Goal: Task Accomplishment & Management: Manage account settings

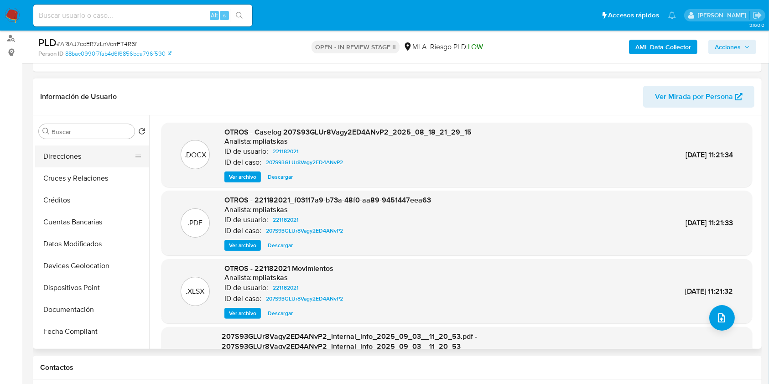
scroll to position [121, 0]
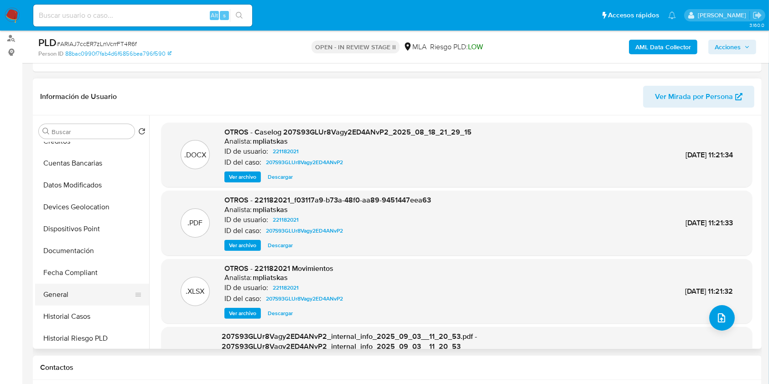
click at [63, 290] on button "General" at bounding box center [88, 295] width 107 height 22
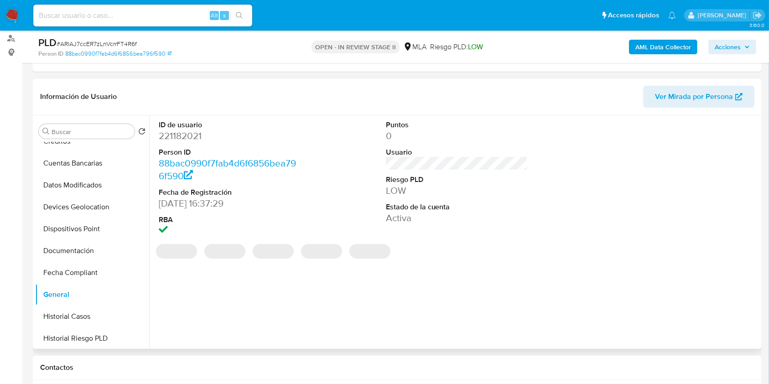
click at [185, 131] on dd "221182021" at bounding box center [230, 135] width 142 height 13
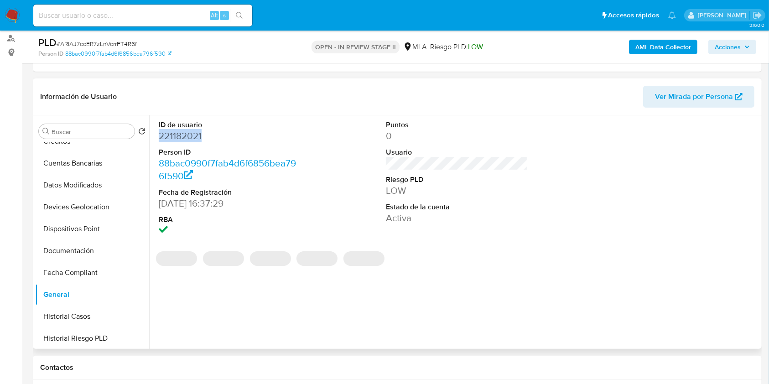
copy dd "221182021"
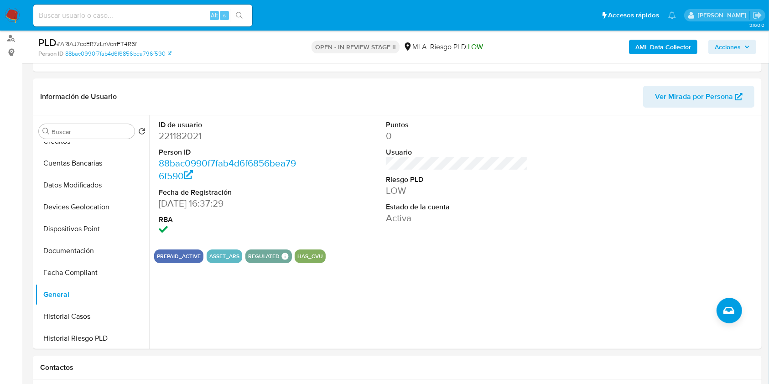
click at [656, 36] on div "AML Data Collector Acciones" at bounding box center [637, 46] width 237 height 21
click at [658, 43] on b "AML Data Collector" at bounding box center [663, 47] width 56 height 15
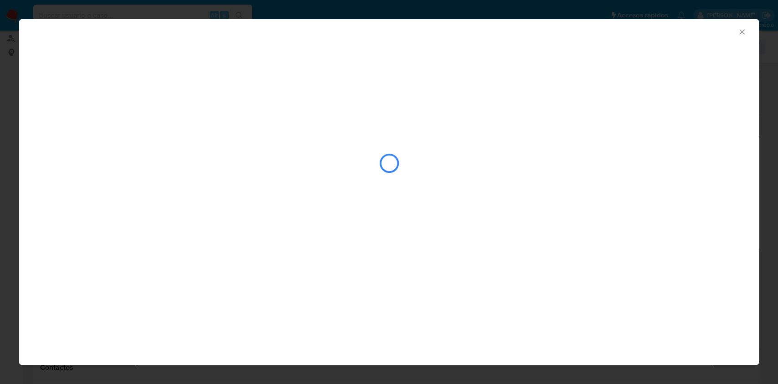
drag, startPoint x: 372, startPoint y: 127, endPoint x: 332, endPoint y: 126, distance: 40.1
click at [332, 126] on div "closure-recommendation-modal" at bounding box center [389, 163] width 702 height 91
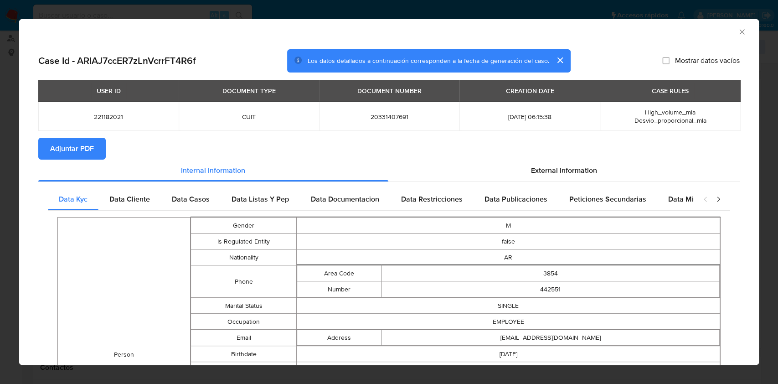
click at [41, 152] on button "Adjuntar PDF" at bounding box center [71, 149] width 67 height 22
click at [66, 149] on span "Adjuntar PDF" at bounding box center [72, 149] width 44 height 20
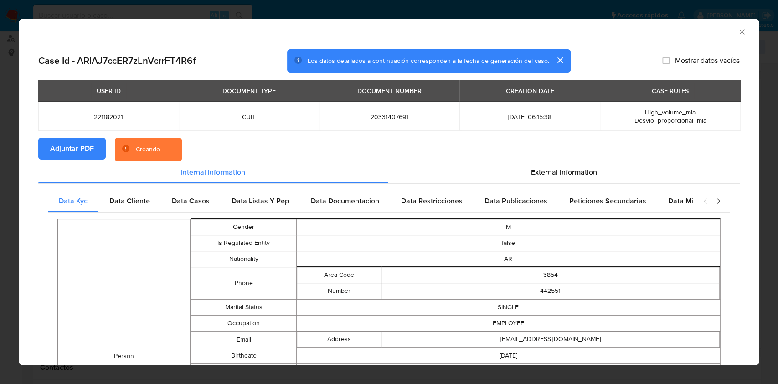
click at [389, 120] on span "20331407691" at bounding box center [389, 117] width 119 height 8
copy span "20331407691"
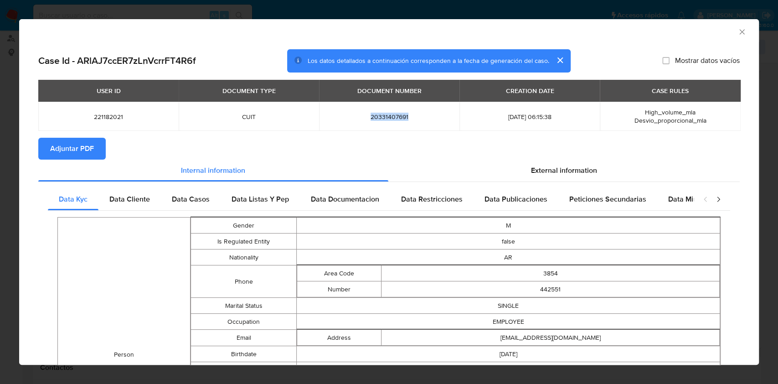
click at [739, 32] on icon "Cerrar ventana" at bounding box center [741, 31] width 5 height 5
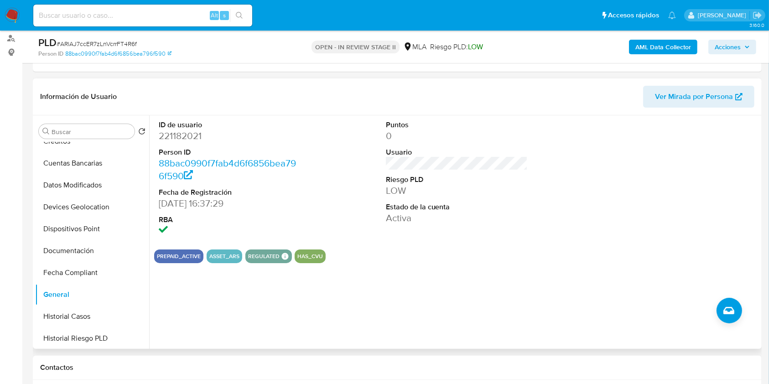
click at [175, 142] on dd "221182021" at bounding box center [230, 135] width 142 height 13
copy dd "221182021"
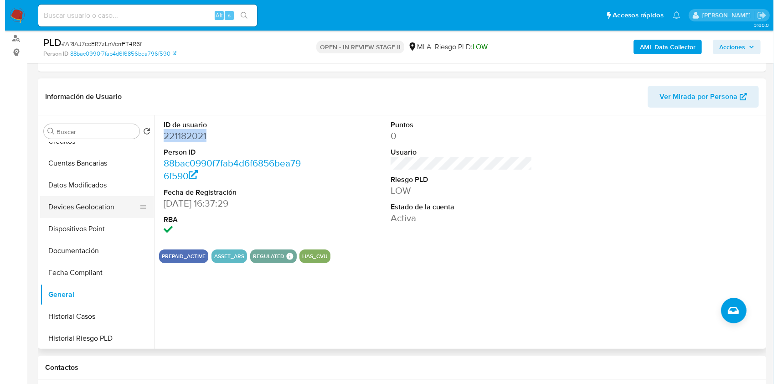
scroll to position [0, 0]
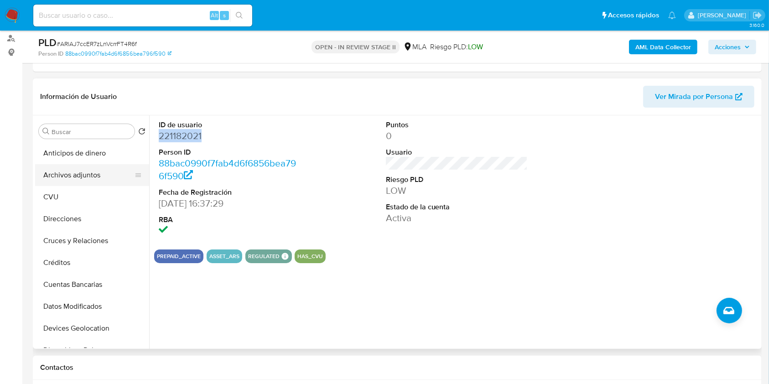
click at [115, 184] on button "Archivos adjuntos" at bounding box center [88, 175] width 107 height 22
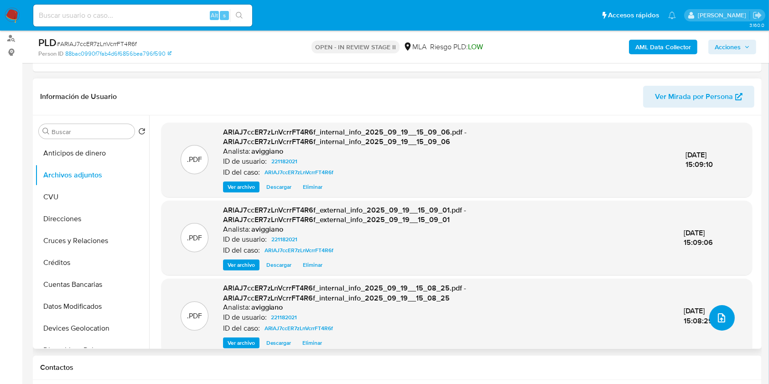
click at [723, 317] on button "upload-file" at bounding box center [722, 318] width 26 height 26
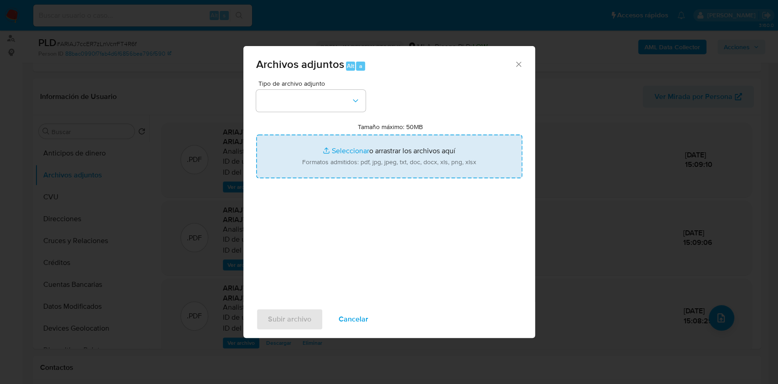
click at [440, 173] on input "Tamaño máximo: 50MB Seleccionar archivos" at bounding box center [389, 156] width 266 height 44
type input "C:\fakepath\Nosis - 221182021.pdf"
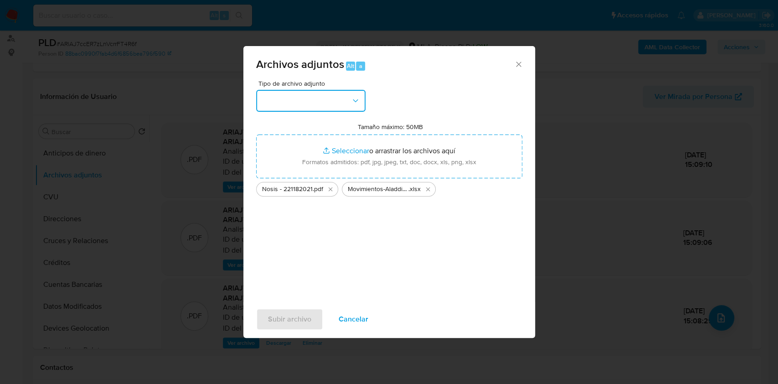
drag, startPoint x: 344, startPoint y: 102, endPoint x: 342, endPoint y: 107, distance: 5.5
click at [344, 102] on button "button" at bounding box center [310, 101] width 109 height 22
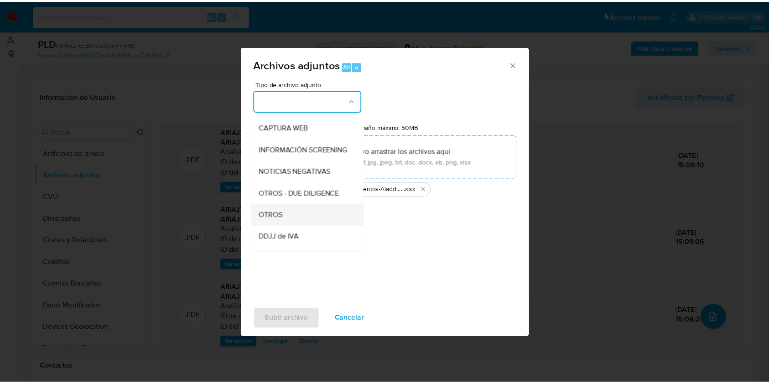
scroll to position [121, 0]
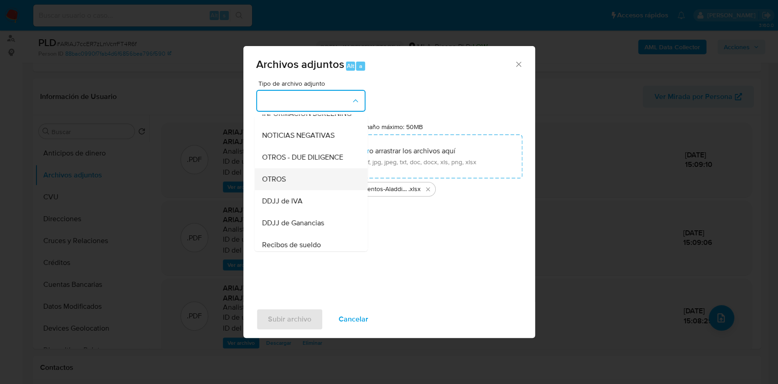
click at [287, 186] on div "OTROS" at bounding box center [308, 179] width 93 height 22
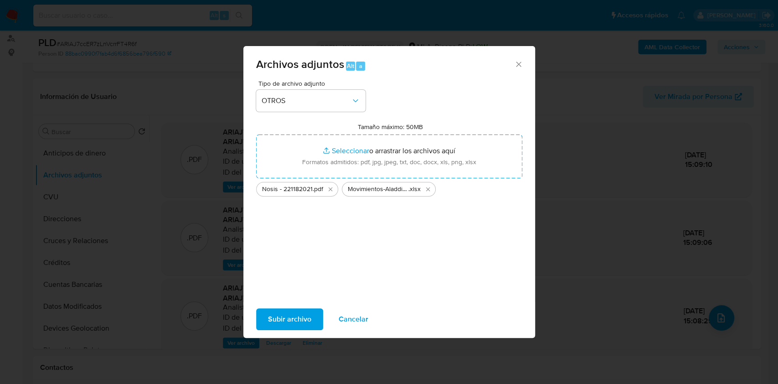
click at [286, 315] on span "Subir archivo" at bounding box center [289, 319] width 43 height 20
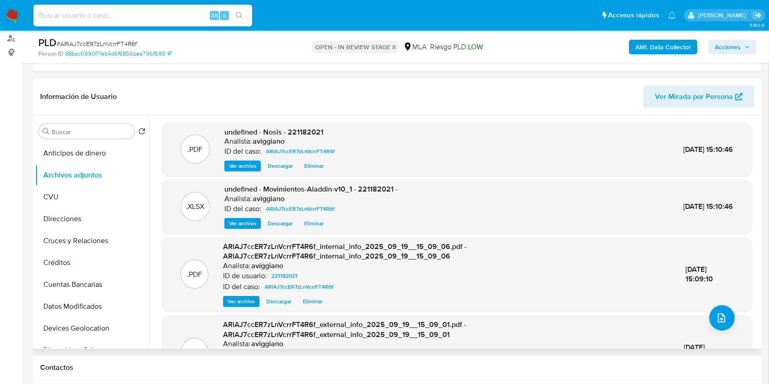
click at [310, 133] on span "undefined - Nosis - 221182021" at bounding box center [273, 132] width 99 height 10
copy span "221182021"
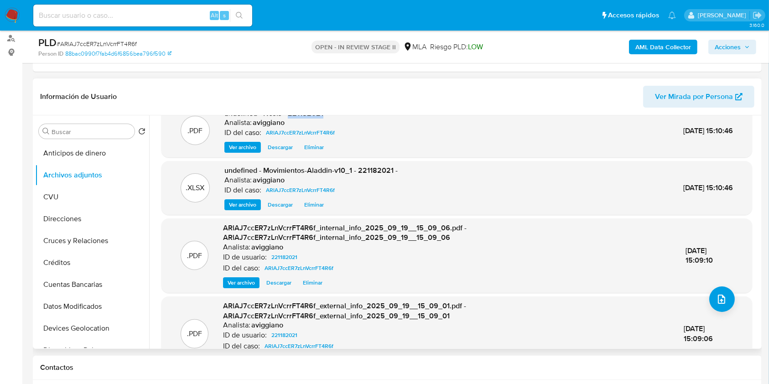
scroll to position [0, 0]
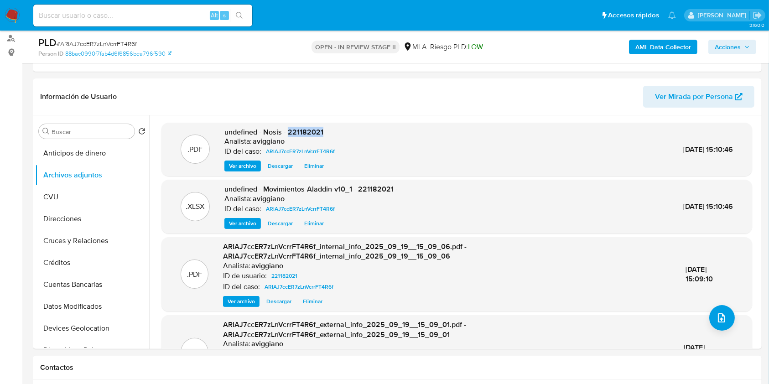
copy span "221182021"
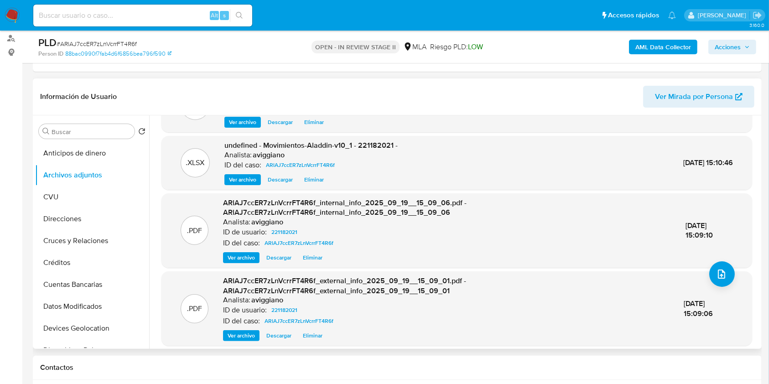
scroll to position [74, 0]
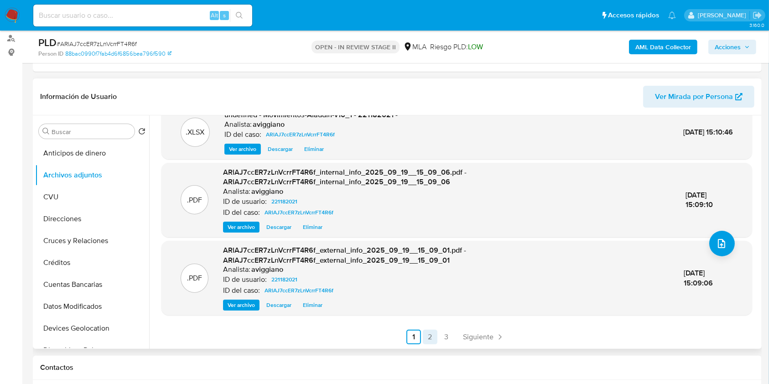
click at [429, 336] on link "2" at bounding box center [430, 337] width 15 height 15
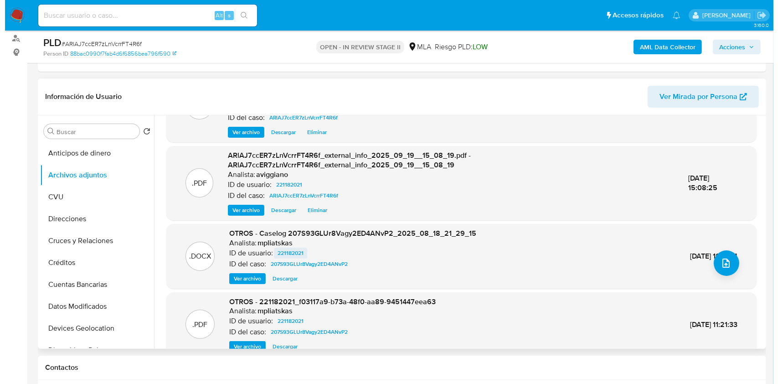
scroll to position [96, 0]
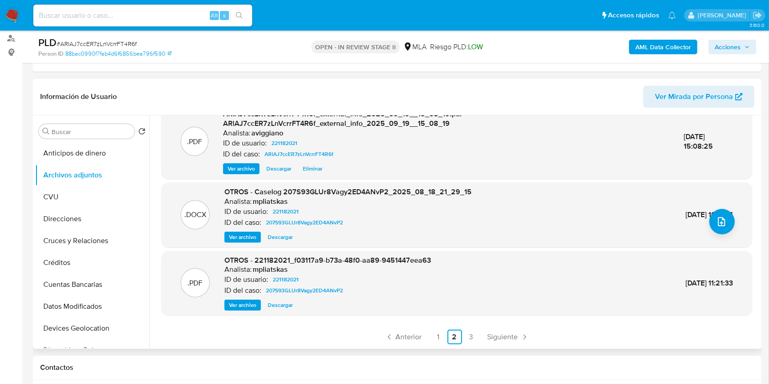
click at [249, 238] on span "Ver archivo" at bounding box center [242, 236] width 27 height 9
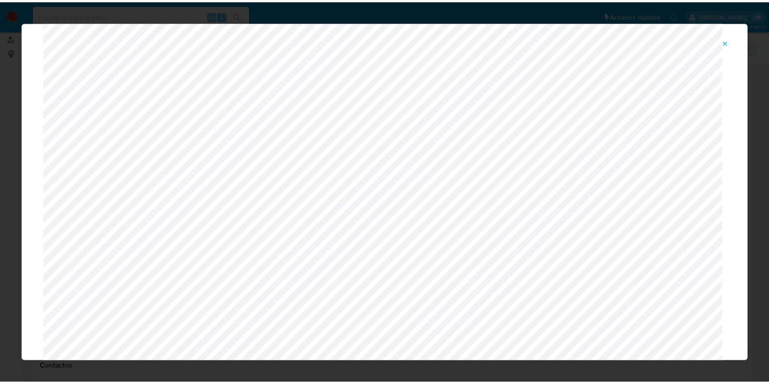
scroll to position [0, 0]
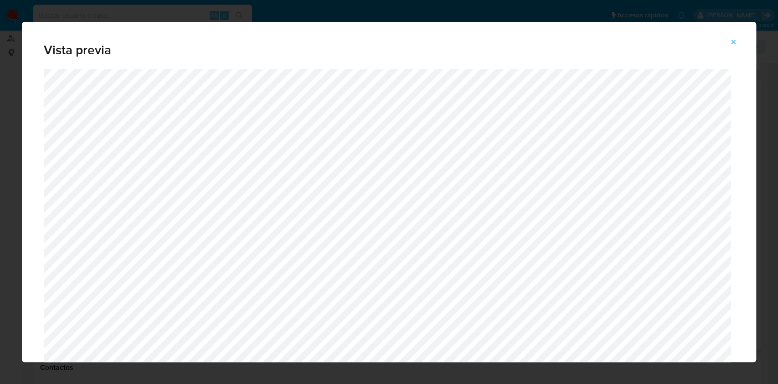
click at [736, 37] on span "Attachment preview" at bounding box center [733, 42] width 7 height 13
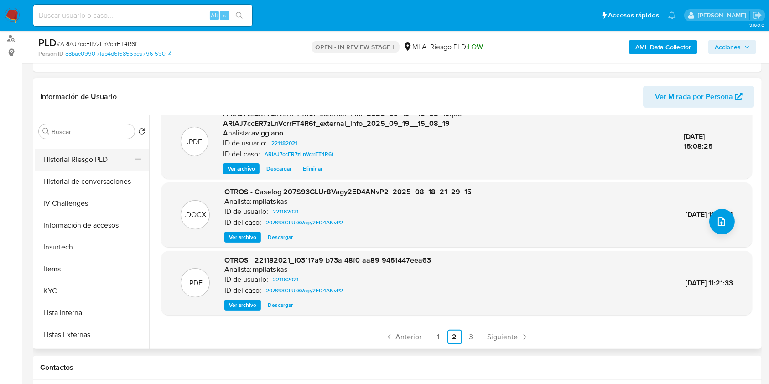
scroll to position [425, 0]
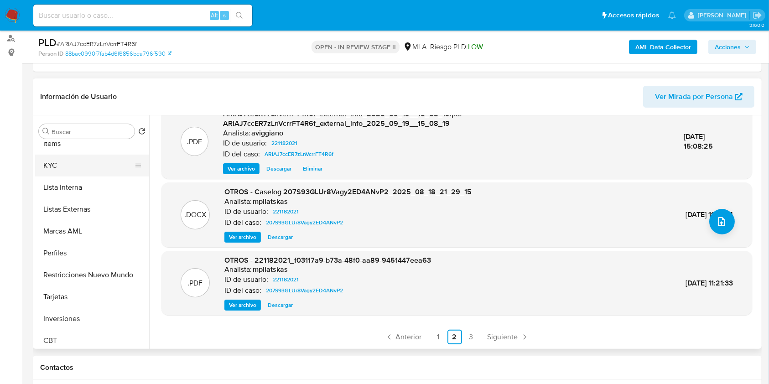
click at [59, 172] on button "KYC" at bounding box center [88, 166] width 107 height 22
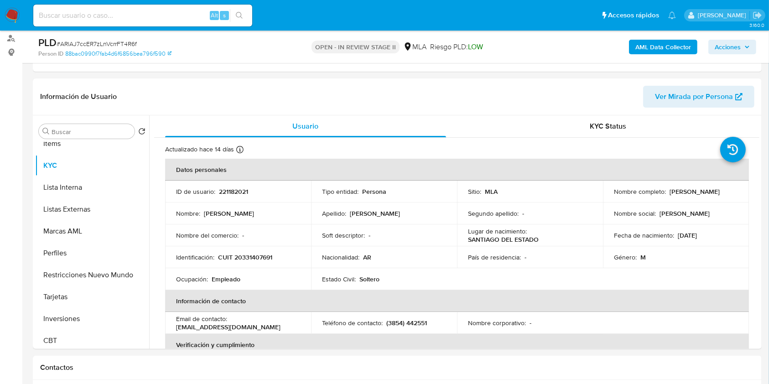
drag, startPoint x: 670, startPoint y: 191, endPoint x: 723, endPoint y: 191, distance: 53.8
click at [723, 191] on div "Nombre completo : Pablo David Garcia" at bounding box center [676, 191] width 124 height 8
copy p "Pablo David Garcia"
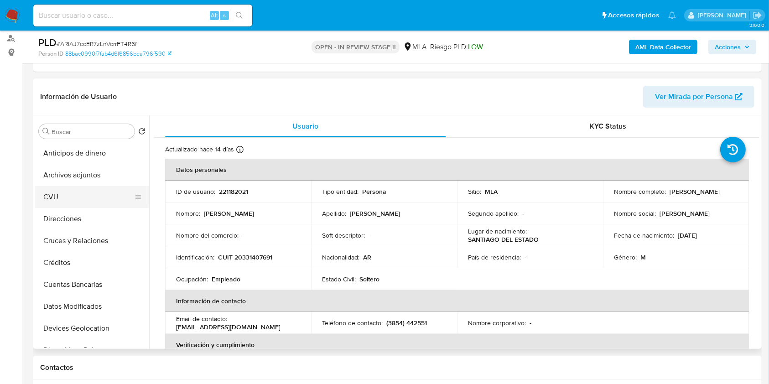
drag, startPoint x: 103, startPoint y: 184, endPoint x: 114, endPoint y: 188, distance: 12.1
click at [102, 184] on button "Archivos adjuntos" at bounding box center [92, 175] width 114 height 22
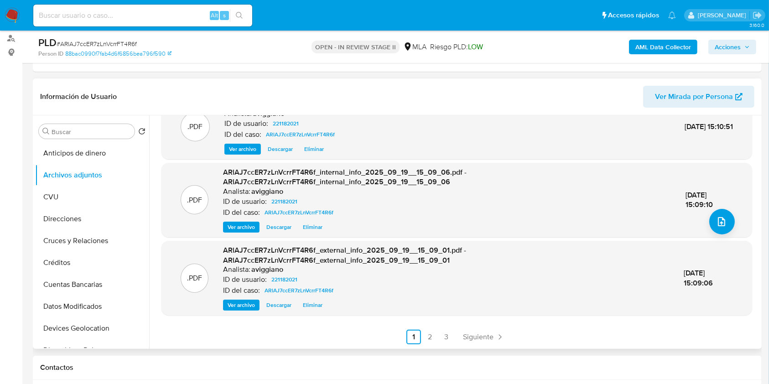
scroll to position [365, 0]
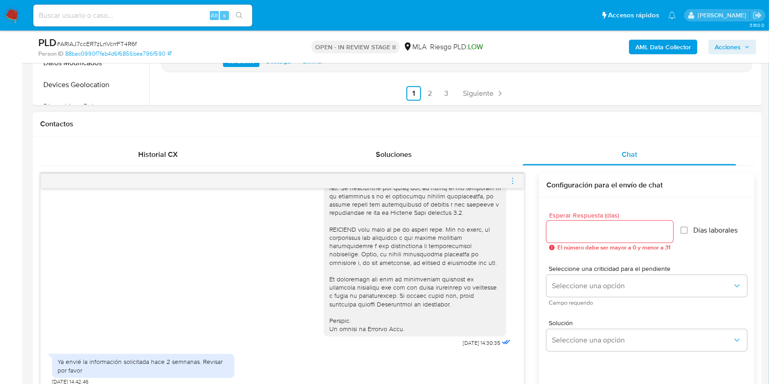
click at [516, 184] on icon "menu-action" at bounding box center [512, 181] width 8 height 8
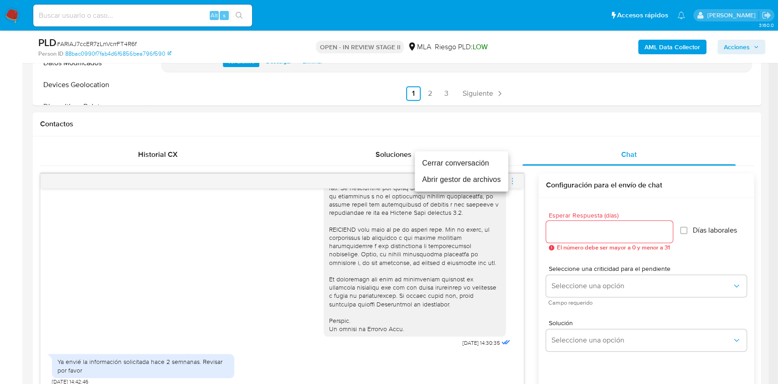
click at [435, 159] on li "Cerrar conversación" at bounding box center [461, 163] width 93 height 16
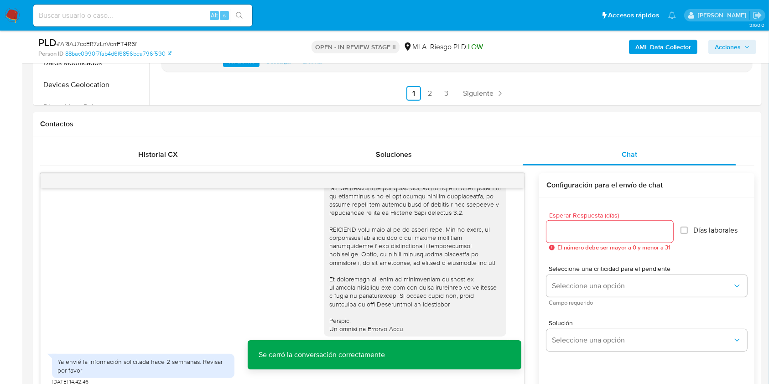
click at [714, 49] on button "Acciones" at bounding box center [732, 47] width 48 height 15
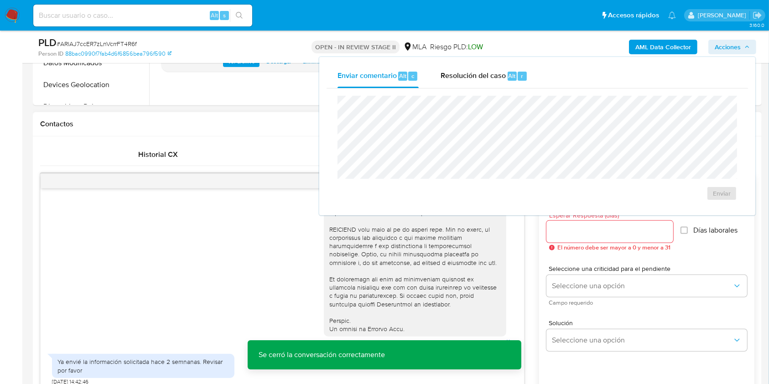
click at [257, 128] on h1 "Contactos" at bounding box center [397, 123] width 714 height 9
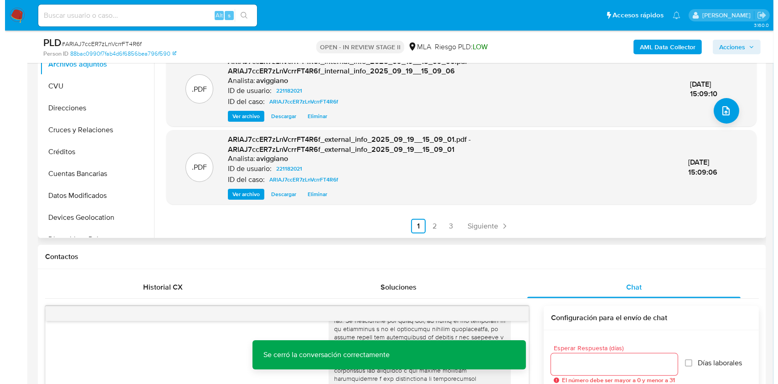
scroll to position [61, 0]
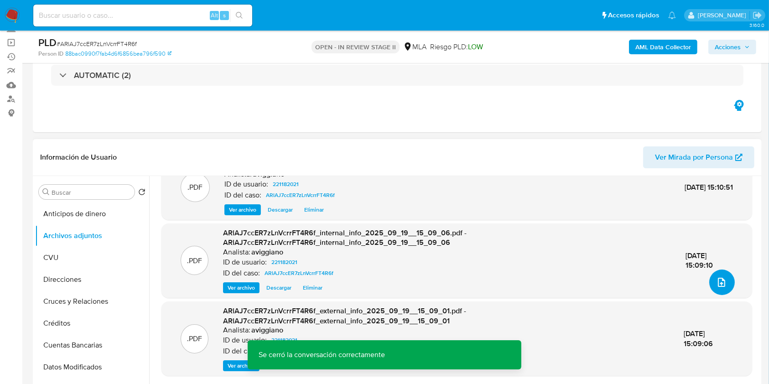
click at [718, 281] on icon "upload-file" at bounding box center [721, 282] width 11 height 11
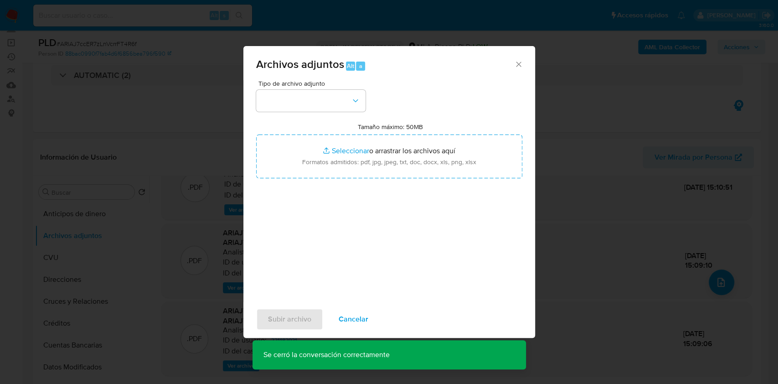
click at [402, 134] on div "Tamaño máximo: 50MB Seleccionar archivos Seleccionar o arrastrar los archivos a…" at bounding box center [389, 151] width 266 height 56
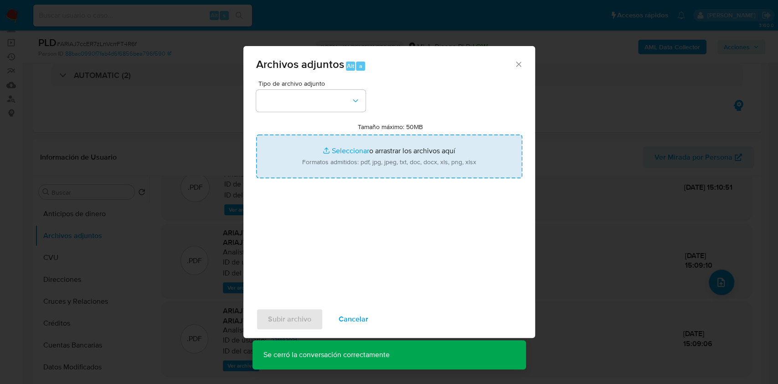
click at [402, 147] on input "Tamaño máximo: 50MB Seleccionar archivos" at bounding box center [389, 156] width 266 height 44
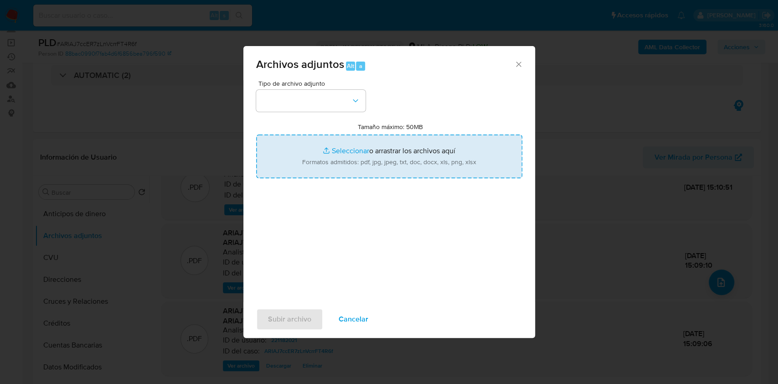
type input "C:\fakepath\Caselog ARlAJ7ccER7zLnVcrrFT4R6f_2025_09_19_12_51_22.docx"
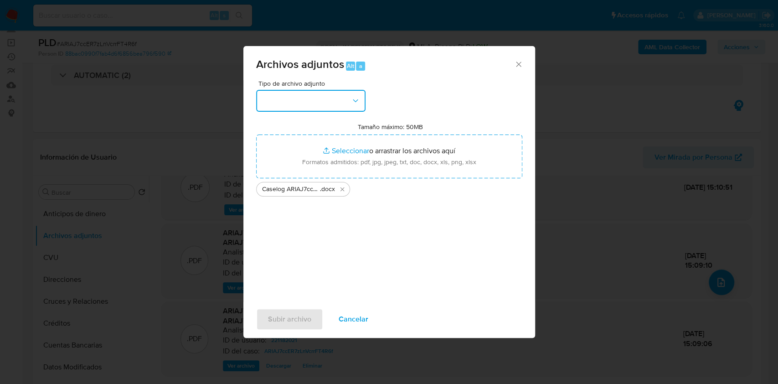
click at [354, 103] on icon "button" at bounding box center [355, 100] width 9 height 9
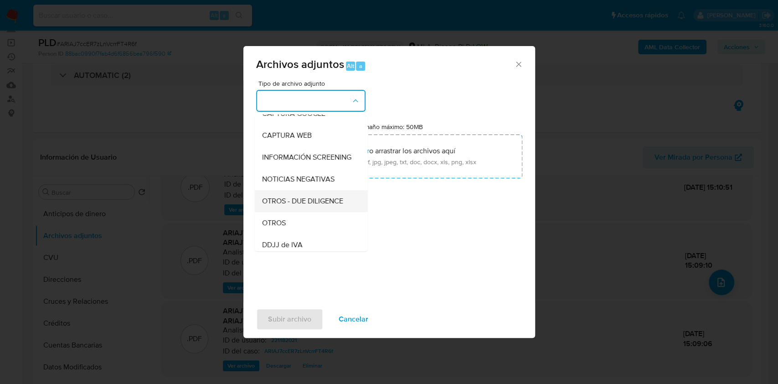
scroll to position [121, 0]
drag, startPoint x: 298, startPoint y: 184, endPoint x: 295, endPoint y: 210, distance: 25.7
click at [295, 186] on div "OTROS" at bounding box center [308, 179] width 93 height 22
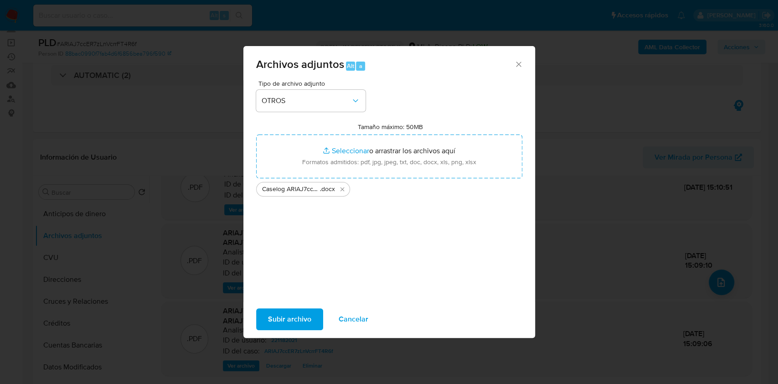
click at [294, 327] on span "Subir archivo" at bounding box center [289, 319] width 43 height 20
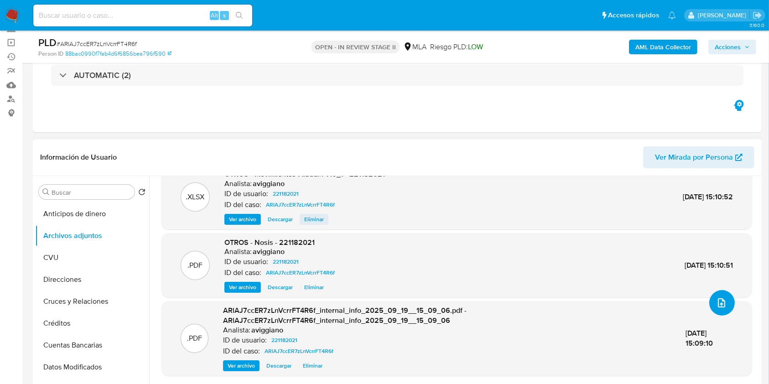
scroll to position [0, 0]
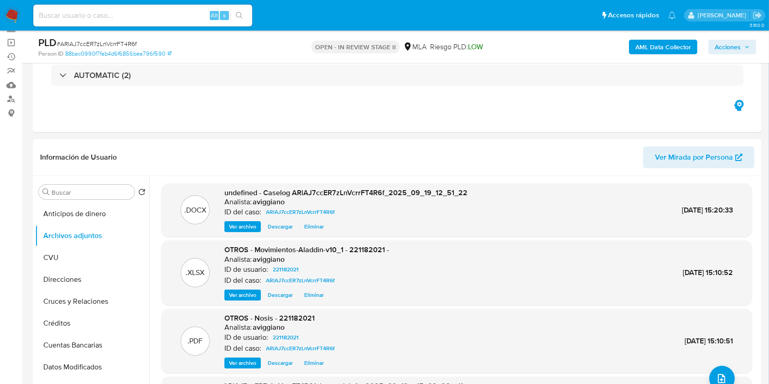
click at [747, 52] on span "Acciones" at bounding box center [731, 47] width 35 height 13
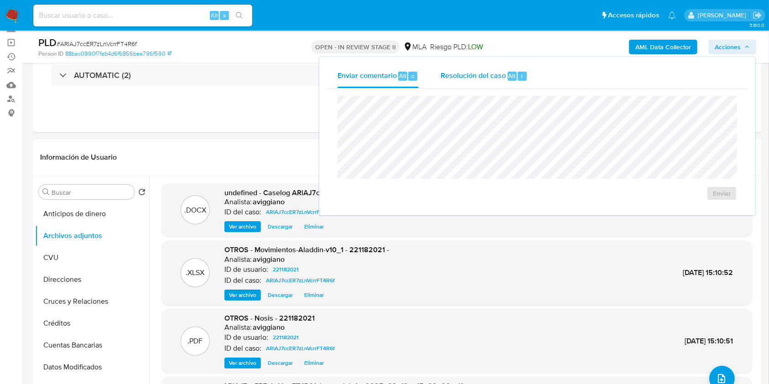
click at [529, 71] on button "Resolución del caso Alt r" at bounding box center [483, 76] width 109 height 24
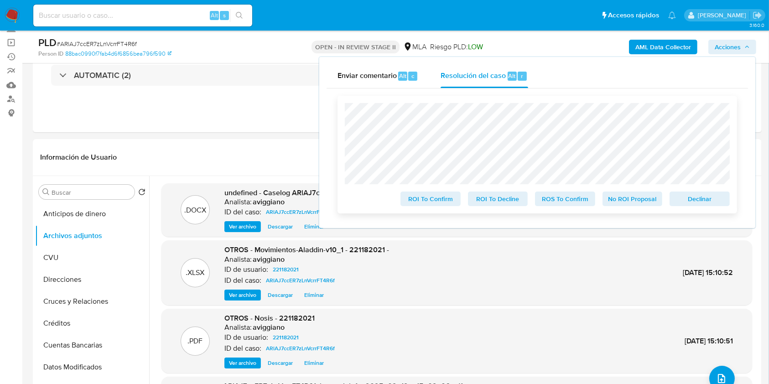
click at [702, 193] on span "Declinar" at bounding box center [699, 198] width 47 height 13
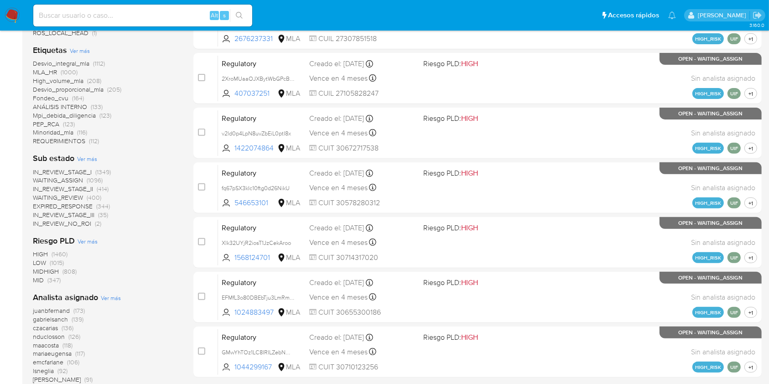
scroll to position [61, 0]
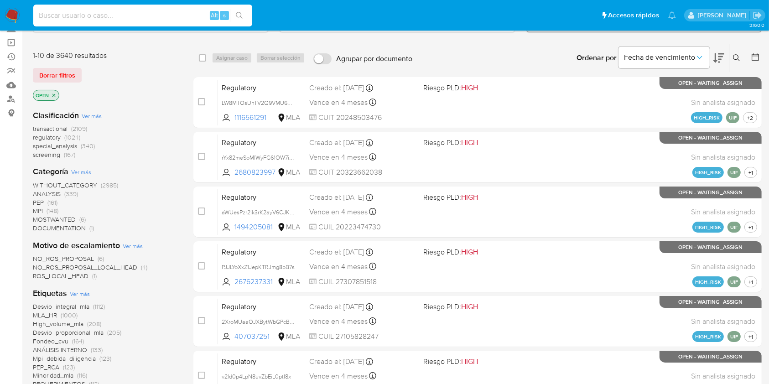
click at [169, 10] on input at bounding box center [142, 16] width 219 height 12
paste input "221182021"
type input "221182021"
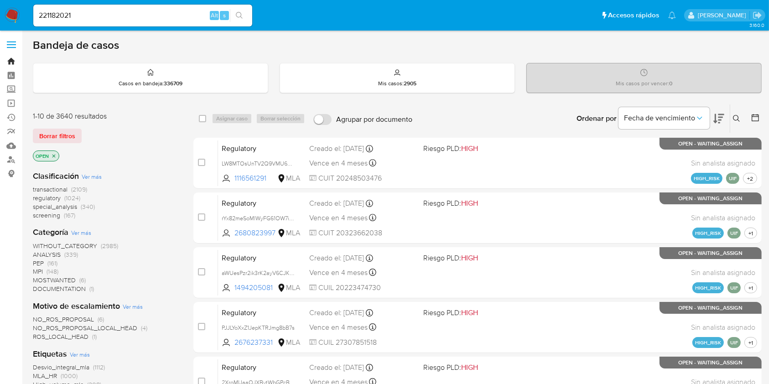
click at [7, 56] on link "Bandeja" at bounding box center [54, 61] width 108 height 14
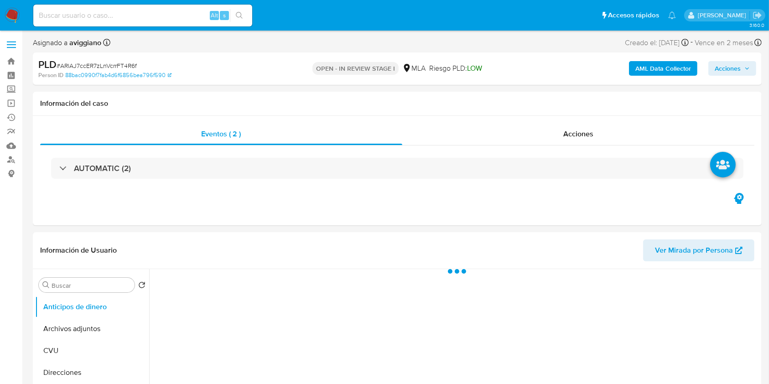
select select "10"
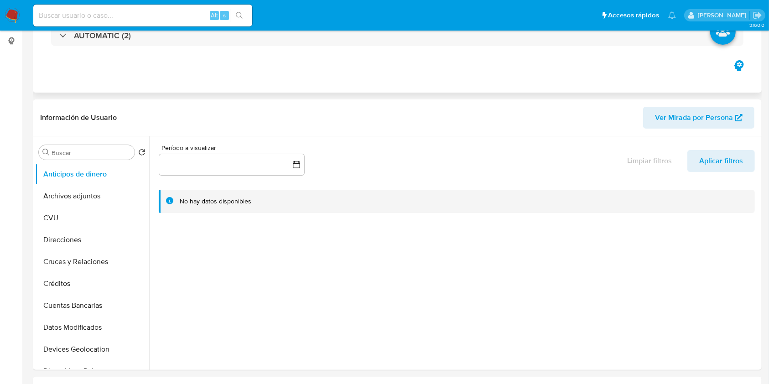
scroll to position [182, 0]
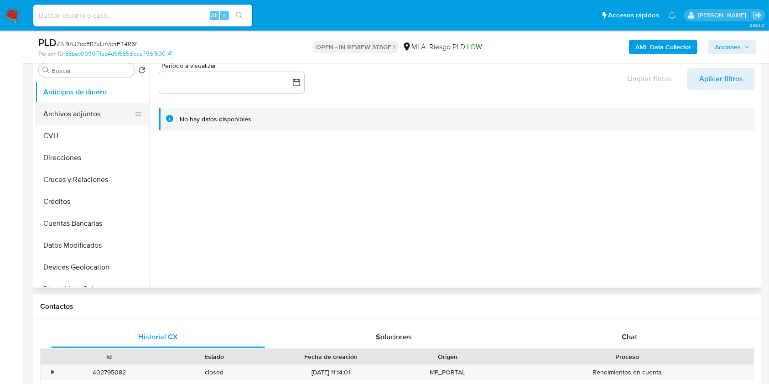
click at [96, 112] on button "Archivos adjuntos" at bounding box center [88, 114] width 107 height 22
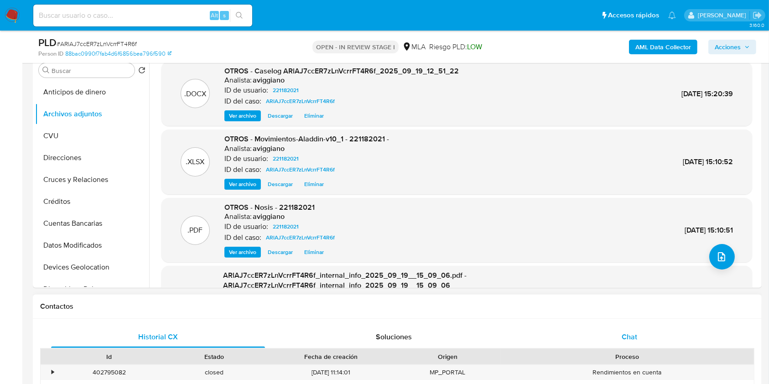
click at [645, 338] on div "Chat" at bounding box center [629, 337] width 214 height 22
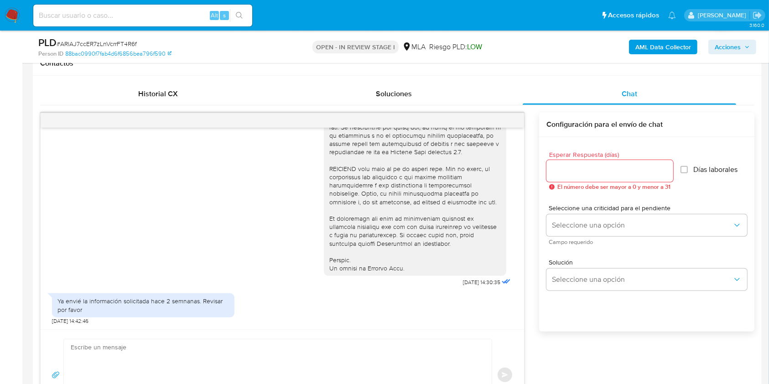
scroll to position [0, 0]
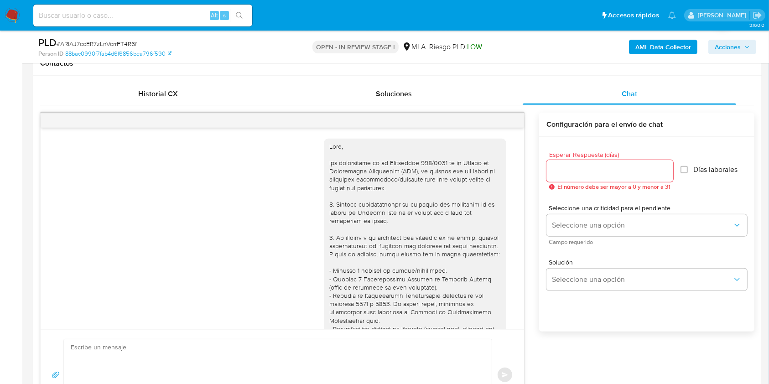
click at [723, 35] on div "PLD # ARlAJ7ccER7zLnVcrrFT4R6f Person ID 88bac0990f7fab4d6f6856bea796f590 OPEN …" at bounding box center [397, 47] width 728 height 32
click at [729, 44] on span "Acciones" at bounding box center [727, 47] width 26 height 15
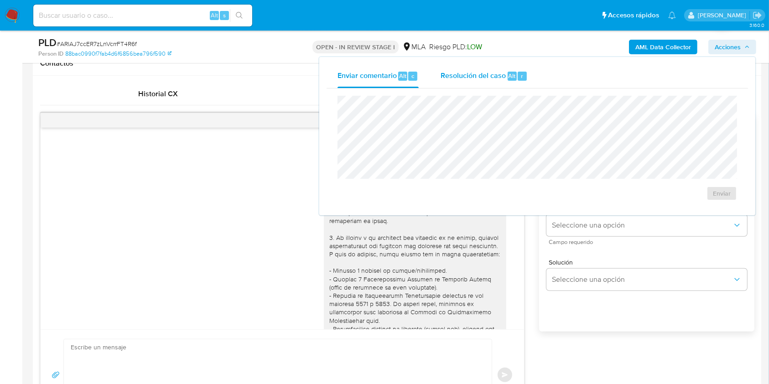
click at [523, 65] on div "Resolución del caso Alt r" at bounding box center [483, 76] width 87 height 24
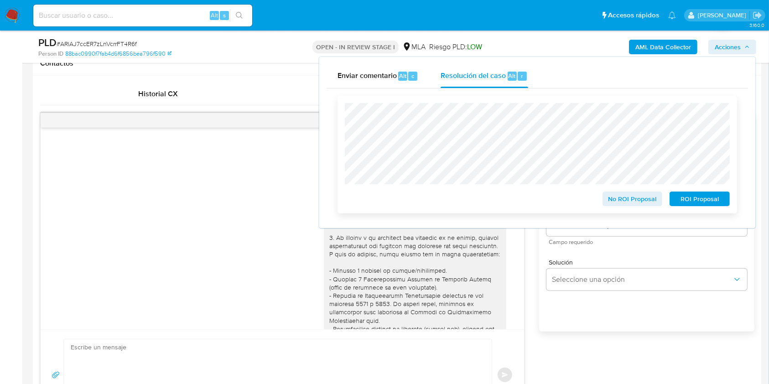
click at [628, 196] on span "No ROI Proposal" at bounding box center [632, 198] width 47 height 13
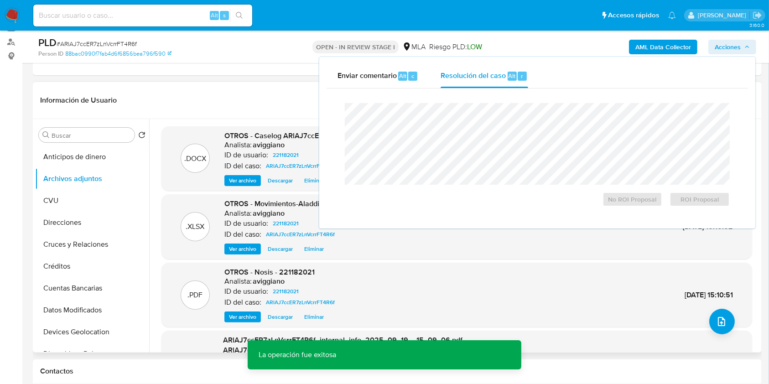
scroll to position [121, 0]
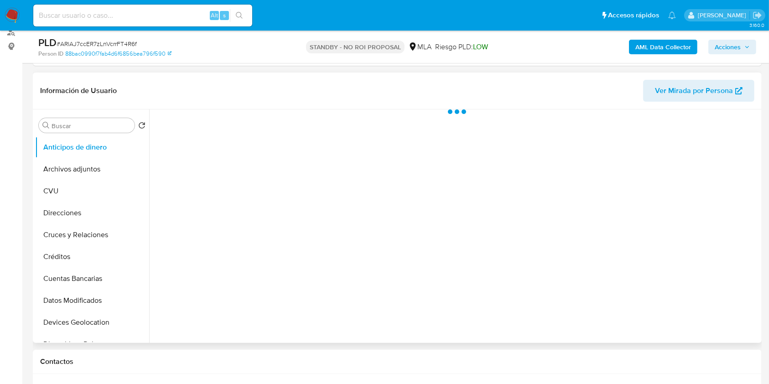
scroll to position [182, 0]
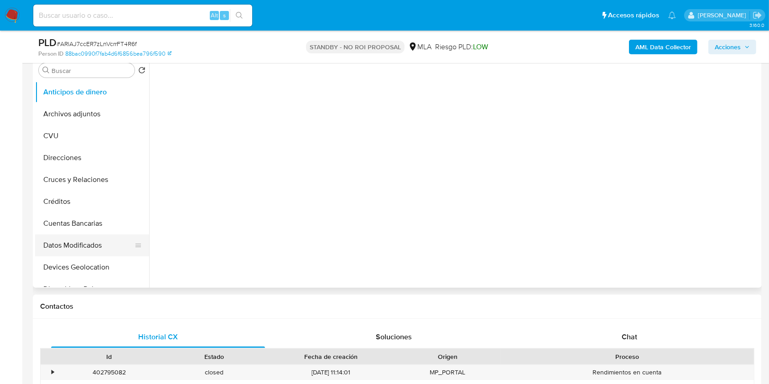
select select "10"
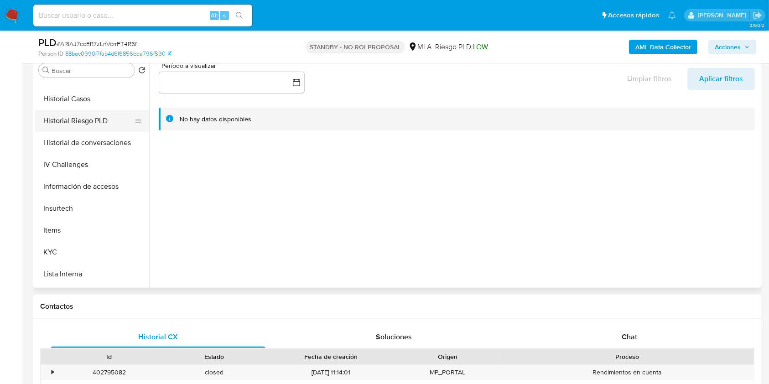
scroll to position [365, 0]
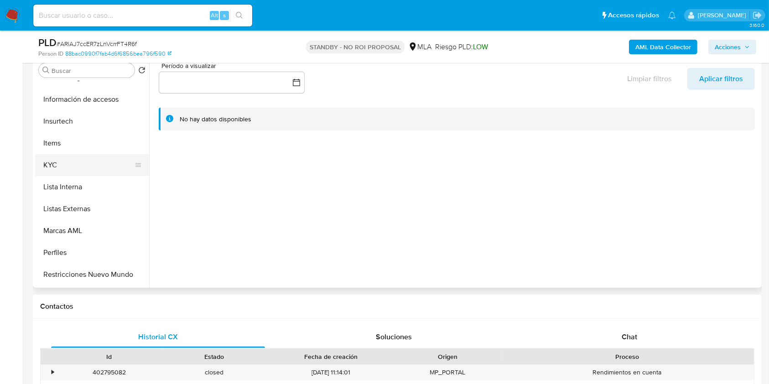
click at [98, 156] on button "KYC" at bounding box center [88, 165] width 107 height 22
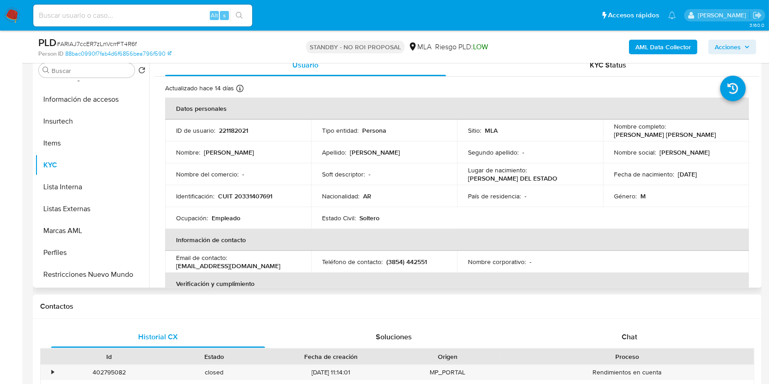
click at [249, 196] on p "CUIT 20331407691" at bounding box center [245, 196] width 54 height 8
click at [249, 195] on p "CUIT 20331407691" at bounding box center [245, 196] width 54 height 8
copy p "20331407691"
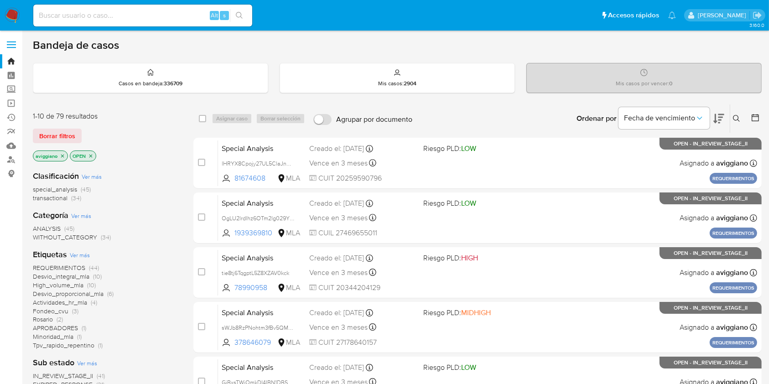
click at [60, 154] on icon "close-filter" at bounding box center [62, 155] width 5 height 5
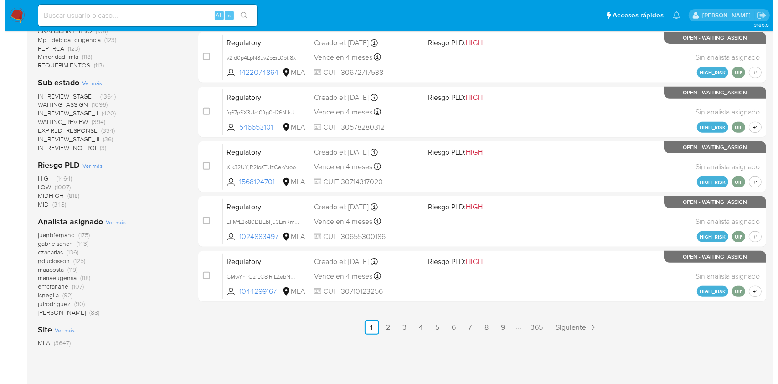
scroll to position [424, 0]
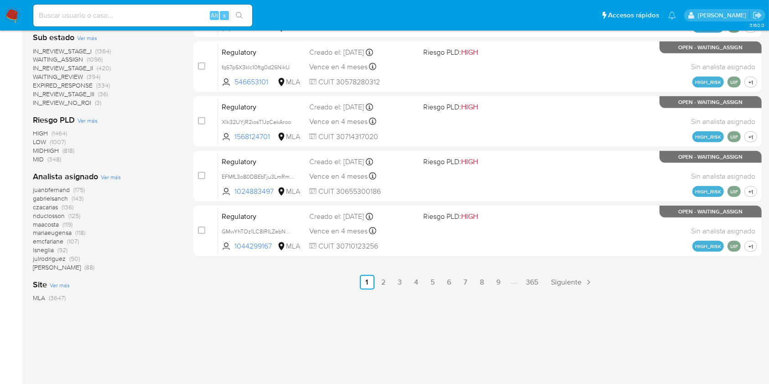
click at [112, 177] on span "Ver más" at bounding box center [111, 177] width 20 height 8
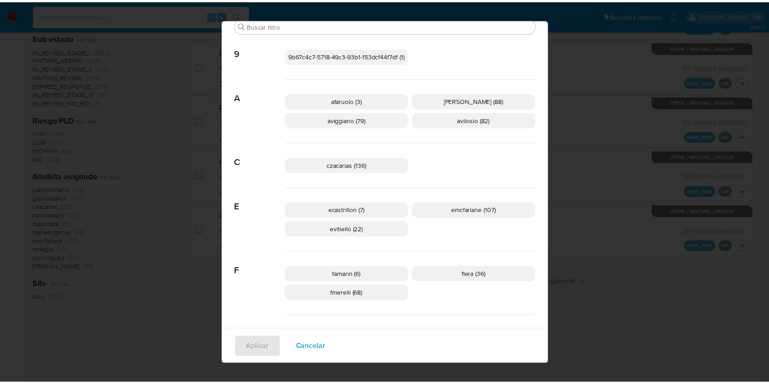
scroll to position [54, 0]
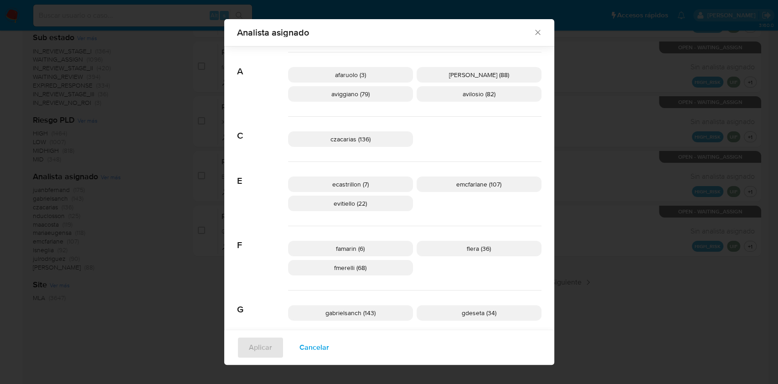
click at [533, 32] on icon "Cerrar" at bounding box center [537, 32] width 9 height 9
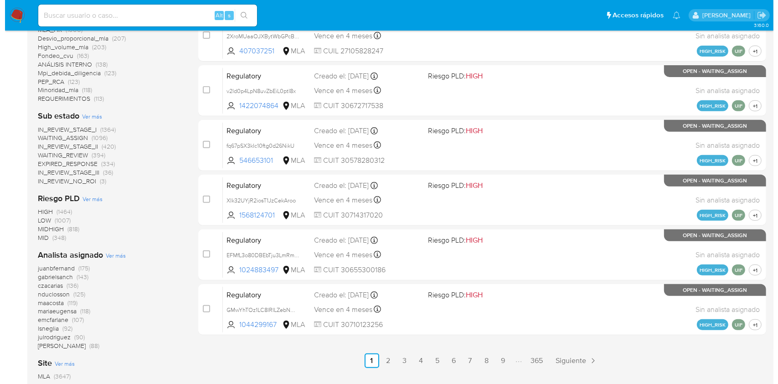
scroll to position [365, 0]
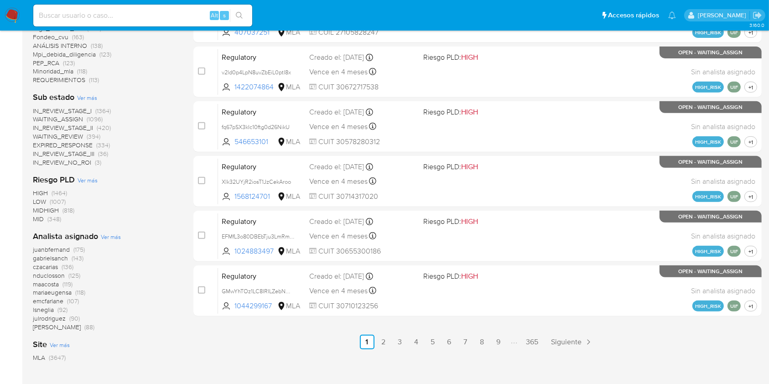
click at [116, 234] on span "Ver más" at bounding box center [111, 236] width 20 height 8
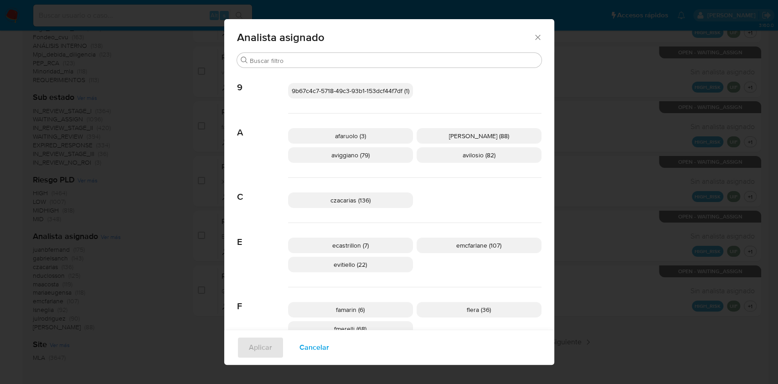
click at [347, 158] on span "aviggiano (79)" at bounding box center [350, 154] width 38 height 9
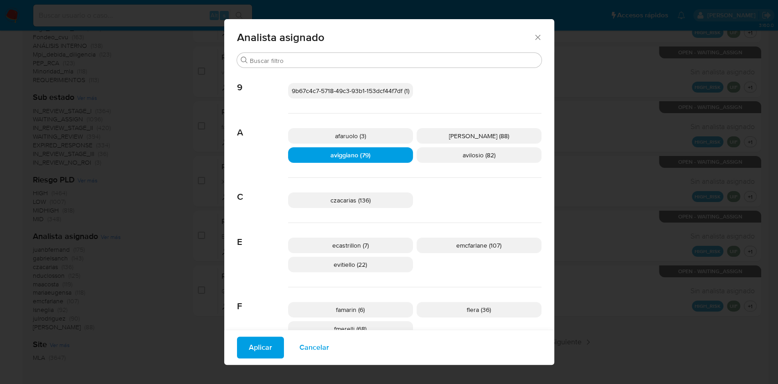
click at [255, 344] on span "Aplicar" at bounding box center [260, 347] width 23 height 20
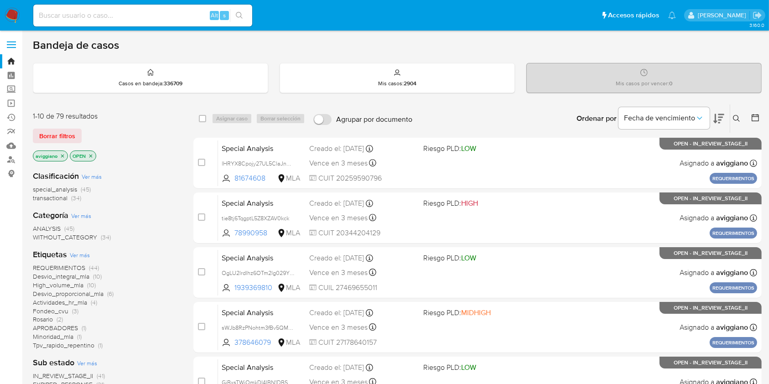
click at [57, 197] on span "transactional" at bounding box center [50, 197] width 35 height 9
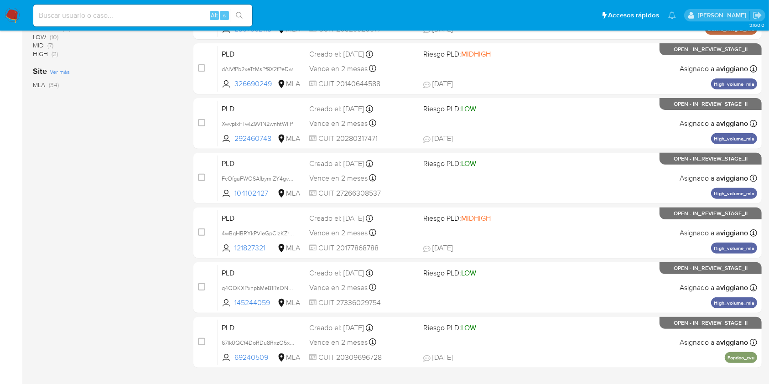
scroll to position [368, 0]
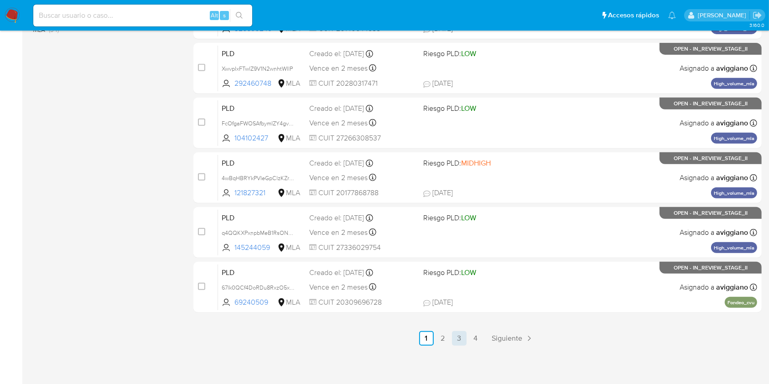
click at [460, 335] on link "3" at bounding box center [459, 338] width 15 height 15
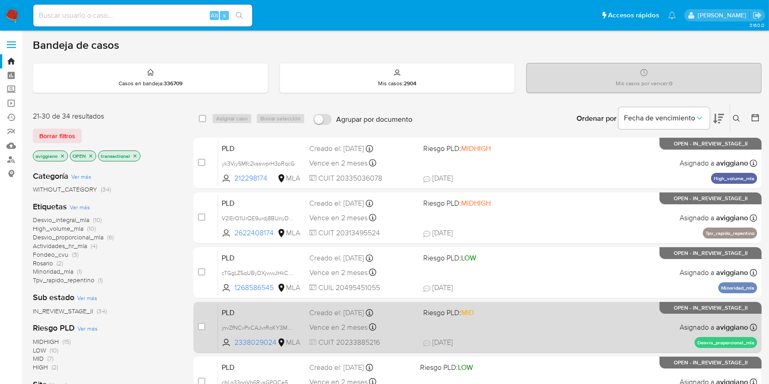
click at [487, 320] on div "PLD jnvZfNCvPxCAJvrRoKY3M0YJ 2338029024 MLA Riesgo PLD: MID Creado el: 12/09/20…" at bounding box center [487, 327] width 539 height 46
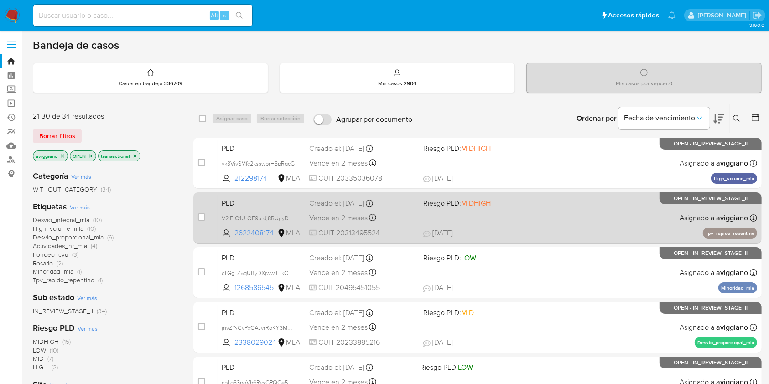
click at [514, 210] on div "PLD V2IErO1UrQE9urdj8BUnyDTF 2622408174 MLA Riesgo PLD: MIDHIGH Creado el: 12/0…" at bounding box center [487, 218] width 539 height 46
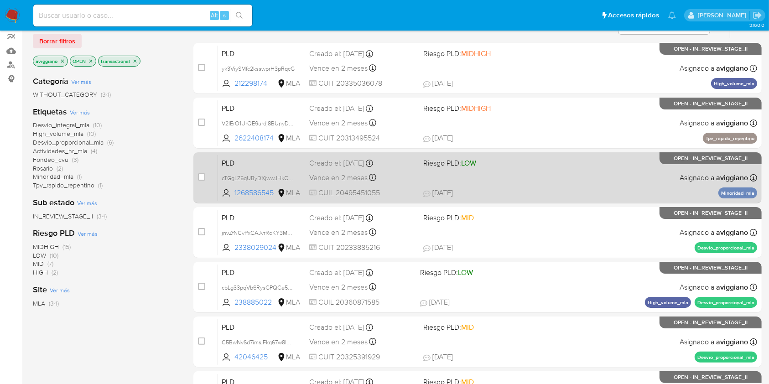
scroll to position [182, 0]
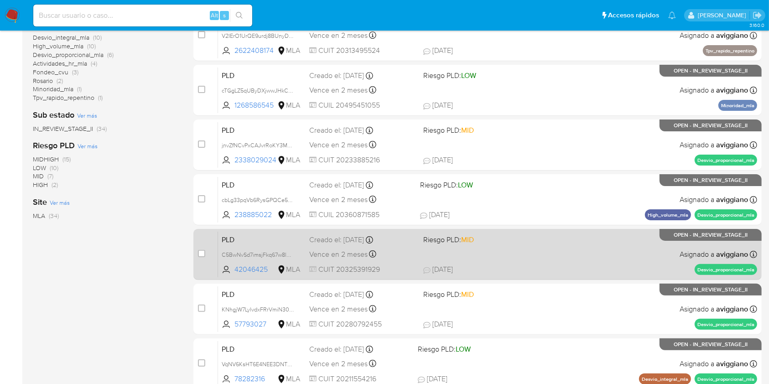
click at [557, 271] on span "17/09/2025 17/09/2025 19:52" at bounding box center [533, 269] width 220 height 10
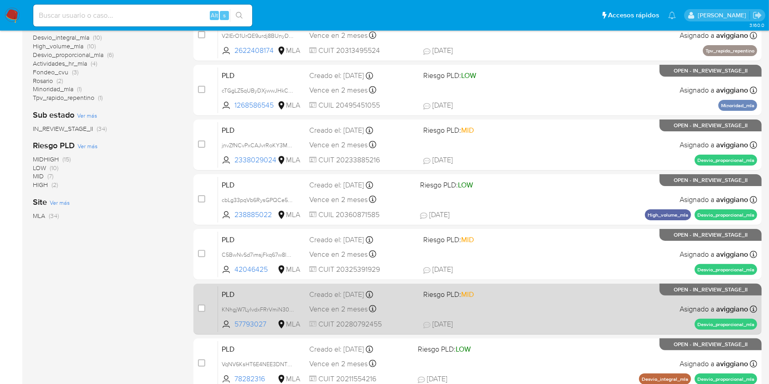
click at [546, 307] on div "PLD KNhgjW7LylvdxFRrVmiN30UU 57793027 MLA Riesgo PLD: MID Creado el: 12/09/2025…" at bounding box center [487, 309] width 539 height 46
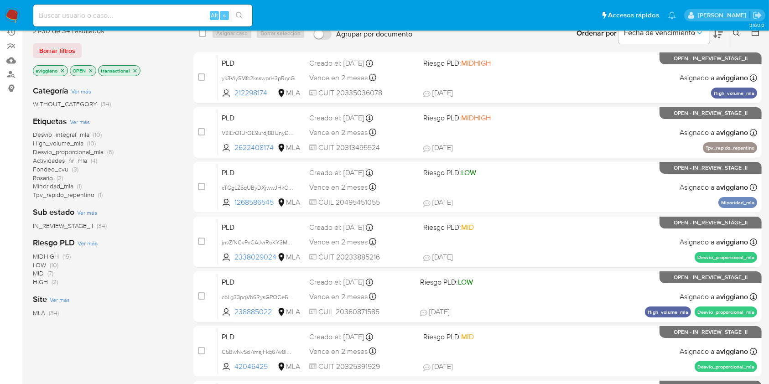
scroll to position [0, 0]
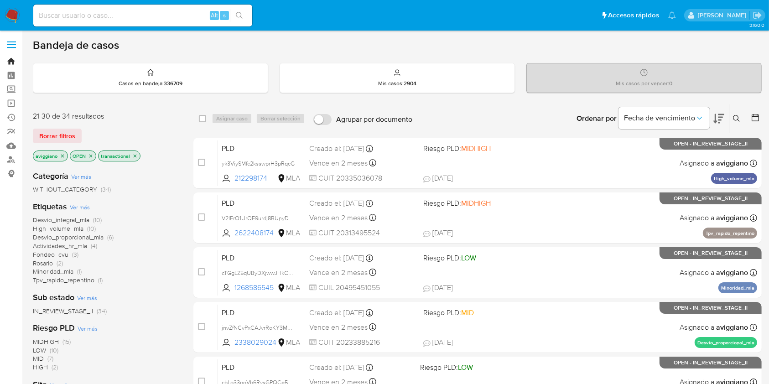
drag, startPoint x: 13, startPoint y: 62, endPoint x: 18, endPoint y: 66, distance: 7.1
click at [13, 62] on link "Bandeja" at bounding box center [54, 61] width 108 height 14
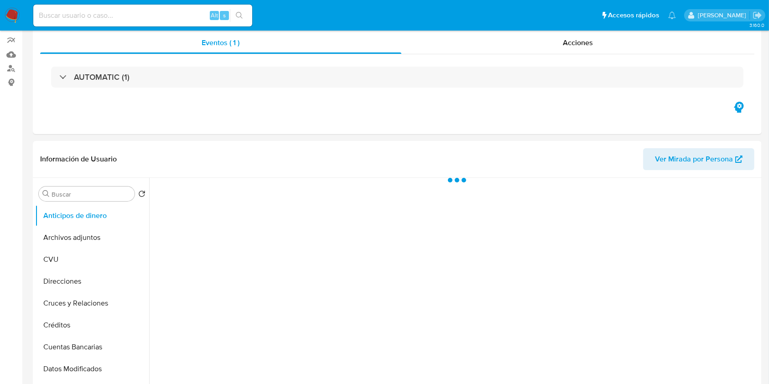
scroll to position [182, 0]
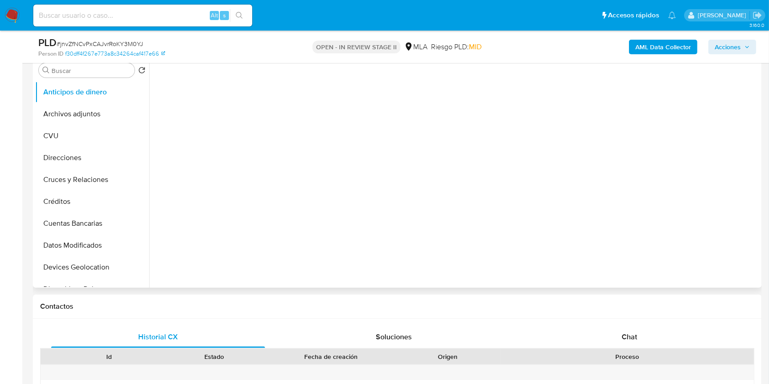
select select "10"
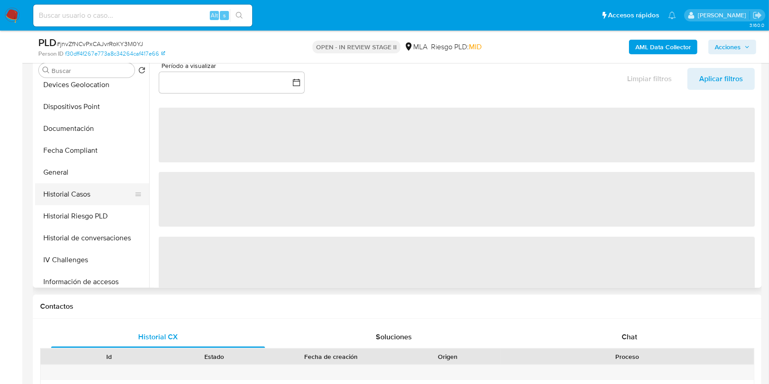
click at [62, 197] on button "Historial Casos" at bounding box center [88, 194] width 107 height 22
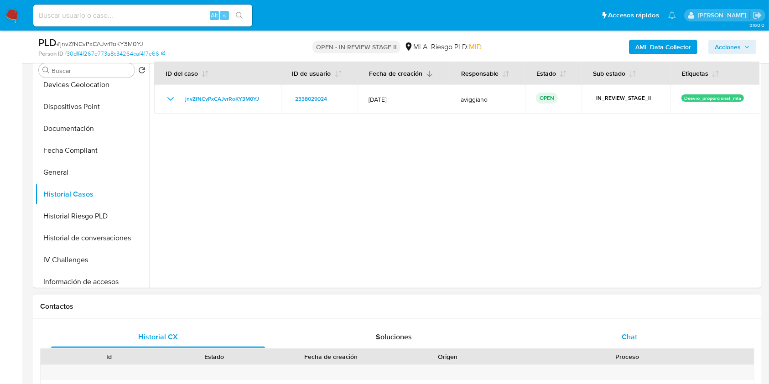
click at [625, 335] on span "Chat" at bounding box center [628, 336] width 15 height 10
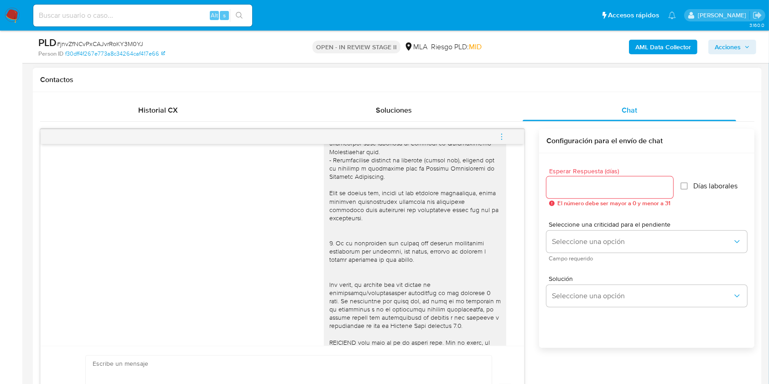
scroll to position [121, 0]
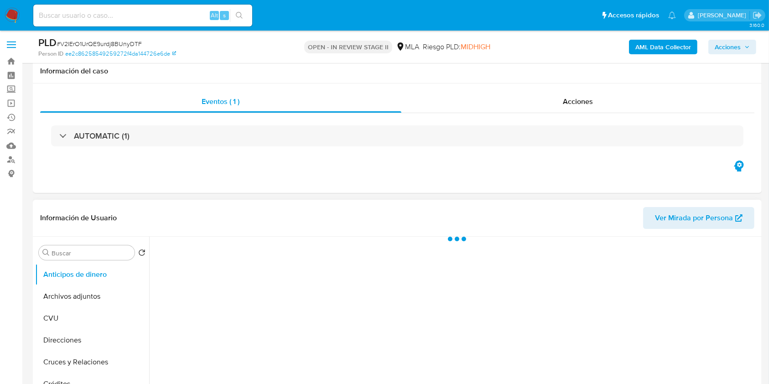
scroll to position [121, 0]
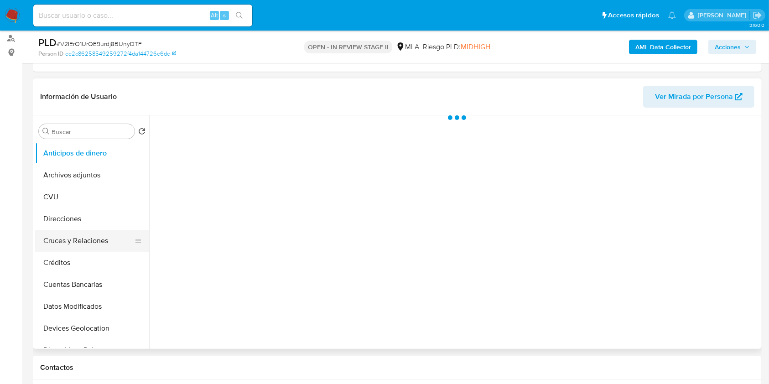
select select "10"
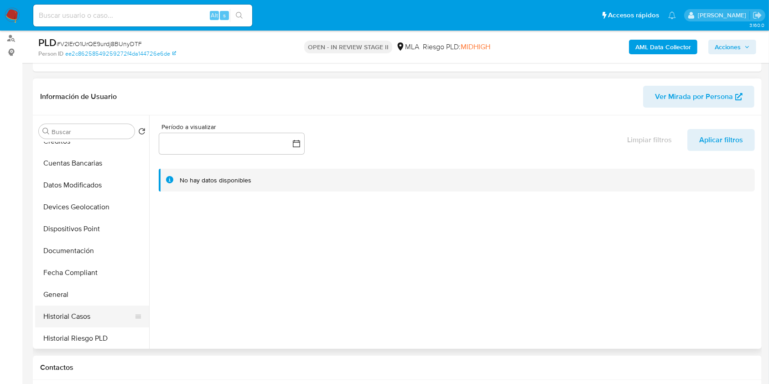
click at [96, 311] on button "Historial Casos" at bounding box center [88, 316] width 107 height 22
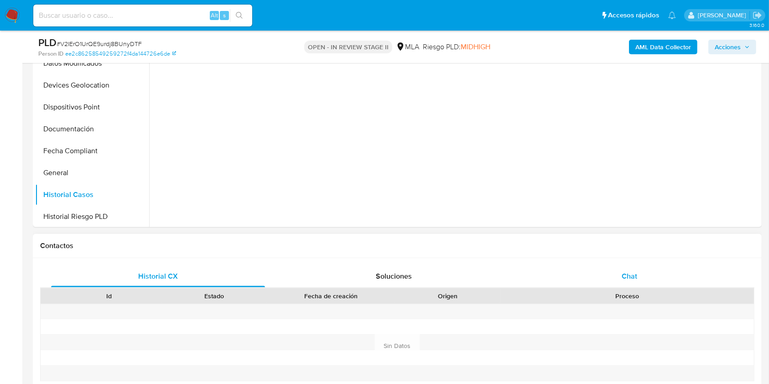
click at [629, 275] on span "Chat" at bounding box center [628, 276] width 15 height 10
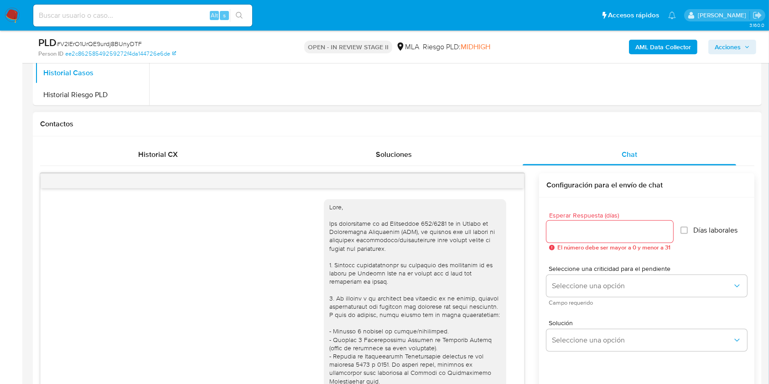
scroll to position [407, 0]
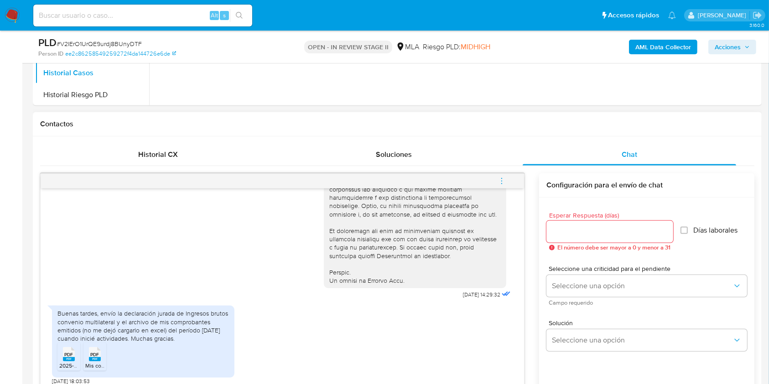
click at [72, 359] on rect at bounding box center [69, 359] width 12 height 4
click at [97, 366] on span "Mis comprobantes emitidos Olivera Luis 2025.pdf" at bounding box center [152, 365] width 135 height 8
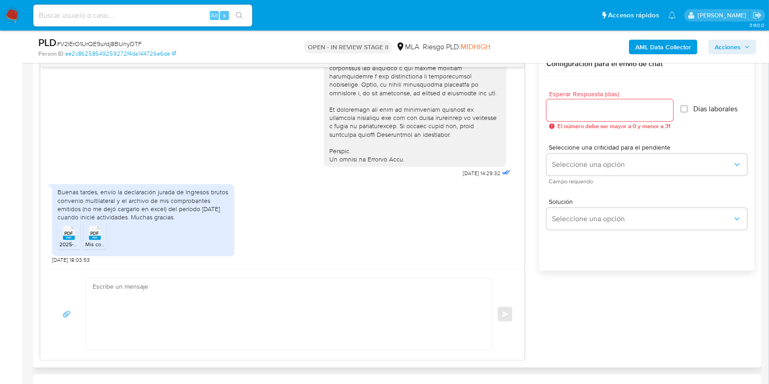
scroll to position [182, 0]
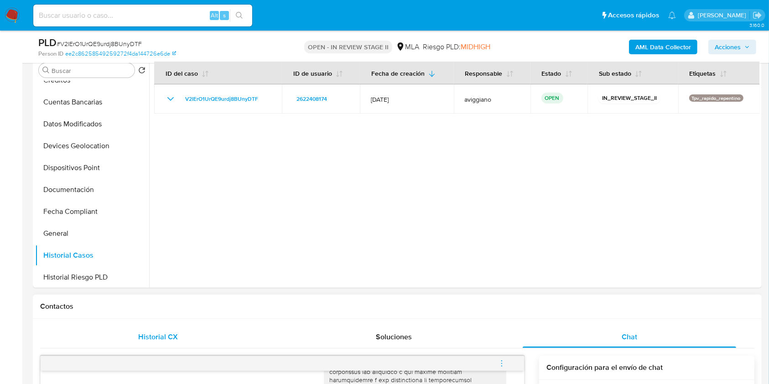
drag, startPoint x: 141, startPoint y: 337, endPoint x: 190, endPoint y: 341, distance: 48.9
click at [141, 337] on span "Historial CX" at bounding box center [158, 336] width 40 height 10
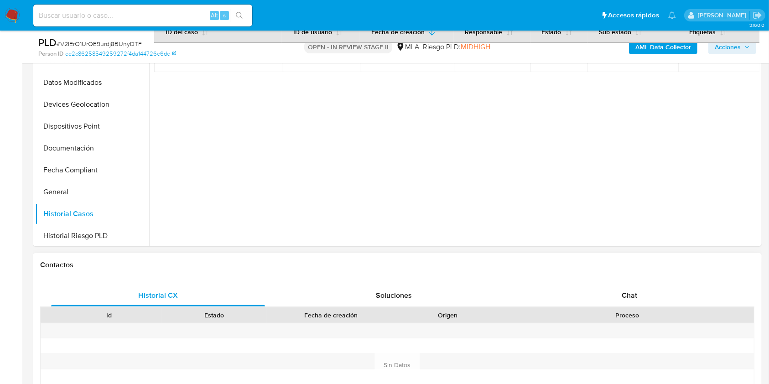
scroll to position [243, 0]
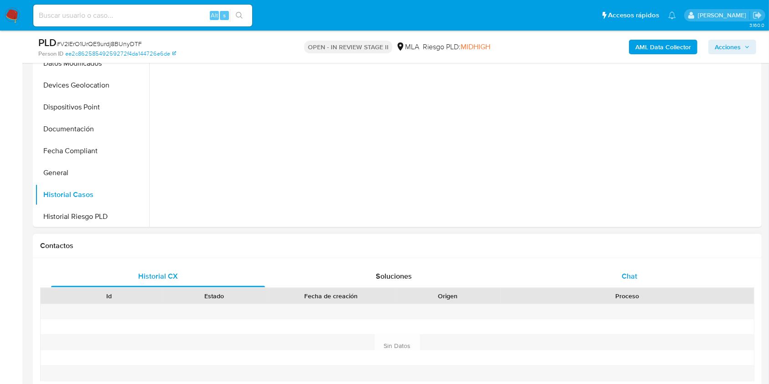
click at [585, 271] on div "Chat" at bounding box center [629, 276] width 214 height 22
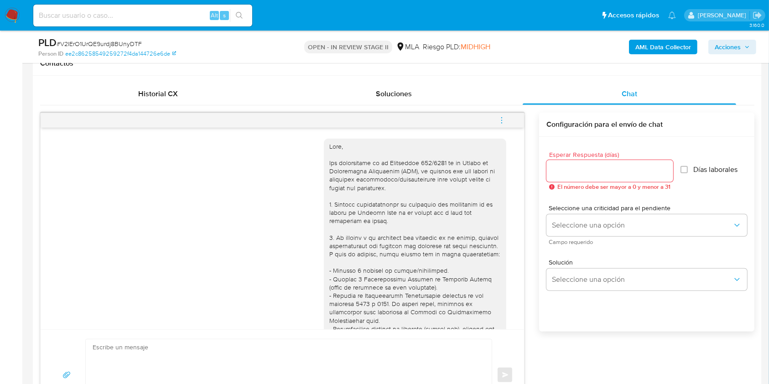
scroll to position [61, 0]
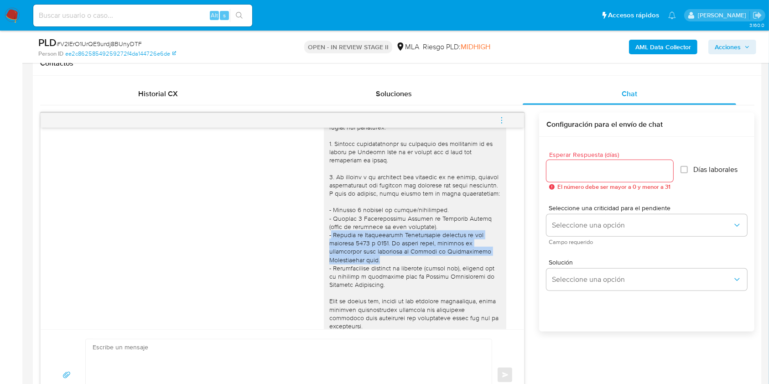
drag, startPoint x: 321, startPoint y: 240, endPoint x: 346, endPoint y: 269, distance: 38.4
click at [346, 269] on div at bounding box center [414, 318] width 171 height 473
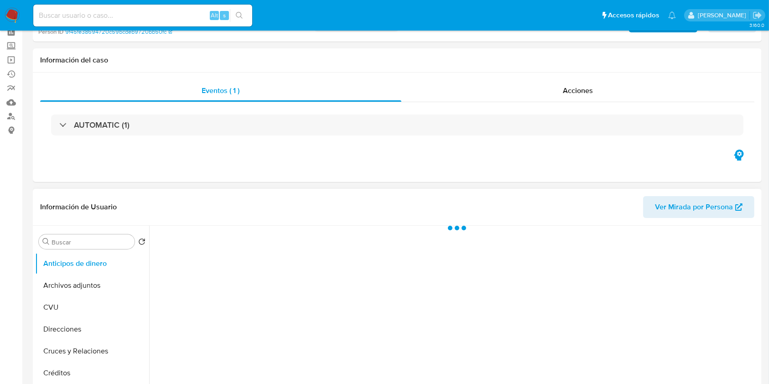
scroll to position [121, 0]
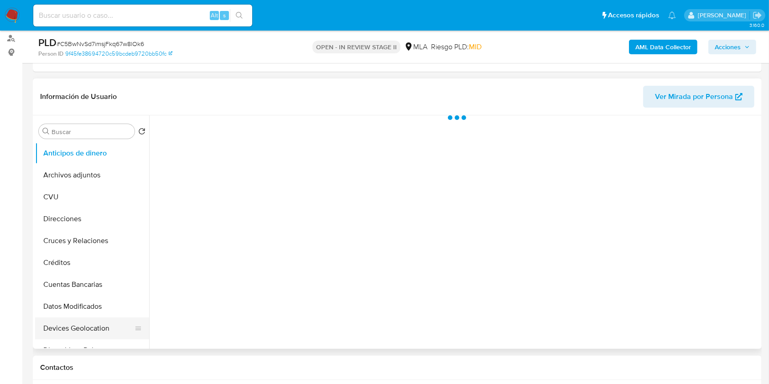
select select "10"
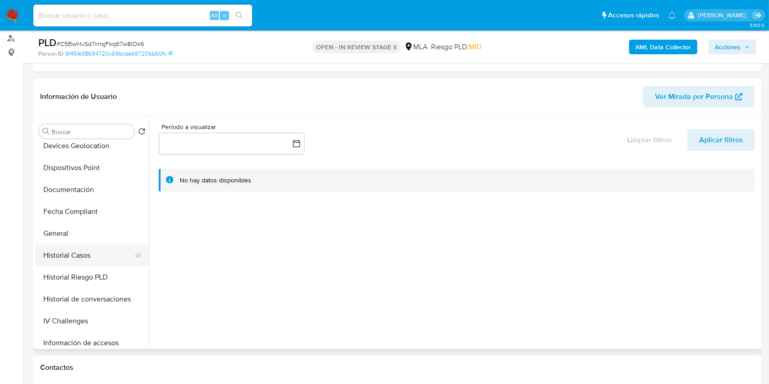
click at [74, 254] on button "Historial Casos" at bounding box center [88, 255] width 107 height 22
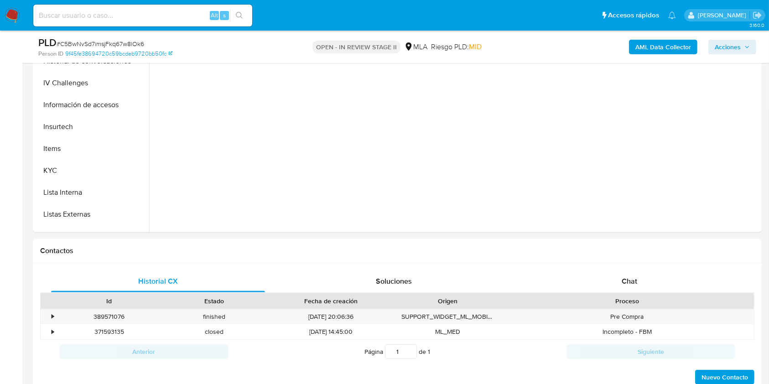
scroll to position [365, 0]
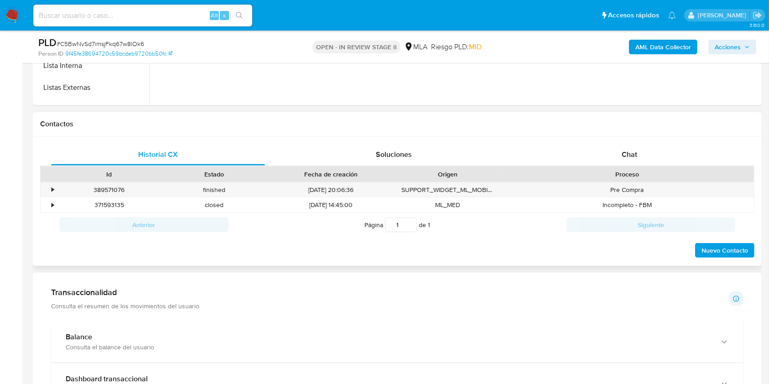
click at [638, 166] on div "Proceso" at bounding box center [626, 173] width 253 height 15
click at [631, 158] on span "Chat" at bounding box center [628, 154] width 15 height 10
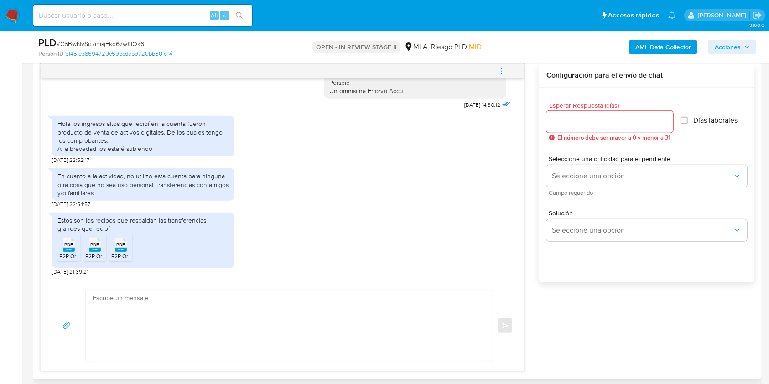
scroll to position [486, 0]
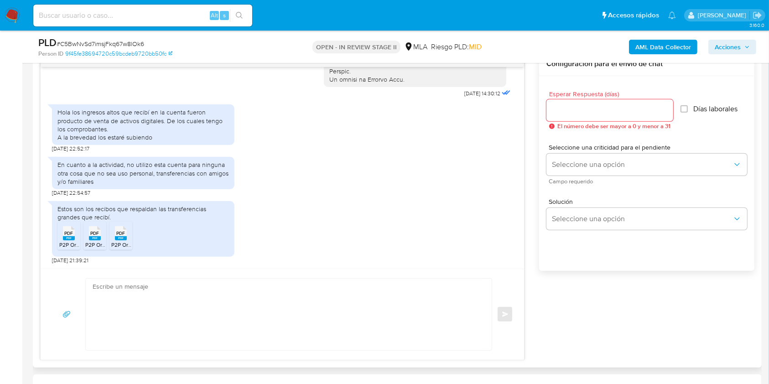
click at [72, 239] on rect at bounding box center [69, 238] width 12 height 4
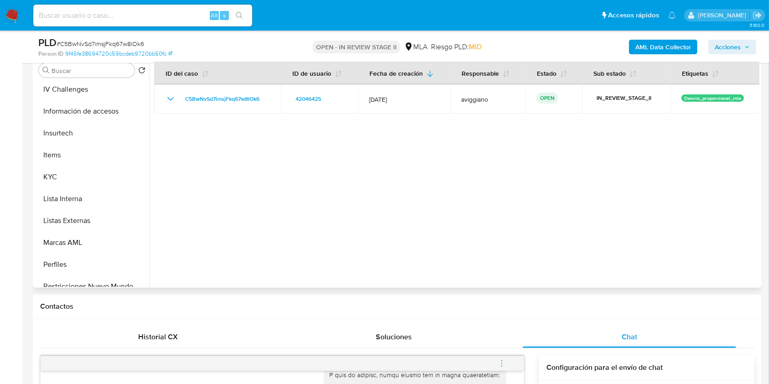
scroll to position [365, 0]
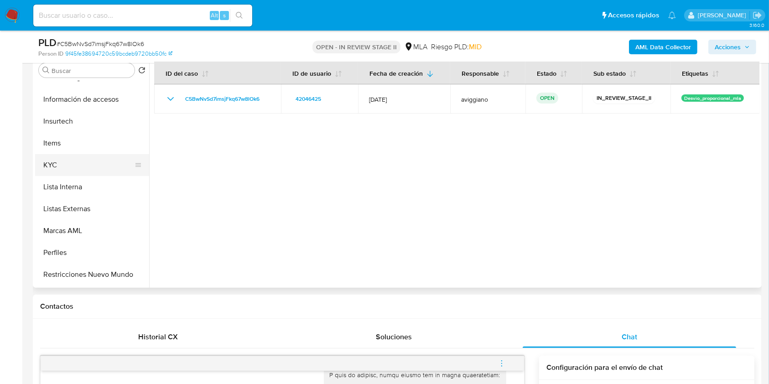
click at [117, 161] on button "KYC" at bounding box center [88, 165] width 107 height 22
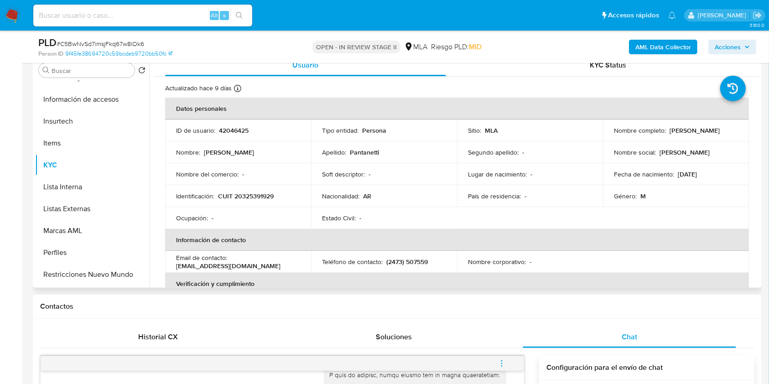
click at [245, 198] on p "CUIT 20325391929" at bounding box center [246, 196] width 56 height 8
copy p "20325391929"
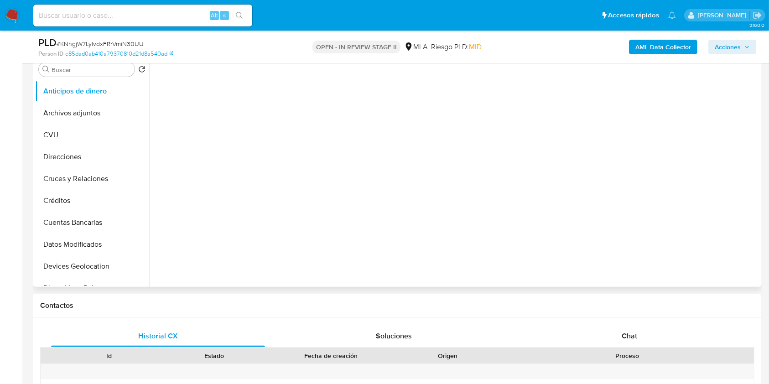
scroll to position [243, 0]
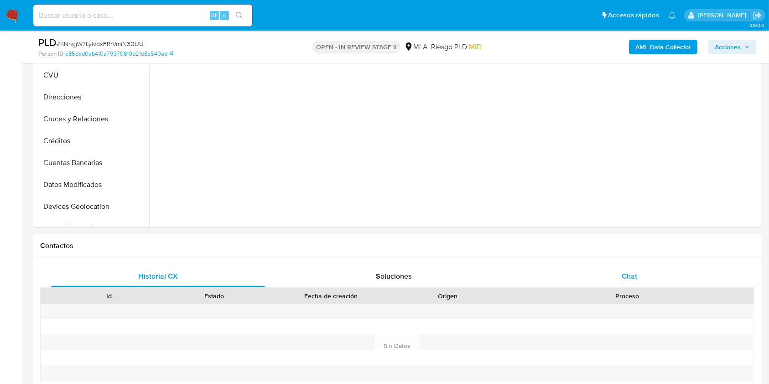
select select "10"
click at [601, 270] on div "Chat" at bounding box center [629, 276] width 214 height 22
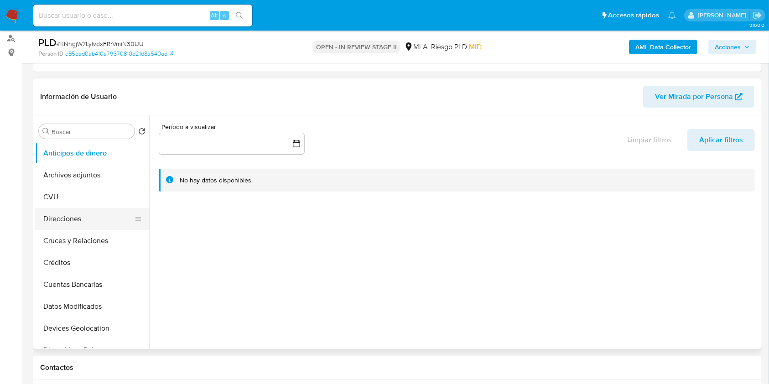
scroll to position [182, 0]
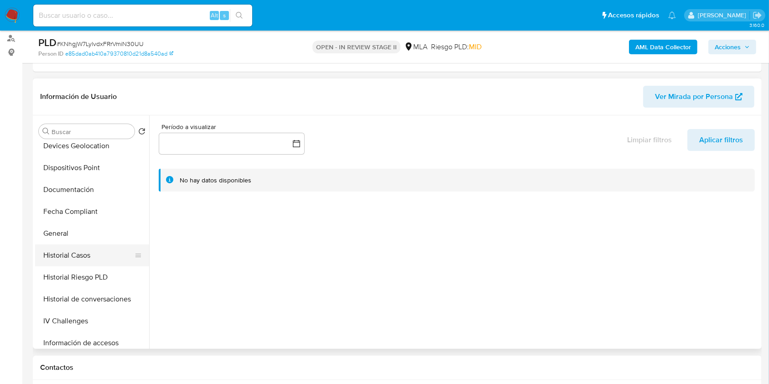
click at [92, 253] on button "Historial Casos" at bounding box center [88, 255] width 107 height 22
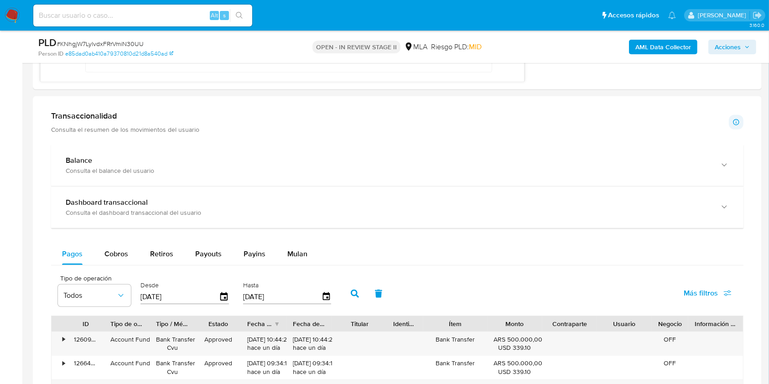
scroll to position [851, 0]
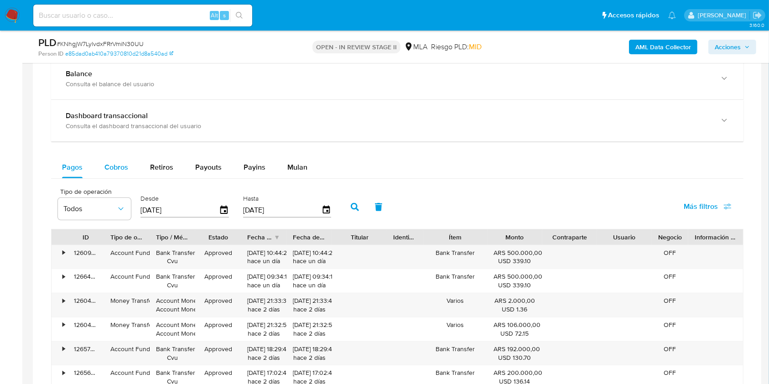
click at [128, 169] on button "Cobros" at bounding box center [116, 167] width 46 height 22
select select "10"
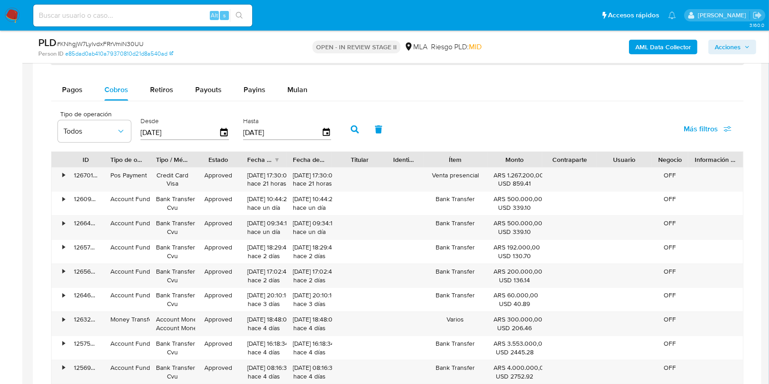
scroll to position [972, 0]
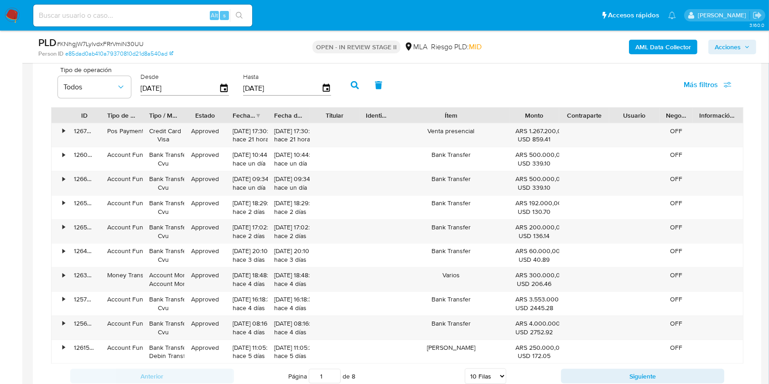
drag, startPoint x: 489, startPoint y: 117, endPoint x: 542, endPoint y: 111, distance: 52.8
click at [542, 111] on div "ID Tipo de operación Tipo / Método Estado Fecha de creación Fecha de aprobación…" at bounding box center [397, 115] width 691 height 15
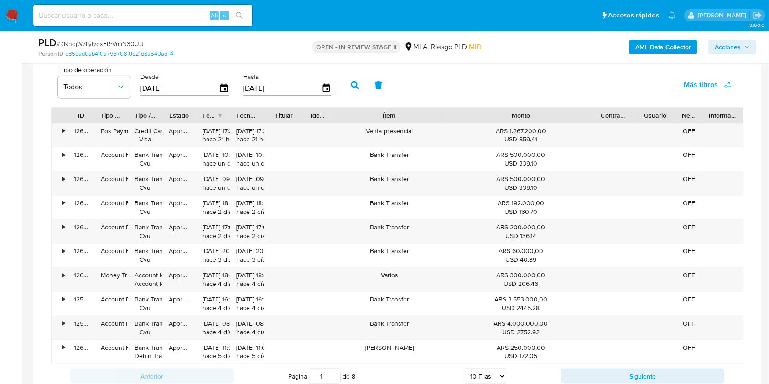
drag, startPoint x: 562, startPoint y: 111, endPoint x: 660, endPoint y: 119, distance: 97.4
click at [660, 119] on div "ID Tipo de operación Tipo / Método Estado Fecha de creación Fecha de aprobación…" at bounding box center [397, 115] width 691 height 15
drag, startPoint x: 313, startPoint y: 114, endPoint x: 380, endPoint y: 122, distance: 67.6
click at [380, 122] on div "ID Tipo de operación Tipo / Método Estado Fecha de creación Fecha de aprobación…" at bounding box center [397, 235] width 692 height 257
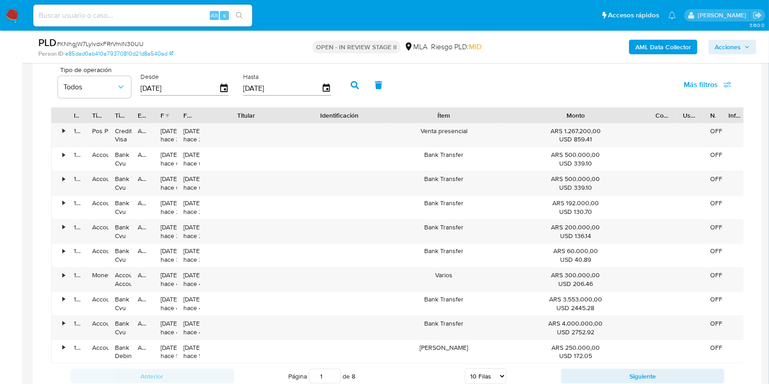
drag, startPoint x: 301, startPoint y: 110, endPoint x: 354, endPoint y: 113, distance: 52.5
click at [354, 113] on div "ID Tipo de operación Tipo / Método Estado Fecha de creación Fecha de aprobación…" at bounding box center [400, 115] width 696 height 15
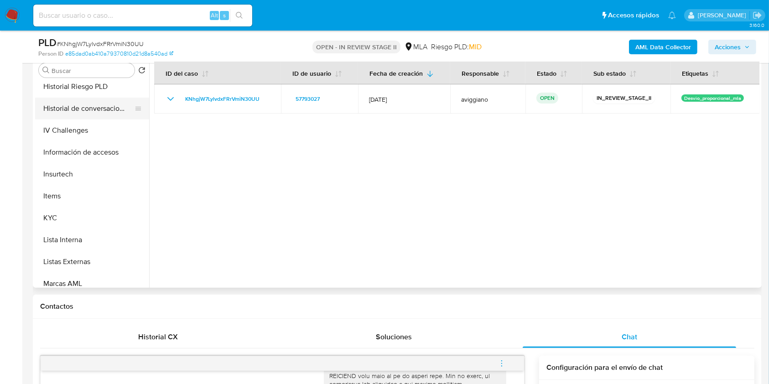
scroll to position [365, 0]
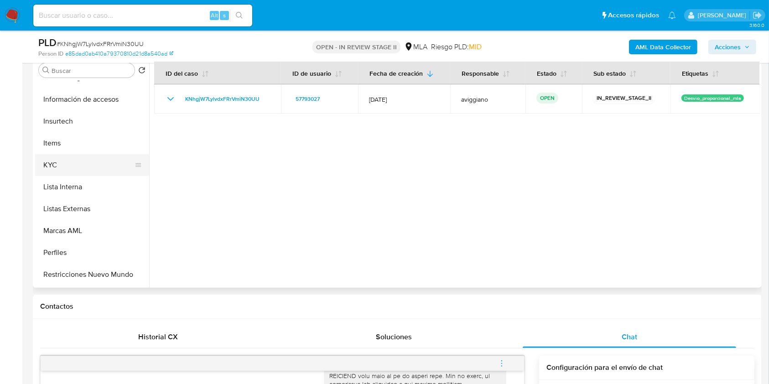
click at [60, 161] on button "KYC" at bounding box center [88, 165] width 107 height 22
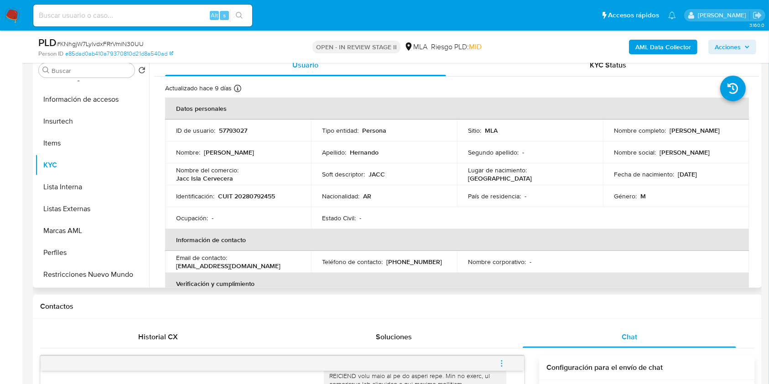
click at [260, 194] on p "CUIT 20280792455" at bounding box center [246, 196] width 57 height 8
copy p "20280792455"
click at [238, 129] on p "57793027" at bounding box center [233, 130] width 28 height 8
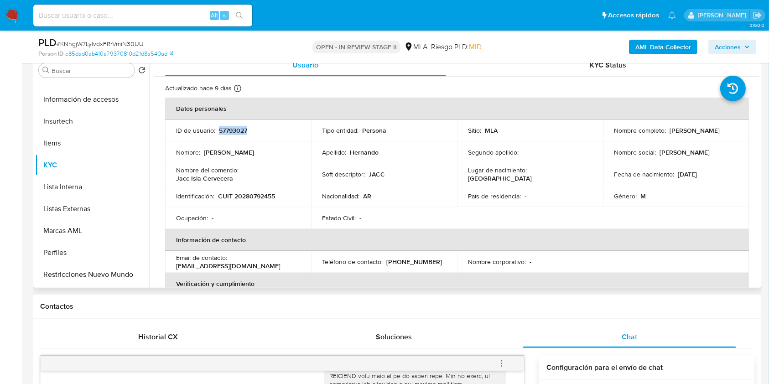
copy p "57793027"
click at [231, 190] on td "Identificación : CUIT 20280792455" at bounding box center [238, 196] width 146 height 22
click at [241, 196] on p "CUIT 20280792455" at bounding box center [246, 196] width 57 height 8
copy p "20280792455"
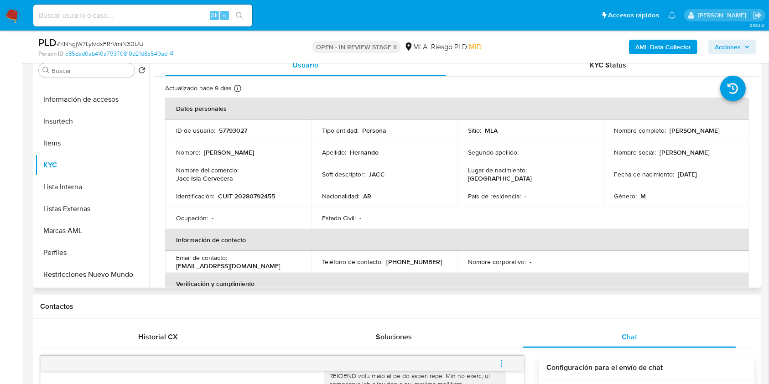
click at [222, 132] on p "57793027" at bounding box center [233, 130] width 28 height 8
copy p "57793027"
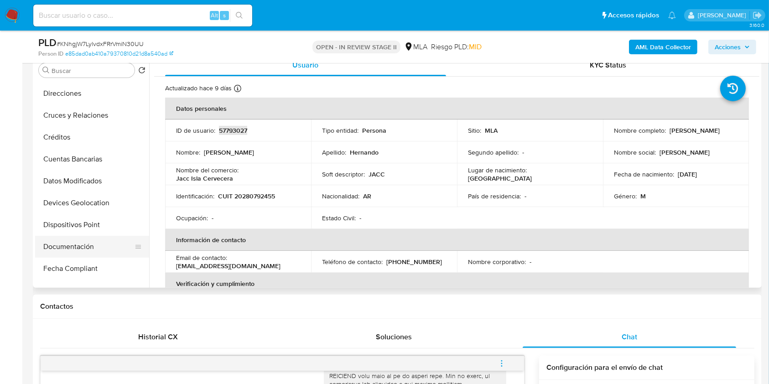
scroll to position [0, 0]
click at [94, 109] on button "Archivos adjuntos" at bounding box center [88, 114] width 107 height 22
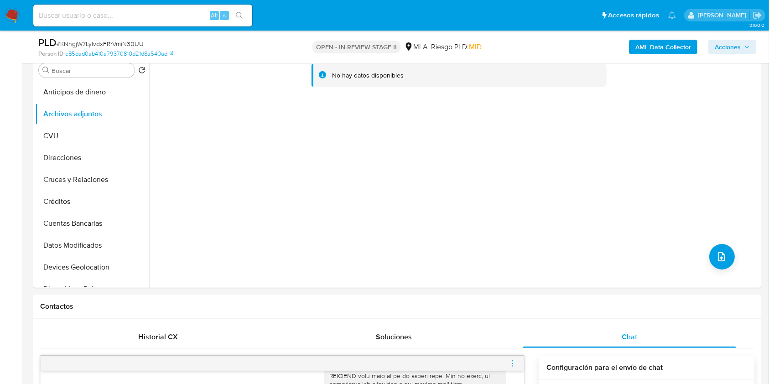
click at [666, 49] on b "AML Data Collector" at bounding box center [663, 47] width 56 height 15
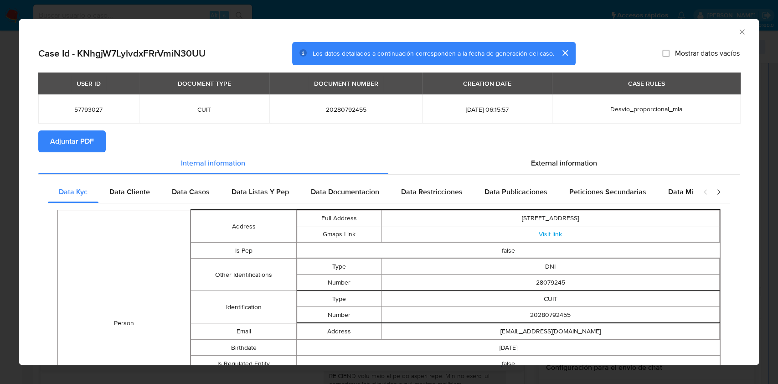
click at [738, 31] on icon "Cerrar ventana" at bounding box center [742, 31] width 9 height 9
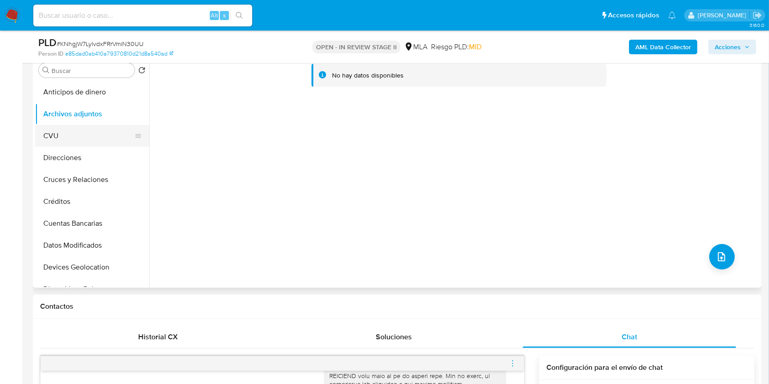
click at [72, 129] on button "CVU" at bounding box center [88, 136] width 107 height 22
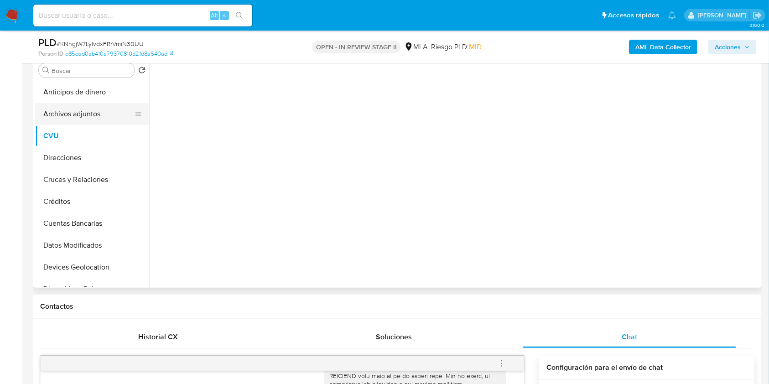
click at [77, 113] on button "Archivos adjuntos" at bounding box center [88, 114] width 107 height 22
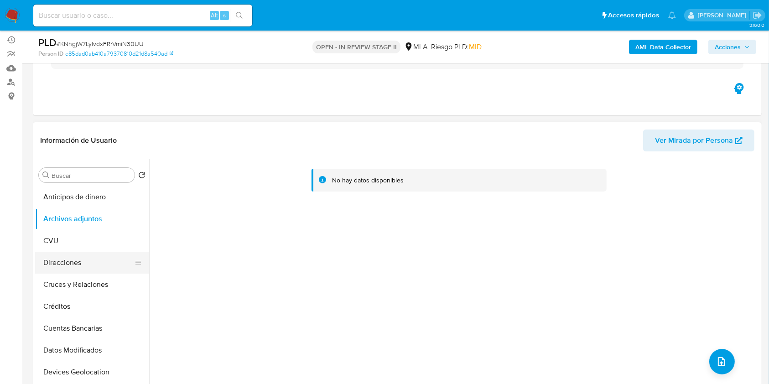
scroll to position [121, 0]
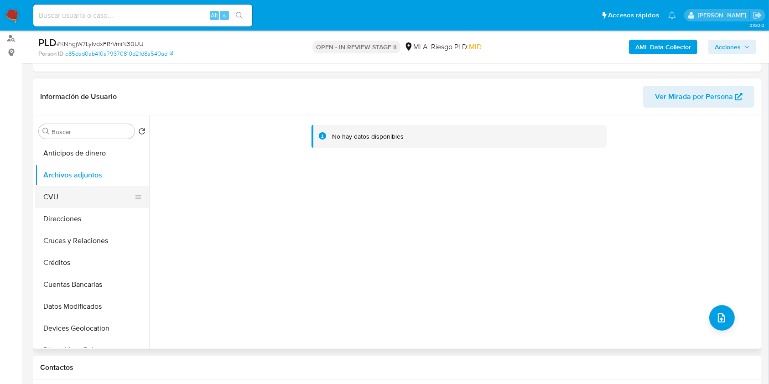
drag, startPoint x: 68, startPoint y: 233, endPoint x: 77, endPoint y: 191, distance: 43.3
click at [68, 232] on button "Cruces y Relaciones" at bounding box center [92, 241] width 114 height 22
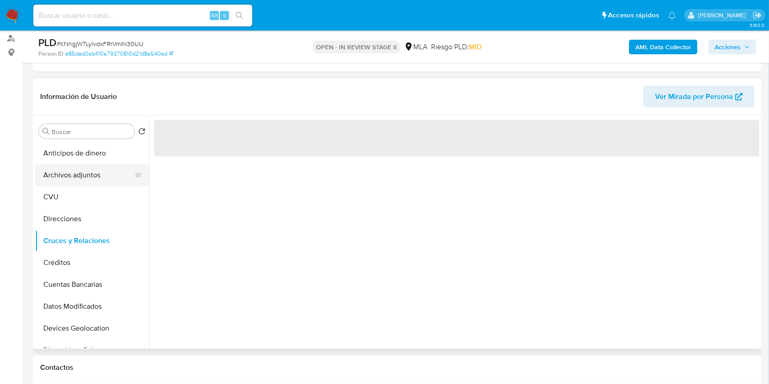
click at [80, 164] on button "Archivos adjuntos" at bounding box center [88, 175] width 107 height 22
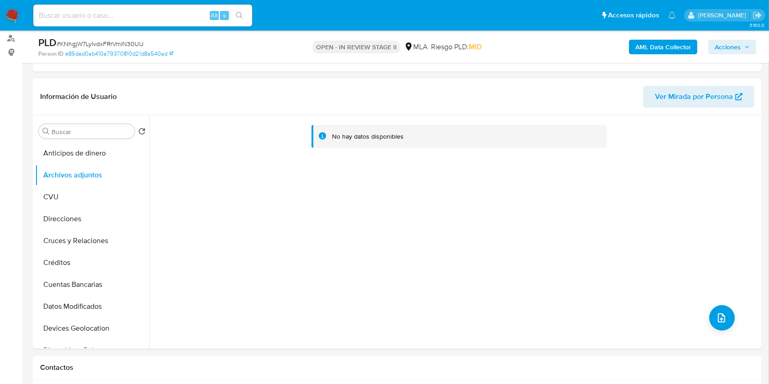
click at [646, 49] on b "AML Data Collector" at bounding box center [663, 47] width 56 height 15
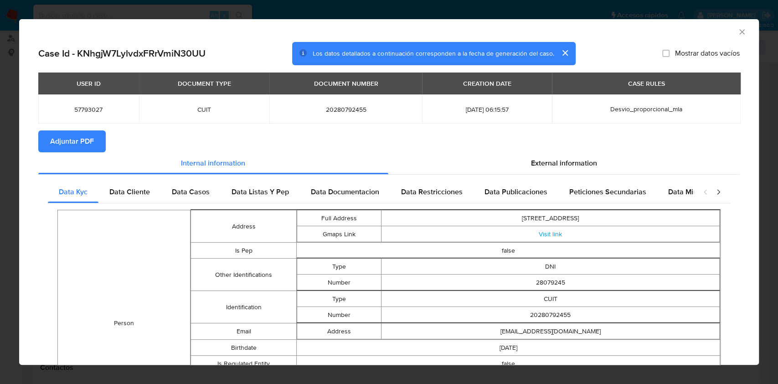
click at [83, 134] on span "Adjuntar PDF" at bounding box center [72, 141] width 44 height 20
click at [739, 32] on icon "Cerrar ventana" at bounding box center [741, 31] width 5 height 5
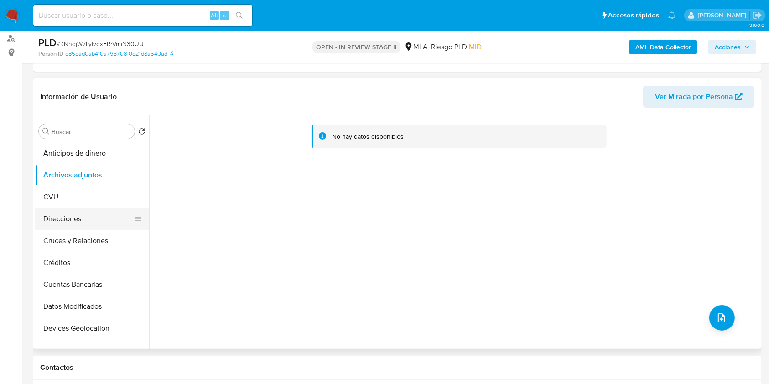
click at [57, 213] on button "Direcciones" at bounding box center [88, 219] width 107 height 22
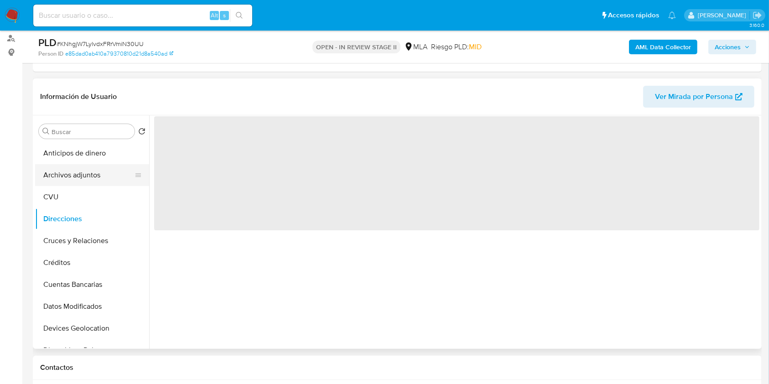
click at [76, 177] on button "Archivos adjuntos" at bounding box center [88, 175] width 107 height 22
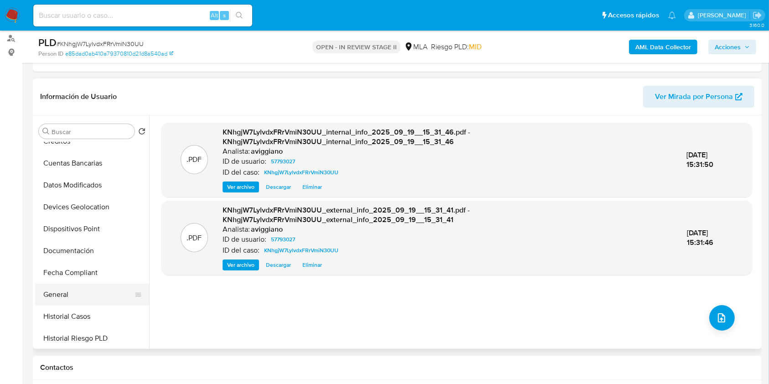
click at [79, 291] on button "General" at bounding box center [88, 295] width 107 height 22
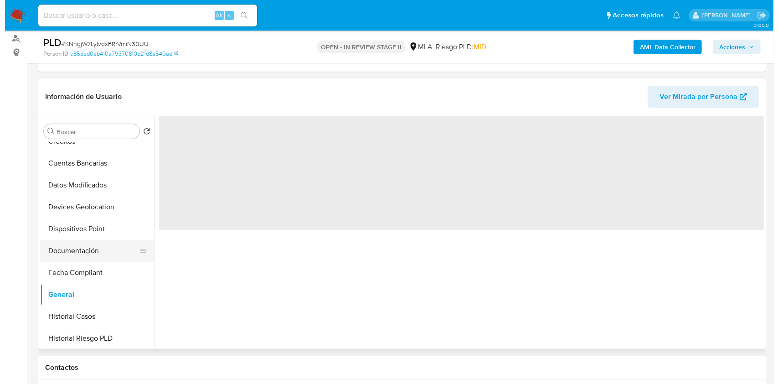
scroll to position [0, 0]
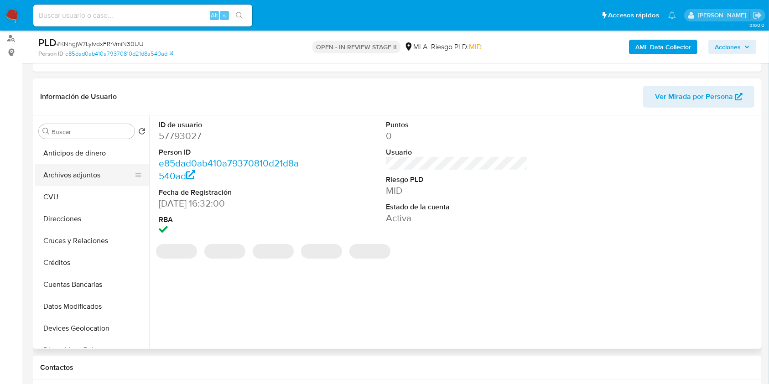
click at [88, 178] on button "Archivos adjuntos" at bounding box center [88, 175] width 107 height 22
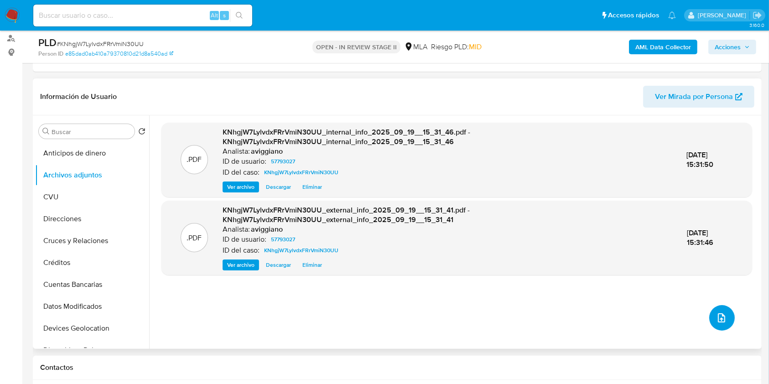
click at [720, 314] on icon "upload-file" at bounding box center [721, 317] width 11 height 11
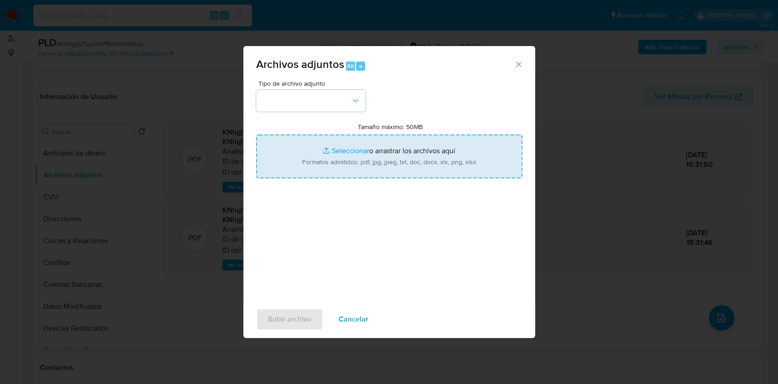
click at [369, 165] on input "Tamaño máximo: 50MB Seleccionar archivos" at bounding box center [389, 156] width 266 height 44
type input "C:\fakepath\Nosis - 57793027.pdf"
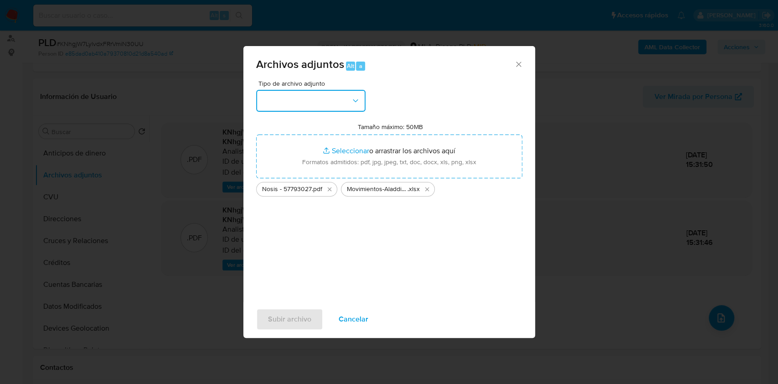
click at [322, 99] on button "button" at bounding box center [310, 101] width 109 height 22
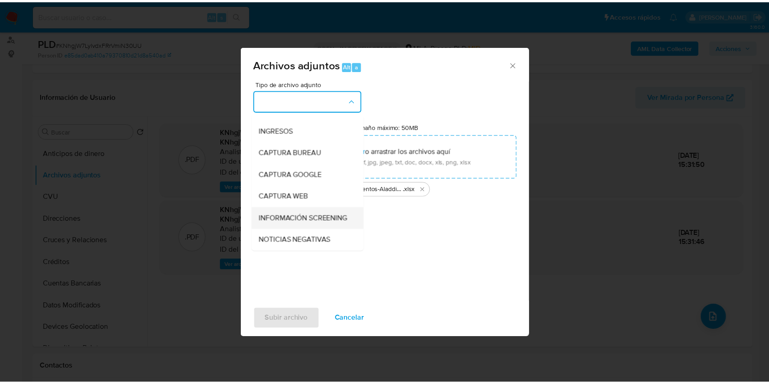
scroll to position [61, 0]
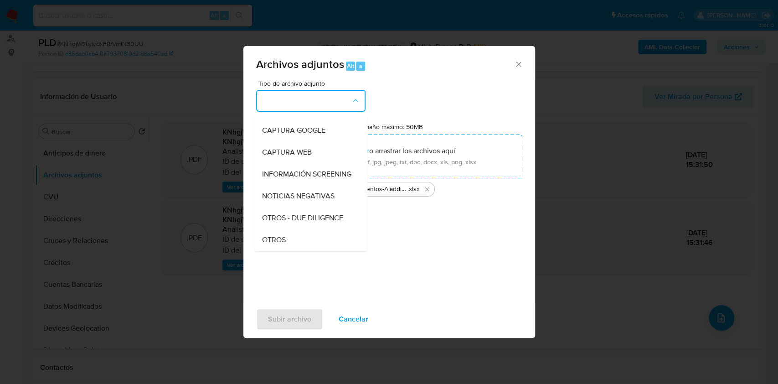
click at [274, 244] on span "OTROS" at bounding box center [274, 239] width 24 height 9
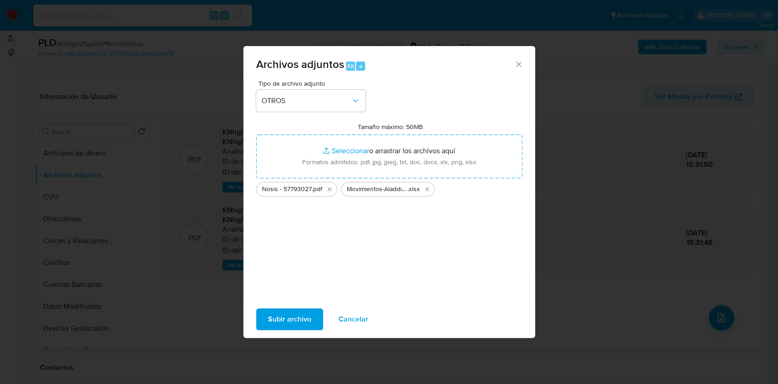
click at [284, 312] on span "Subir archivo" at bounding box center [289, 319] width 43 height 20
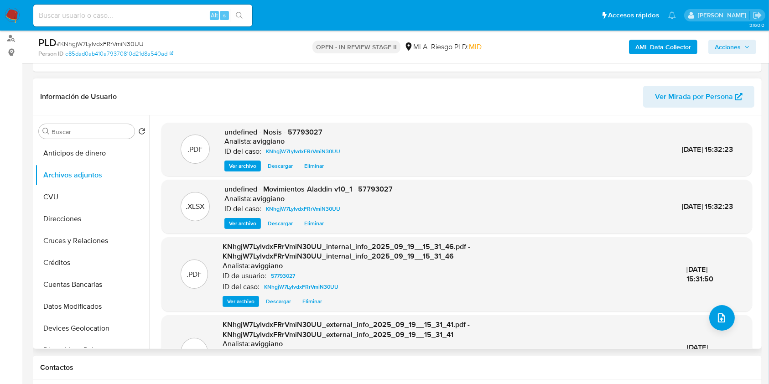
click at [303, 124] on div ".PDF undefined - Nosis - 57793027 Analista: aviggiano ID del caso: KNhgjW7Lylvd…" at bounding box center [456, 150] width 590 height 54
click at [303, 127] on span "undefined - Nosis - 57793027" at bounding box center [273, 132] width 98 height 10
copy span "57793027"
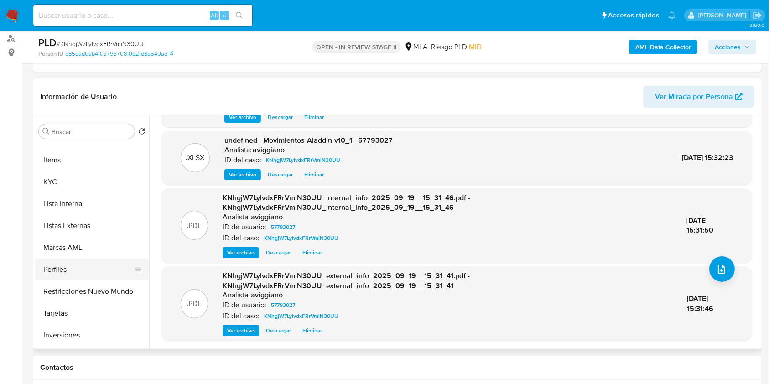
scroll to position [390, 0]
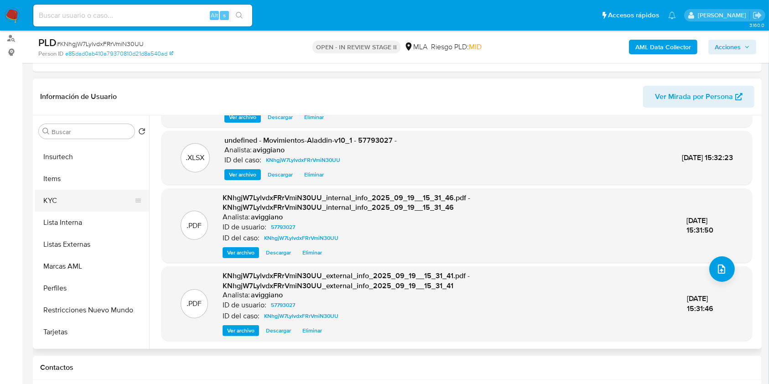
click at [69, 203] on button "KYC" at bounding box center [88, 201] width 107 height 22
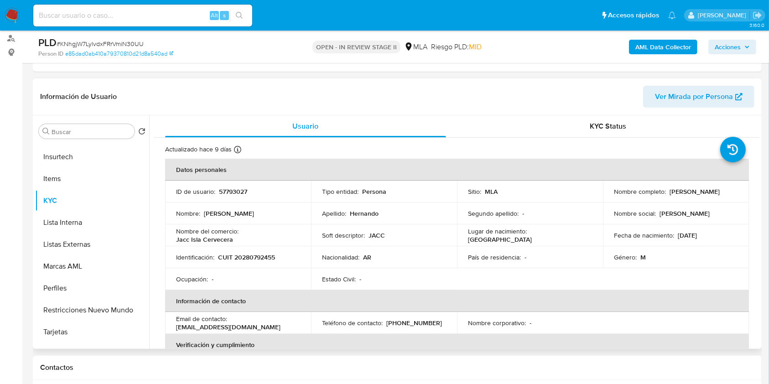
click at [669, 191] on p "Elias Raul Hernando" at bounding box center [694, 191] width 50 height 8
drag, startPoint x: 666, startPoint y: 191, endPoint x: 717, endPoint y: 165, distance: 57.3
click at [744, 197] on td "Nombre completo : Elias Raul Hernando" at bounding box center [676, 192] width 146 height 22
copy p "Elias Raul Hernando"
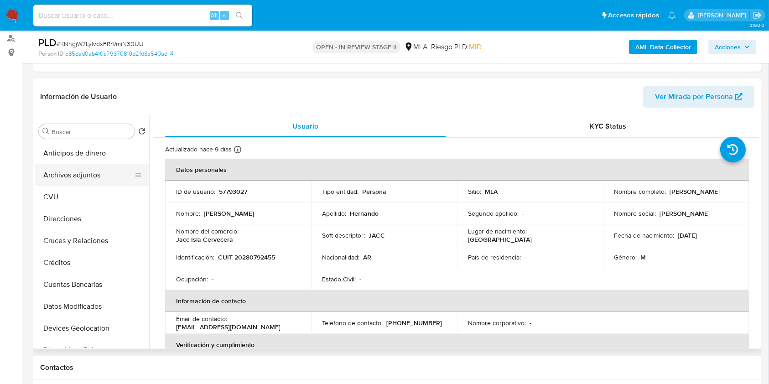
click at [92, 169] on button "Archivos adjuntos" at bounding box center [88, 175] width 107 height 22
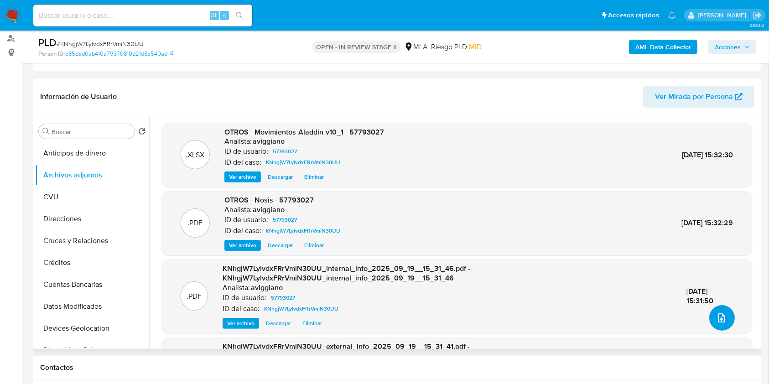
click at [716, 320] on icon "upload-file" at bounding box center [721, 317] width 11 height 11
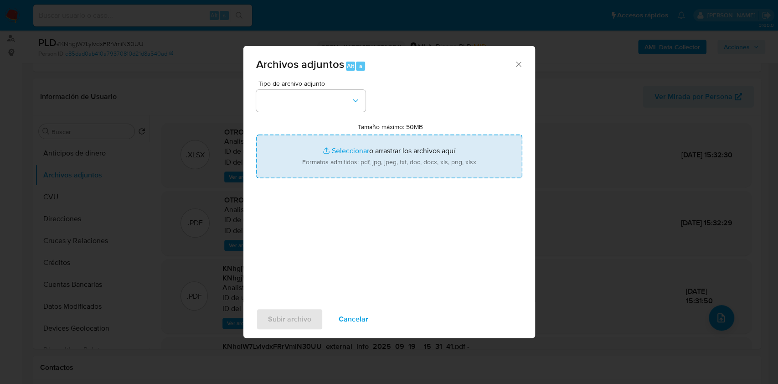
click at [349, 135] on input "Tamaño máximo: 50MB Seleccionar archivos" at bounding box center [389, 156] width 266 height 44
type input "C:\fakepath\Caselog KNhgjW7LylvdxFRrVmiN30UU_2025_09_17_15_48_46.docx"
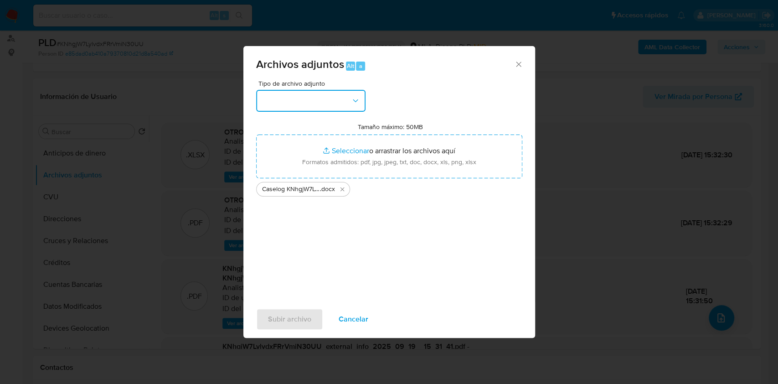
click at [361, 107] on button "button" at bounding box center [310, 101] width 109 height 22
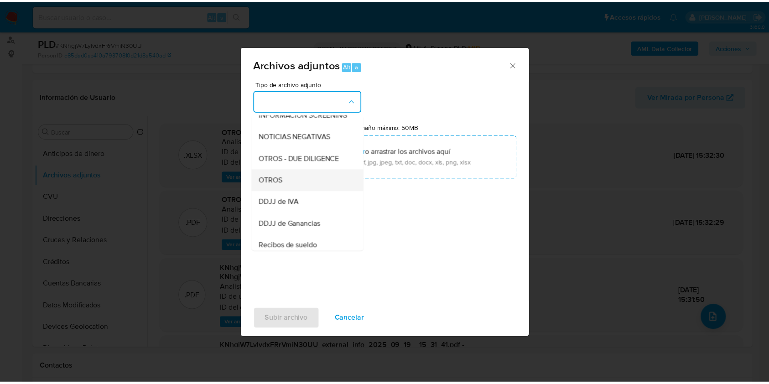
scroll to position [121, 0]
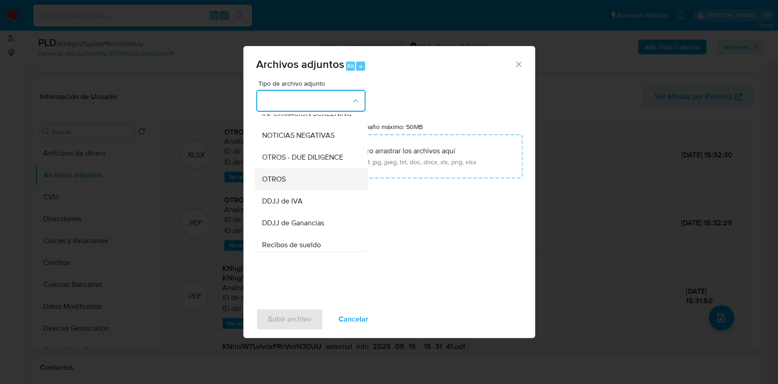
click at [299, 186] on div "OTROS" at bounding box center [308, 179] width 93 height 22
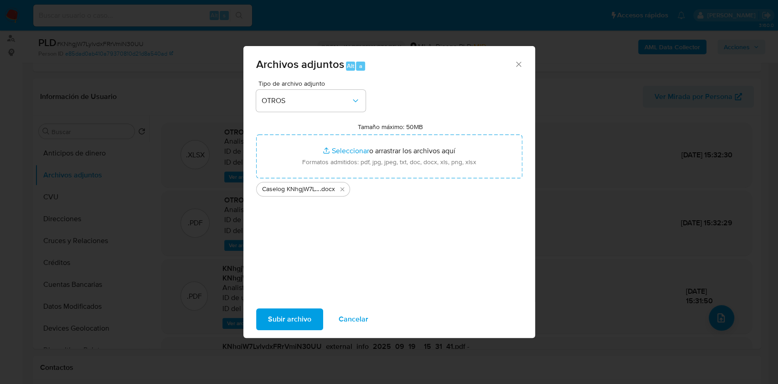
click at [284, 313] on span "Subir archivo" at bounding box center [289, 319] width 43 height 20
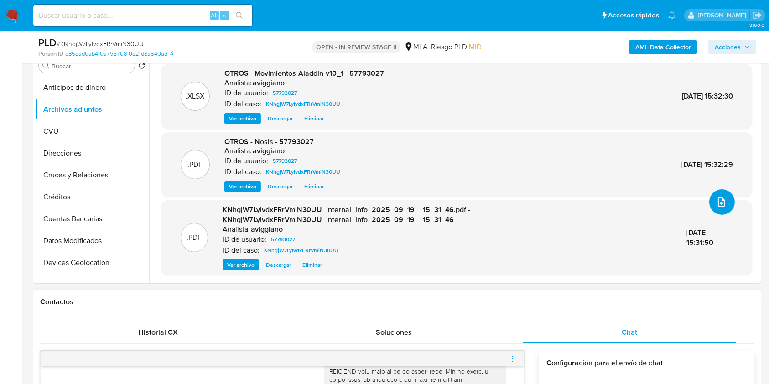
scroll to position [243, 0]
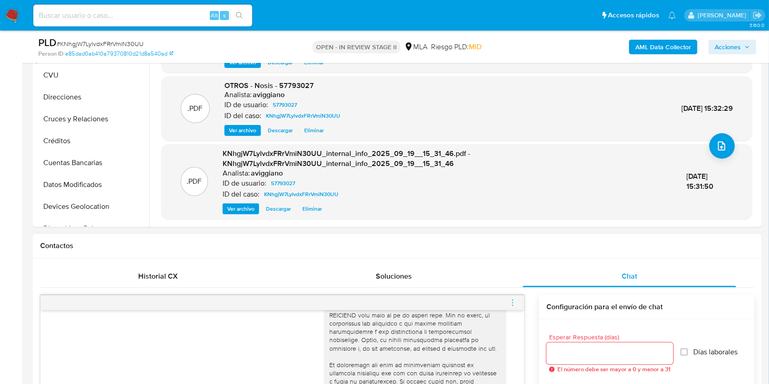
click at [514, 302] on icon "menu-action" at bounding box center [512, 303] width 8 height 8
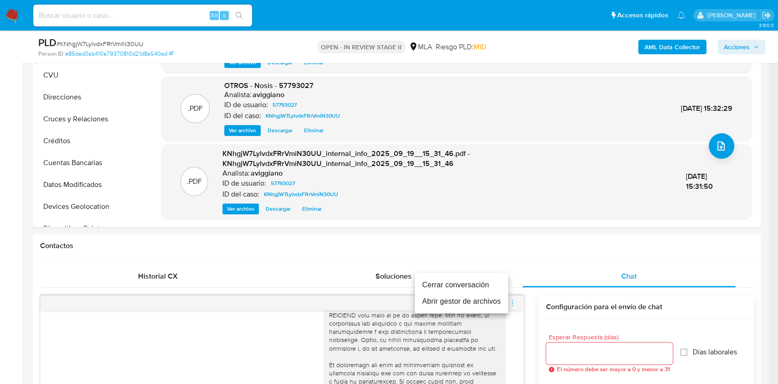
click at [435, 284] on li "Cerrar conversación" at bounding box center [461, 285] width 93 height 16
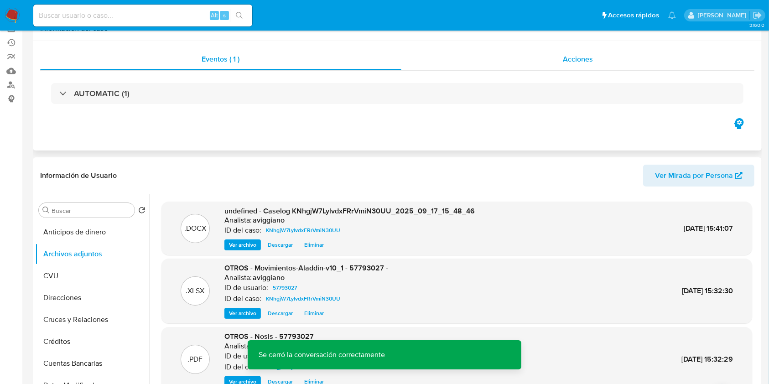
scroll to position [0, 0]
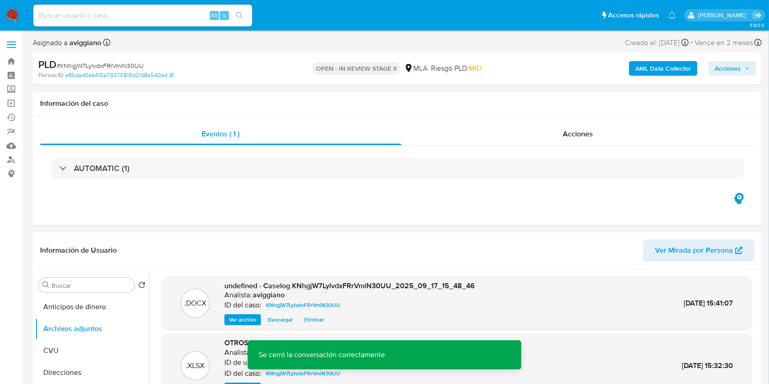
click at [730, 58] on div "AML Data Collector Acciones" at bounding box center [637, 68] width 237 height 21
click at [728, 68] on span "Acciones" at bounding box center [727, 68] width 26 height 15
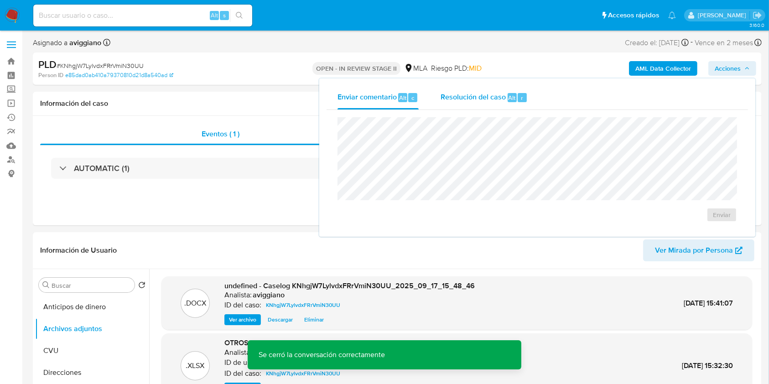
click at [479, 99] on span "Resolución del caso" at bounding box center [472, 97] width 65 height 10
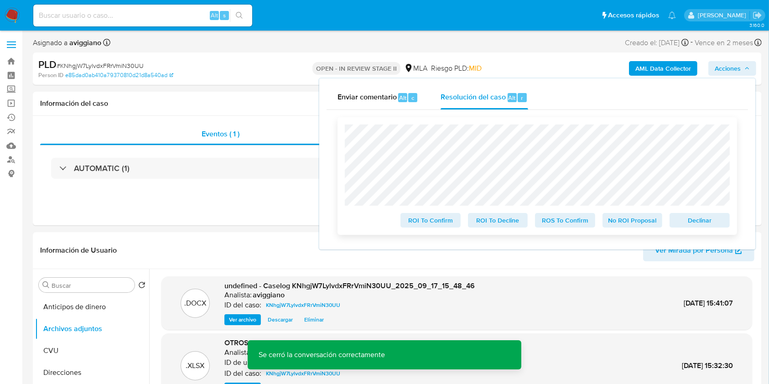
click at [696, 217] on span "Declinar" at bounding box center [699, 220] width 47 height 13
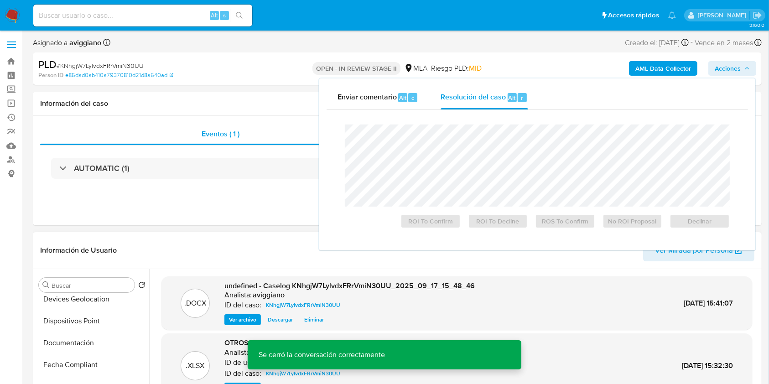
scroll to position [243, 0]
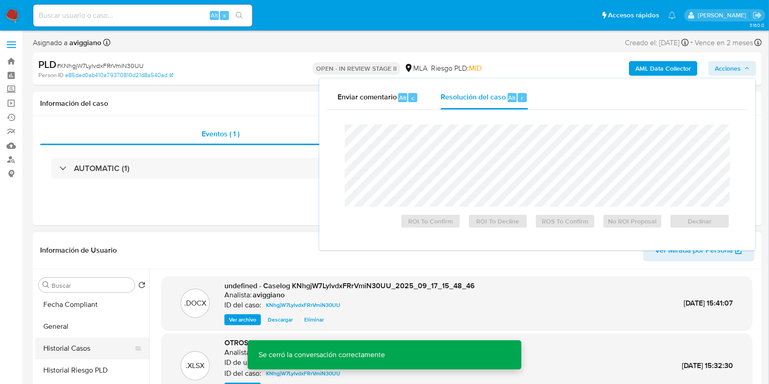
click at [83, 346] on button "Historial Casos" at bounding box center [88, 348] width 107 height 22
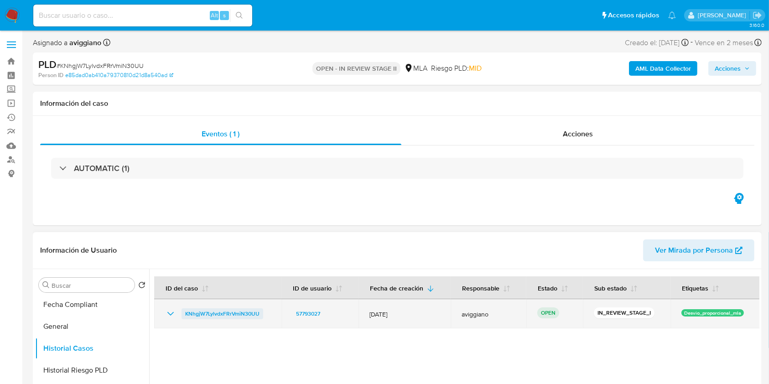
click at [203, 315] on span "KNhgjW7LylvdxFRrVmiN30UU" at bounding box center [222, 313] width 74 height 11
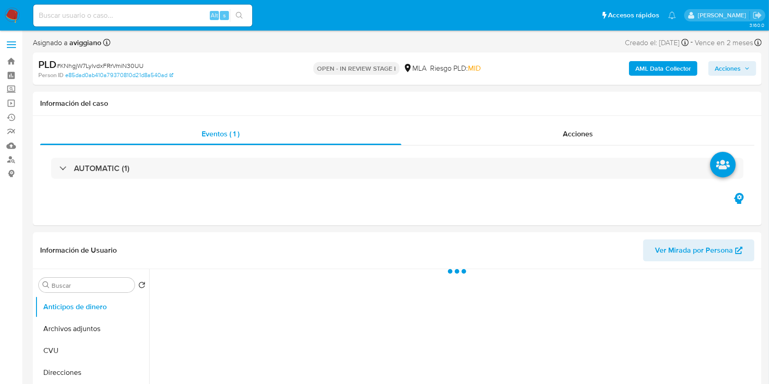
click at [737, 69] on span "Acciones" at bounding box center [727, 68] width 26 height 15
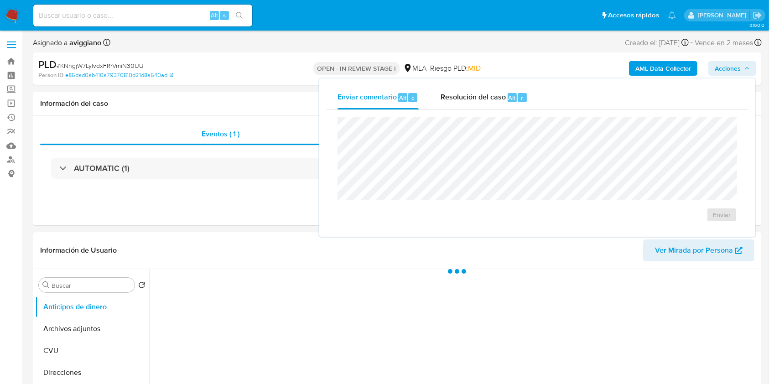
select select "10"
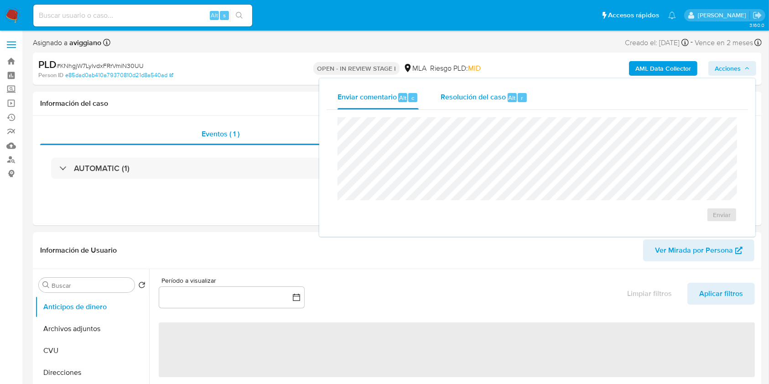
click at [472, 92] on span "Resolución del caso" at bounding box center [472, 97] width 65 height 10
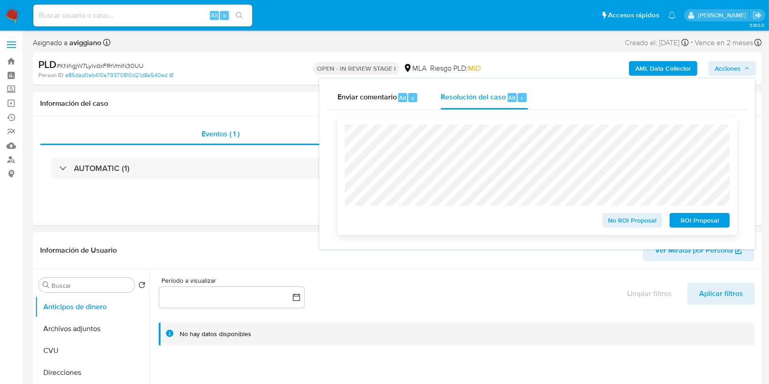
click at [649, 220] on span "No ROI Proposal" at bounding box center [632, 220] width 47 height 13
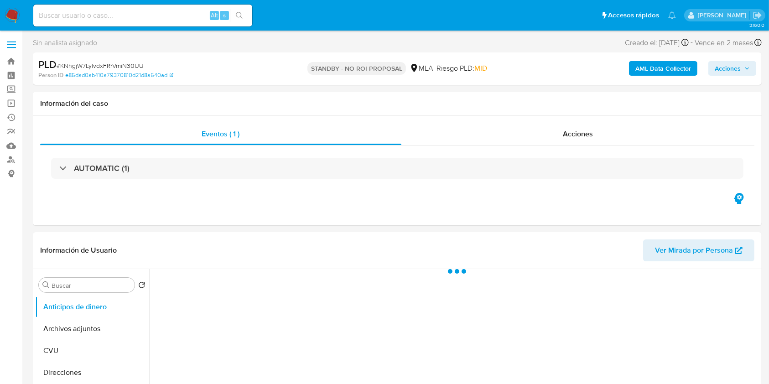
select select "10"
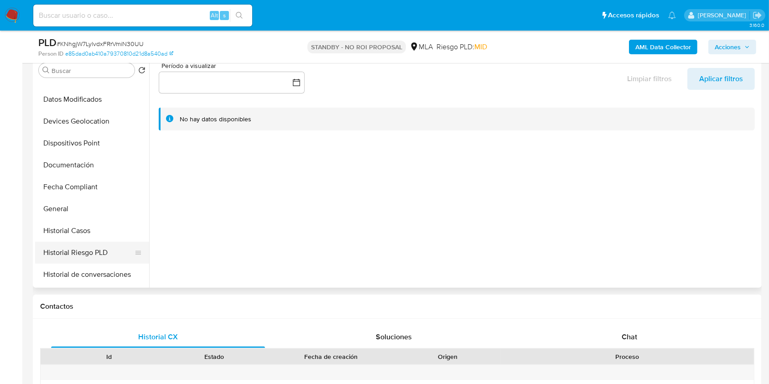
scroll to position [182, 0]
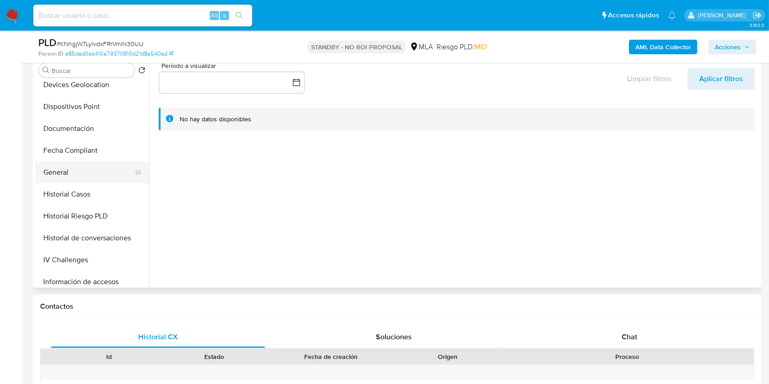
click at [67, 171] on button "General" at bounding box center [88, 172] width 107 height 22
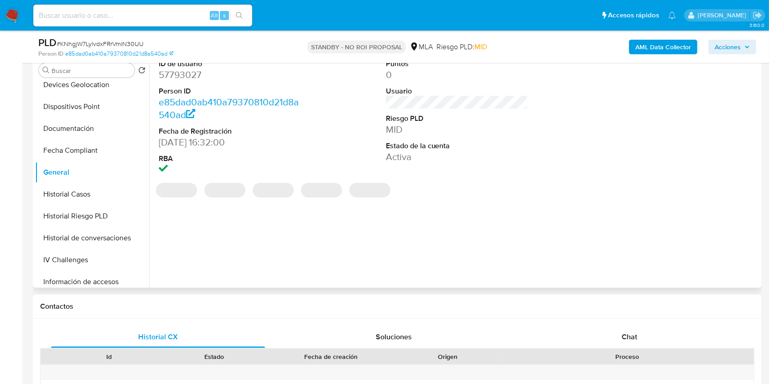
click at [185, 77] on dd "57793027" at bounding box center [230, 74] width 142 height 13
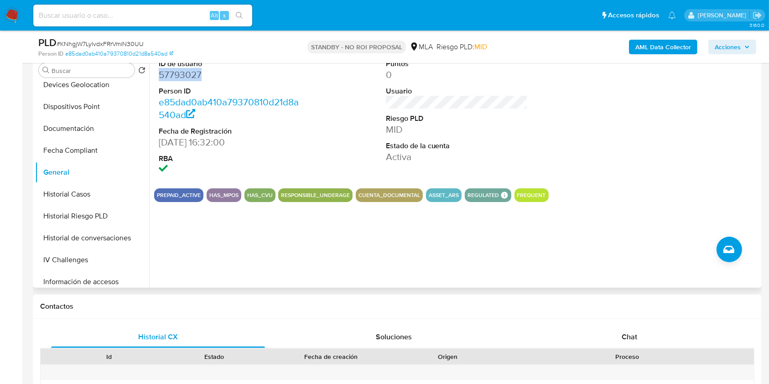
copy dd "57793027"
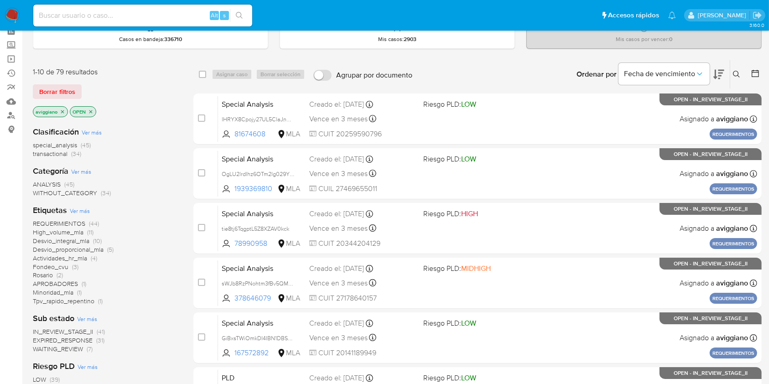
scroll to position [61, 0]
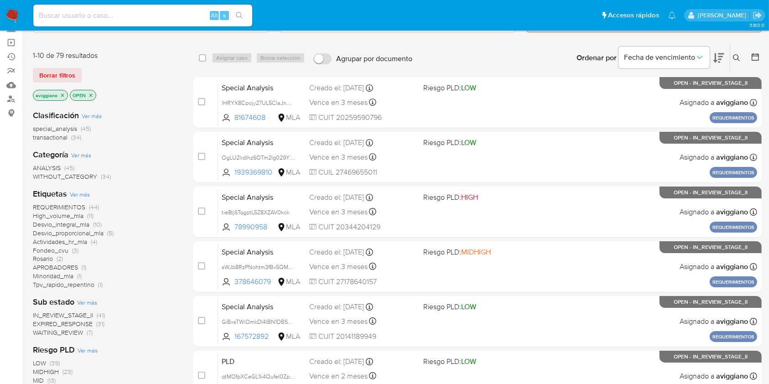
click at [62, 95] on icon "close-filter" at bounding box center [62, 95] width 5 height 5
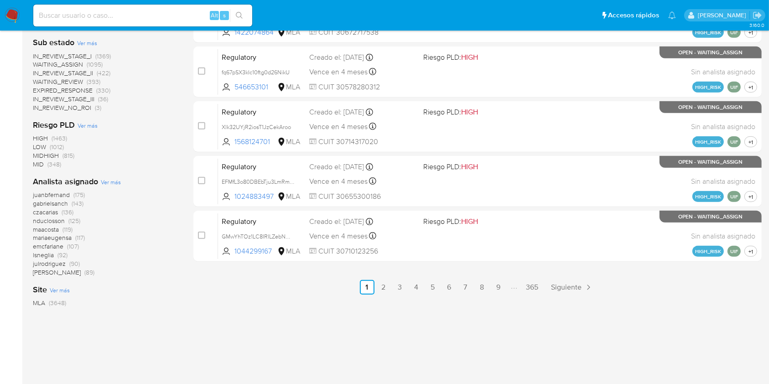
scroll to position [424, 0]
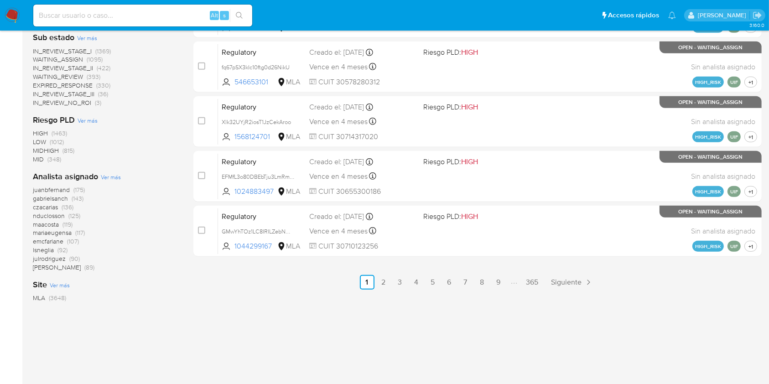
click at [53, 105] on span "IN_REVIEW_NO_ROI" at bounding box center [62, 102] width 58 height 9
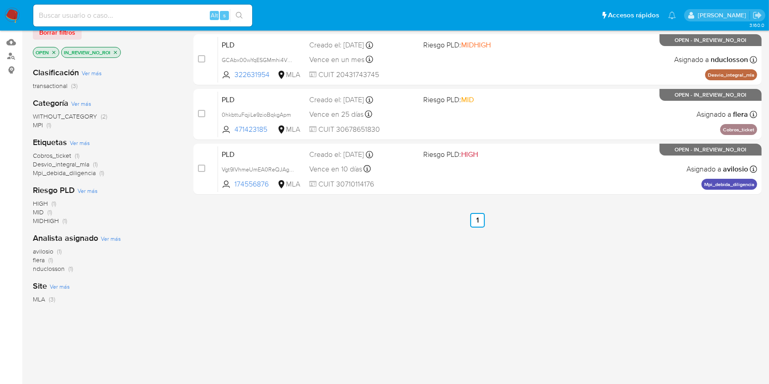
scroll to position [49, 0]
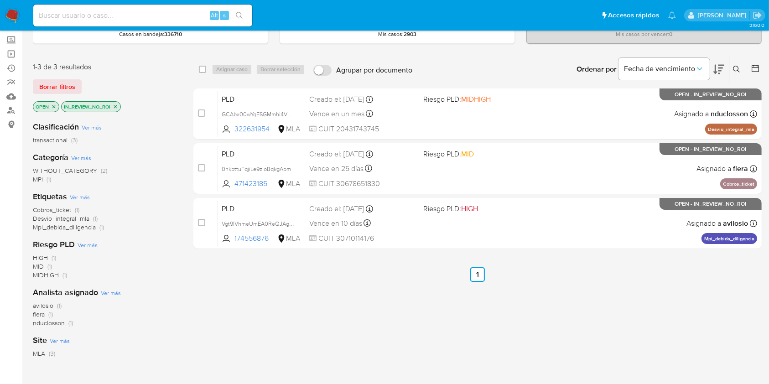
click at [115, 104] on icon "close-filter" at bounding box center [115, 106] width 5 height 5
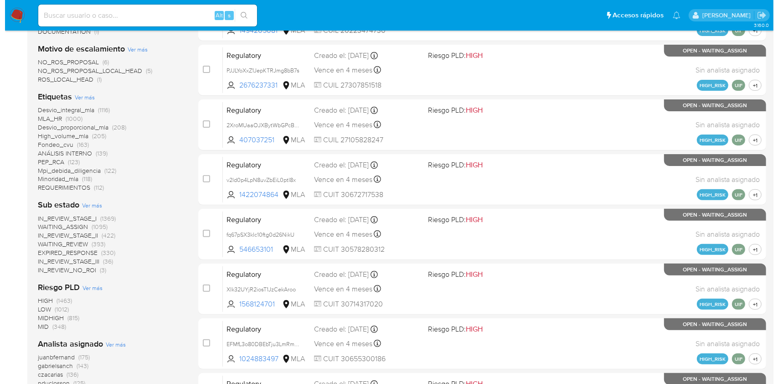
scroll to position [353, 0]
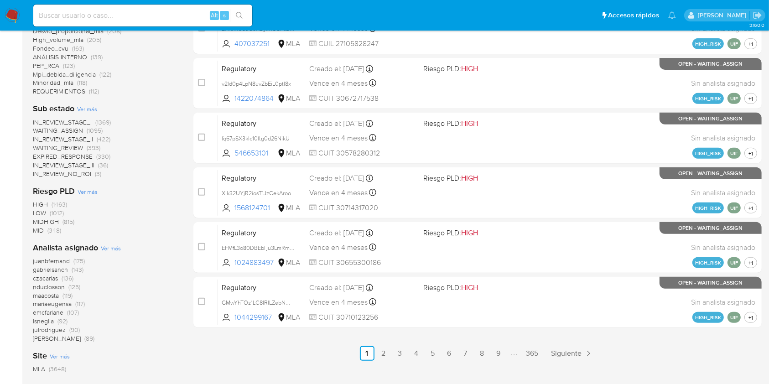
click at [102, 254] on div "Analista asignado Ver más juanbfernand (175) gabrielsanch (143) czacarias (136)…" at bounding box center [106, 292] width 146 height 101
click at [106, 248] on span "Ver más" at bounding box center [111, 248] width 20 height 8
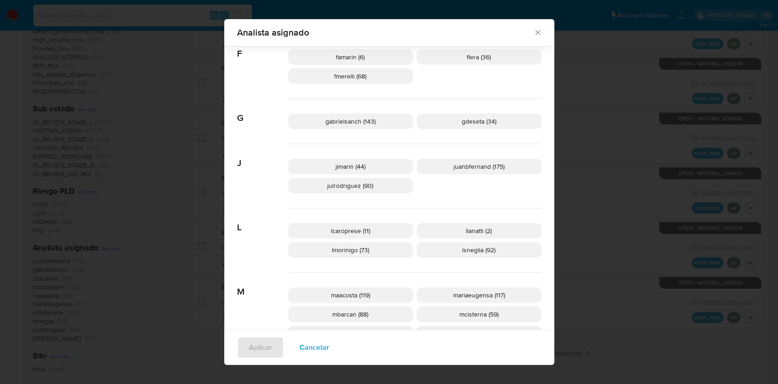
scroll to position [297, 0]
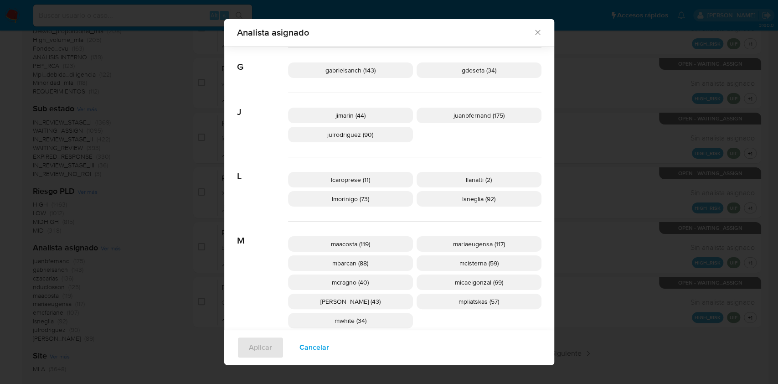
click at [300, 346] on span "Cancelar" at bounding box center [314, 347] width 30 height 20
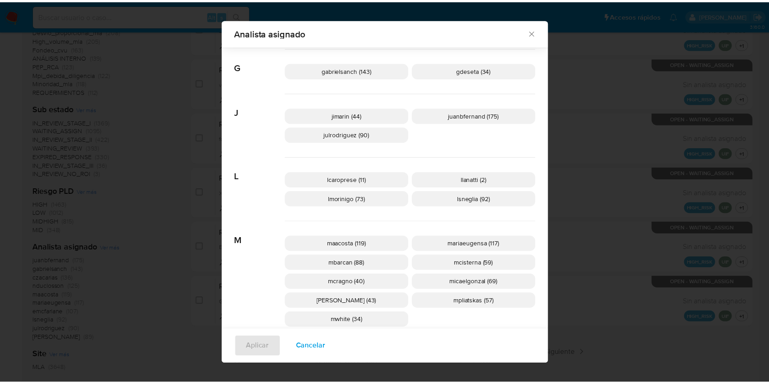
scroll to position [0, 0]
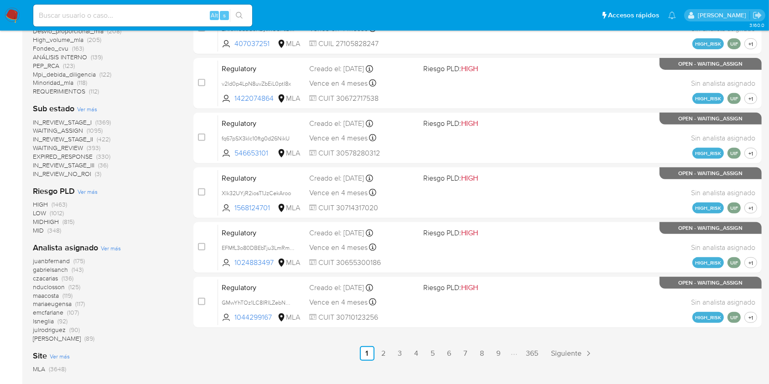
click at [69, 13] on input at bounding box center [142, 16] width 219 height 12
paste input "1924054095"
type input "1924054095"
click at [241, 13] on icon "search-icon" at bounding box center [239, 15] width 7 height 7
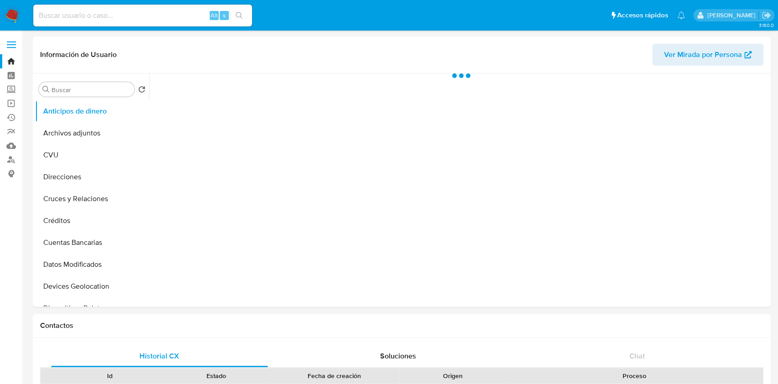
select select "10"
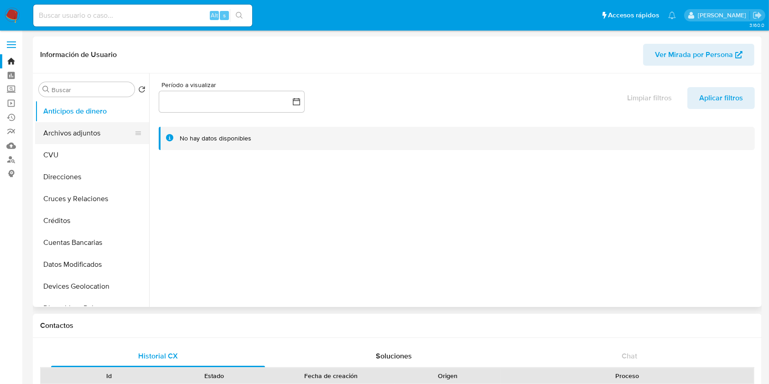
click at [79, 129] on button "Archivos adjuntos" at bounding box center [88, 133] width 107 height 22
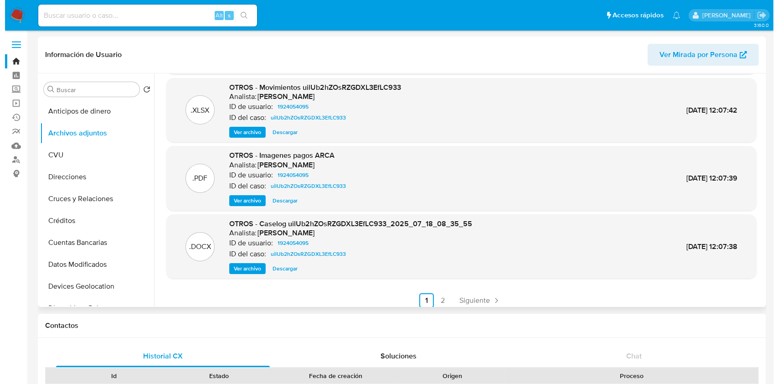
scroll to position [77, 0]
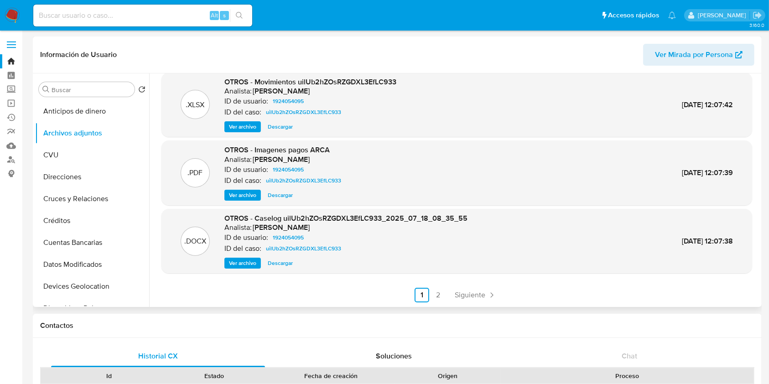
click at [240, 264] on span "Ver archivo" at bounding box center [242, 262] width 27 height 9
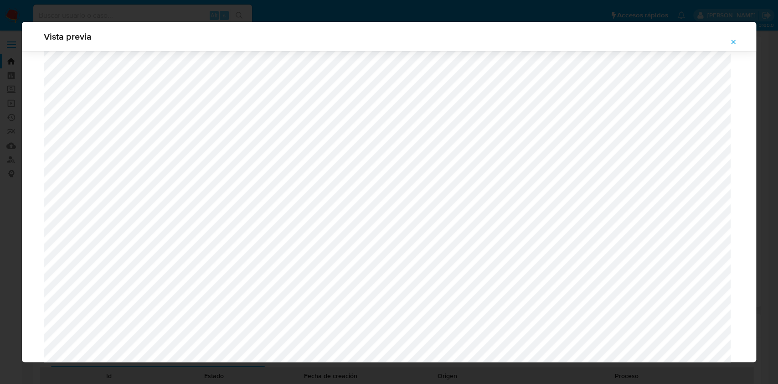
scroll to position [650, 0]
click at [734, 45] on icon "Attachment preview" at bounding box center [733, 41] width 7 height 7
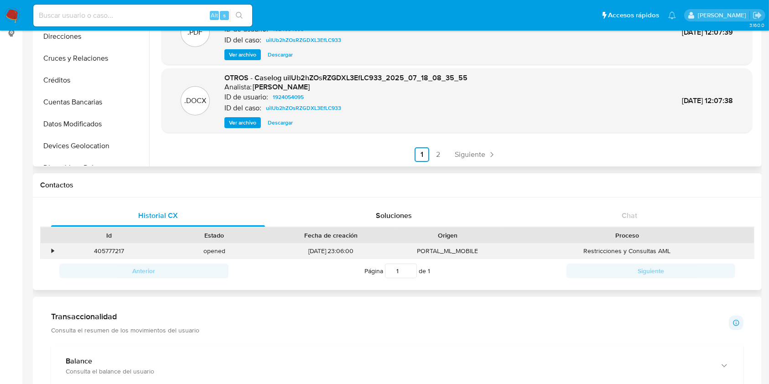
scroll to position [121, 0]
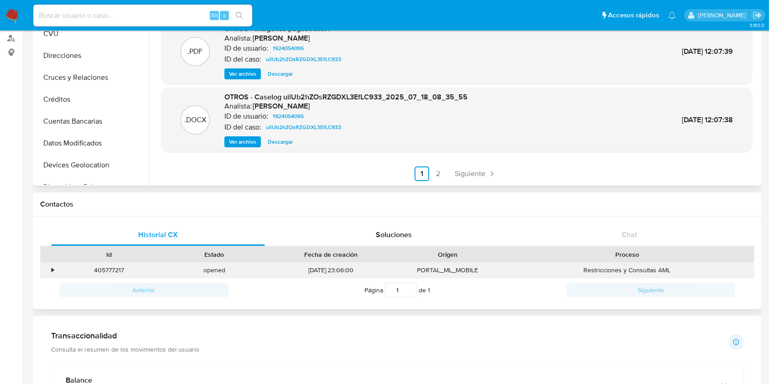
click at [52, 268] on div "•" at bounding box center [53, 270] width 2 height 9
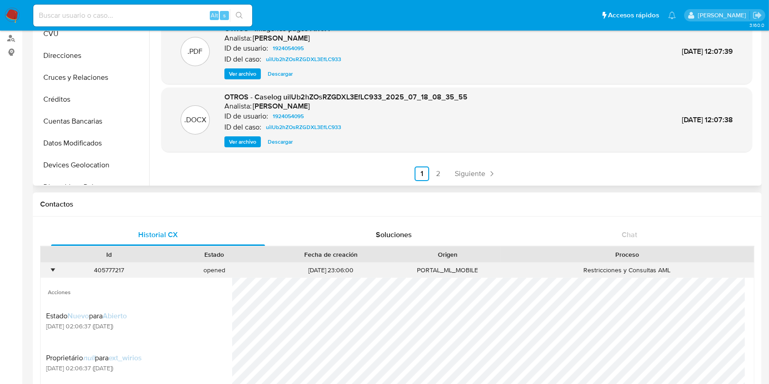
scroll to position [243, 0]
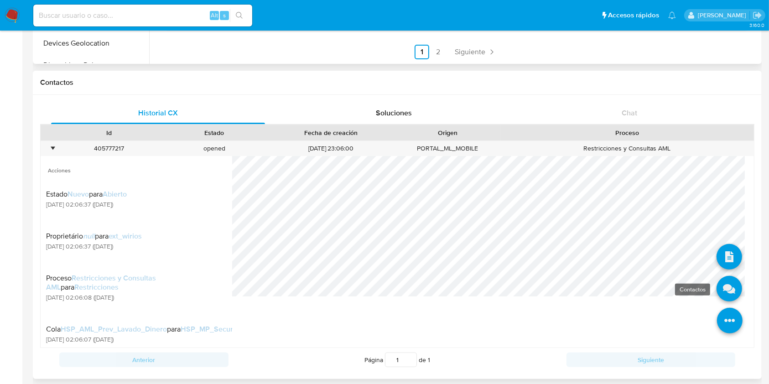
click at [718, 284] on icon at bounding box center [729, 289] width 26 height 26
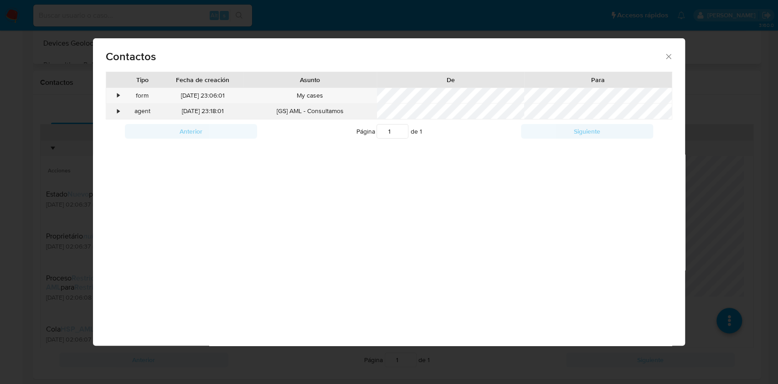
click at [119, 113] on div "•" at bounding box center [118, 111] width 2 height 9
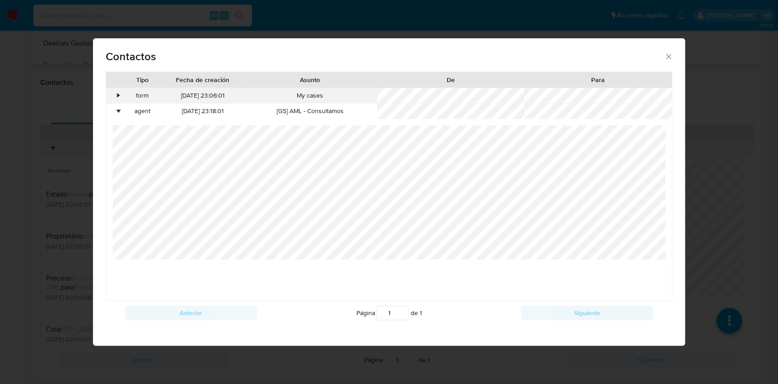
click at [119, 97] on div "•" at bounding box center [118, 95] width 2 height 9
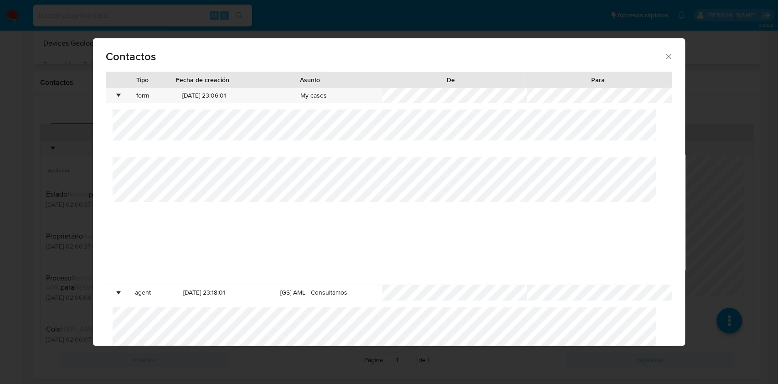
click at [658, 61] on div "Contactos" at bounding box center [389, 54] width 592 height 33
click at [666, 55] on div "Contactos" at bounding box center [389, 54] width 592 height 33
click at [149, 94] on div "form" at bounding box center [142, 95] width 41 height 15
click at [114, 97] on div "•" at bounding box center [114, 95] width 16 height 15
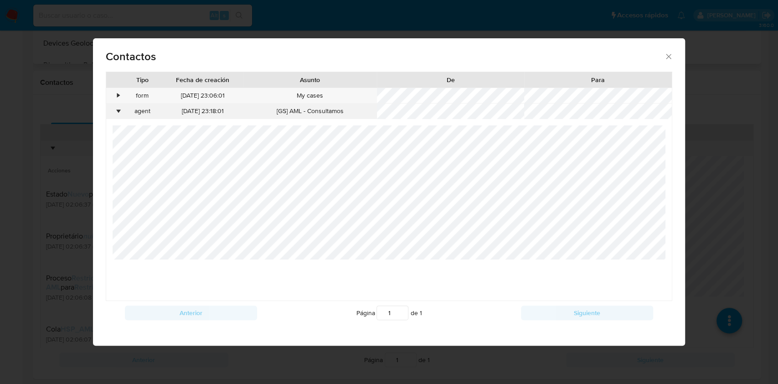
click at [118, 111] on div "•" at bounding box center [118, 111] width 2 height 9
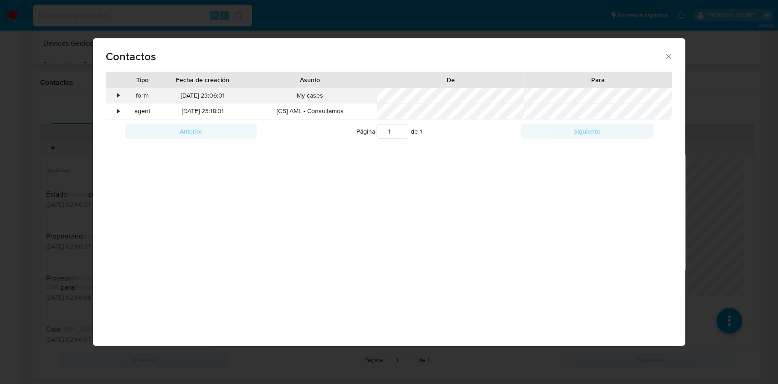
click at [362, 93] on div "My cases" at bounding box center [310, 95] width 134 height 15
click at [672, 57] on icon "close" at bounding box center [668, 56] width 9 height 9
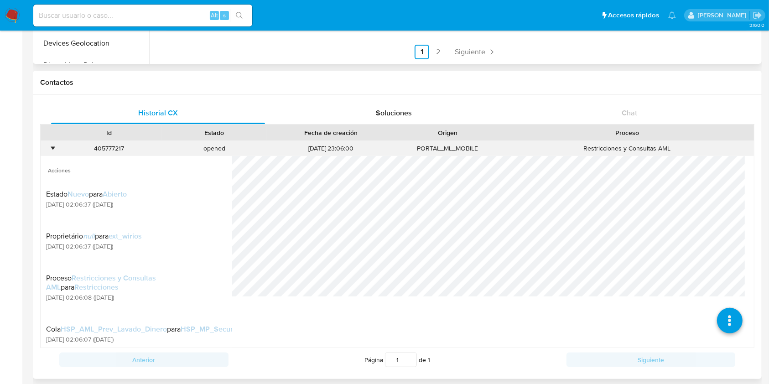
click at [104, 146] on div "405777217" at bounding box center [109, 148] width 105 height 15
copy div "405777217"
paste input "1185717641"
type input "1185717641"
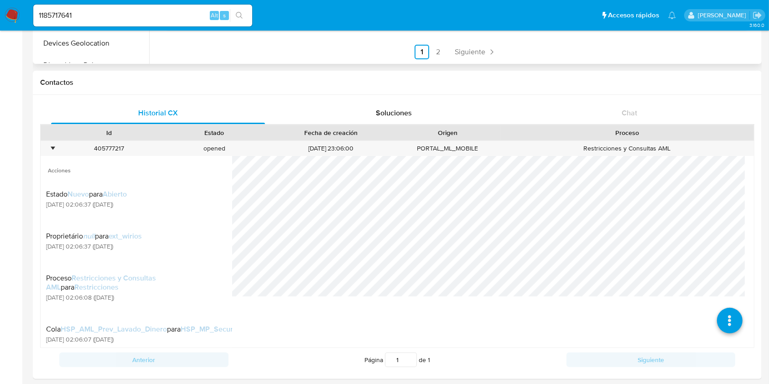
click at [240, 12] on icon "search-icon" at bounding box center [239, 15] width 7 height 7
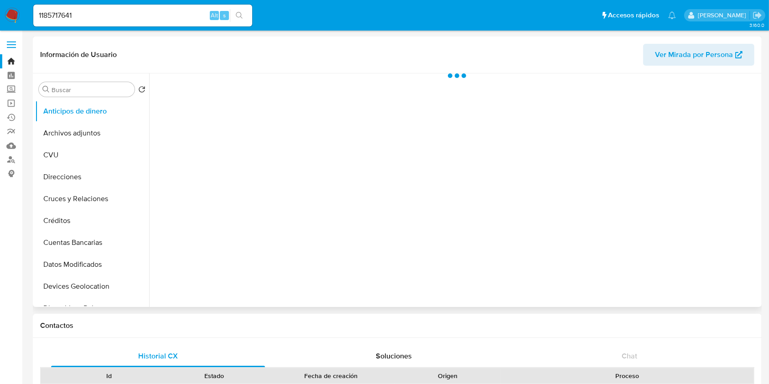
select select "10"
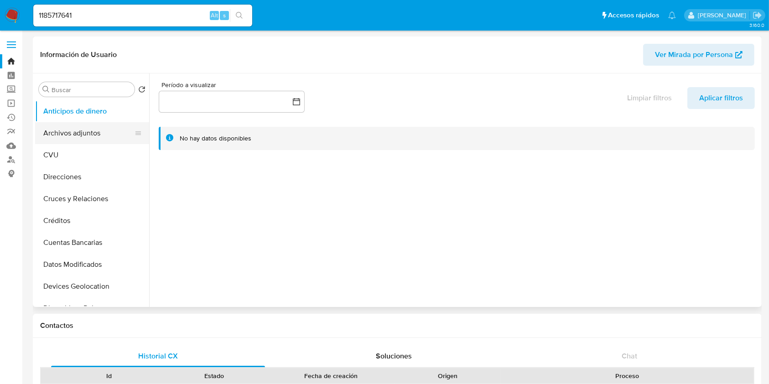
click at [95, 126] on button "Archivos adjuntos" at bounding box center [88, 133] width 107 height 22
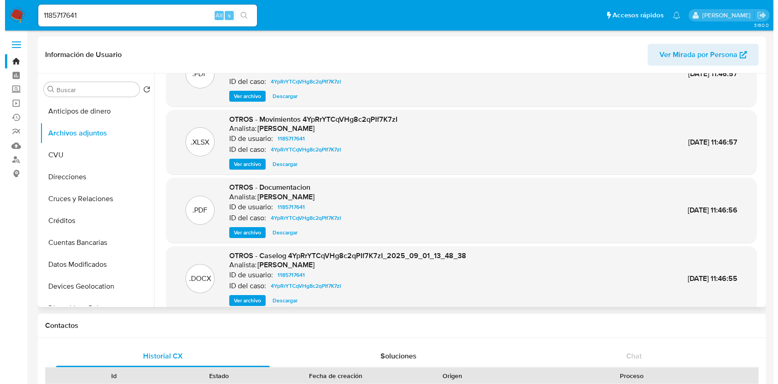
scroll to position [77, 0]
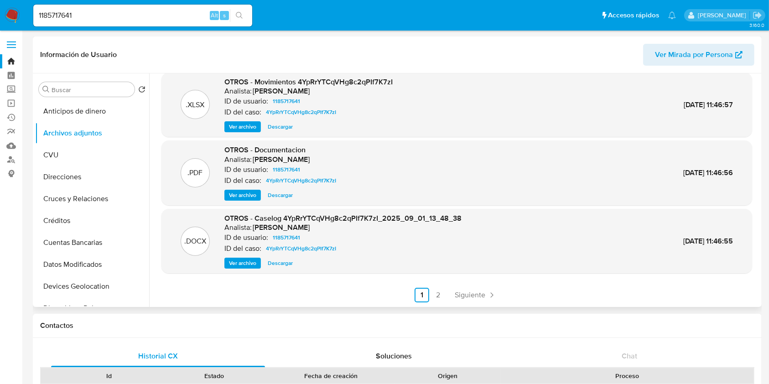
click at [246, 273] on div ".PDF OTROS - NOSIS_Manager_InformeIndividual_27375720642_654924_20250909094737 …" at bounding box center [456, 153] width 590 height 298
click at [243, 271] on div ".DOCX OTROS - Caselog 4YpRrYTCqVHg8c2qPIf7K7zI_2025_09_01_13_48_38 Analista: am…" at bounding box center [456, 241] width 590 height 65
click at [243, 268] on div ".DOCX OTROS - Caselog 4YpRrYTCqVHg8c2qPIf7K7zI_2025_09_01_13_48_38 Analista: am…" at bounding box center [456, 241] width 590 height 65
click at [243, 268] on span "Ver archivo" at bounding box center [242, 262] width 27 height 9
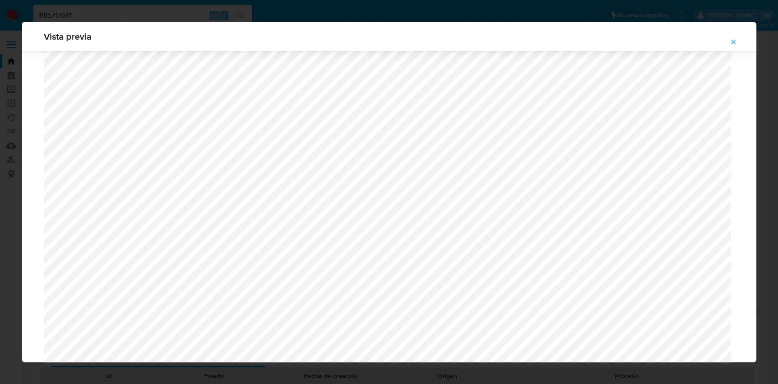
scroll to position [650, 0]
click at [730, 41] on icon "Attachment preview" at bounding box center [733, 41] width 7 height 7
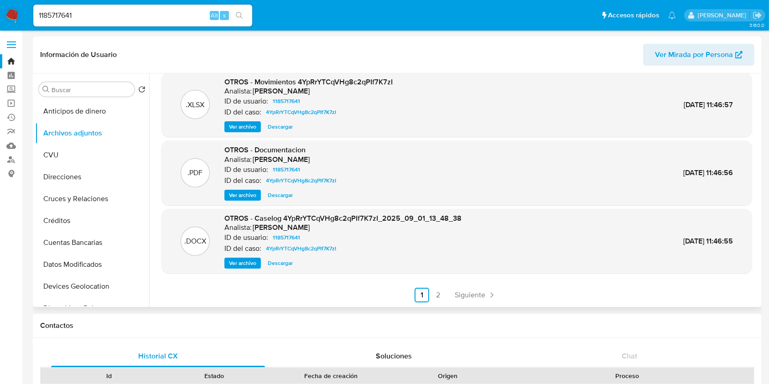
scroll to position [243, 0]
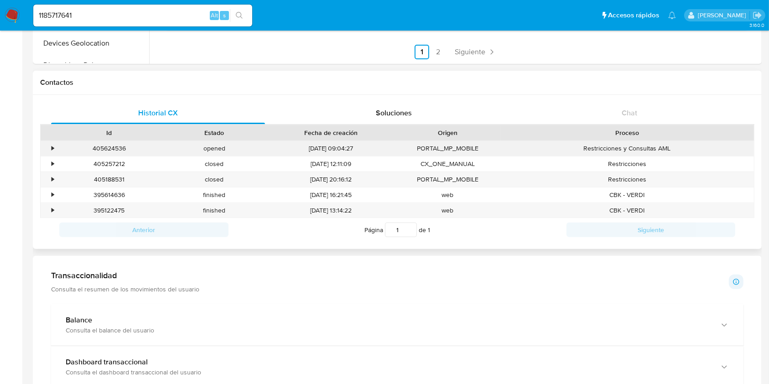
click at [46, 149] on div "•" at bounding box center [49, 148] width 16 height 15
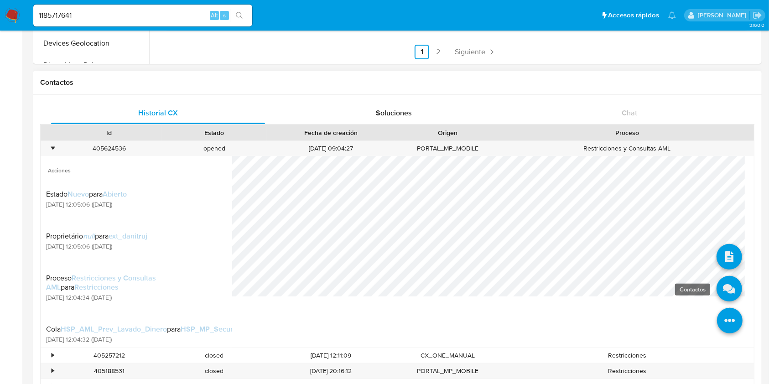
click at [716, 289] on icon at bounding box center [729, 289] width 26 height 26
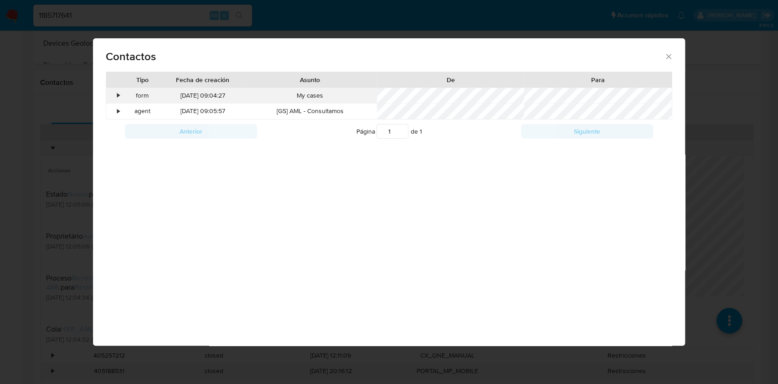
click at [116, 91] on div "•" at bounding box center [114, 95] width 16 height 15
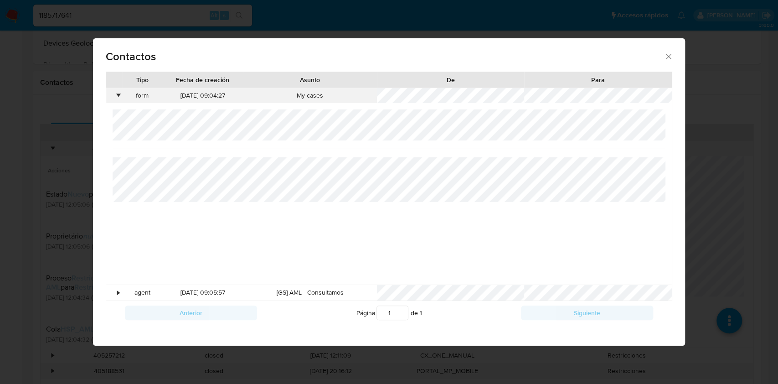
click at [113, 95] on div "•" at bounding box center [114, 95] width 16 height 15
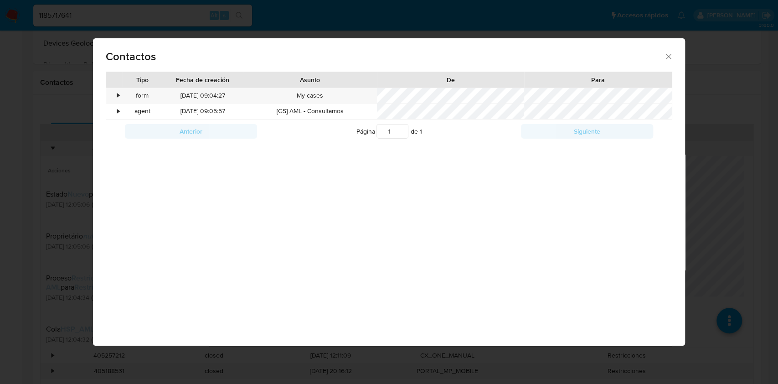
click at [663, 62] on span "Contactos" at bounding box center [385, 56] width 558 height 11
click at [666, 58] on icon "close" at bounding box center [668, 56] width 5 height 5
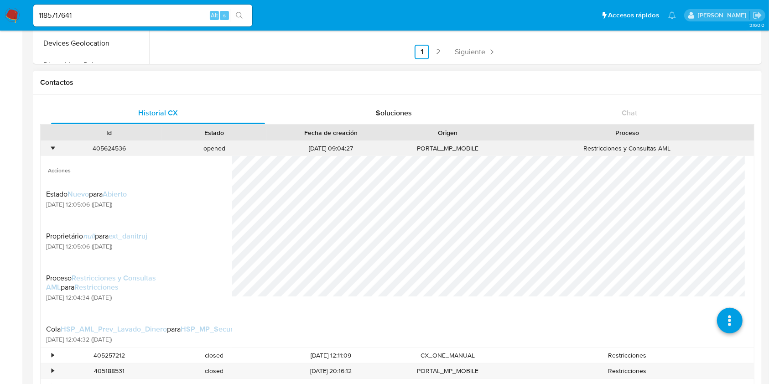
click at [103, 149] on div "405624536" at bounding box center [109, 148] width 105 height 15
copy div "405624536"
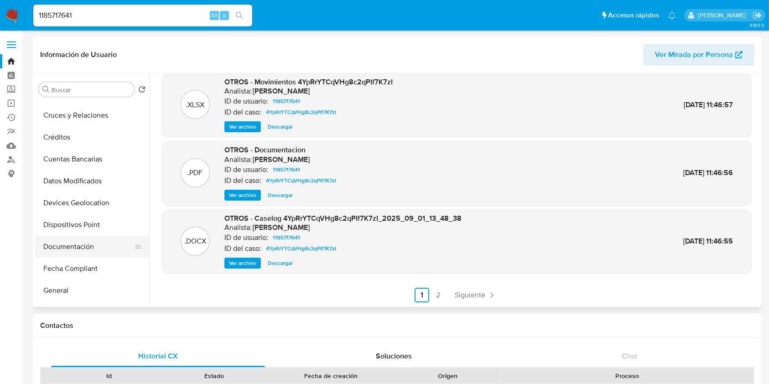
scroll to position [121, 0]
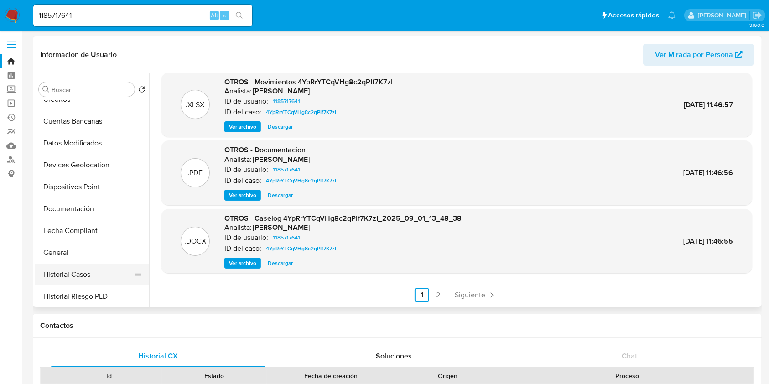
click at [97, 273] on button "Historial Casos" at bounding box center [88, 274] width 107 height 22
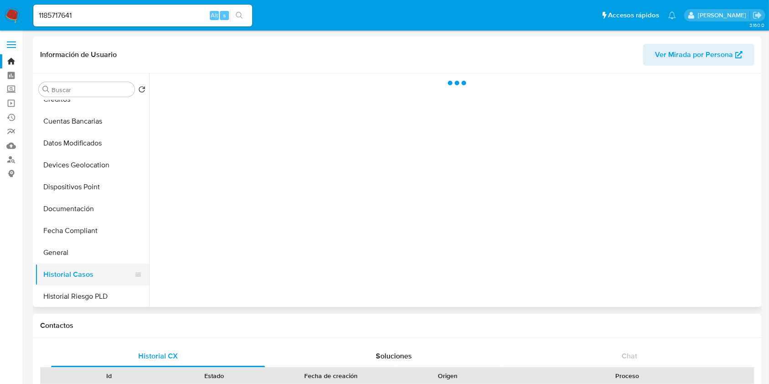
scroll to position [0, 0]
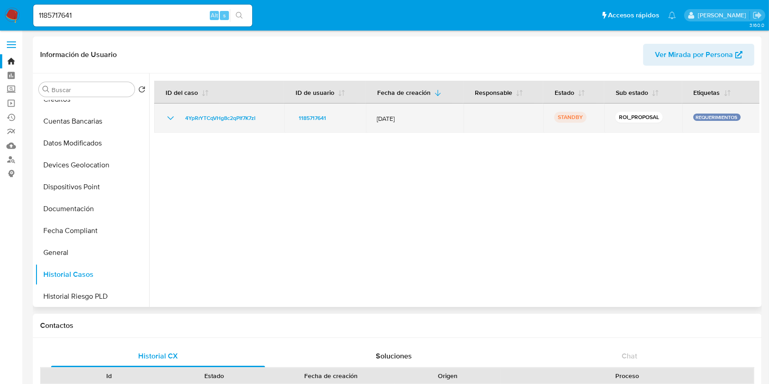
drag, startPoint x: 261, startPoint y: 115, endPoint x: 181, endPoint y: 115, distance: 80.2
click at [181, 115] on div "4YpRrYTCqVHg8c2qPIf7K7zI" at bounding box center [219, 118] width 108 height 11
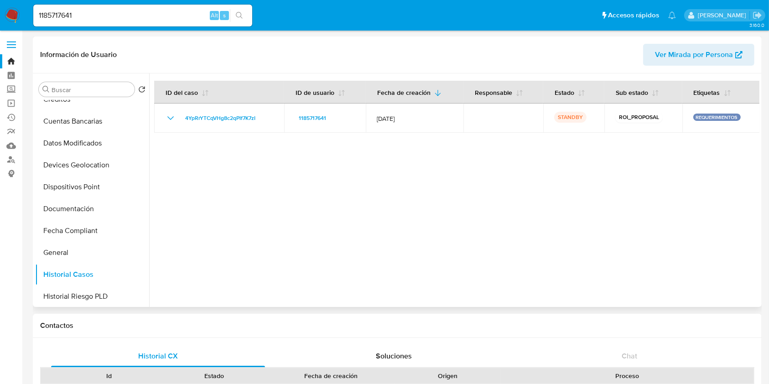
drag, startPoint x: 201, startPoint y: 119, endPoint x: 170, endPoint y: 159, distance: 50.4
click at [170, 159] on div at bounding box center [454, 189] width 610 height 233
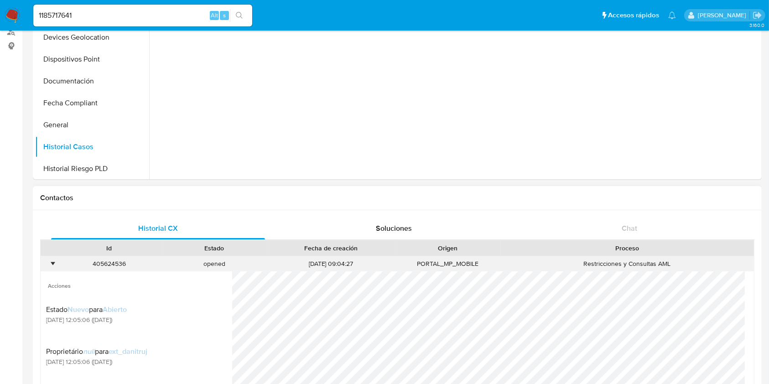
scroll to position [182, 0]
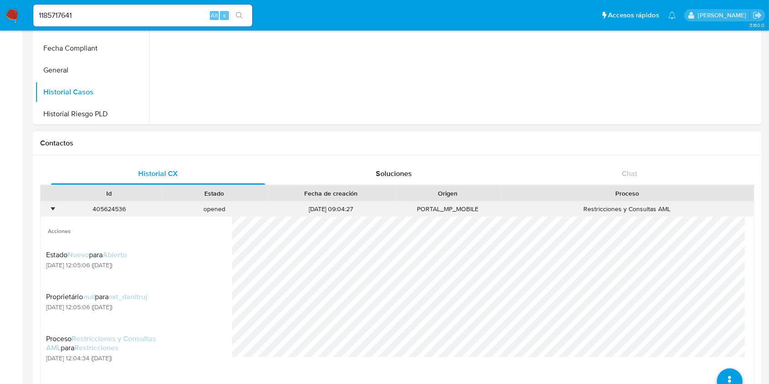
click at [96, 211] on div "405624536" at bounding box center [109, 208] width 105 height 15
drag, startPoint x: 96, startPoint y: 211, endPoint x: 118, endPoint y: 31, distance: 181.4
click at [118, 28] on nav "Pausado Ver notificaciones 1185717641 Alt s Accesos rápidos Presiona las siguie…" at bounding box center [384, 15] width 769 height 31
click at [108, 204] on div "405624536" at bounding box center [109, 208] width 105 height 15
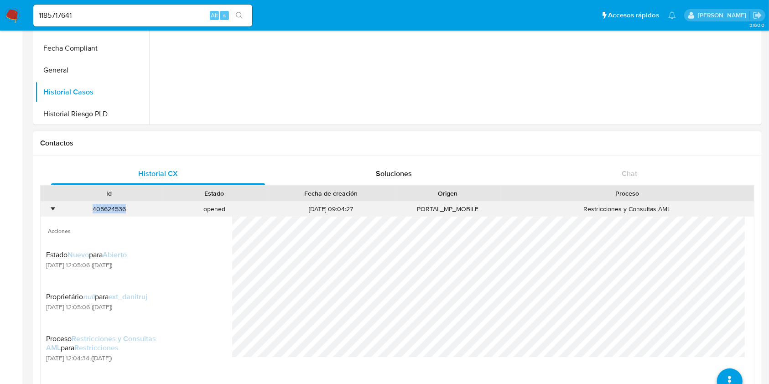
click at [108, 204] on div "405624536" at bounding box center [109, 208] width 105 height 15
copy div "405624536"
click at [86, 18] on input "1185717641" at bounding box center [142, 16] width 219 height 12
paste input "02795250"
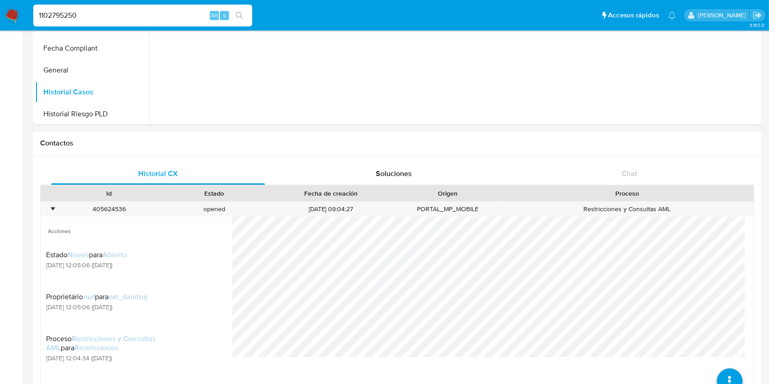
type input "1102795250"
click at [241, 16] on icon "search-icon" at bounding box center [239, 15] width 7 height 7
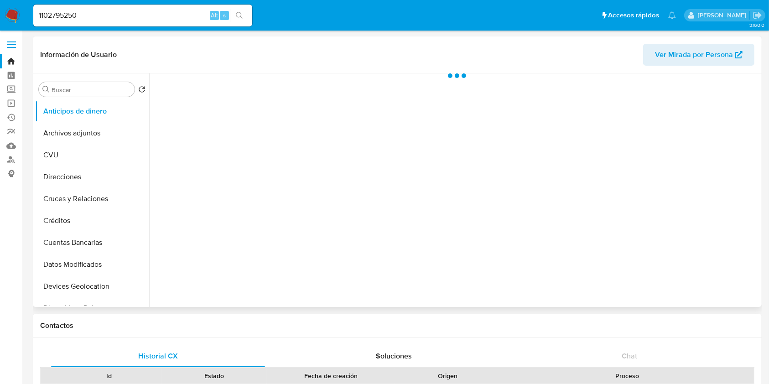
select select "10"
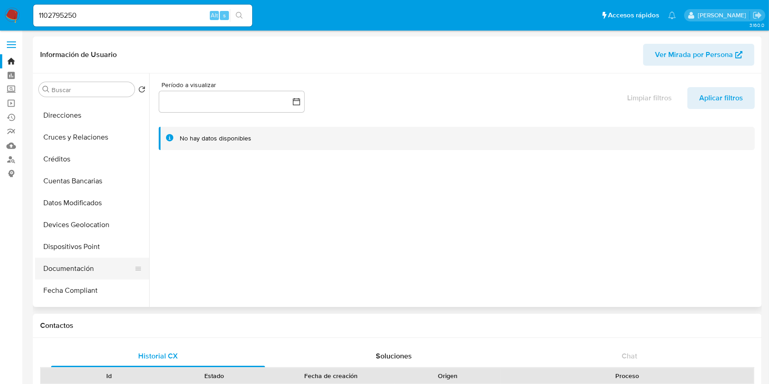
scroll to position [121, 0]
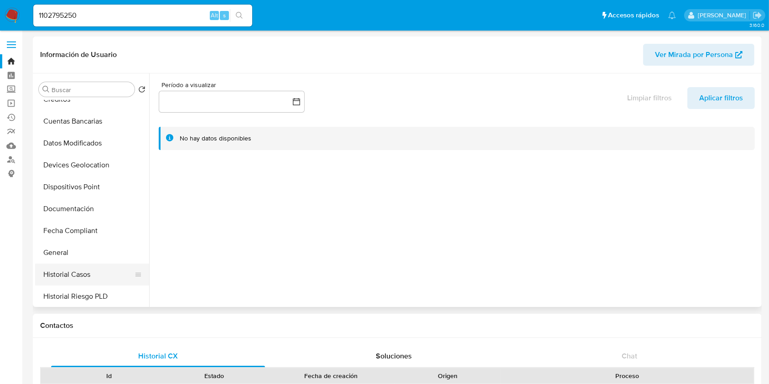
click at [82, 270] on button "Historial Casos" at bounding box center [88, 274] width 107 height 22
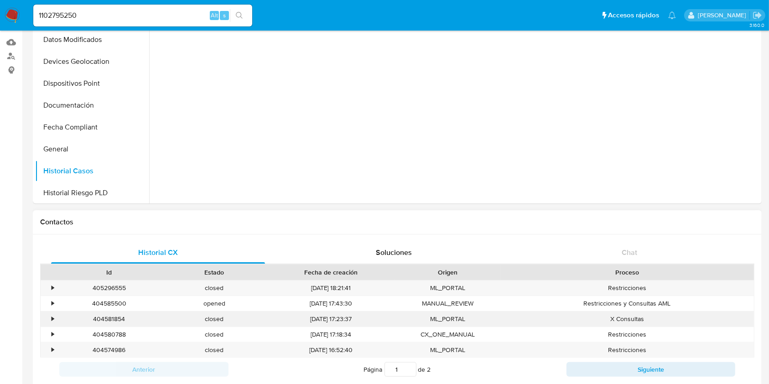
scroll to position [182, 0]
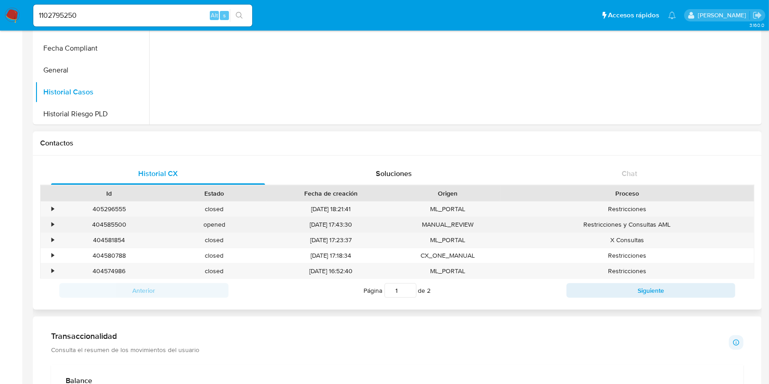
click at [109, 230] on div "404585500" at bounding box center [109, 224] width 105 height 15
click at [110, 228] on div "404585500" at bounding box center [109, 224] width 105 height 15
click at [111, 228] on div "404585500" at bounding box center [109, 224] width 105 height 15
copy div "404585500"
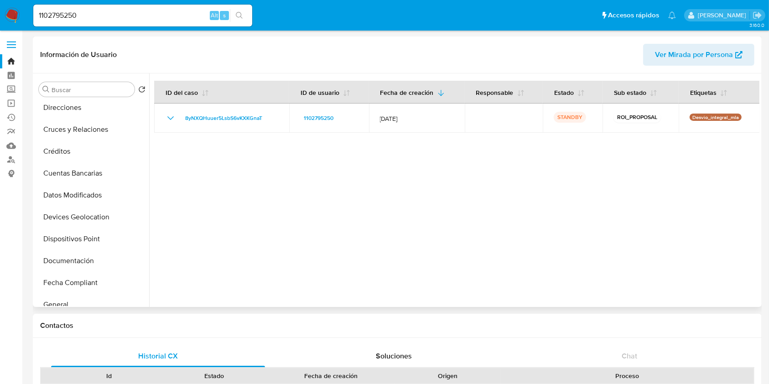
scroll to position [0, 0]
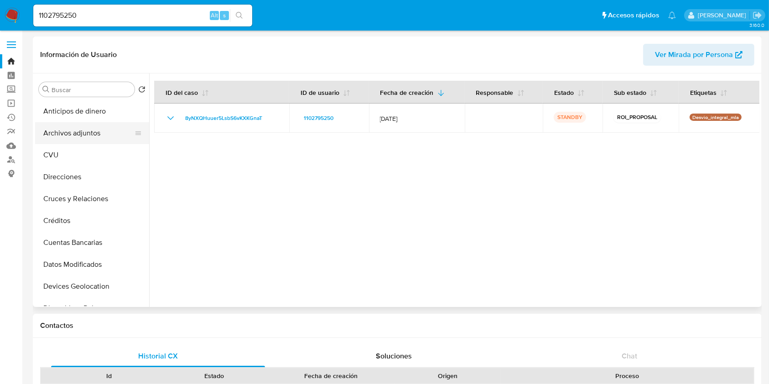
click at [87, 137] on button "Archivos adjuntos" at bounding box center [88, 133] width 107 height 22
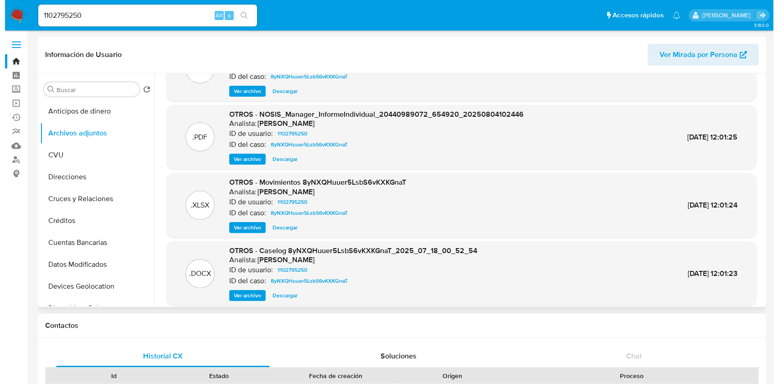
scroll to position [61, 0]
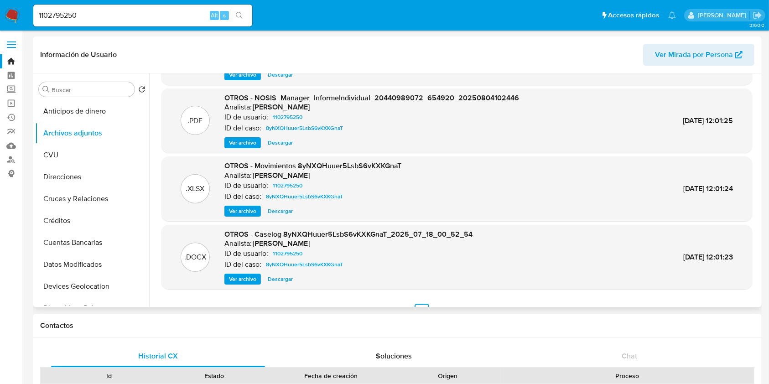
click at [242, 278] on span "Ver archivo" at bounding box center [242, 278] width 27 height 9
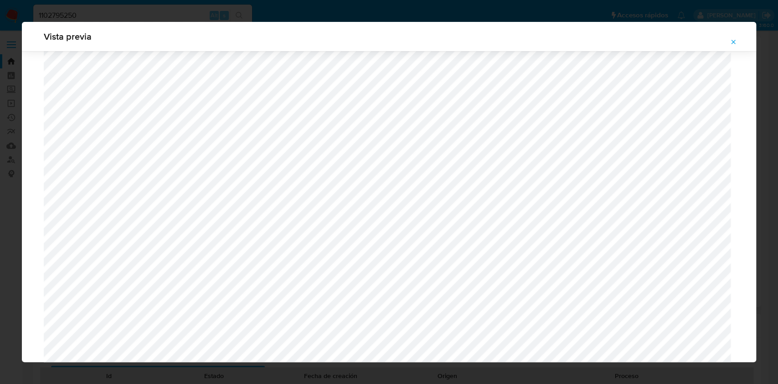
scroll to position [772, 0]
click at [737, 40] on button "Attachment preview" at bounding box center [733, 42] width 20 height 15
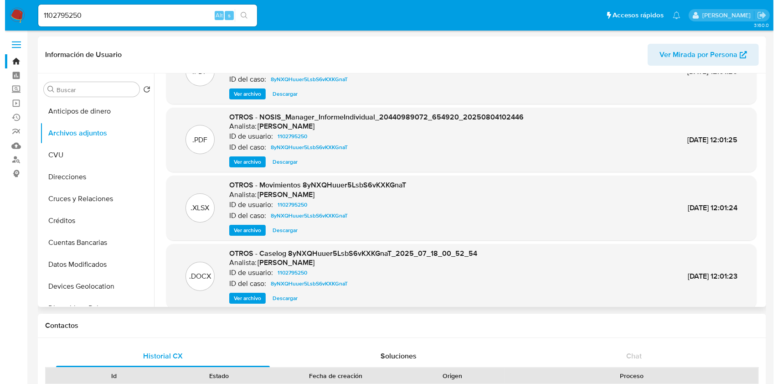
scroll to position [61, 0]
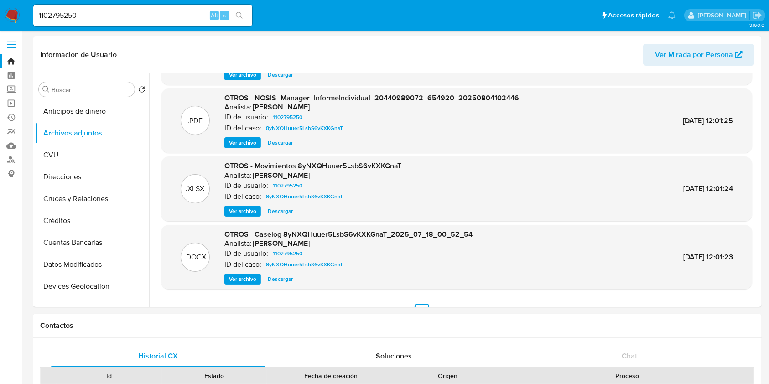
click at [250, 278] on span "Ver archivo" at bounding box center [242, 278] width 27 height 9
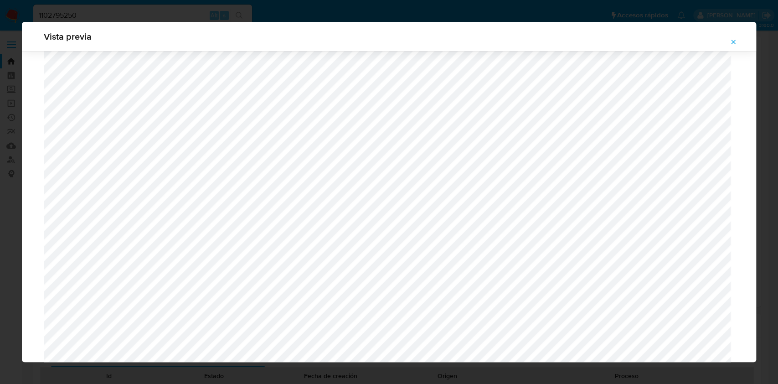
scroll to position [529, 0]
click at [733, 36] on span "Attachment preview" at bounding box center [733, 42] width 7 height 13
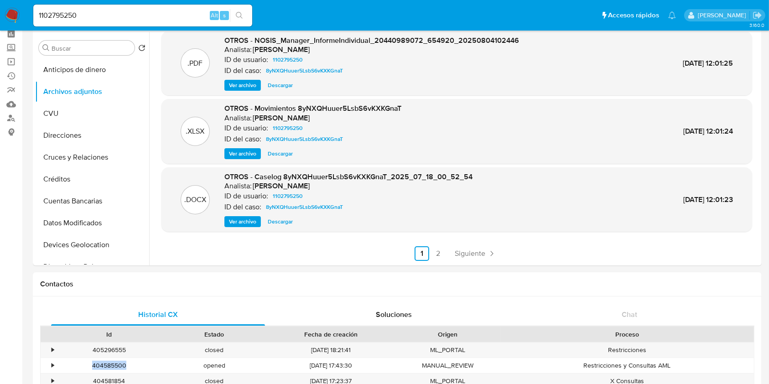
scroll to position [61, 0]
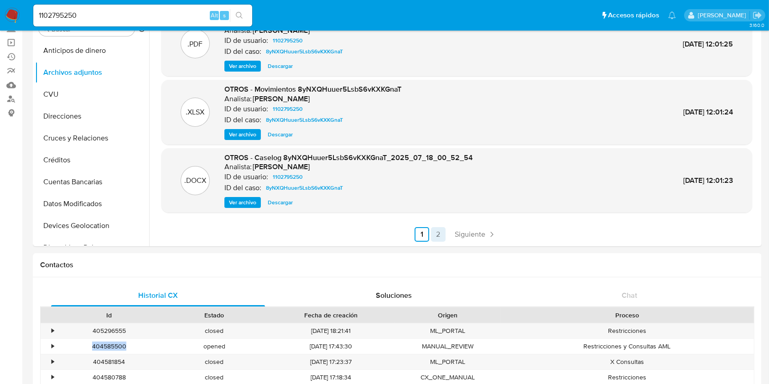
click at [431, 241] on link "2" at bounding box center [438, 234] width 15 height 15
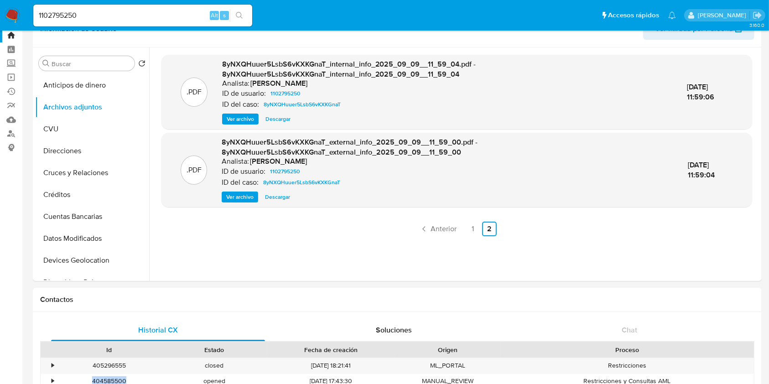
scroll to position [0, 0]
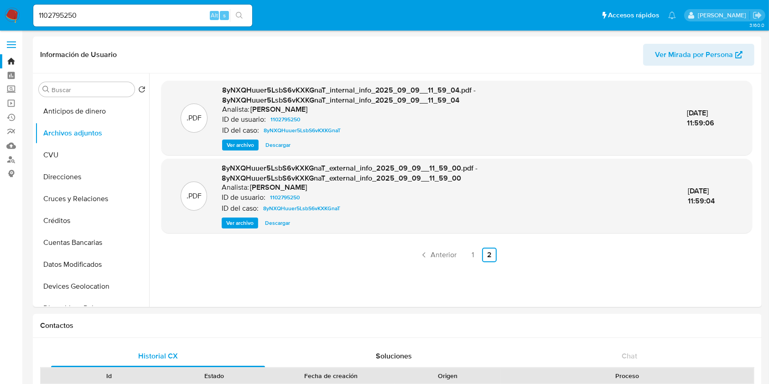
click at [477, 263] on div ".PDF 8yNXQHuuer5LsbS6vKXKGnaT_internal_info_2025_09_09__11_59_04.pdf - 8yNXQHuu…" at bounding box center [456, 190] width 590 height 219
click at [468, 255] on link "1" at bounding box center [472, 255] width 15 height 15
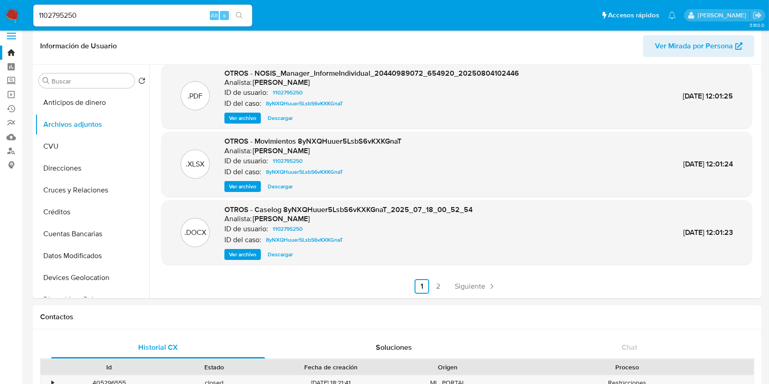
scroll to position [121, 0]
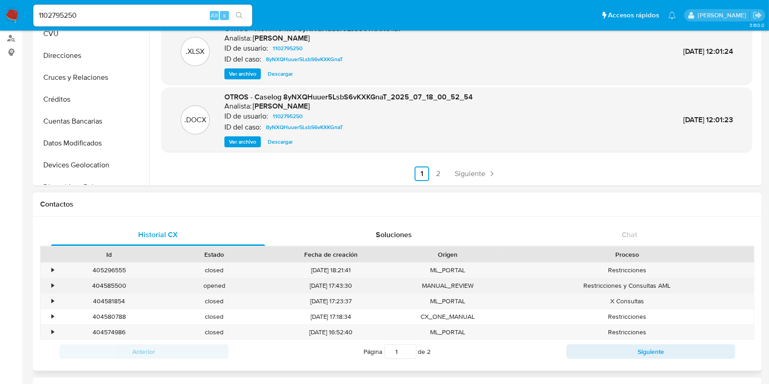
click at [111, 279] on div "404585500" at bounding box center [109, 285] width 105 height 15
copy div "404585500"
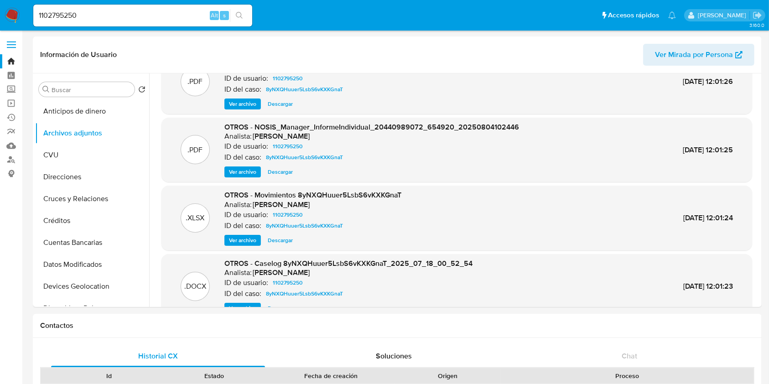
scroll to position [15, 0]
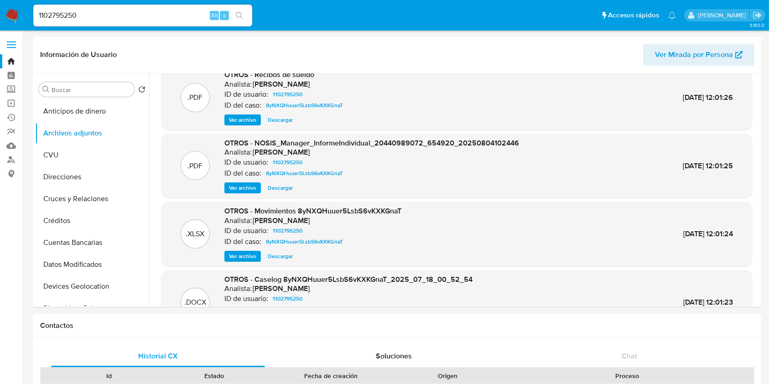
click at [113, 21] on input "1102795250" at bounding box center [142, 16] width 219 height 12
paste input "018664498"
type input "1018664498"
click at [246, 18] on button "search-icon" at bounding box center [239, 15] width 19 height 13
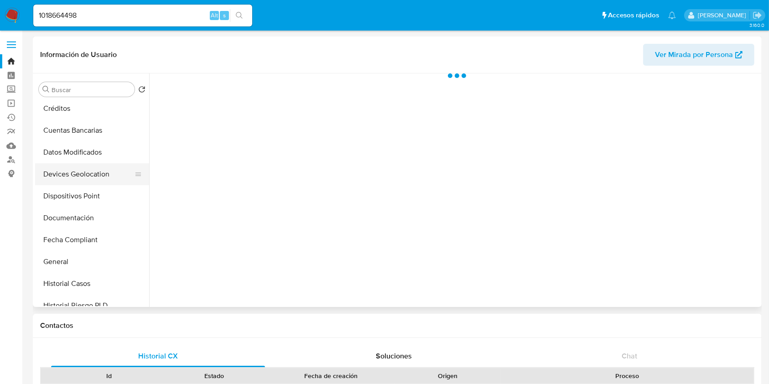
select select "10"
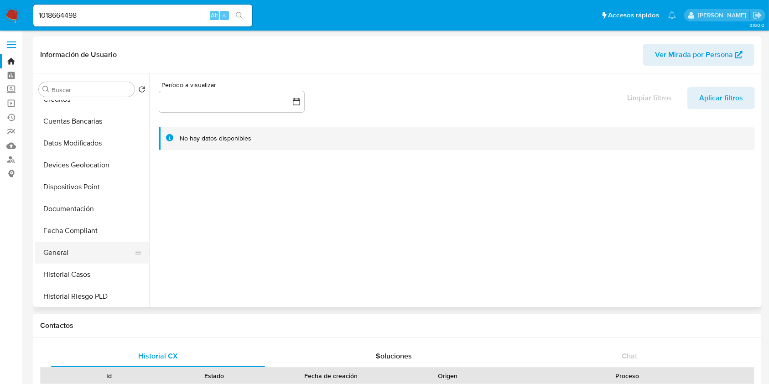
click at [94, 262] on button "General" at bounding box center [88, 253] width 107 height 22
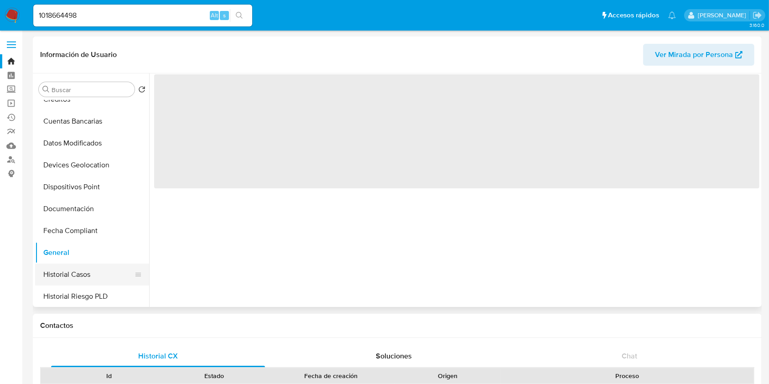
click at [90, 271] on button "Historial Casos" at bounding box center [88, 274] width 107 height 22
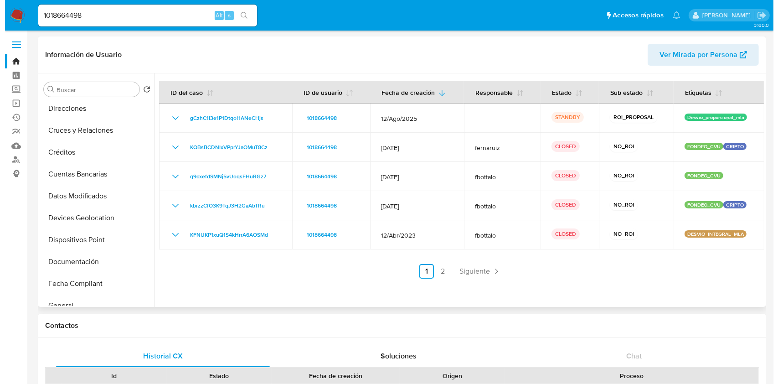
scroll to position [0, 0]
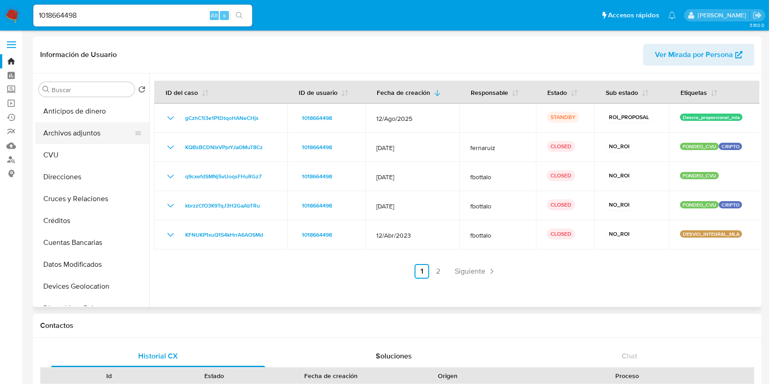
click at [91, 124] on button "Archivos adjuntos" at bounding box center [88, 133] width 107 height 22
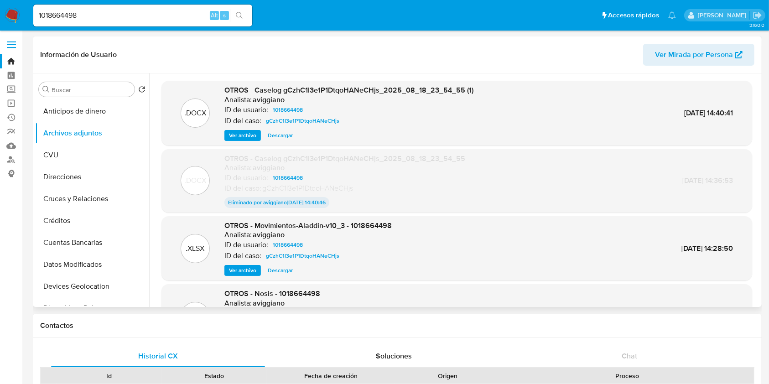
click at [234, 134] on span "Ver archivo" at bounding box center [242, 135] width 27 height 9
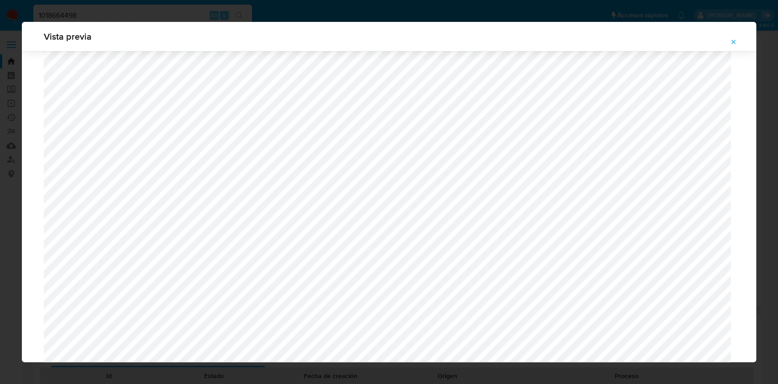
scroll to position [832, 0]
click at [734, 42] on icon "Attachment preview" at bounding box center [734, 42] width 4 height 4
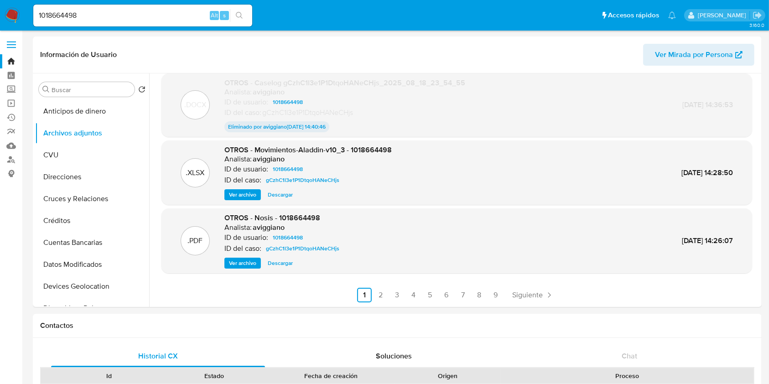
scroll to position [182, 0]
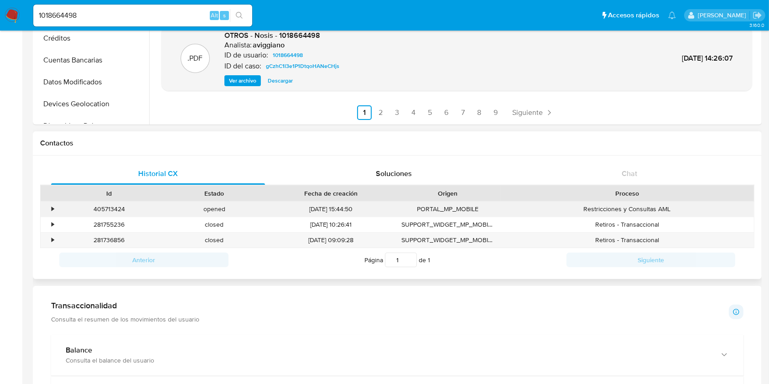
click at [54, 211] on div "•" at bounding box center [53, 209] width 2 height 9
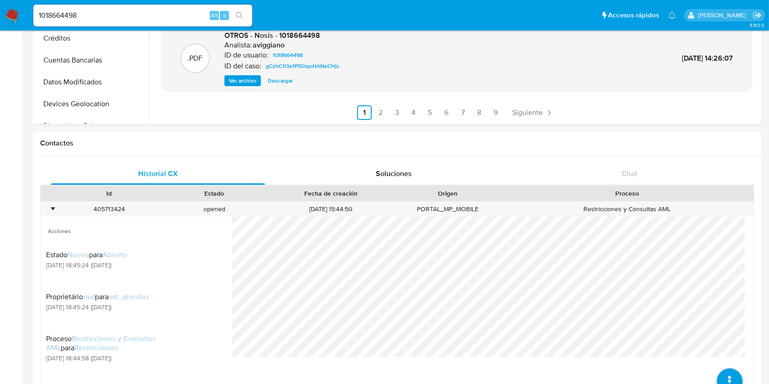
scroll to position [365, 0]
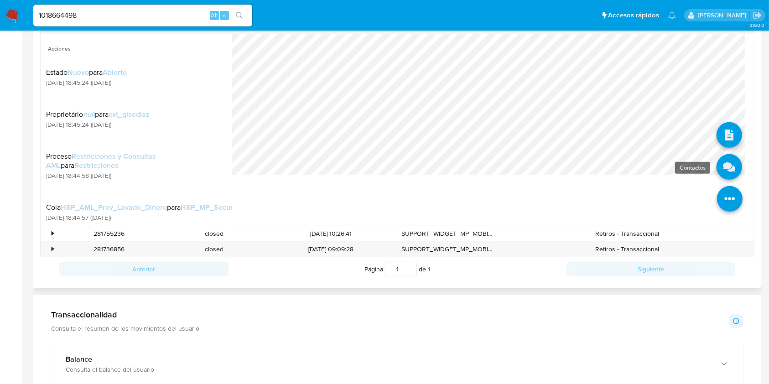
click at [717, 168] on icon at bounding box center [729, 167] width 26 height 26
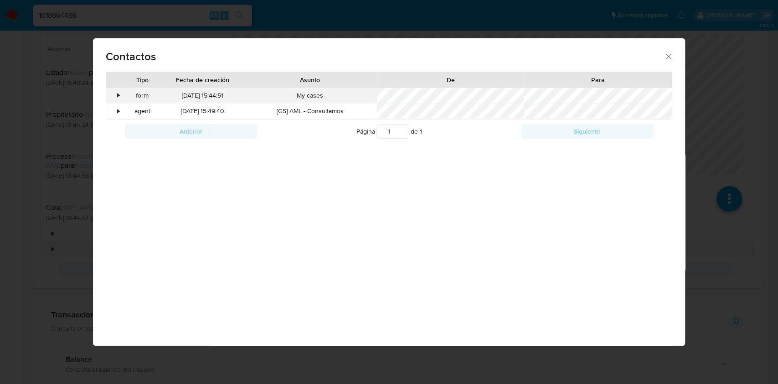
click at [115, 93] on div "•" at bounding box center [114, 95] width 16 height 15
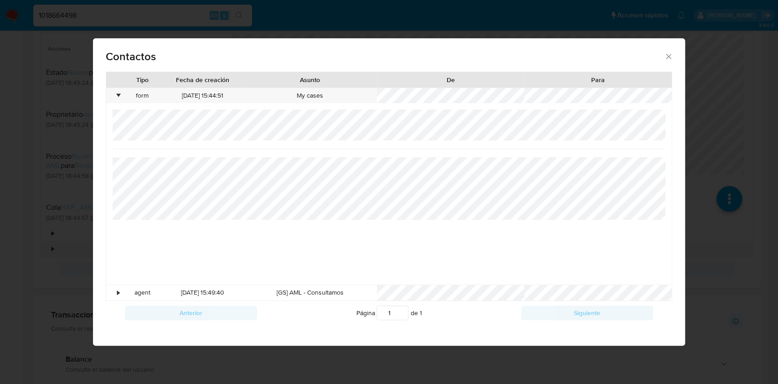
click at [668, 58] on icon "close" at bounding box center [668, 56] width 9 height 9
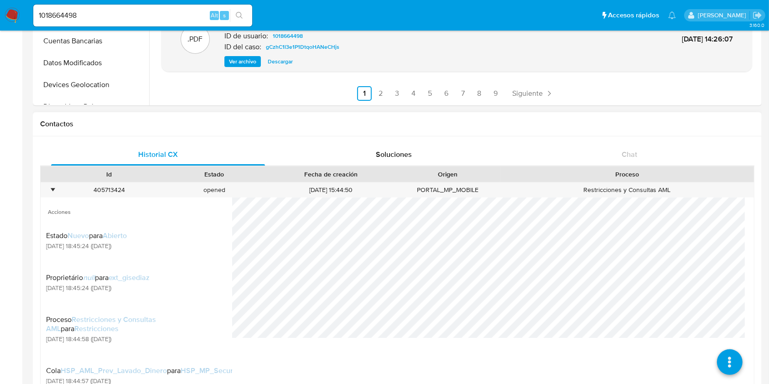
scroll to position [182, 0]
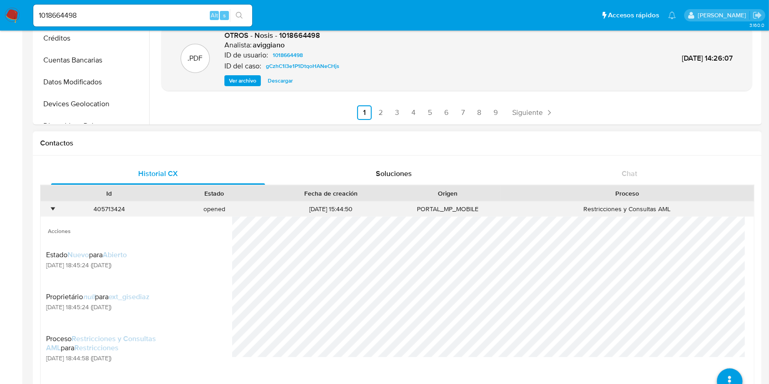
click at [98, 214] on div "405713424" at bounding box center [109, 208] width 105 height 15
copy div "405713424"
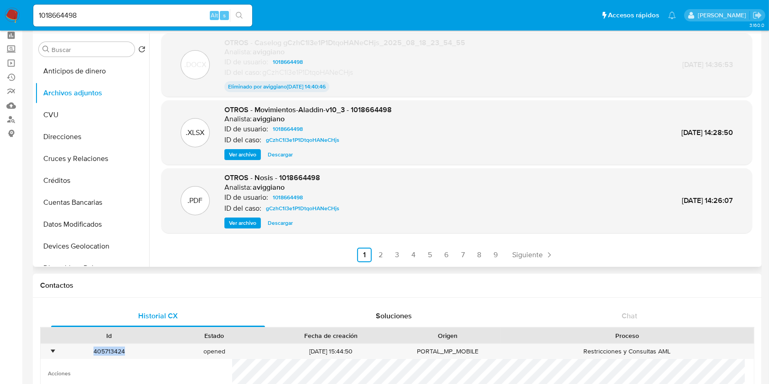
scroll to position [0, 0]
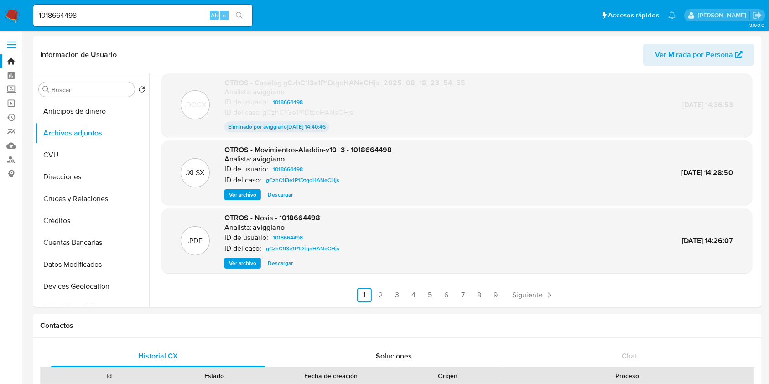
click at [85, 16] on input "1018664498" at bounding box center [142, 16] width 219 height 12
drag, startPoint x: 83, startPoint y: 16, endPoint x: 62, endPoint y: 10, distance: 21.8
click at [62, 10] on input "1018664498" at bounding box center [142, 16] width 219 height 12
click at [62, 13] on input "1018664498" at bounding box center [142, 16] width 219 height 12
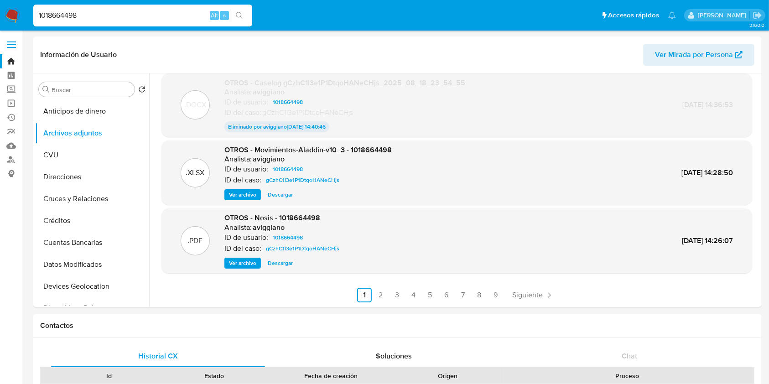
paste input "39474236"
type input "394742368"
click at [244, 13] on button "search-icon" at bounding box center [239, 15] width 19 height 13
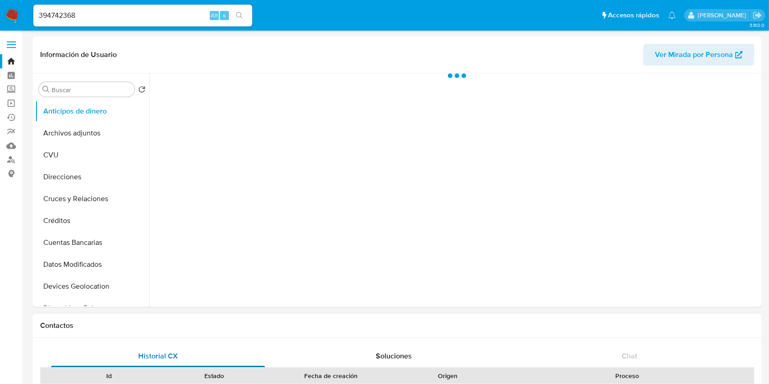
select select "10"
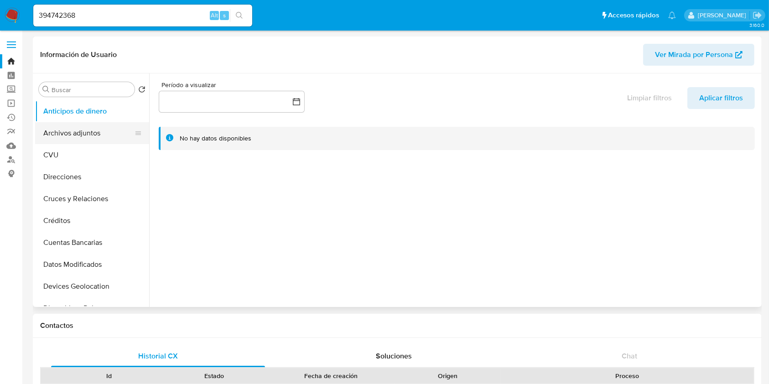
click at [64, 124] on button "Archivos adjuntos" at bounding box center [88, 133] width 107 height 22
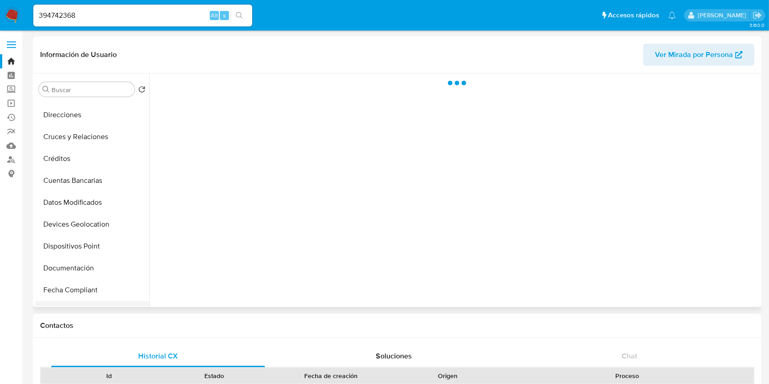
scroll to position [182, 0]
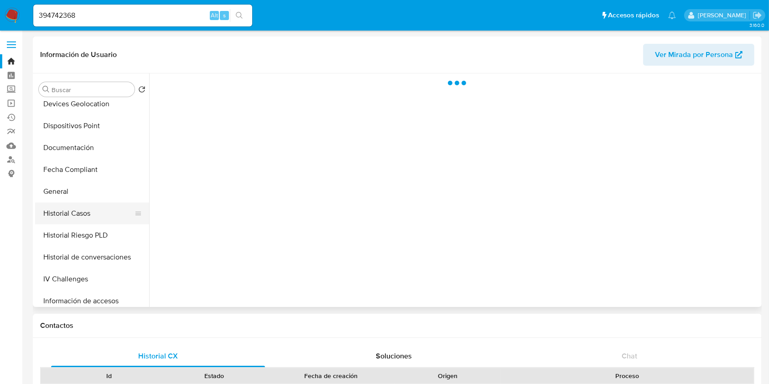
click at [64, 212] on button "Historial Casos" at bounding box center [88, 213] width 107 height 22
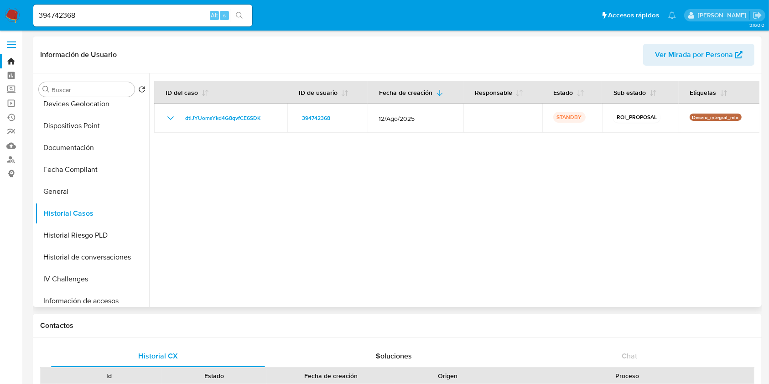
click at [252, 223] on div at bounding box center [454, 189] width 610 height 233
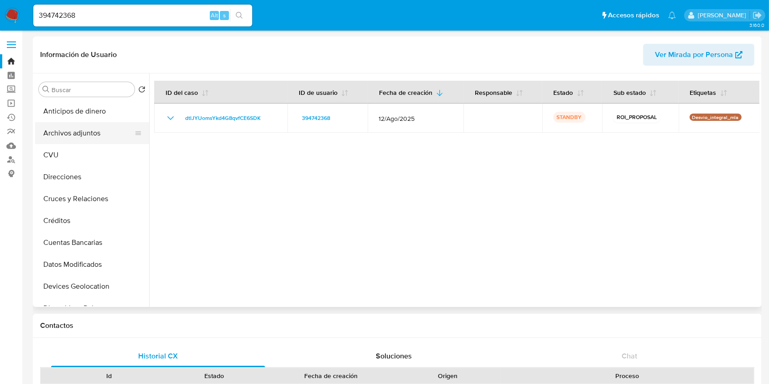
click at [115, 128] on button "Archivos adjuntos" at bounding box center [88, 133] width 107 height 22
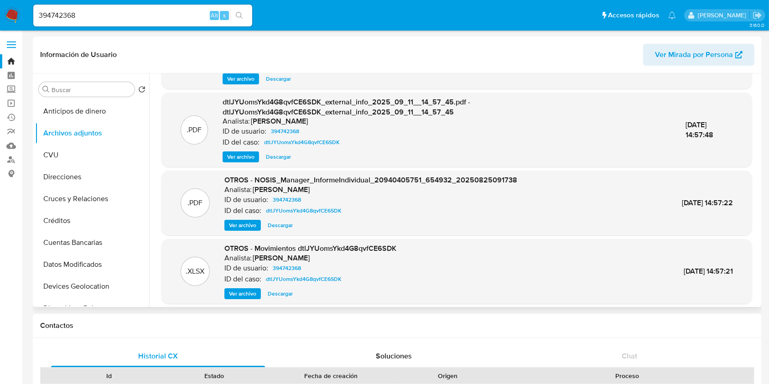
scroll to position [96, 0]
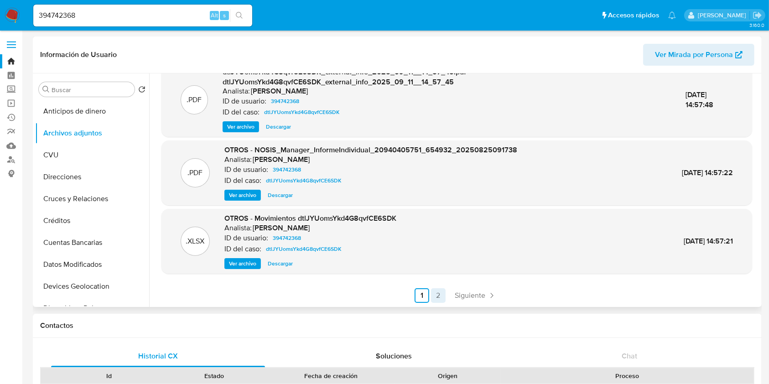
click at [431, 294] on link "2" at bounding box center [438, 295] width 15 height 15
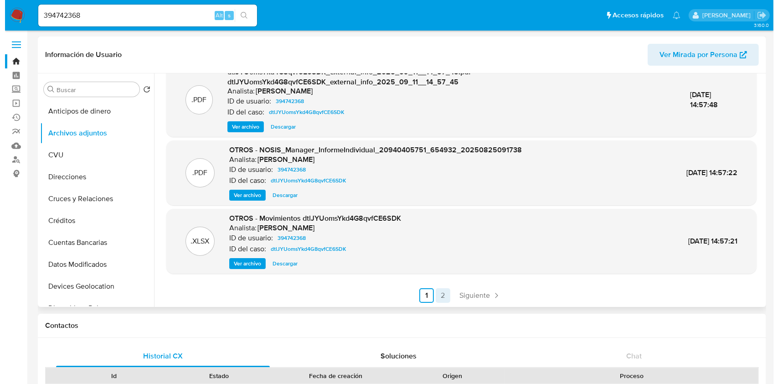
scroll to position [0, 0]
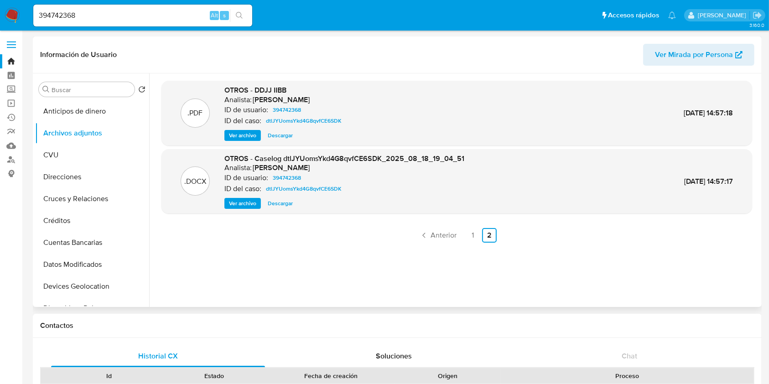
click at [246, 202] on span "Ver archivo" at bounding box center [242, 203] width 27 height 9
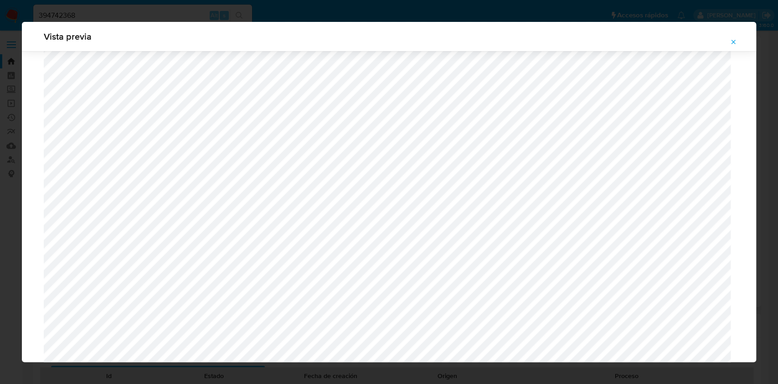
scroll to position [589, 0]
click at [732, 41] on icon "Attachment preview" at bounding box center [733, 41] width 7 height 7
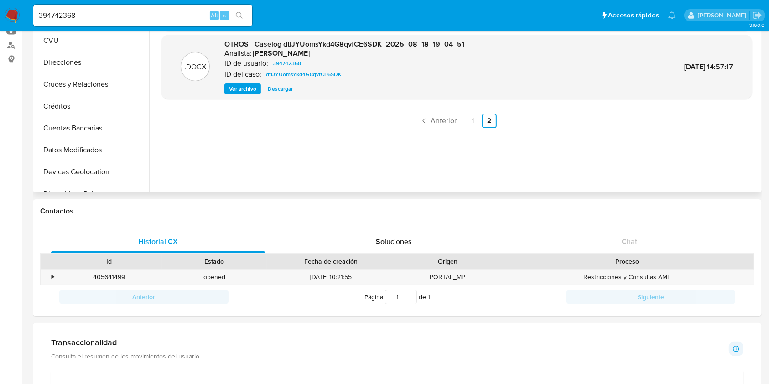
scroll to position [182, 0]
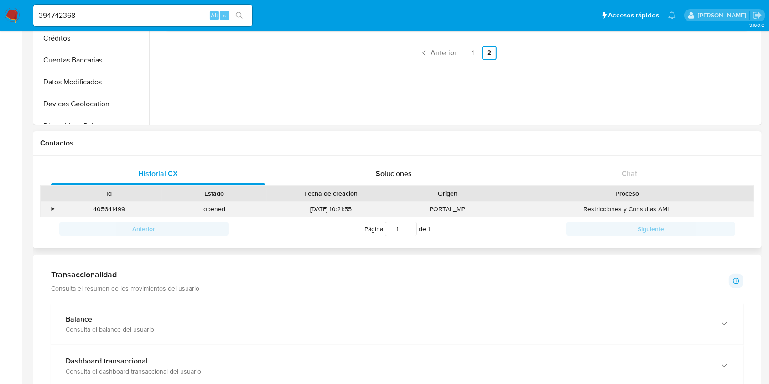
click at [52, 206] on div "•" at bounding box center [53, 209] width 2 height 9
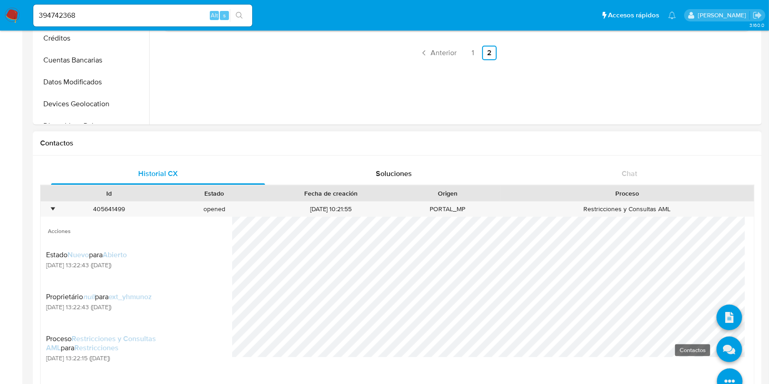
click at [720, 357] on icon at bounding box center [729, 349] width 26 height 26
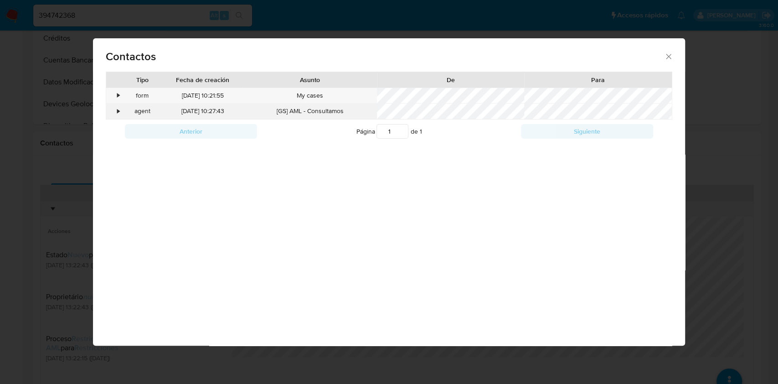
click at [117, 105] on div "•" at bounding box center [114, 110] width 16 height 15
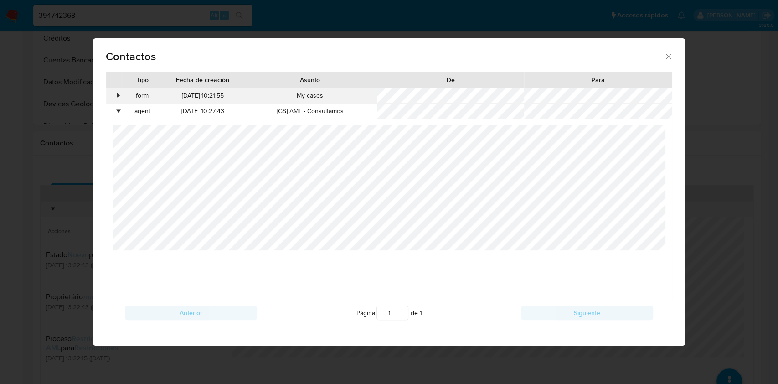
click at [114, 92] on div "•" at bounding box center [114, 95] width 16 height 15
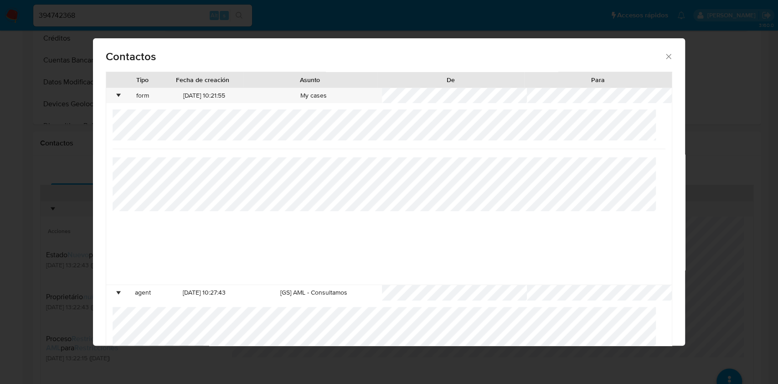
click at [664, 57] on icon "close" at bounding box center [668, 56] width 9 height 9
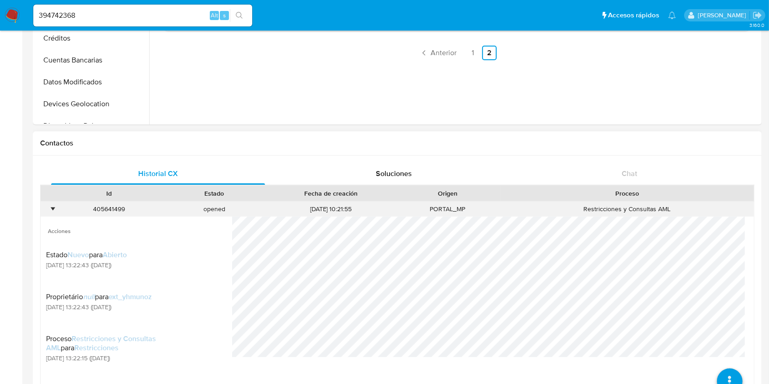
click at [109, 212] on div "405641499" at bounding box center [109, 208] width 105 height 15
copy div "405641499"
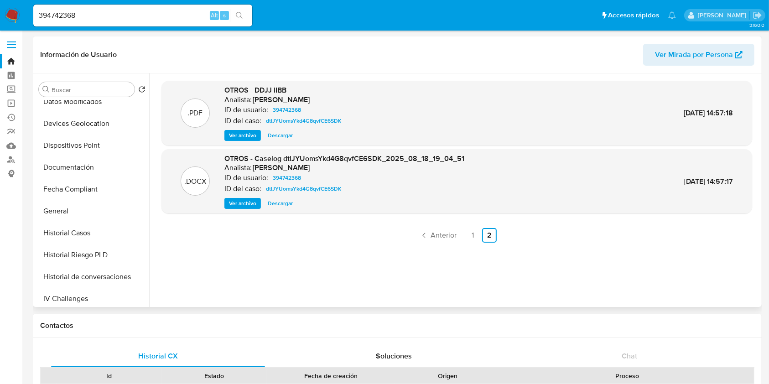
scroll to position [243, 0]
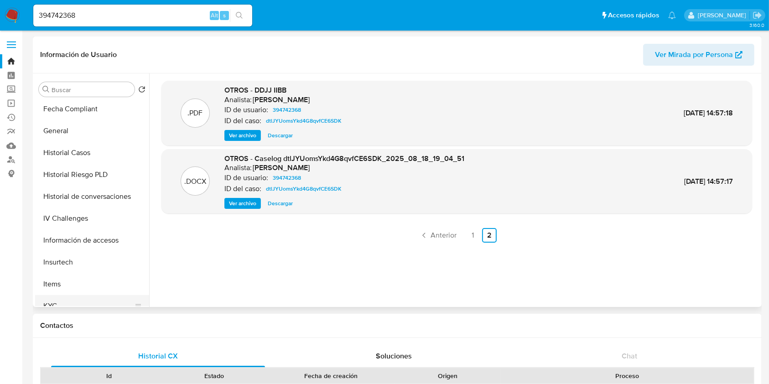
click at [55, 304] on button "KYC" at bounding box center [88, 306] width 107 height 22
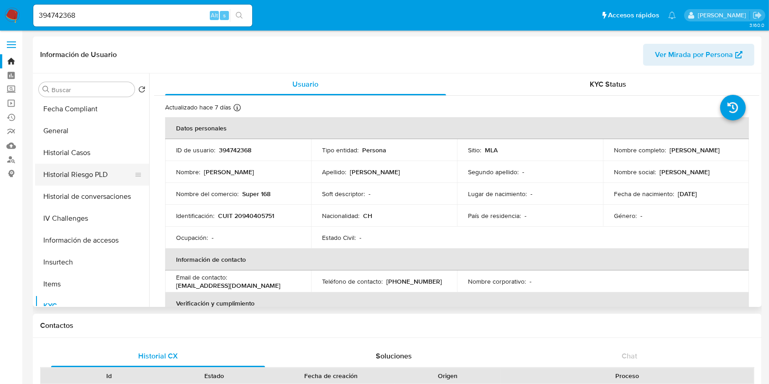
scroll to position [182, 0]
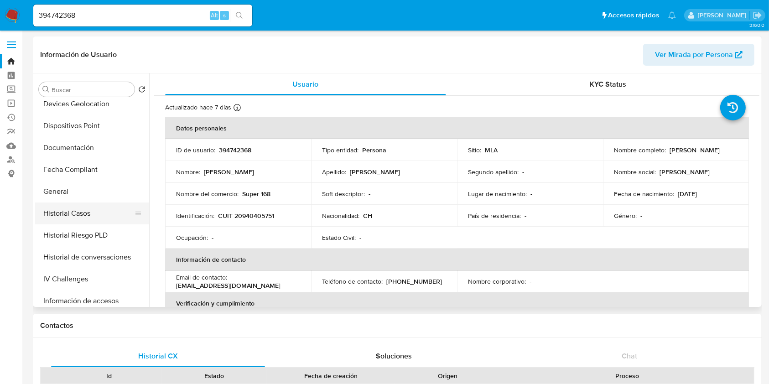
click at [87, 220] on button "Historial Casos" at bounding box center [88, 213] width 107 height 22
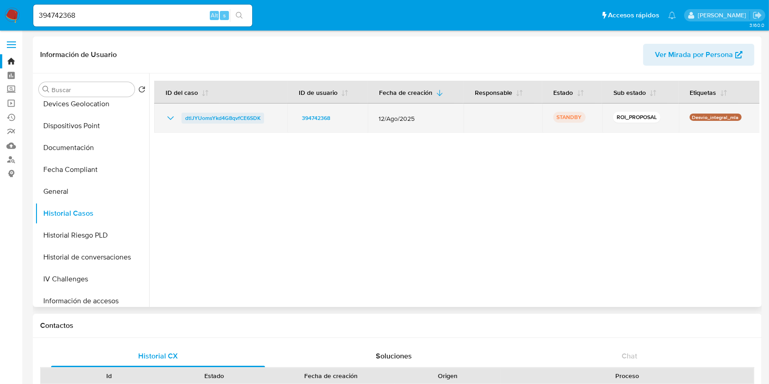
drag, startPoint x: 269, startPoint y: 113, endPoint x: 181, endPoint y: 119, distance: 88.7
click at [181, 119] on div "dtlJYUomsYkd4G8qvfCE6SDK" at bounding box center [220, 118] width 111 height 11
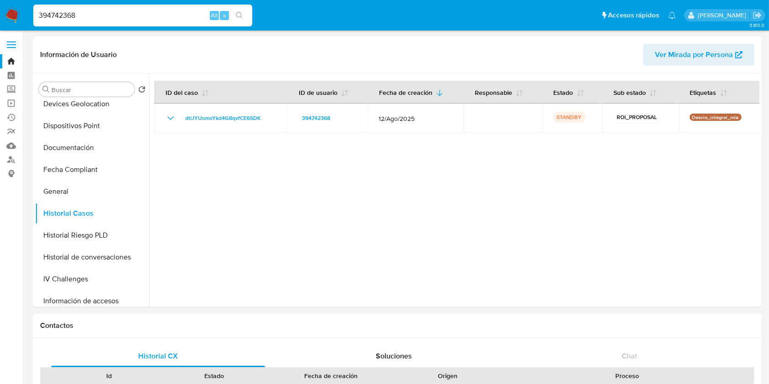
click at [63, 11] on input "394742368" at bounding box center [142, 16] width 219 height 12
paste input "0735571"
type input "307355718"
click at [245, 13] on button "search-icon" at bounding box center [239, 15] width 19 height 13
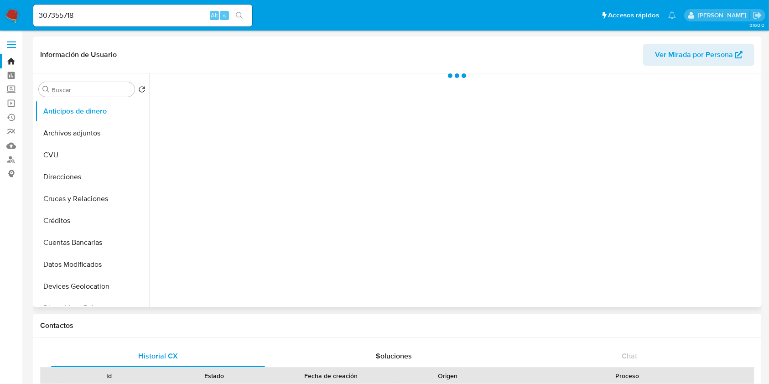
select select "10"
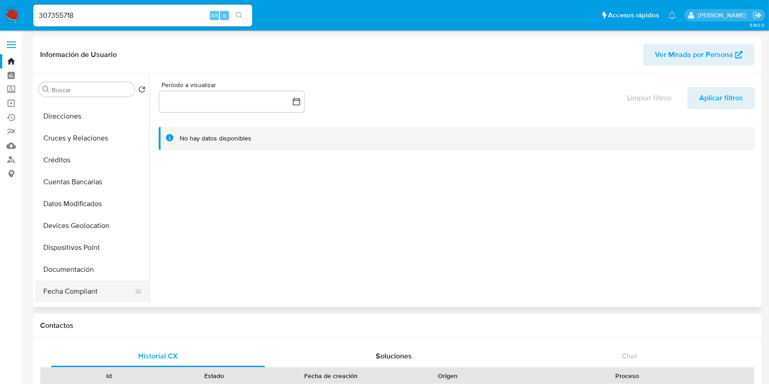
scroll to position [182, 0]
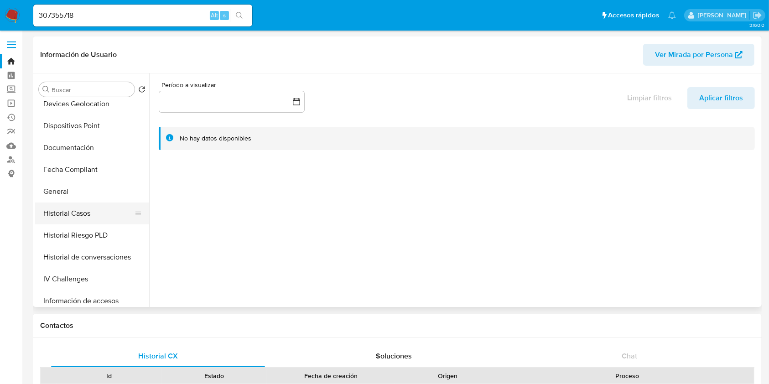
click at [86, 214] on button "Historial Casos" at bounding box center [88, 213] width 107 height 22
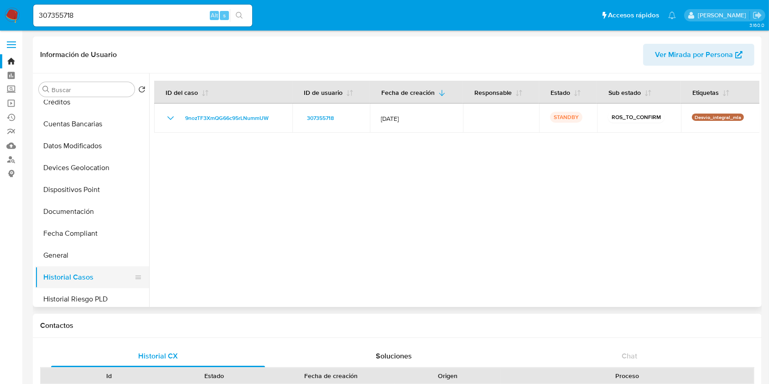
scroll to position [0, 0]
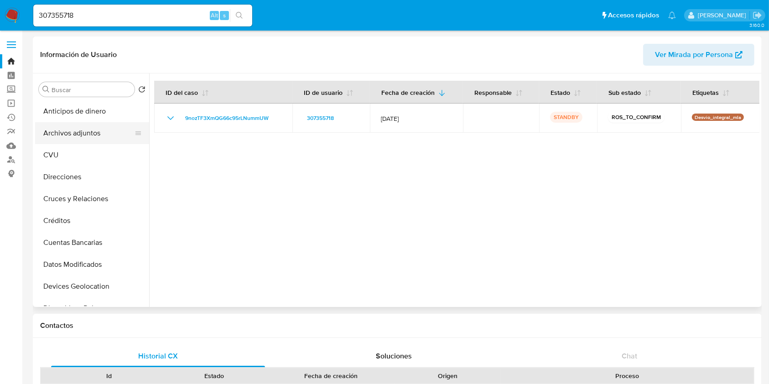
click at [96, 127] on button "Archivos adjuntos" at bounding box center [88, 133] width 107 height 22
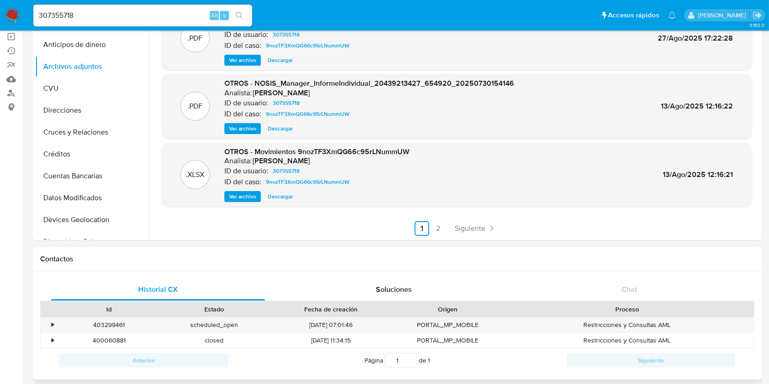
scroll to position [121, 0]
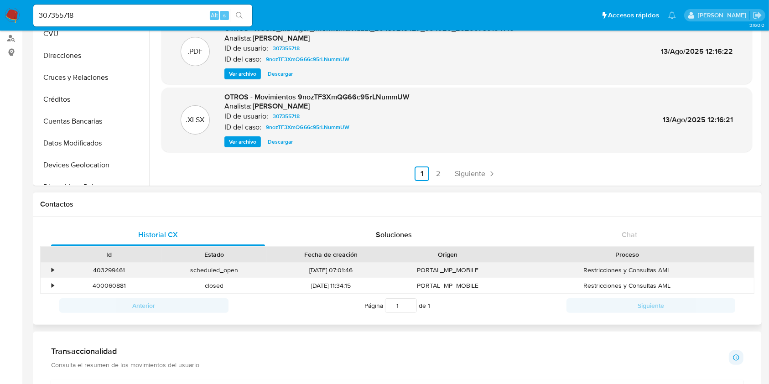
click at [113, 272] on div "403299461" at bounding box center [109, 270] width 105 height 15
copy div "403299461"
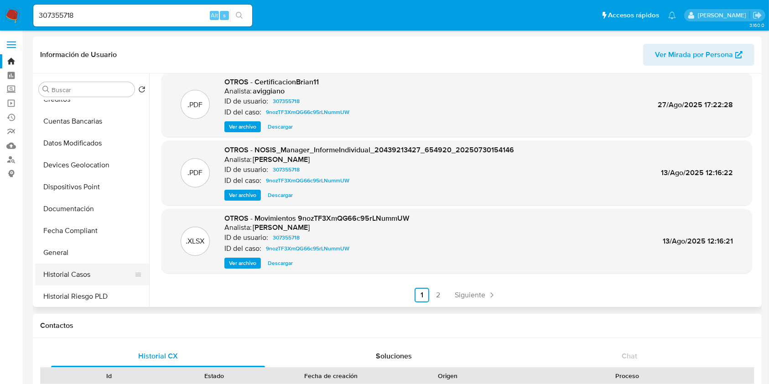
click at [85, 269] on button "Historial Casos" at bounding box center [88, 274] width 107 height 22
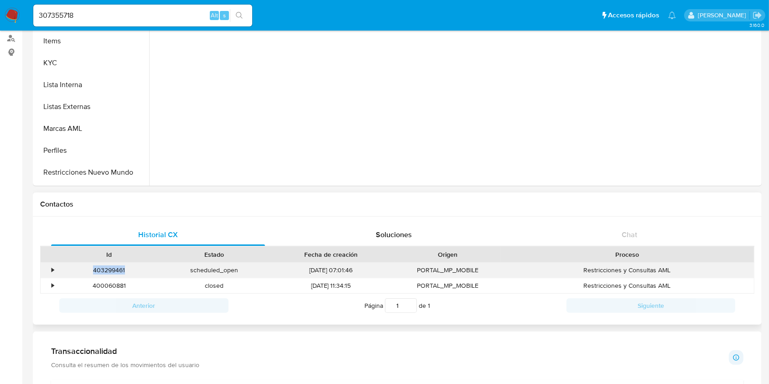
copy div "403299461"
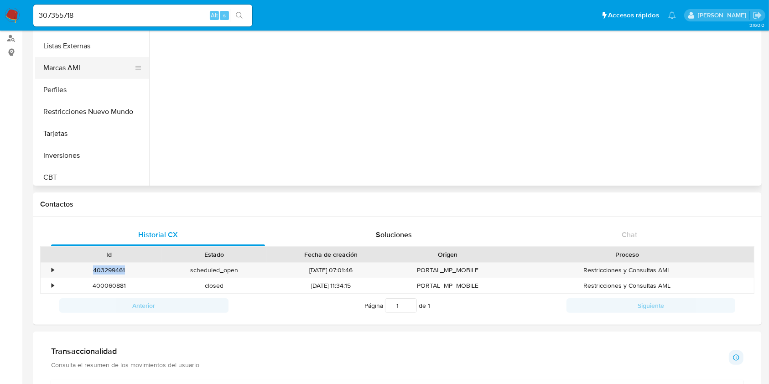
scroll to position [365, 0]
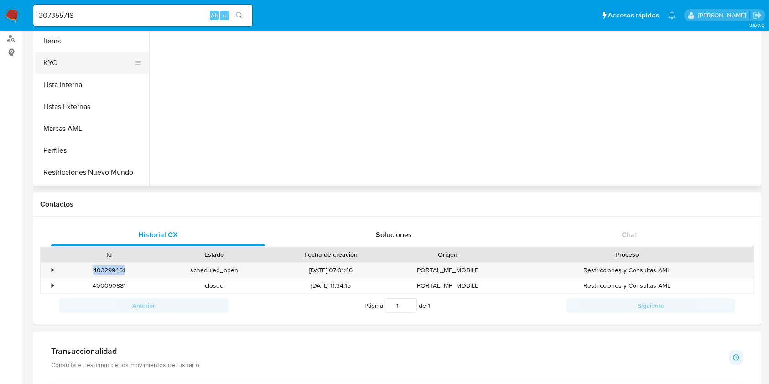
click at [68, 67] on button "KYC" at bounding box center [88, 63] width 107 height 22
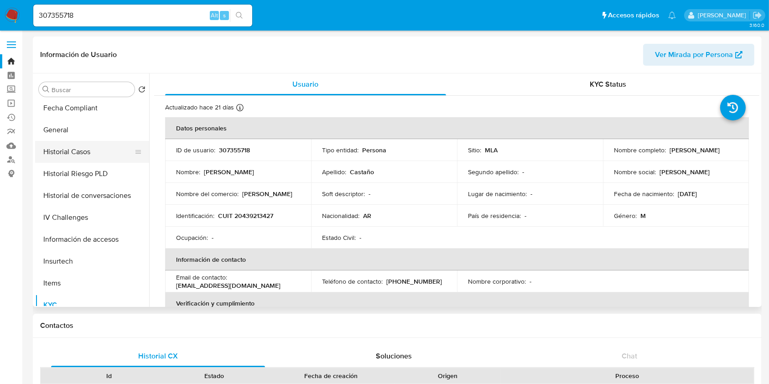
scroll to position [243, 0]
click at [81, 142] on button "Historial Casos" at bounding box center [88, 153] width 107 height 22
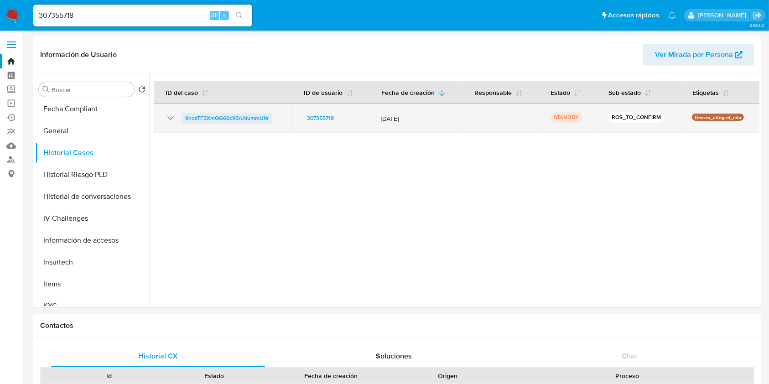
drag, startPoint x: 273, startPoint y: 111, endPoint x: 186, endPoint y: 115, distance: 87.1
click at [186, 115] on td "9nozTF3XmQG66c95rLNummUW" at bounding box center [223, 117] width 138 height 29
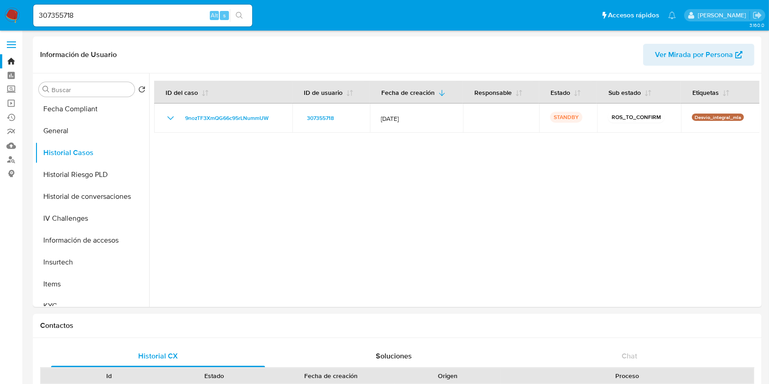
click at [82, 15] on input "307355718" at bounding box center [142, 16] width 219 height 12
paste input "8yNXQHuuer5LsbS6vKXKGnaT"
type input "8yNXQHuuer5LsbS6vKXKGnaT"
click at [243, 13] on button "search-icon" at bounding box center [239, 15] width 19 height 13
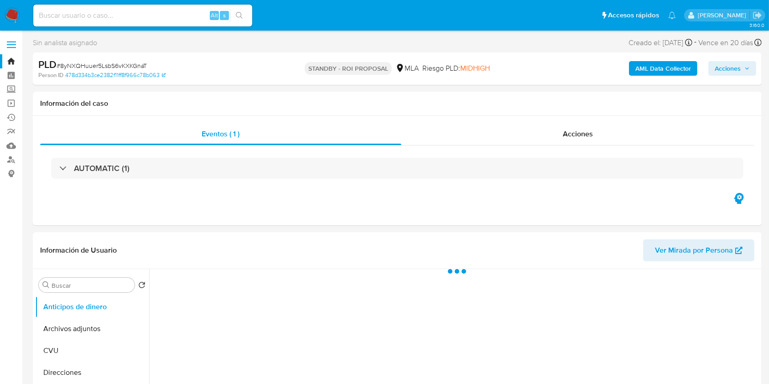
select select "10"
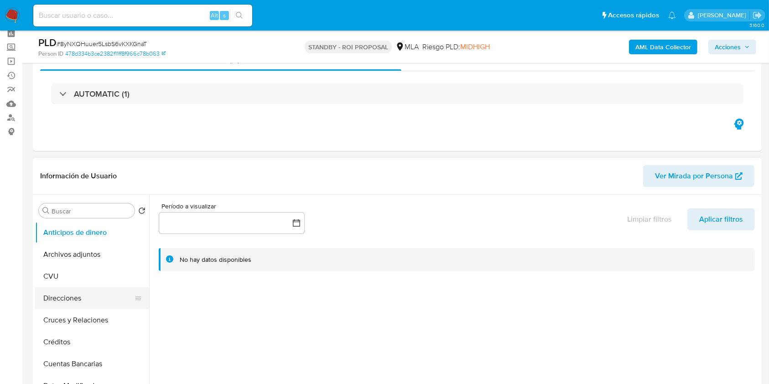
scroll to position [61, 0]
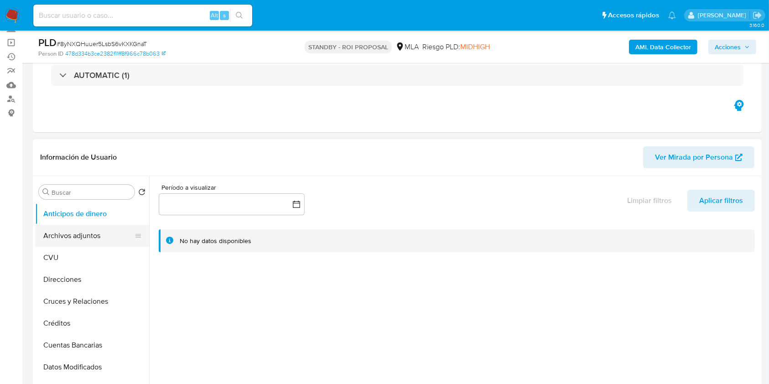
click at [87, 227] on button "Archivos adjuntos" at bounding box center [88, 236] width 107 height 22
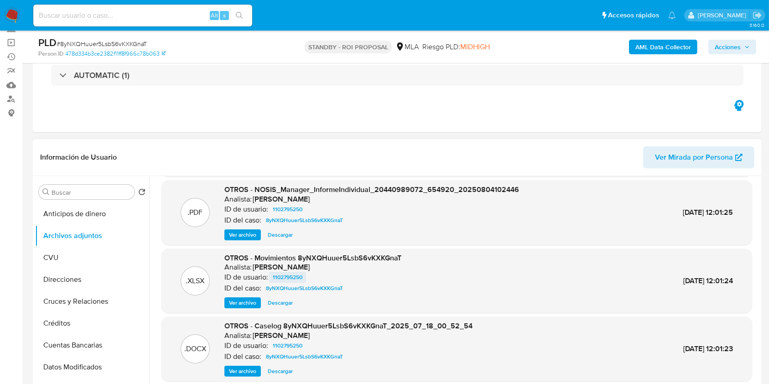
scroll to position [77, 0]
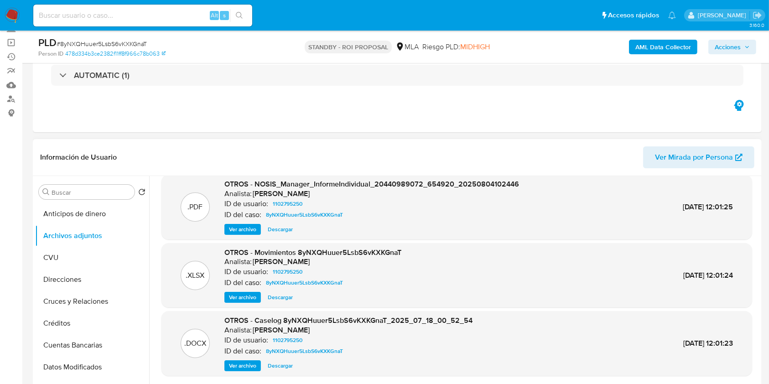
click at [285, 361] on span "Descargar" at bounding box center [280, 365] width 25 height 9
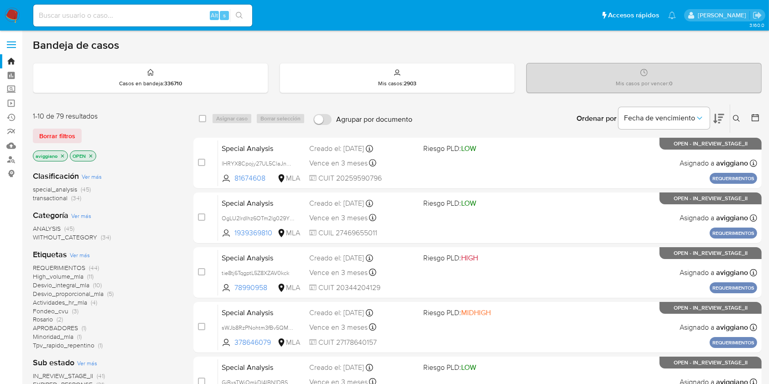
click at [177, 10] on input at bounding box center [142, 16] width 219 height 12
paste input "1102795250"
type input "1102795250"
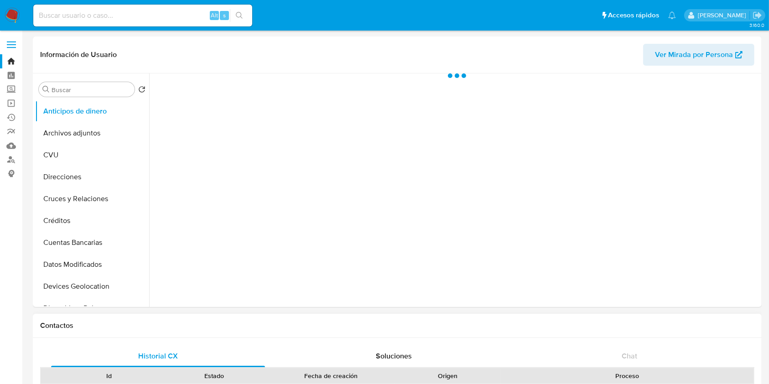
select select "10"
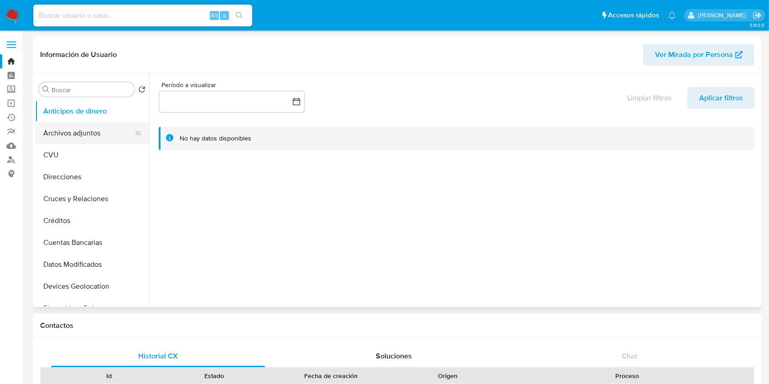
click at [92, 137] on button "Archivos adjuntos" at bounding box center [88, 133] width 107 height 22
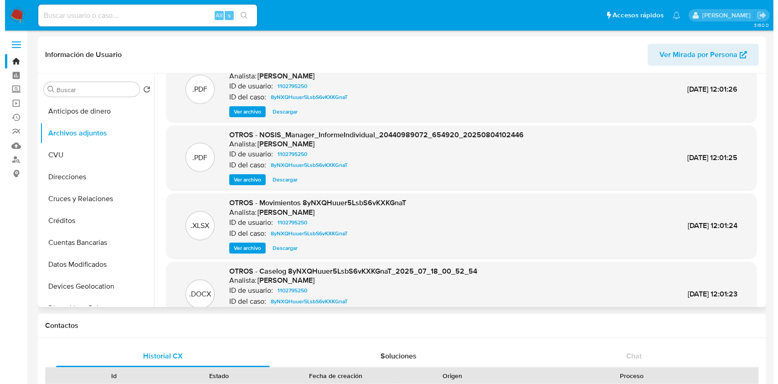
scroll to position [61, 0]
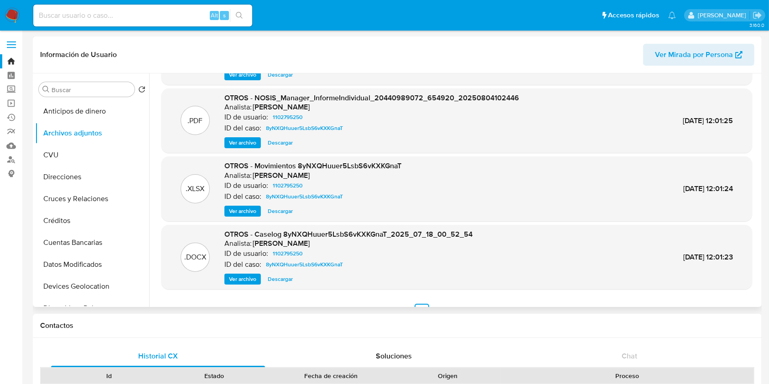
click at [238, 278] on span "Ver archivo" at bounding box center [242, 278] width 27 height 9
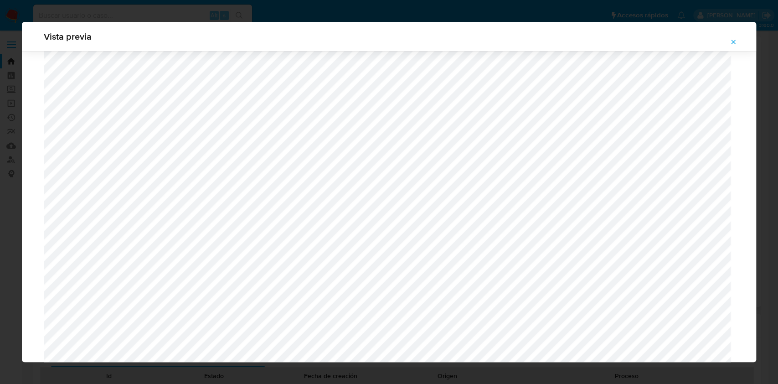
scroll to position [650, 0]
click at [732, 42] on icon "Attachment preview" at bounding box center [733, 41] width 7 height 7
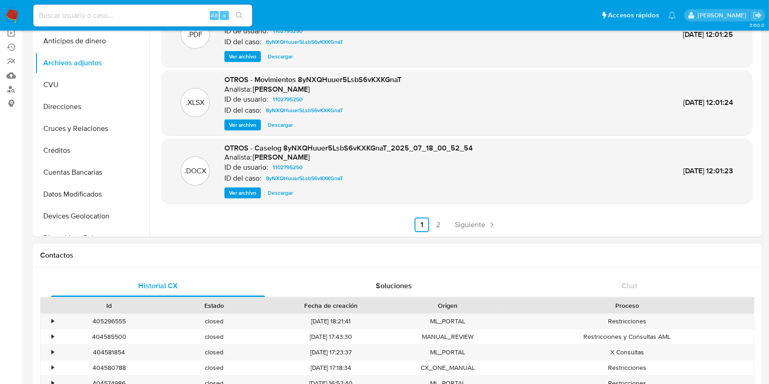
scroll to position [182, 0]
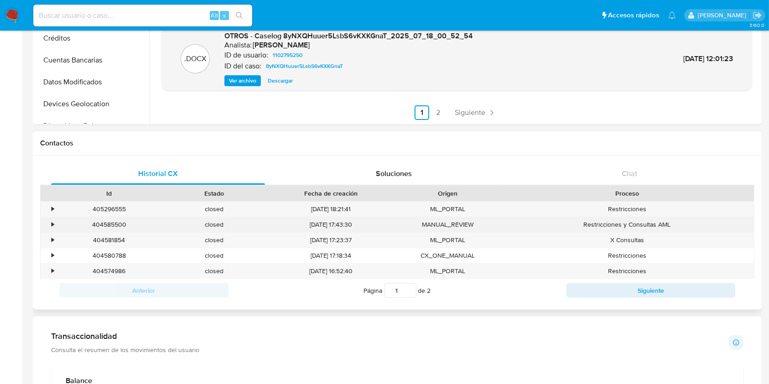
click at [52, 227] on div "•" at bounding box center [53, 224] width 2 height 9
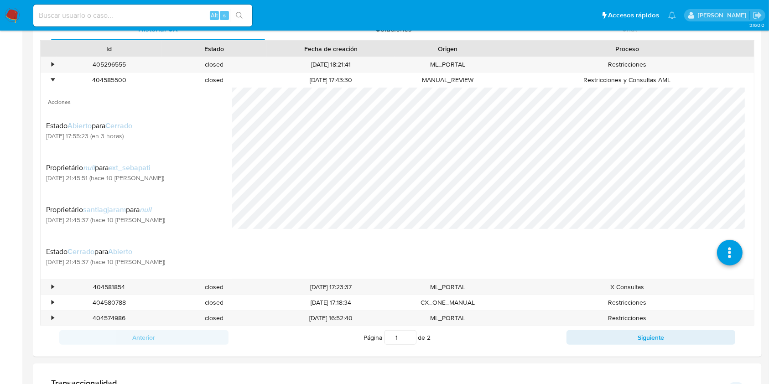
scroll to position [365, 0]
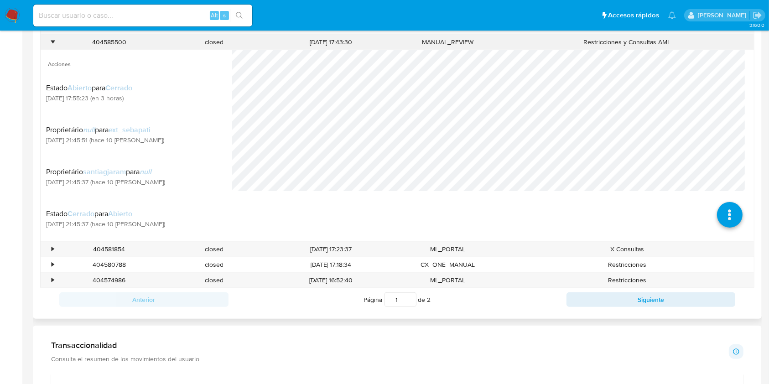
click at [102, 37] on div "404585500" at bounding box center [109, 42] width 105 height 15
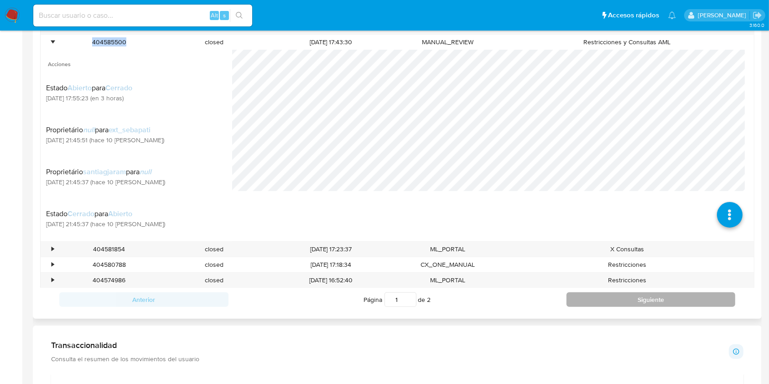
click at [599, 296] on button "Siguiente" at bounding box center [650, 299] width 169 height 15
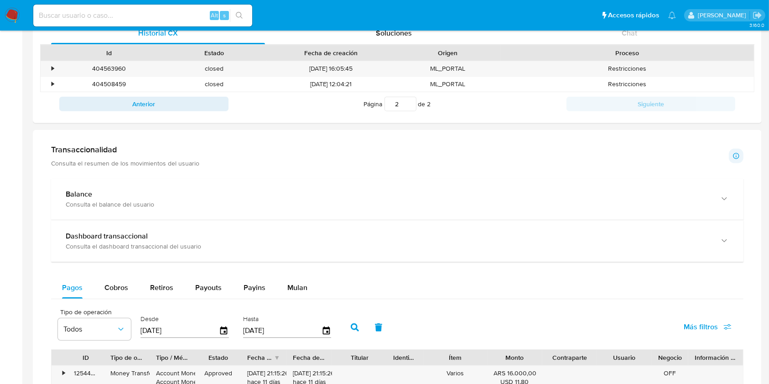
scroll to position [304, 0]
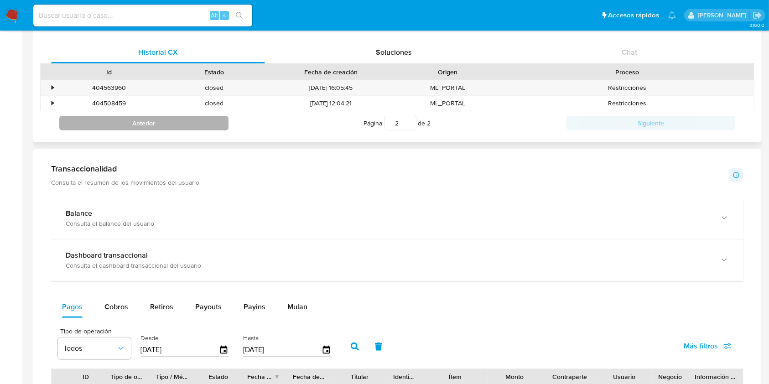
click at [120, 122] on button "Anterior" at bounding box center [143, 123] width 169 height 15
type input "1"
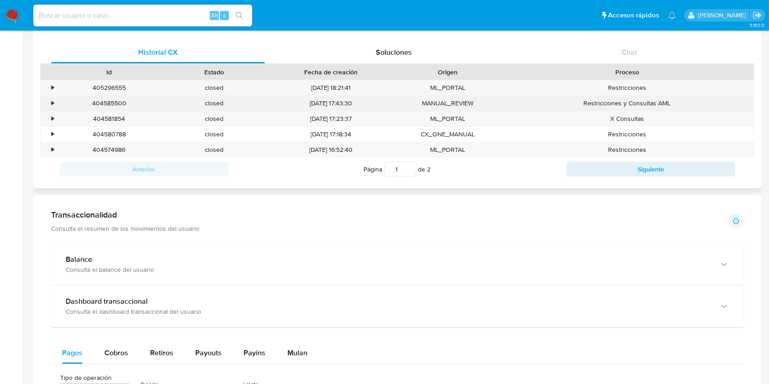
click at [48, 103] on div "•" at bounding box center [49, 103] width 16 height 15
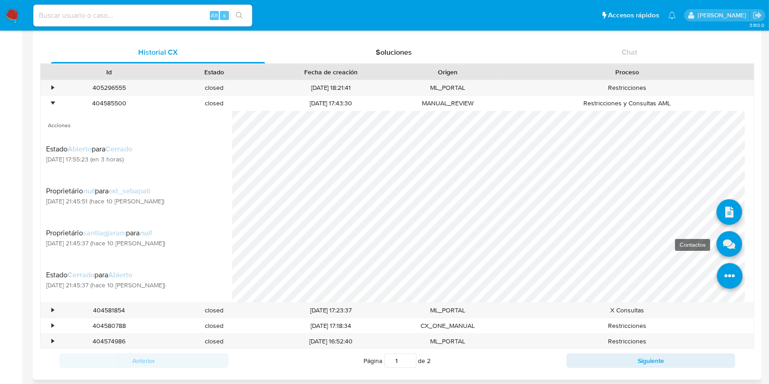
click at [718, 244] on icon at bounding box center [729, 244] width 26 height 26
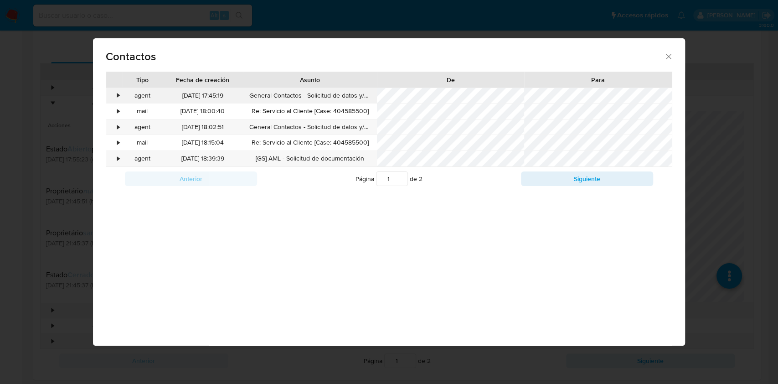
click at [115, 93] on div "•" at bounding box center [114, 95] width 16 height 15
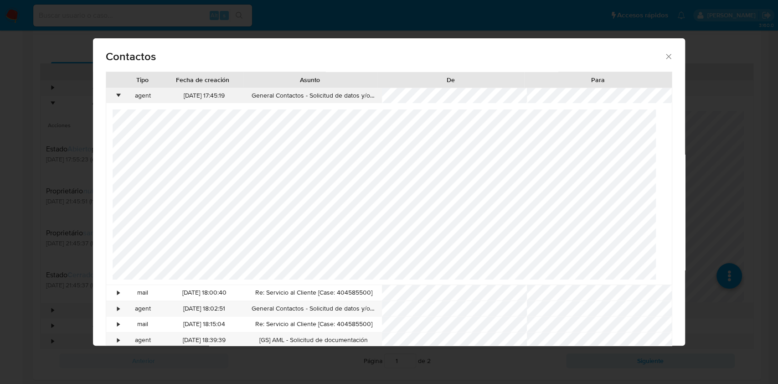
click at [117, 93] on div "•" at bounding box center [118, 95] width 2 height 9
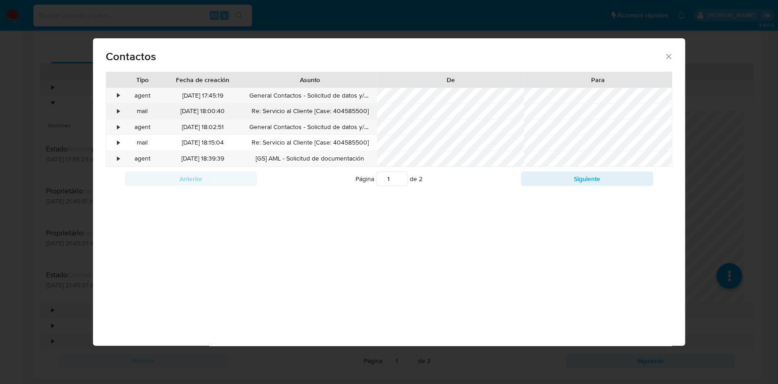
click at [115, 113] on div "•" at bounding box center [114, 110] width 16 height 15
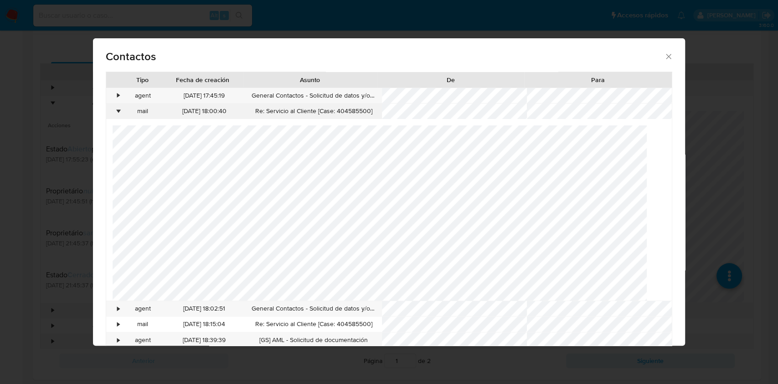
click at [115, 113] on div "•" at bounding box center [114, 110] width 16 height 15
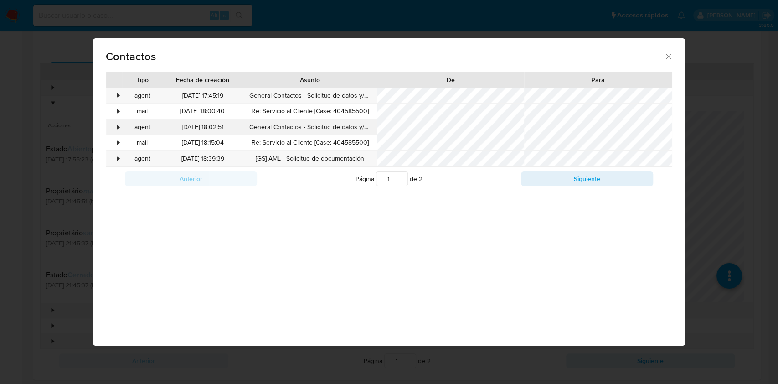
click at [116, 125] on div "•" at bounding box center [114, 126] width 16 height 15
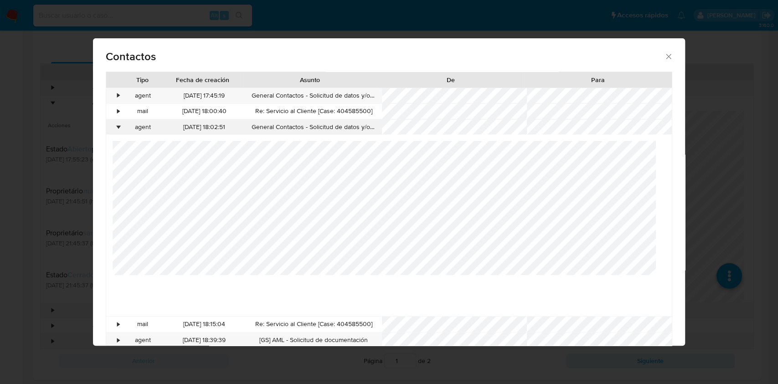
click at [116, 125] on div "•" at bounding box center [114, 126] width 16 height 15
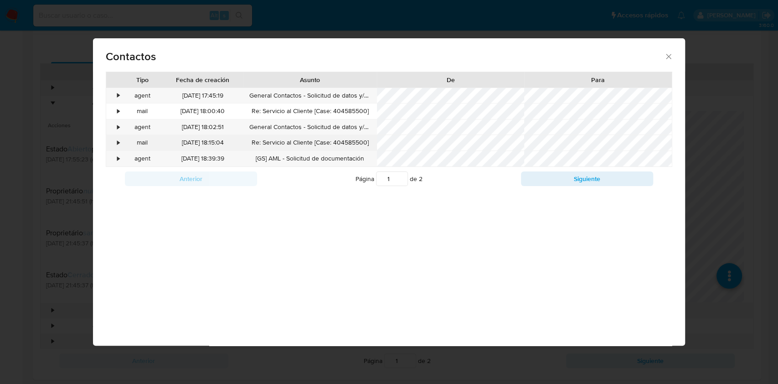
click at [117, 144] on div "•" at bounding box center [118, 142] width 2 height 9
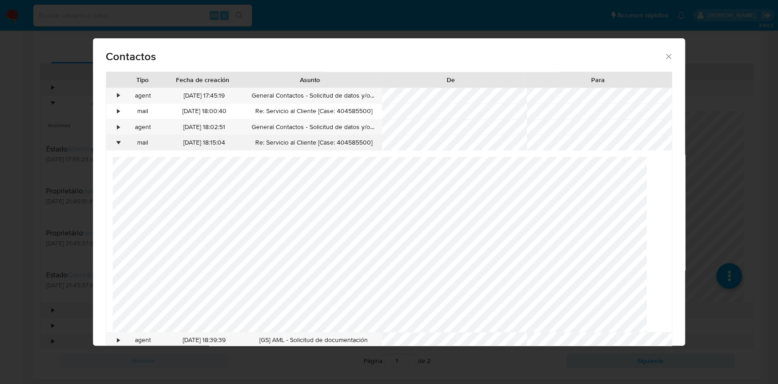
click at [117, 144] on div "•" at bounding box center [118, 142] width 2 height 9
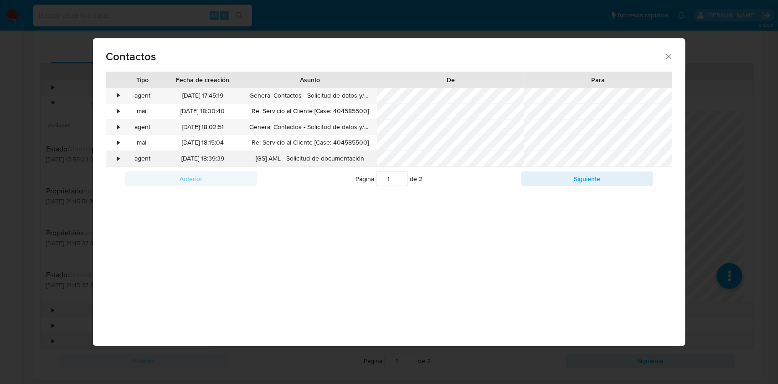
click at [116, 159] on div "•" at bounding box center [114, 158] width 16 height 15
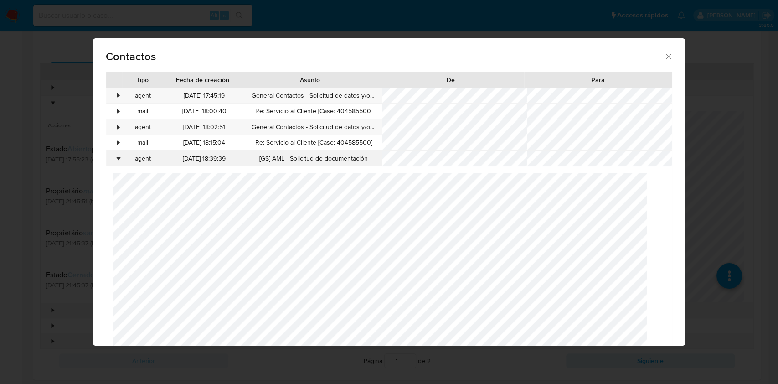
click at [117, 159] on div "•" at bounding box center [118, 158] width 2 height 9
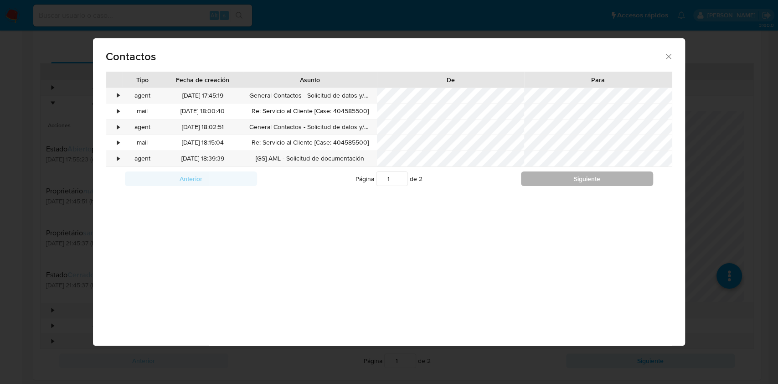
click at [551, 174] on button "Siguiente" at bounding box center [587, 178] width 132 height 15
type input "2"
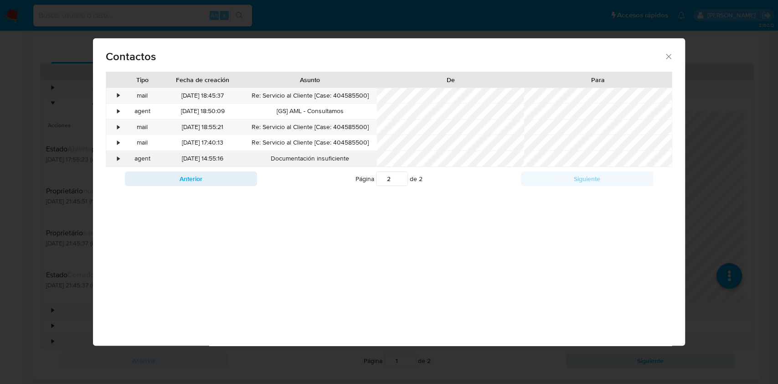
click at [116, 160] on div "•" at bounding box center [114, 158] width 16 height 15
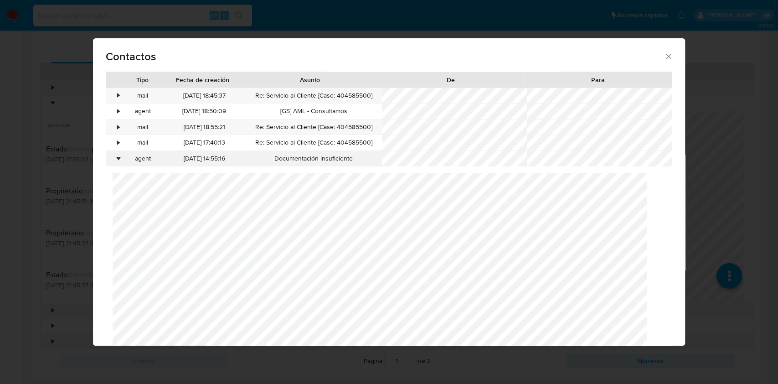
click at [116, 160] on div "•" at bounding box center [114, 158] width 16 height 15
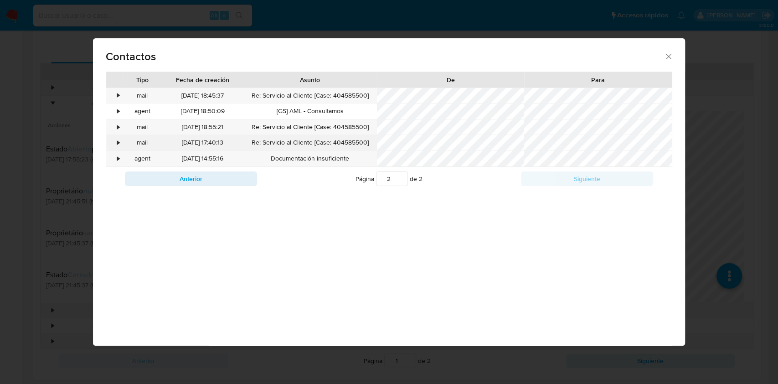
click at [113, 146] on div "•" at bounding box center [114, 142] width 16 height 15
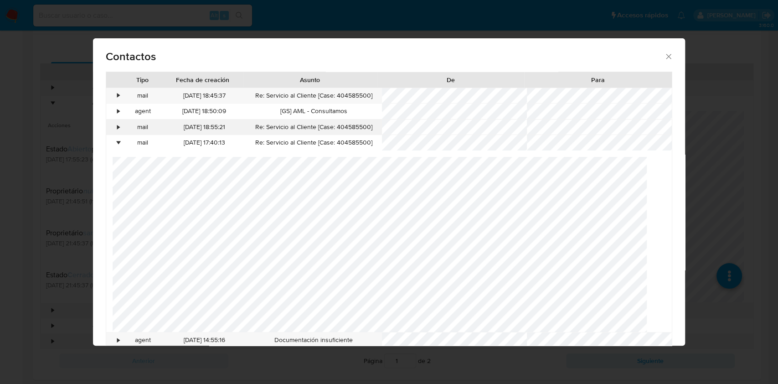
click at [113, 129] on div "•" at bounding box center [114, 126] width 16 height 15
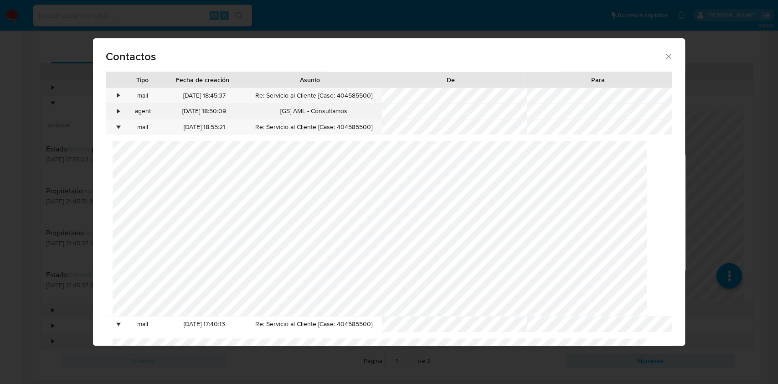
click at [120, 111] on div "•" at bounding box center [114, 110] width 16 height 15
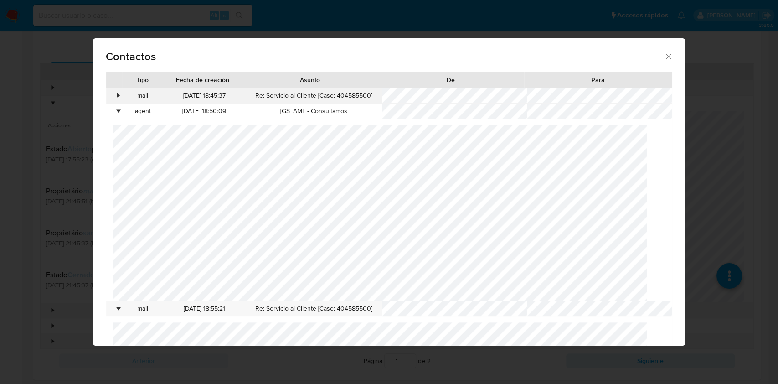
click at [119, 97] on div "•" at bounding box center [118, 95] width 2 height 9
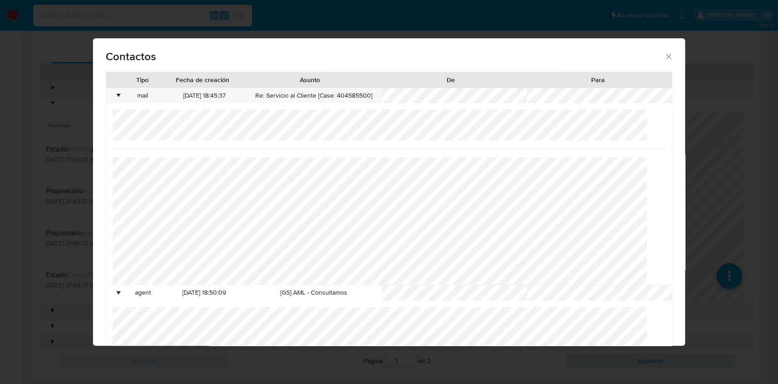
click at [661, 60] on div "Contactos" at bounding box center [389, 54] width 592 height 33
click at [664, 57] on icon "close" at bounding box center [668, 56] width 9 height 9
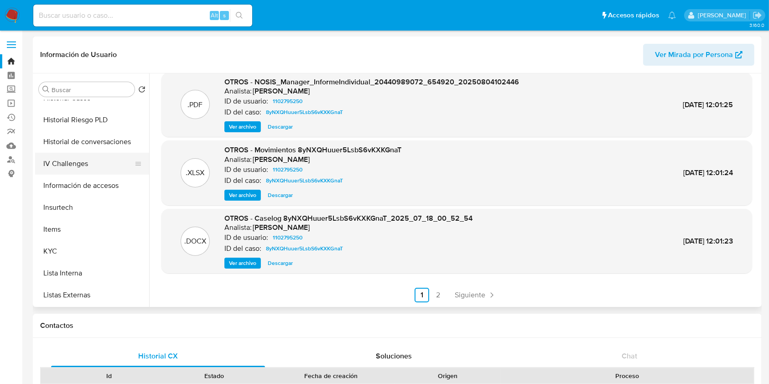
scroll to position [365, 0]
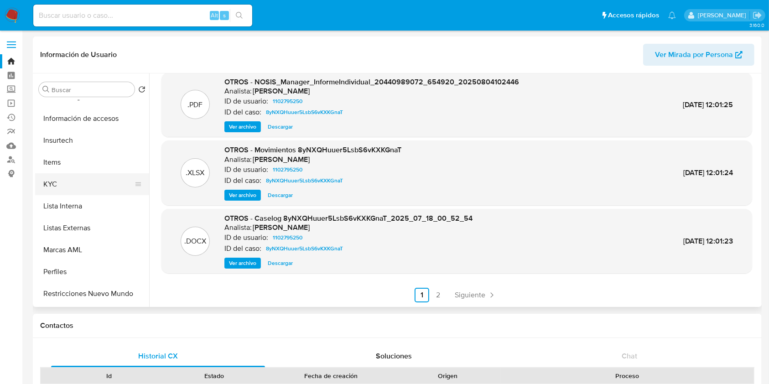
click at [64, 190] on button "KYC" at bounding box center [88, 184] width 107 height 22
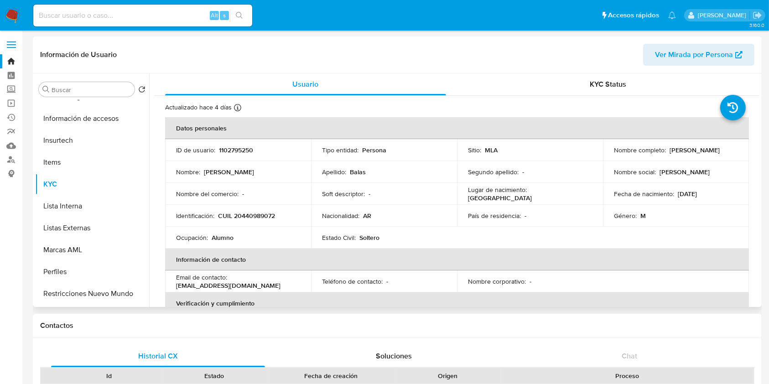
click at [242, 217] on p "CUIL 20440989072" at bounding box center [246, 216] width 57 height 8
copy p "20440989072"
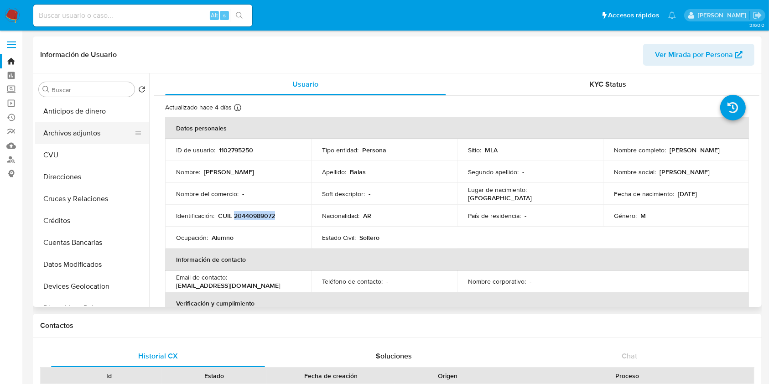
click at [88, 133] on button "Archivos adjuntos" at bounding box center [88, 133] width 107 height 22
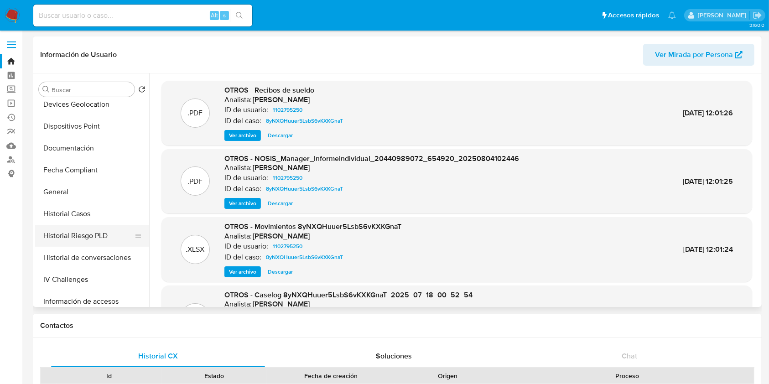
scroll to position [182, 0]
click at [84, 211] on button "Historial Casos" at bounding box center [88, 213] width 107 height 22
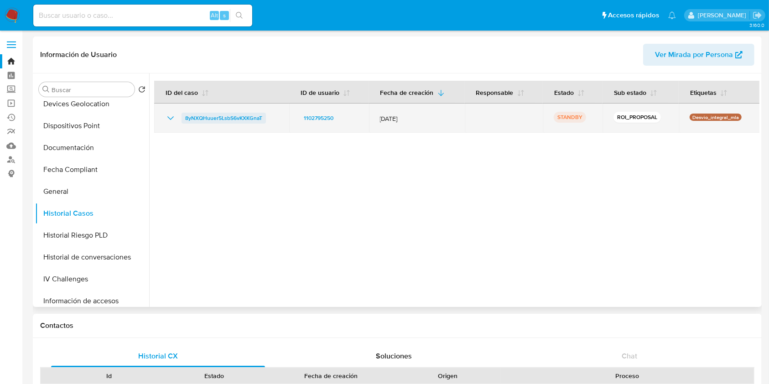
drag, startPoint x: 257, startPoint y: 118, endPoint x: 182, endPoint y: 119, distance: 75.2
click at [182, 119] on div "8yNXQHuuer5LsbS6vKXKGnaT" at bounding box center [221, 118] width 113 height 11
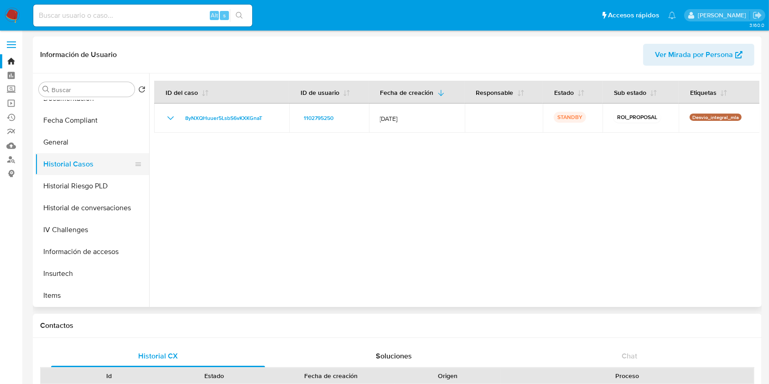
scroll to position [243, 0]
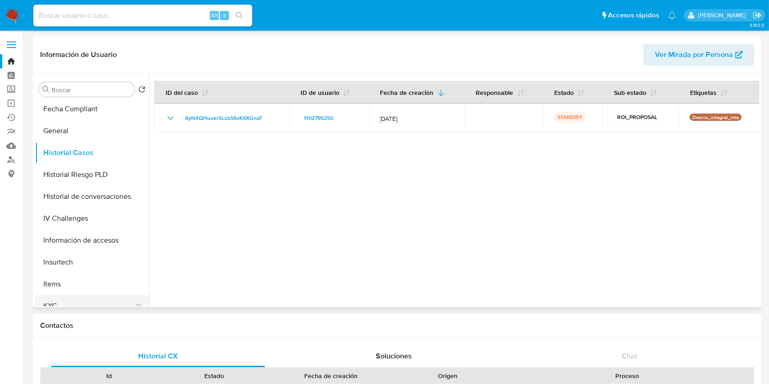
click at [53, 302] on button "KYC" at bounding box center [88, 306] width 107 height 22
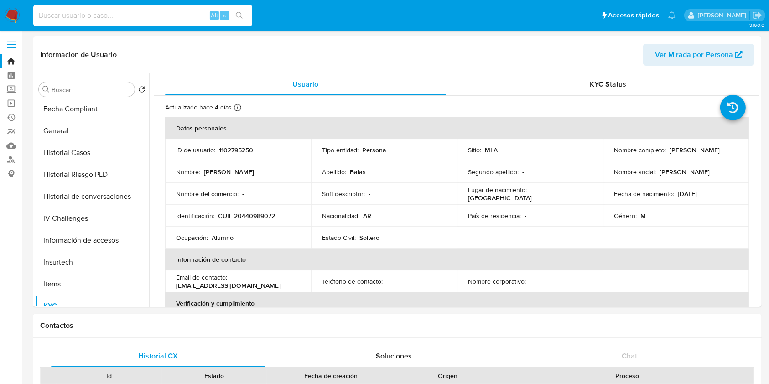
paste input "33872654"
type input "33872654"
click at [242, 14] on icon "search-icon" at bounding box center [239, 15] width 7 height 7
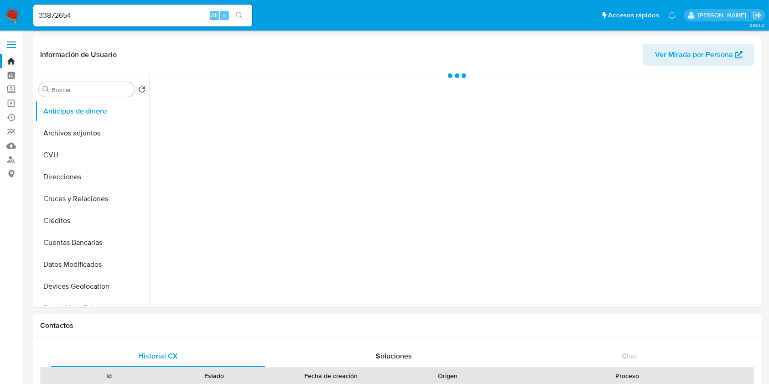
select select "10"
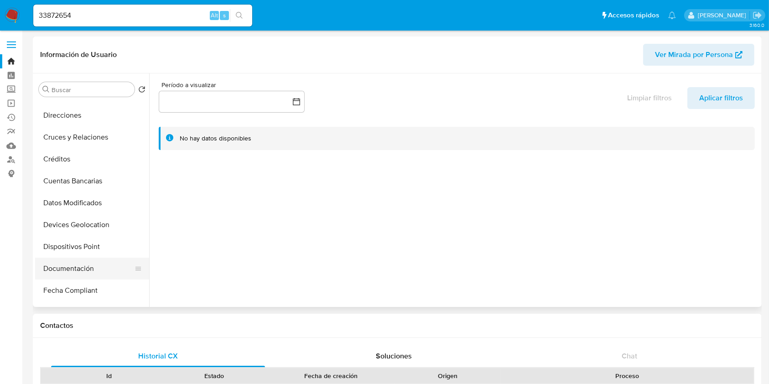
scroll to position [121, 0]
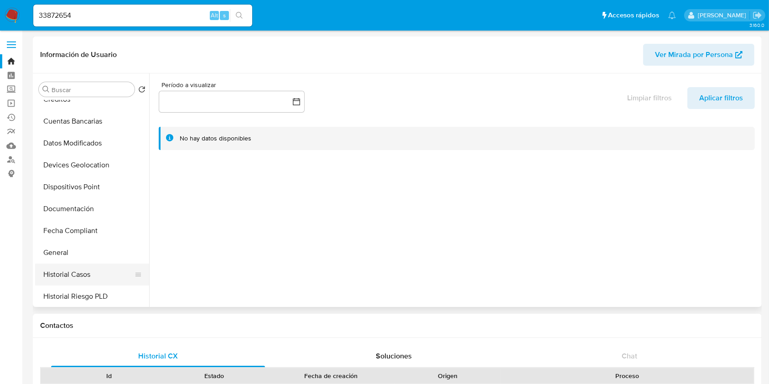
click at [50, 272] on button "Historial Casos" at bounding box center [88, 274] width 107 height 22
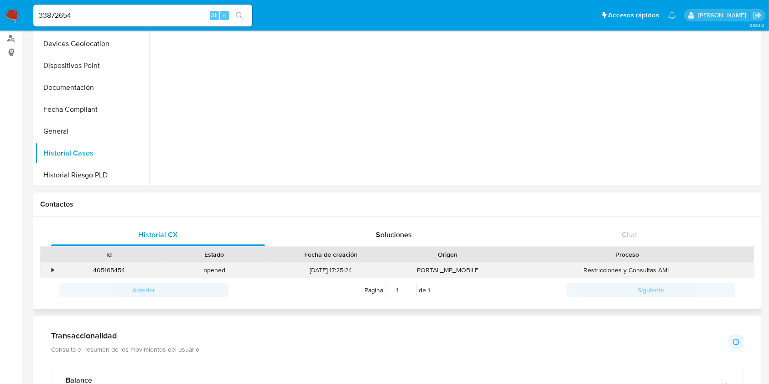
click at [49, 273] on div "•" at bounding box center [49, 270] width 16 height 15
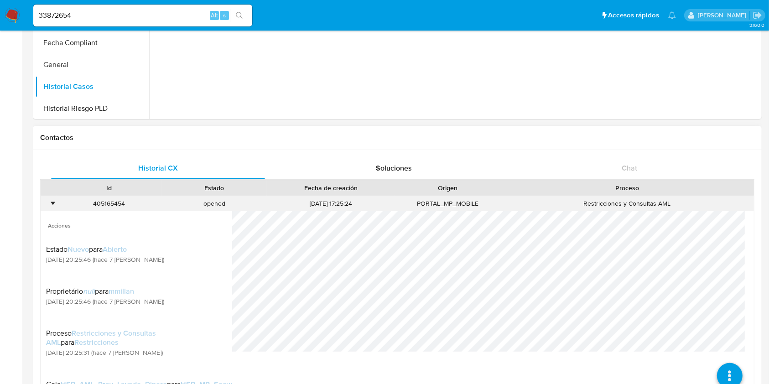
scroll to position [243, 0]
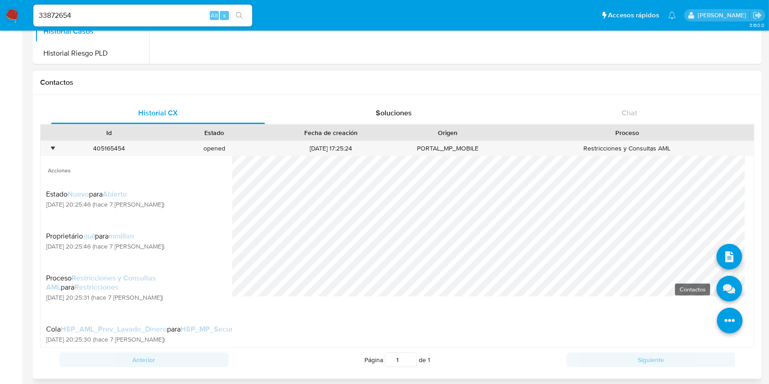
click at [718, 286] on icon at bounding box center [729, 289] width 26 height 26
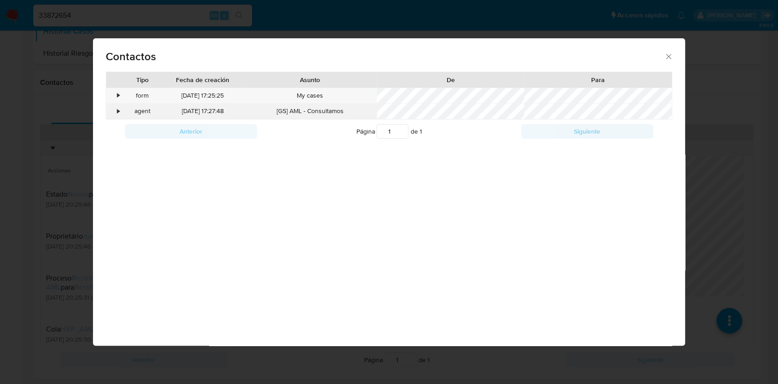
drag, startPoint x: 106, startPoint y: 110, endPoint x: 114, endPoint y: 111, distance: 8.8
click at [108, 110] on div "•" at bounding box center [114, 110] width 16 height 15
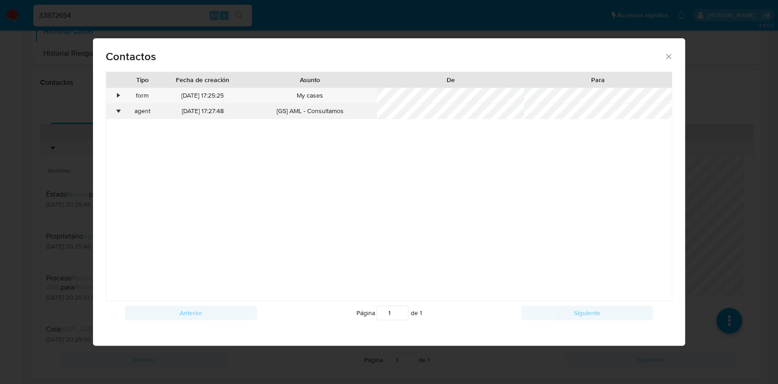
click at [119, 111] on div "•" at bounding box center [118, 111] width 2 height 9
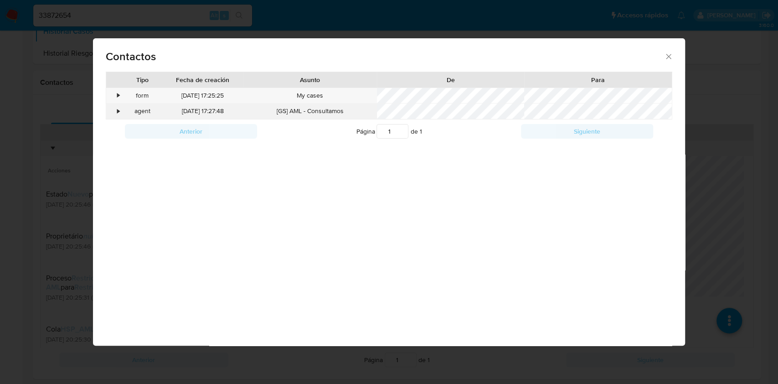
click at [119, 111] on div "•" at bounding box center [118, 111] width 2 height 9
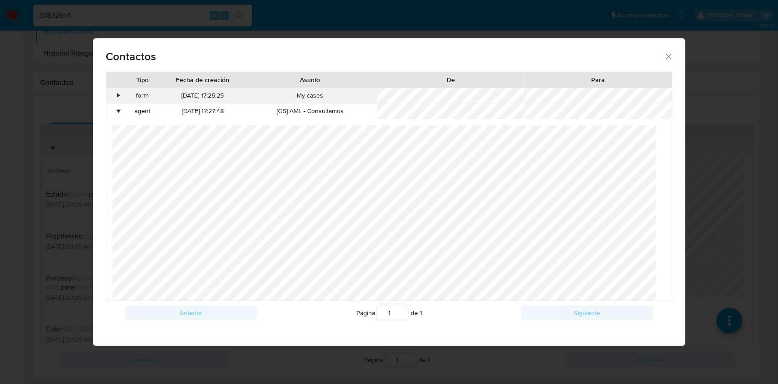
click at [117, 94] on div "•" at bounding box center [118, 95] width 2 height 9
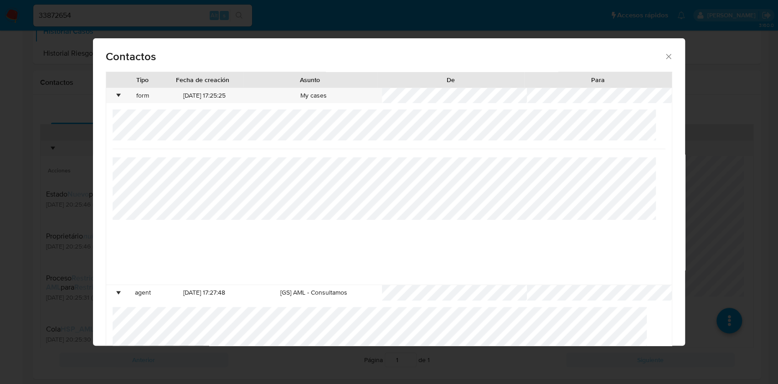
click at [136, 144] on div at bounding box center [389, 196] width 552 height 175
click at [660, 51] on div "Contactos" at bounding box center [389, 54] width 592 height 33
click at [664, 57] on icon "close" at bounding box center [668, 56] width 9 height 9
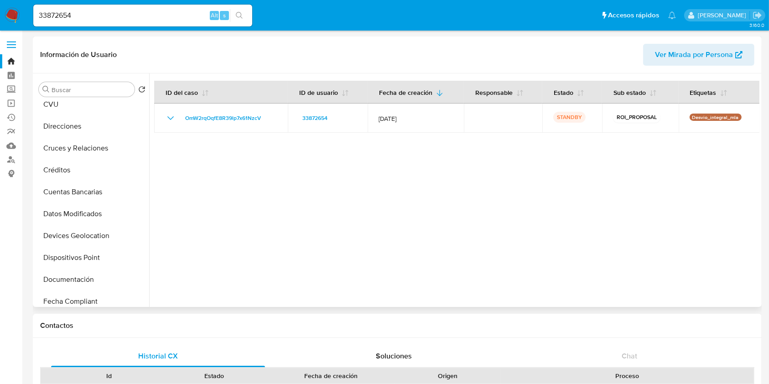
scroll to position [0, 0]
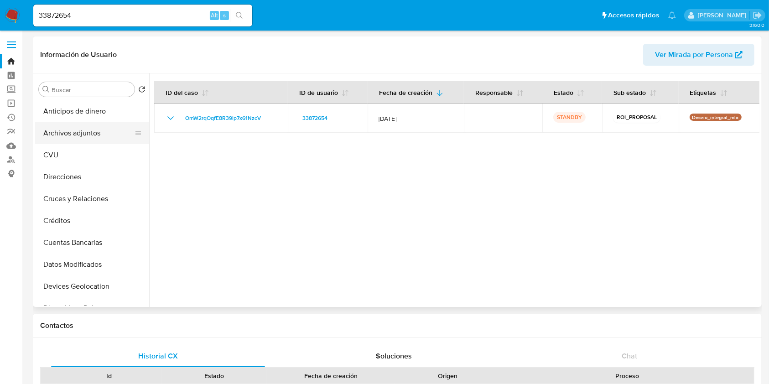
click at [111, 141] on button "Archivos adjuntos" at bounding box center [88, 133] width 107 height 22
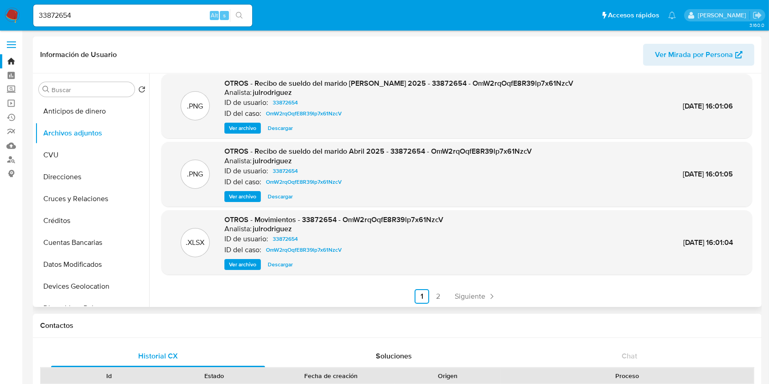
scroll to position [77, 0]
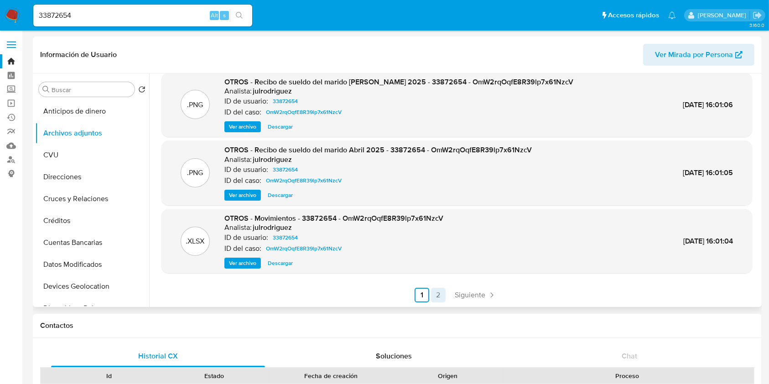
click at [436, 294] on link "2" at bounding box center [438, 295] width 15 height 15
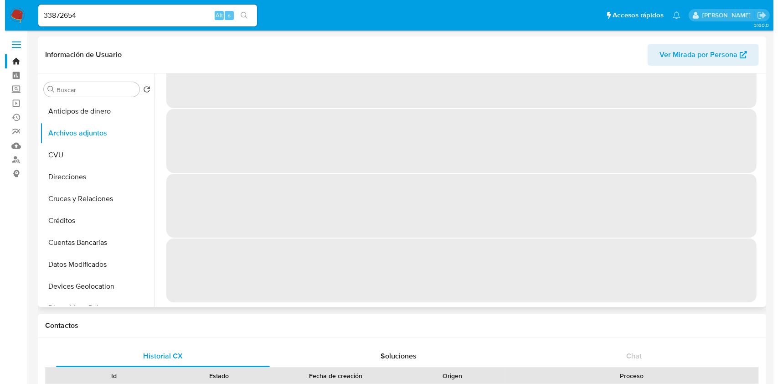
scroll to position [0, 0]
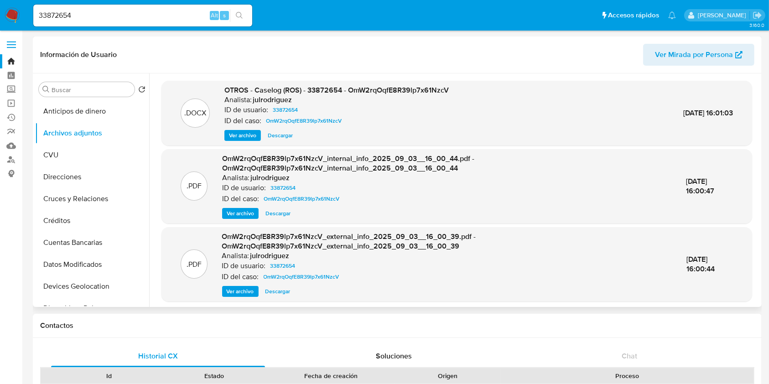
click at [239, 137] on span "Ver archivo" at bounding box center [242, 135] width 27 height 9
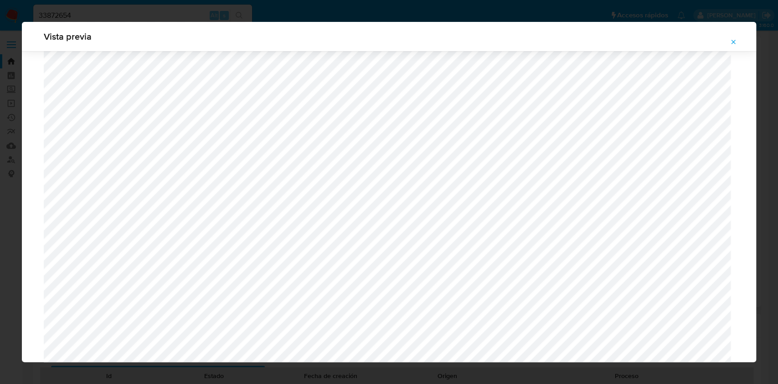
scroll to position [529, 0]
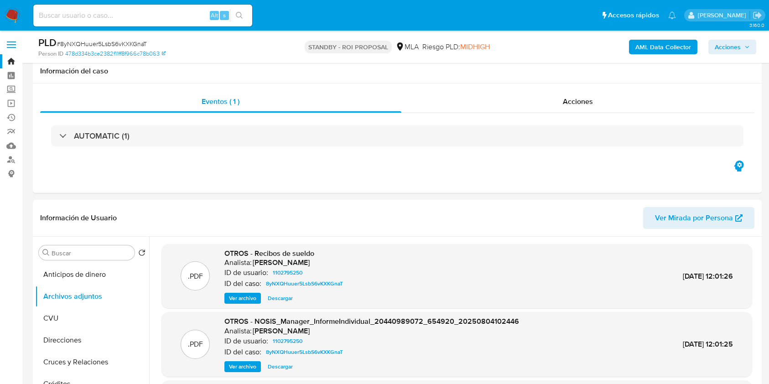
select select "10"
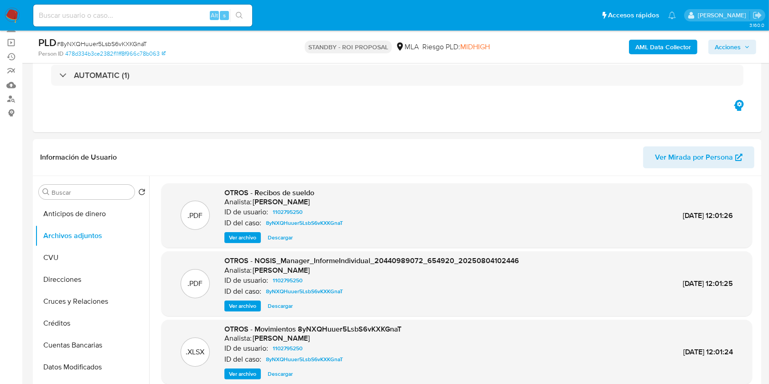
scroll to position [77, 0]
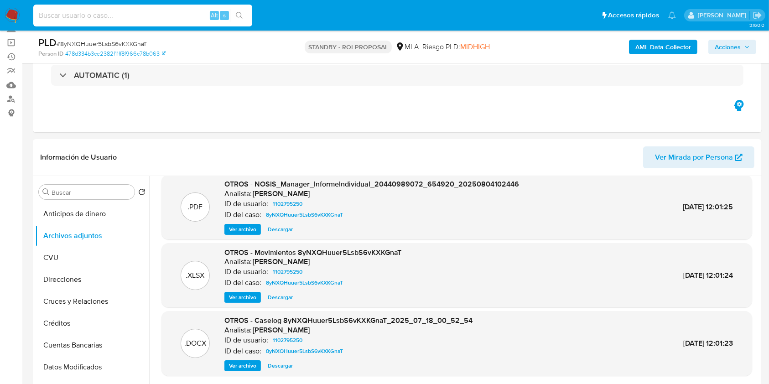
click at [98, 13] on input at bounding box center [142, 16] width 219 height 12
paste input "dtlJYUomsYkd4G8qvfCE6SDK"
type input "dtlJYUomsYkd4G8qvfCE6SDK"
click at [238, 10] on button "search-icon" at bounding box center [239, 15] width 19 height 13
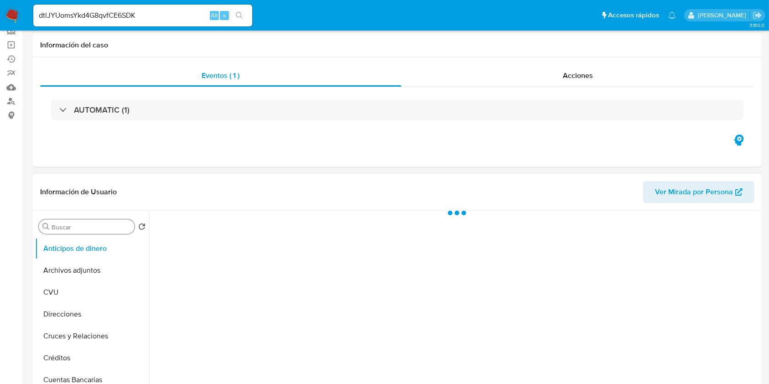
select select "10"
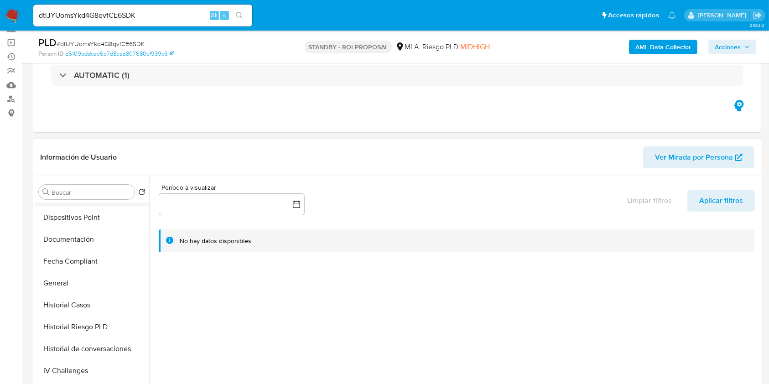
scroll to position [243, 0]
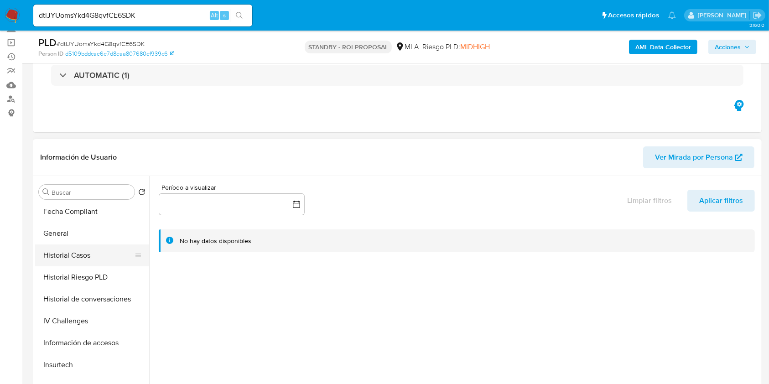
click at [87, 260] on button "Historial Casos" at bounding box center [88, 255] width 107 height 22
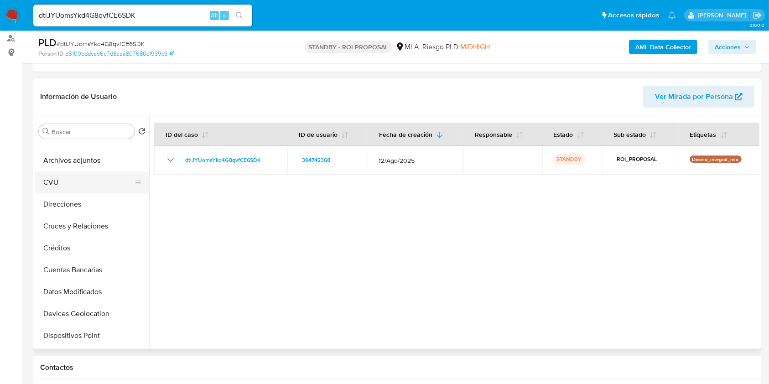
scroll to position [0, 0]
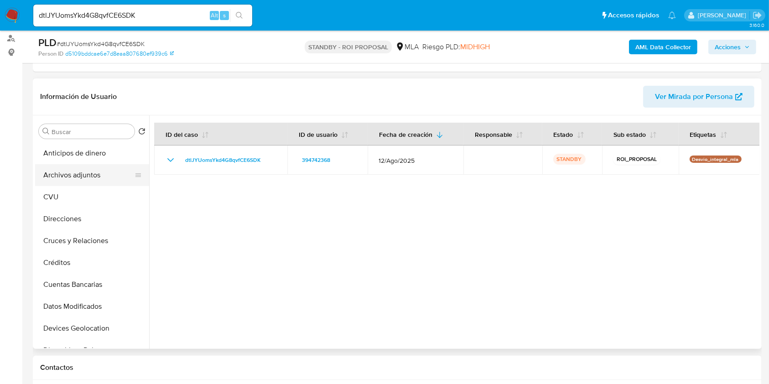
click at [100, 177] on button "Archivos adjuntos" at bounding box center [88, 175] width 107 height 22
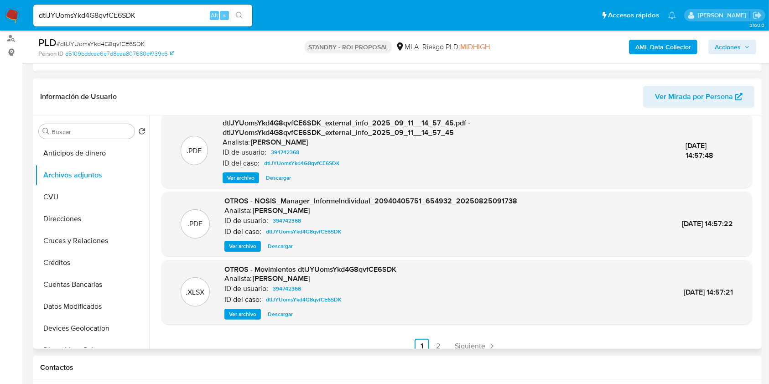
scroll to position [96, 0]
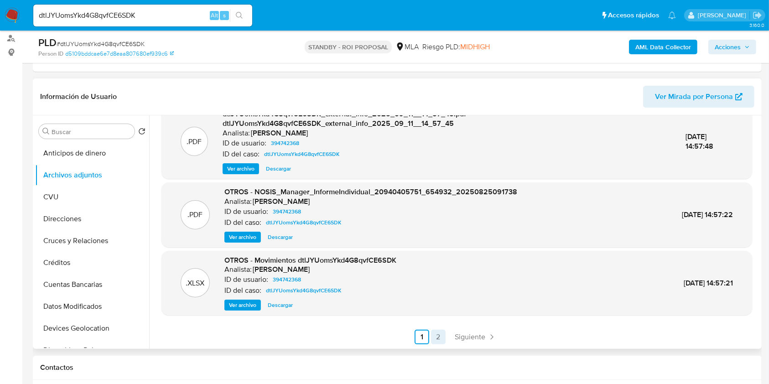
click at [434, 340] on link "2" at bounding box center [438, 337] width 15 height 15
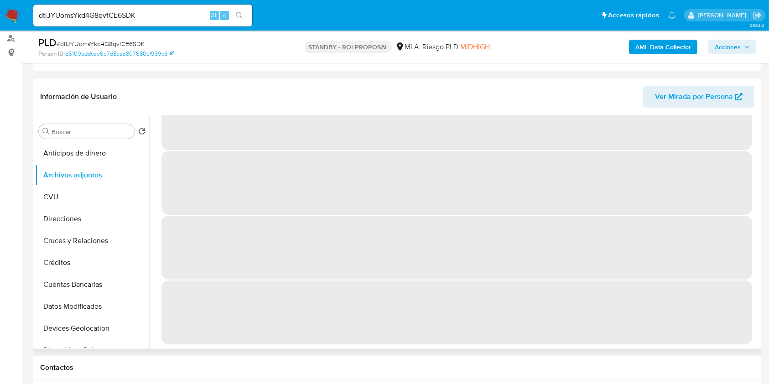
scroll to position [0, 0]
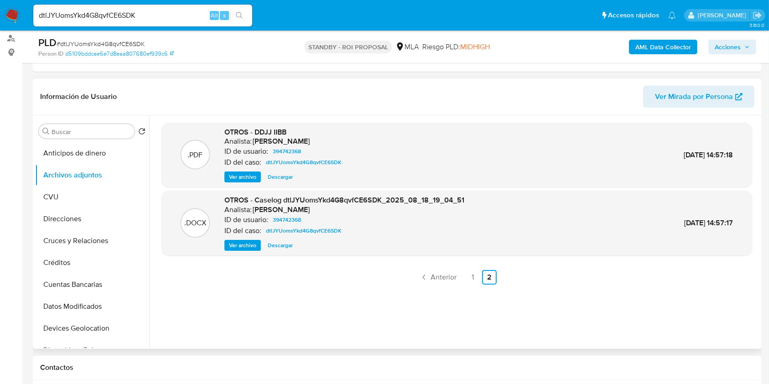
click at [281, 246] on span "Descargar" at bounding box center [280, 245] width 25 height 9
click at [117, 14] on input "dtlJYUomsYkd4G8qvfCE6SDK" at bounding box center [142, 16] width 219 height 12
paste input "9nozTF3XmQG66c95rLNummUW"
type input "9nozTF3XmQG66c95rLNummUW"
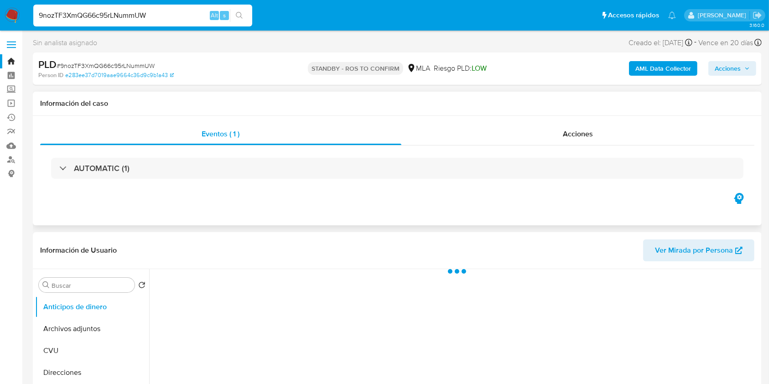
select select "10"
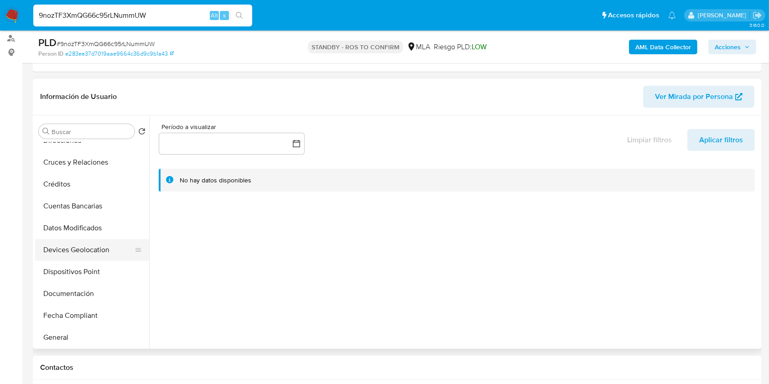
scroll to position [121, 0]
click at [71, 312] on button "Historial Casos" at bounding box center [88, 316] width 107 height 22
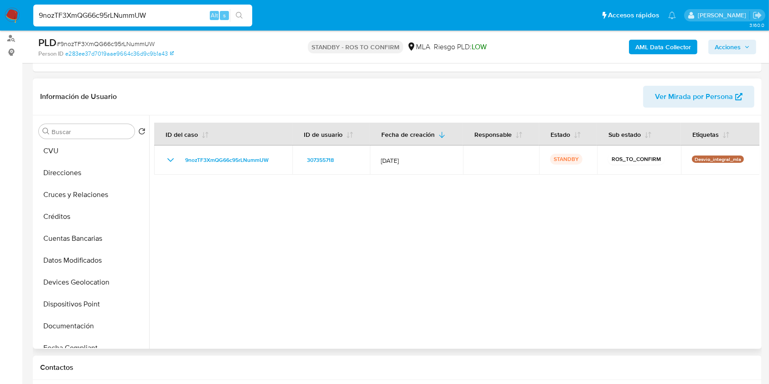
scroll to position [0, 0]
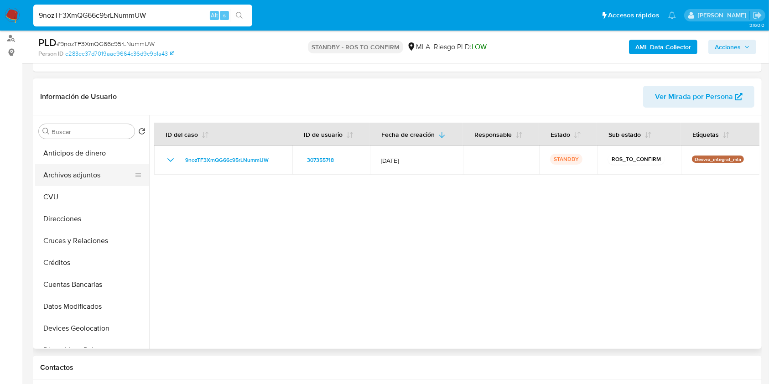
click at [102, 174] on button "Archivos adjuntos" at bounding box center [88, 175] width 107 height 22
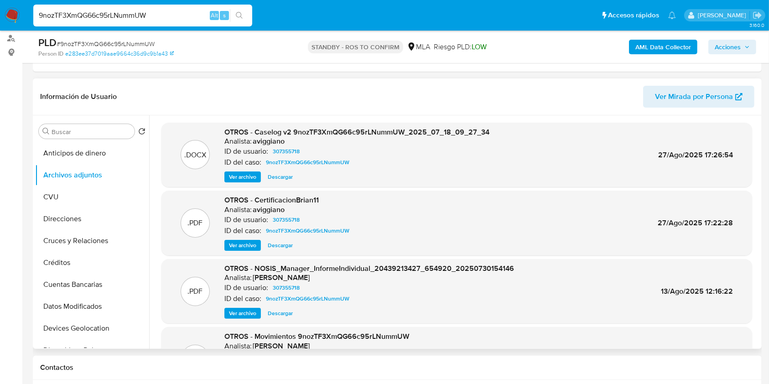
click at [279, 174] on span "Descargar" at bounding box center [280, 176] width 25 height 9
click at [68, 8] on div "9nozTF3XmQG66c95rLNummUW Alt s" at bounding box center [142, 16] width 219 height 22
click at [70, 13] on input "9nozTF3XmQG66c95rLNummUW" at bounding box center [142, 16] width 219 height 12
paste input "303749270"
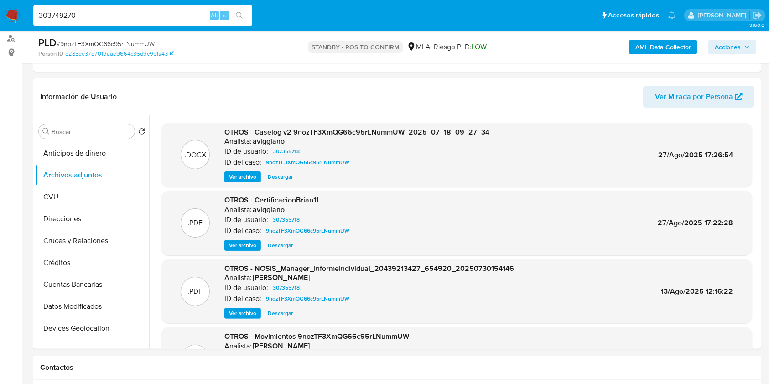
type input "303749270"
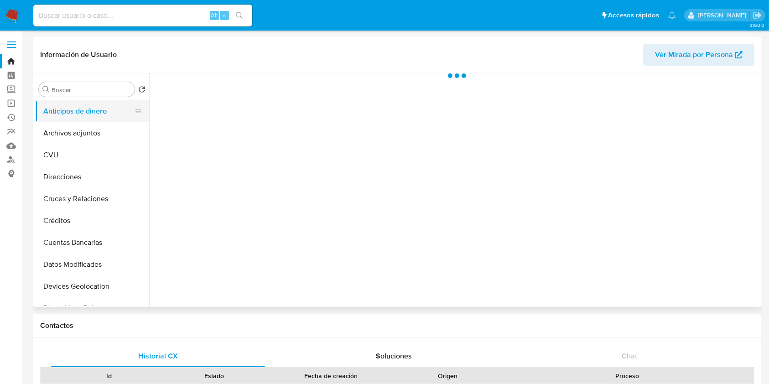
click at [92, 111] on button "Anticipos de dinero" at bounding box center [88, 111] width 107 height 22
select select "10"
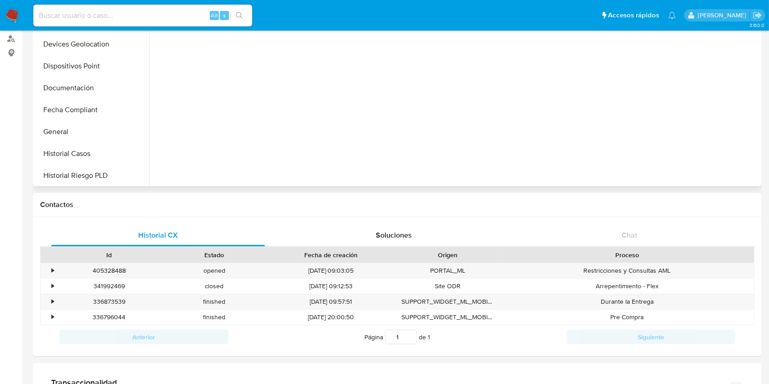
scroll to position [121, 0]
click at [45, 268] on div "•" at bounding box center [49, 270] width 16 height 15
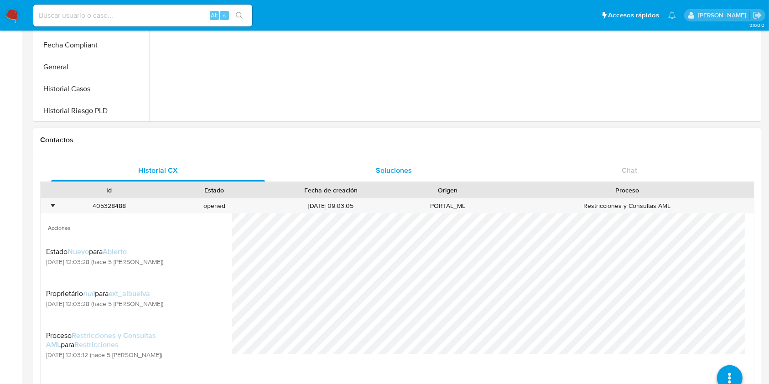
scroll to position [243, 0]
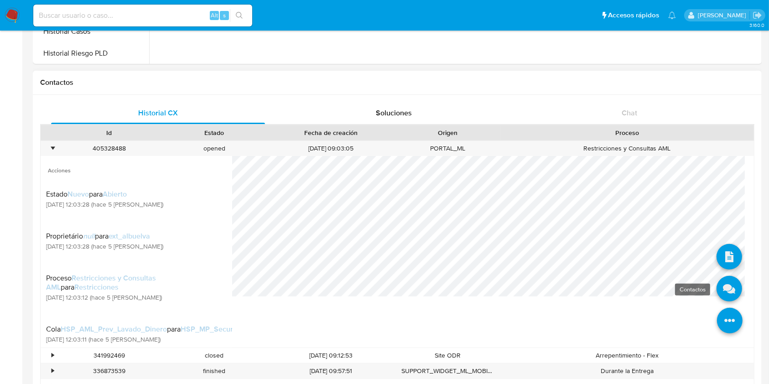
click at [719, 298] on icon at bounding box center [729, 289] width 26 height 26
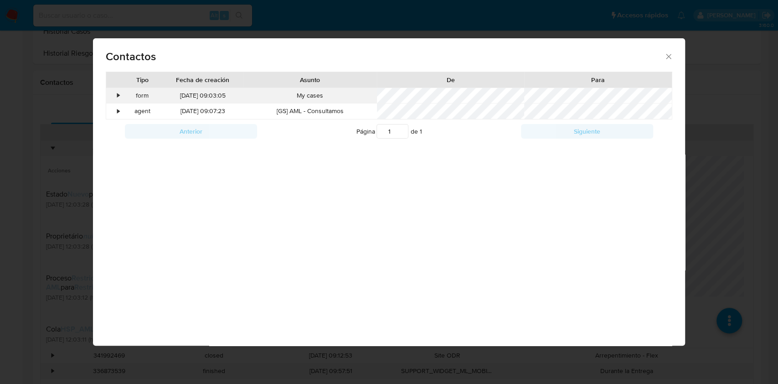
click at [121, 93] on div "• form [DATE] 09:03:05 My cases" at bounding box center [388, 95] width 565 height 15
click at [116, 93] on div "•" at bounding box center [114, 95] width 16 height 15
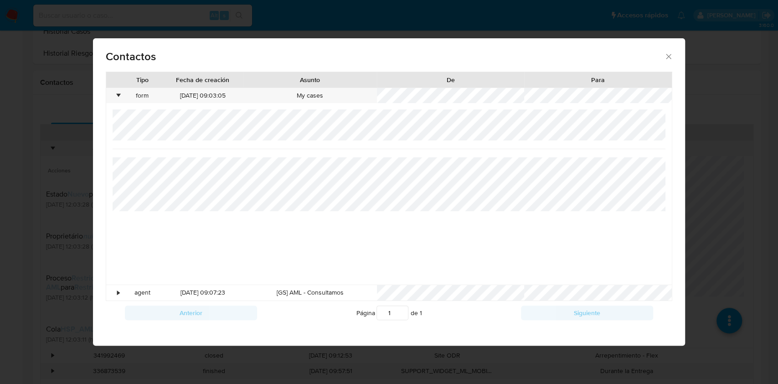
click at [664, 56] on span "Contactos" at bounding box center [385, 56] width 558 height 11
click at [669, 55] on icon "close" at bounding box center [668, 56] width 9 height 9
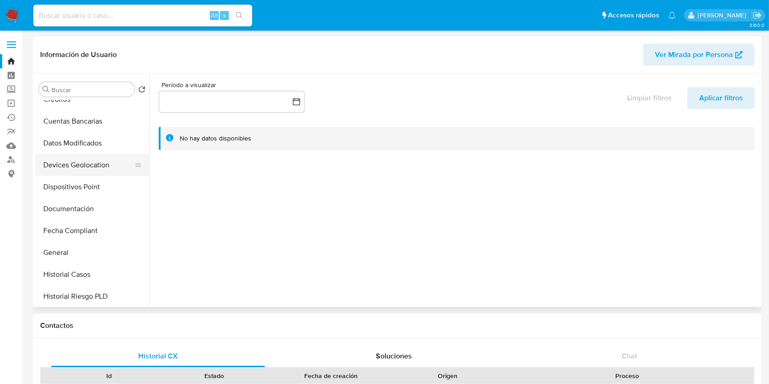
scroll to position [0, 0]
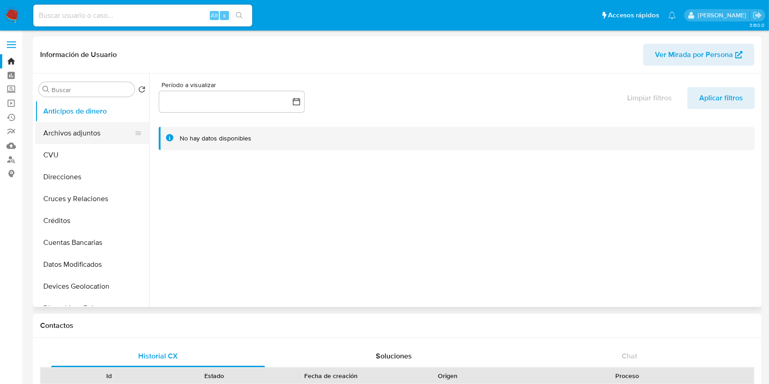
click at [91, 127] on button "Archivos adjuntos" at bounding box center [88, 133] width 107 height 22
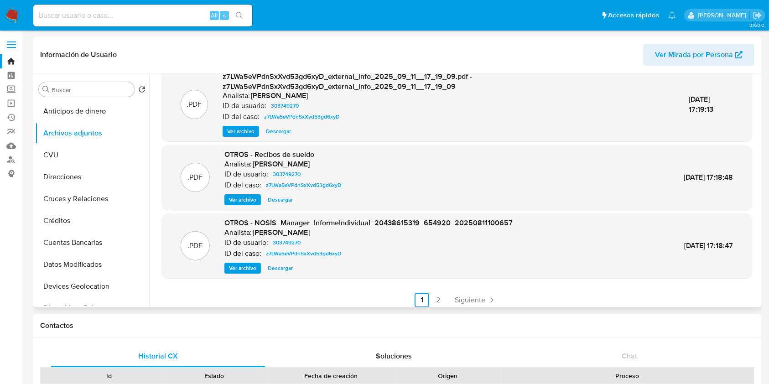
scroll to position [96, 0]
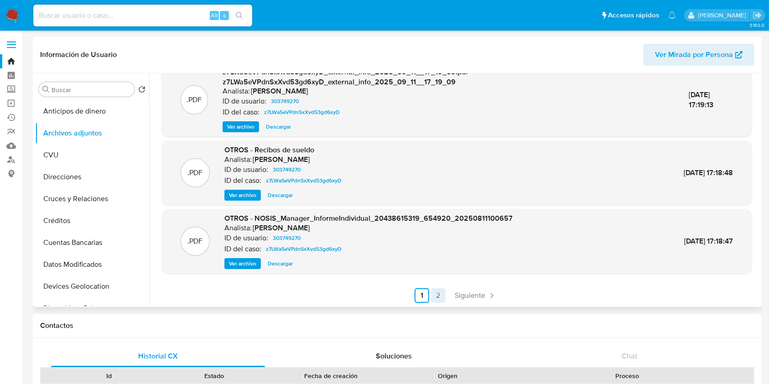
click at [436, 289] on link "2" at bounding box center [438, 295] width 15 height 15
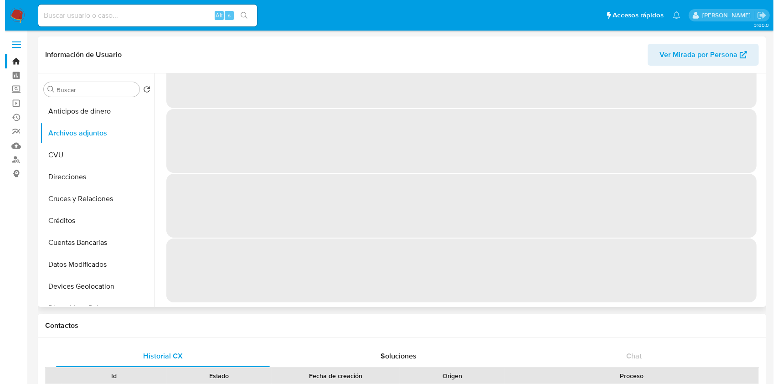
scroll to position [0, 0]
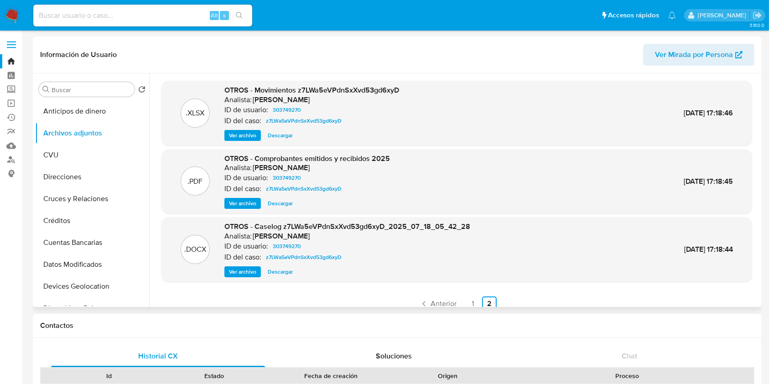
click at [239, 269] on span "Ver archivo" at bounding box center [242, 271] width 27 height 9
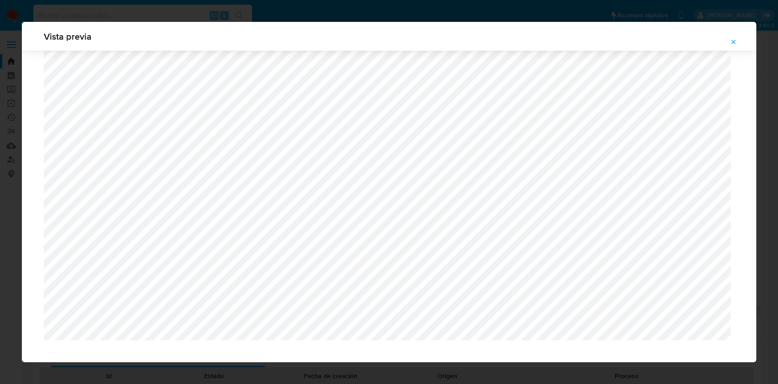
scroll to position [992, 0]
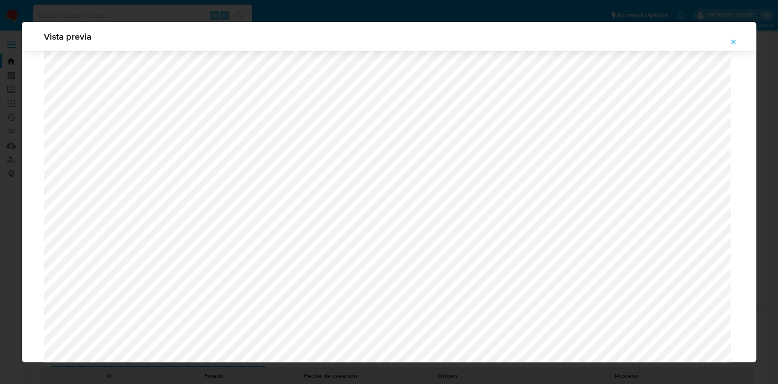
click at [742, 38] on button "Attachment preview" at bounding box center [733, 42] width 20 height 15
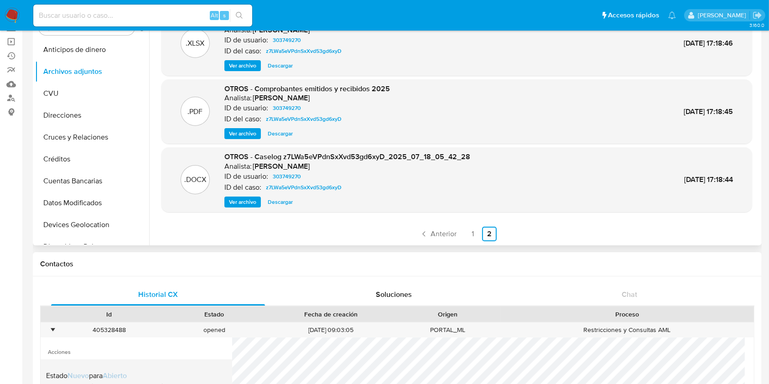
scroll to position [121, 0]
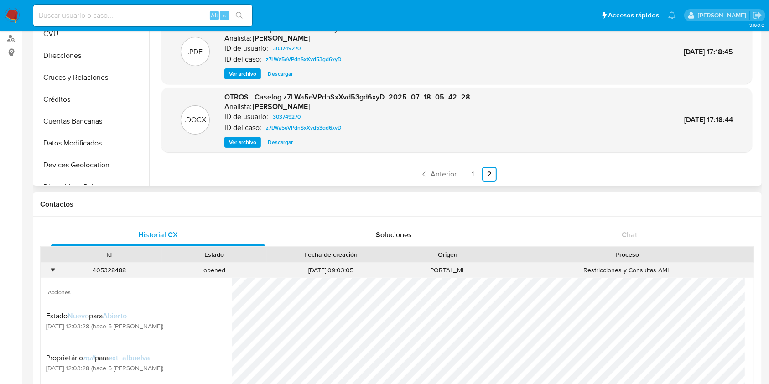
click at [103, 267] on div "405328488" at bounding box center [109, 270] width 105 height 15
copy div "405328488"
click at [319, 96] on span "OTROS - Caselog z7LWa5eVPdnSxXvd53gd6xyD_2025_07_18_05_42_28" at bounding box center [347, 97] width 246 height 10
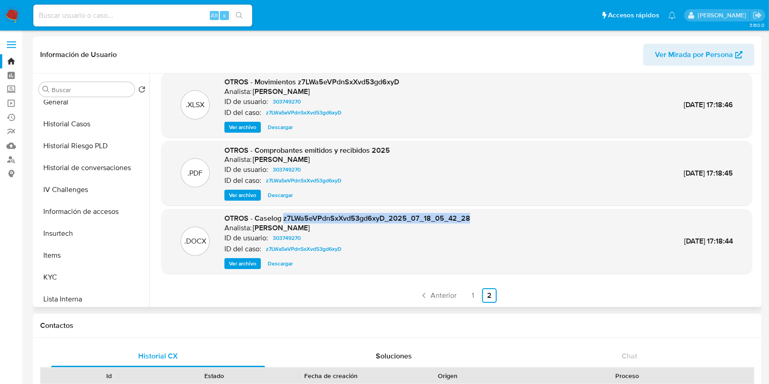
scroll to position [304, 0]
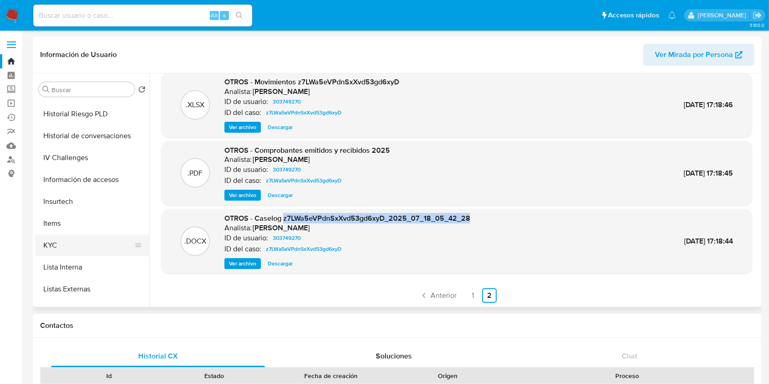
click at [63, 247] on button "KYC" at bounding box center [88, 245] width 107 height 22
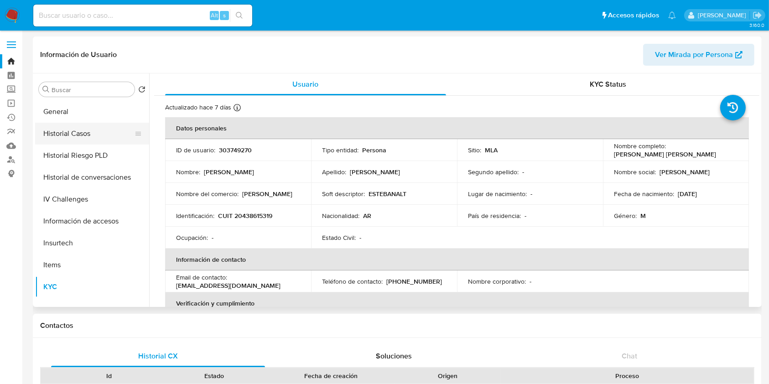
scroll to position [243, 0]
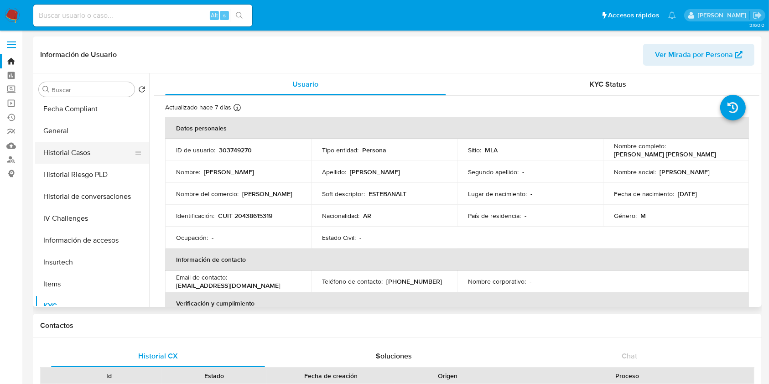
click at [72, 147] on button "Historial Casos" at bounding box center [88, 153] width 107 height 22
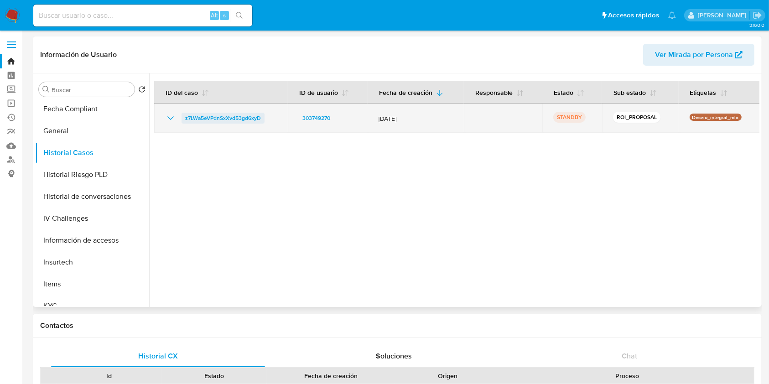
drag, startPoint x: 272, startPoint y: 113, endPoint x: 185, endPoint y: 116, distance: 87.1
click at [185, 116] on div "z7LWa5eVPdnSxXvd53gd6xyD" at bounding box center [221, 118] width 112 height 11
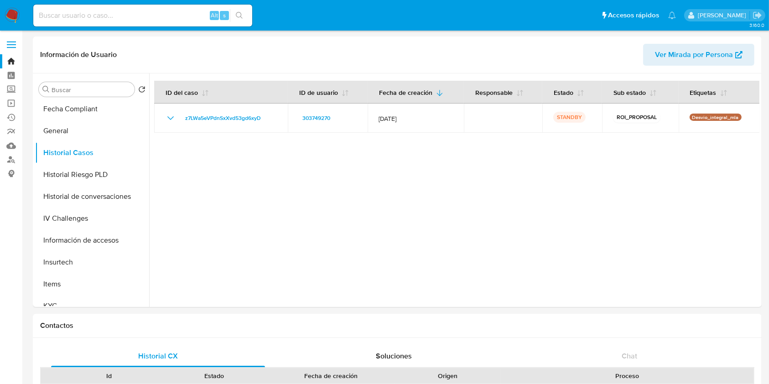
click at [78, 11] on input at bounding box center [142, 16] width 219 height 12
paste input "z7LWa5eVPdnSxXvd53gd6xyD"
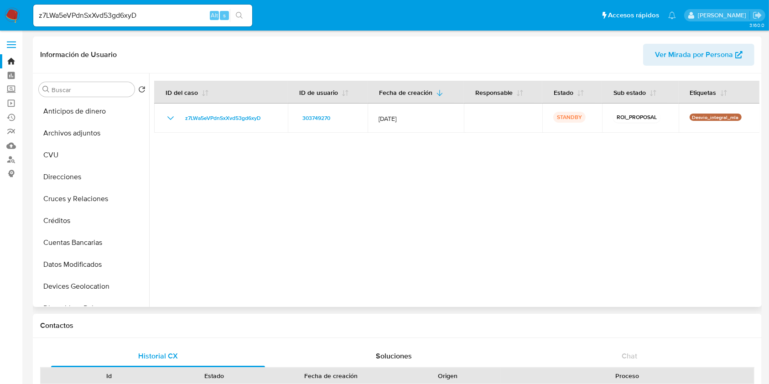
click at [84, 134] on button "Archivos adjuntos" at bounding box center [92, 133] width 114 height 22
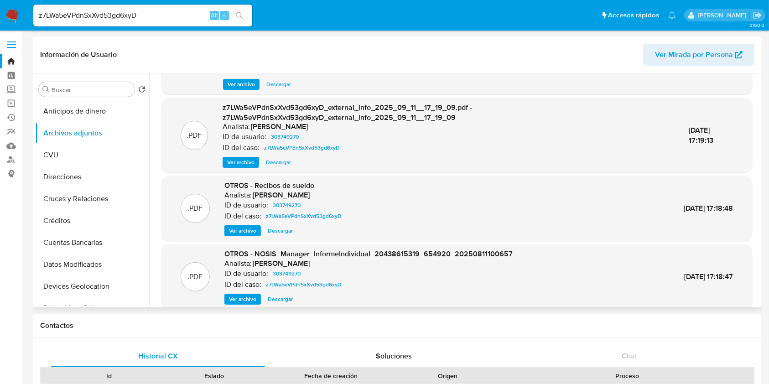
scroll to position [96, 0]
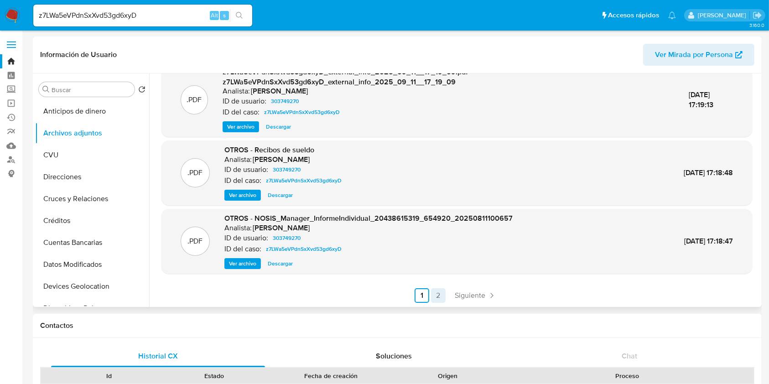
click at [436, 294] on link "2" at bounding box center [438, 295] width 15 height 15
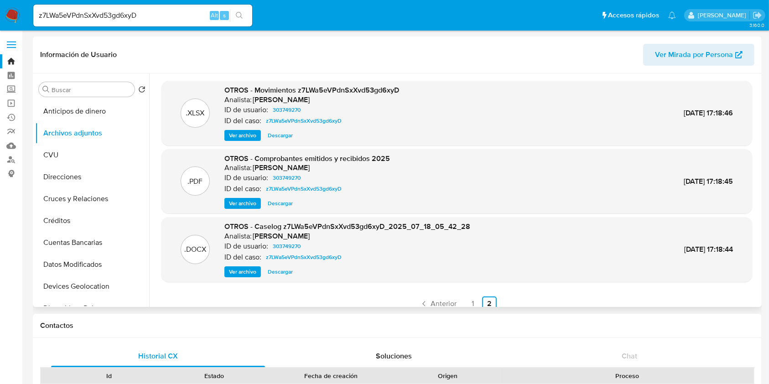
click at [277, 273] on span "Descargar" at bounding box center [280, 271] width 25 height 9
click at [85, 17] on input "z7LWa5eVPdnSxXvd53gd6xyD" at bounding box center [142, 16] width 219 height 12
paste input "264414021"
type input "264414021"
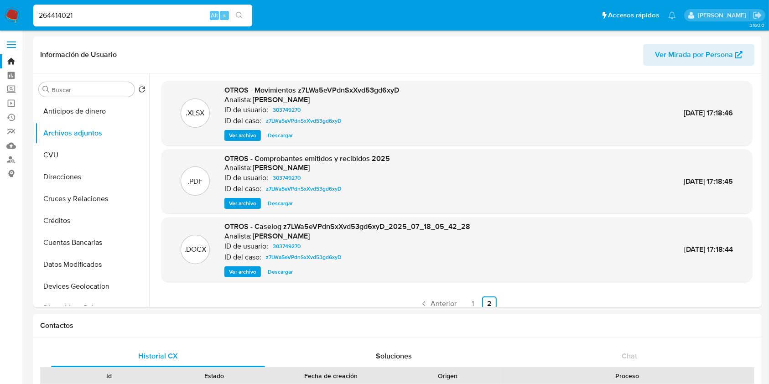
click at [237, 13] on icon "search-icon" at bounding box center [239, 15] width 7 height 7
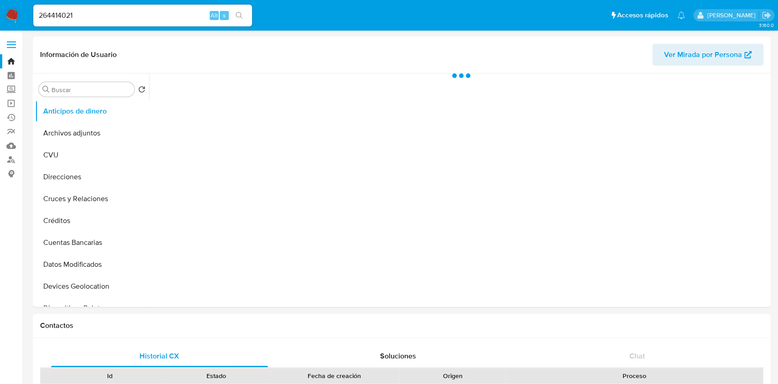
select select "10"
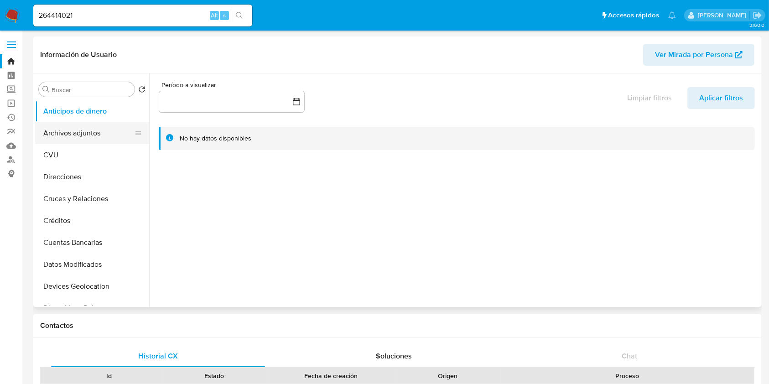
click at [88, 127] on button "Archivos adjuntos" at bounding box center [88, 133] width 107 height 22
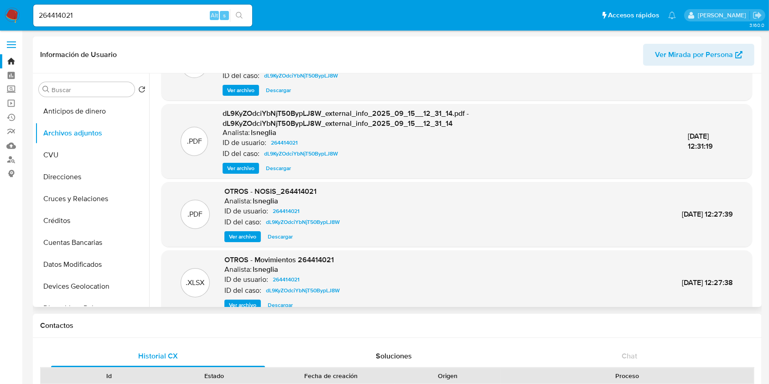
scroll to position [96, 0]
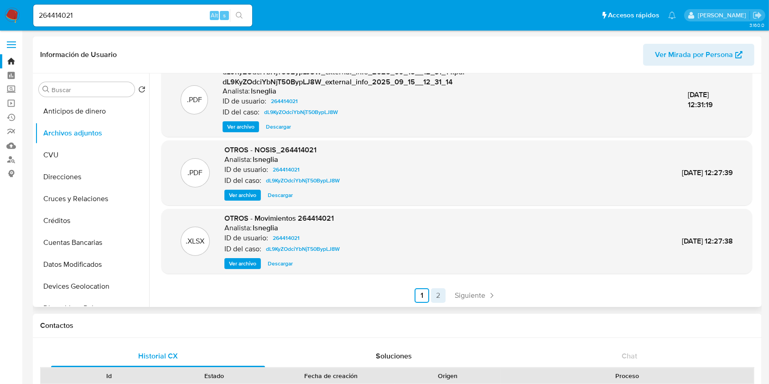
click at [434, 292] on link "2" at bounding box center [438, 295] width 15 height 15
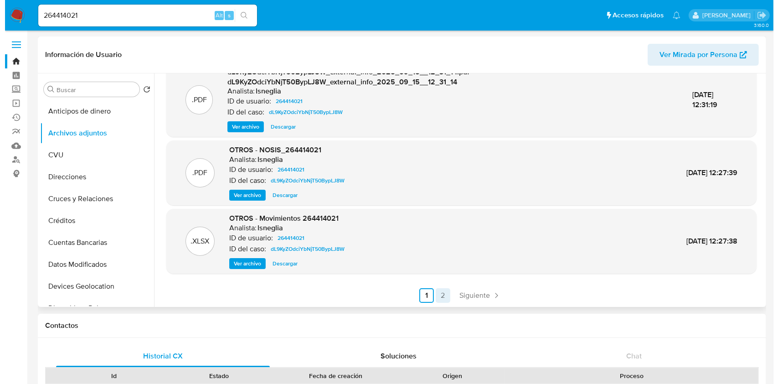
scroll to position [0, 0]
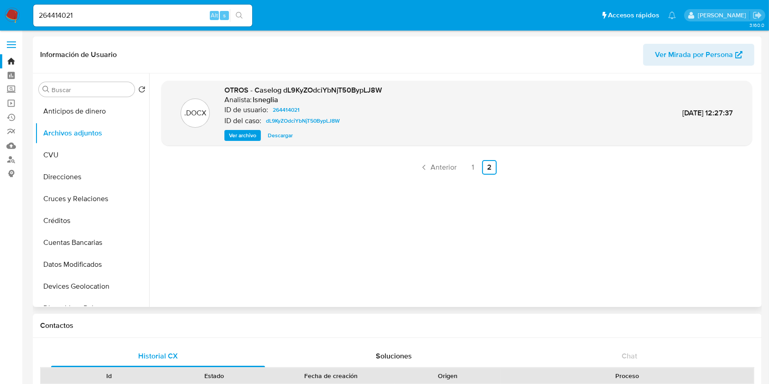
click at [242, 136] on span "Ver archivo" at bounding box center [242, 135] width 27 height 9
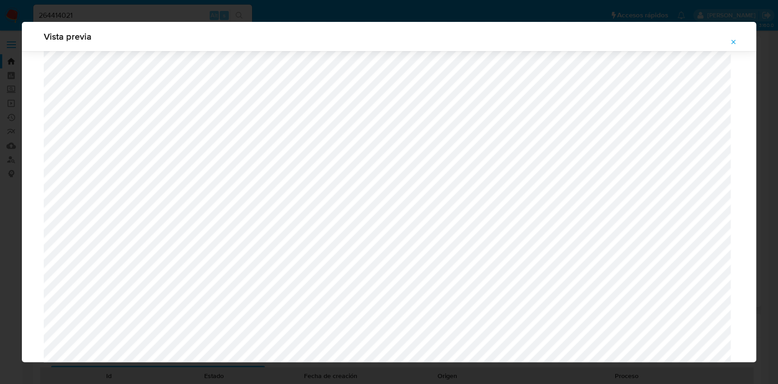
scroll to position [832, 0]
click at [733, 38] on icon "Attachment preview" at bounding box center [733, 41] width 7 height 7
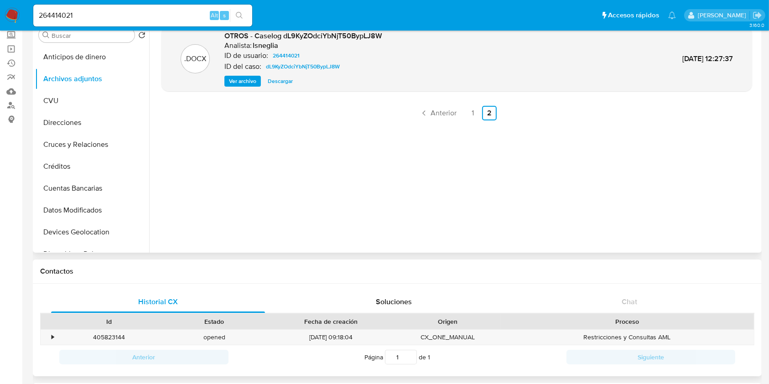
scroll to position [182, 0]
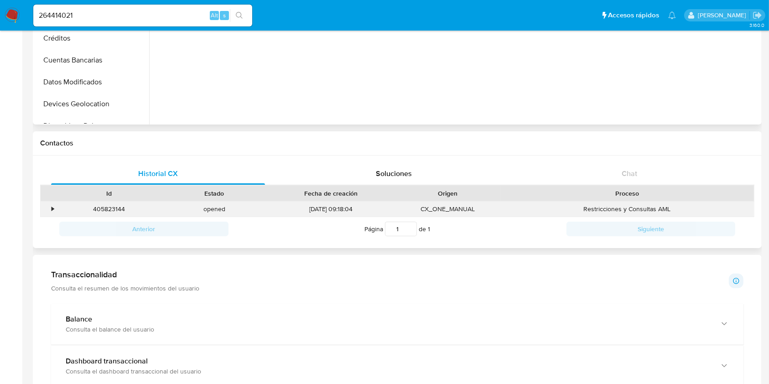
click at [47, 207] on div "•" at bounding box center [49, 208] width 16 height 15
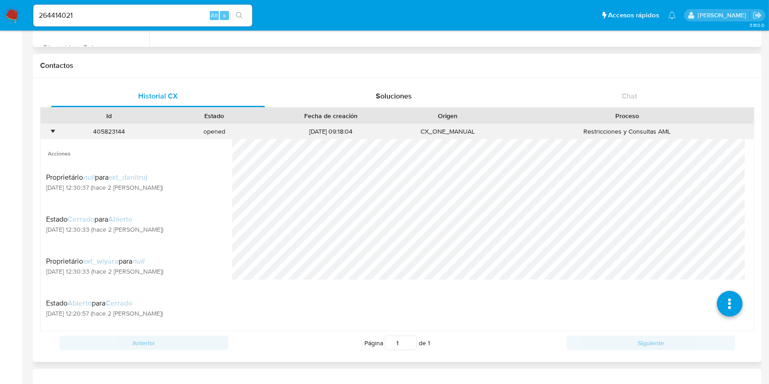
scroll to position [304, 0]
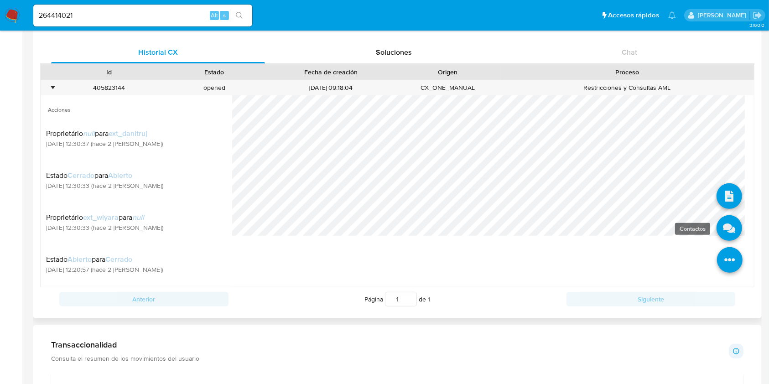
click at [722, 233] on icon at bounding box center [729, 228] width 26 height 26
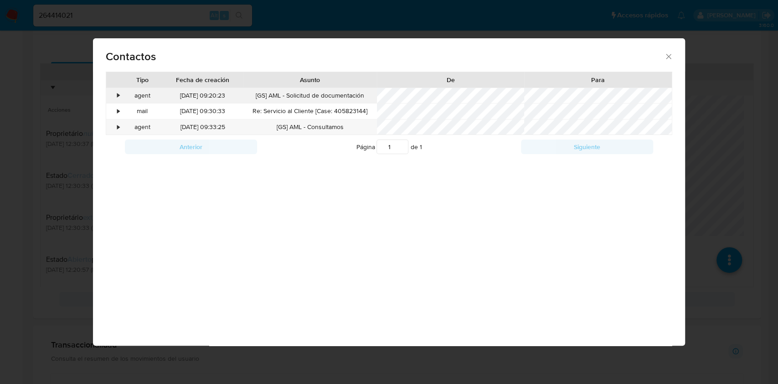
click at [114, 91] on div "•" at bounding box center [114, 95] width 16 height 15
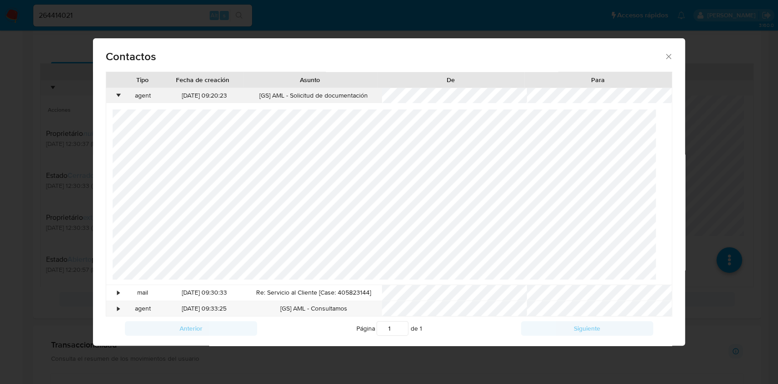
click at [114, 91] on div "•" at bounding box center [114, 95] width 16 height 15
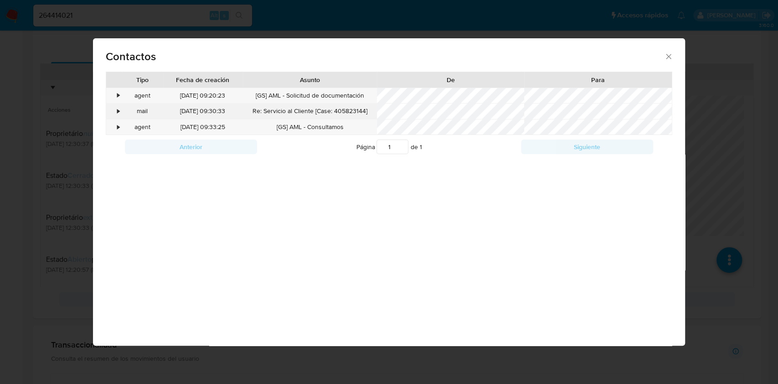
click at [113, 111] on div "•" at bounding box center [114, 110] width 16 height 15
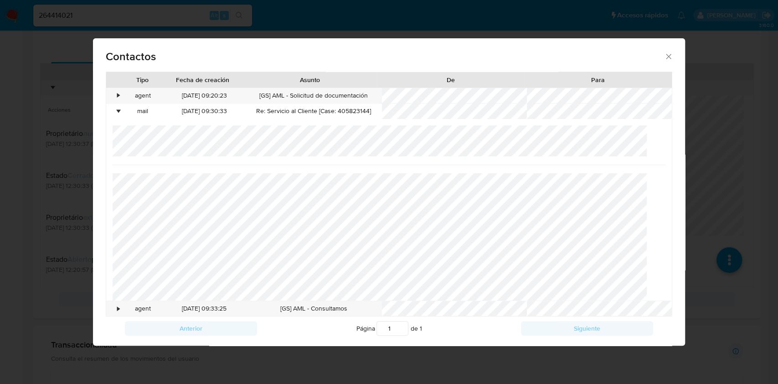
click at [664, 56] on icon "close" at bounding box center [668, 56] width 9 height 9
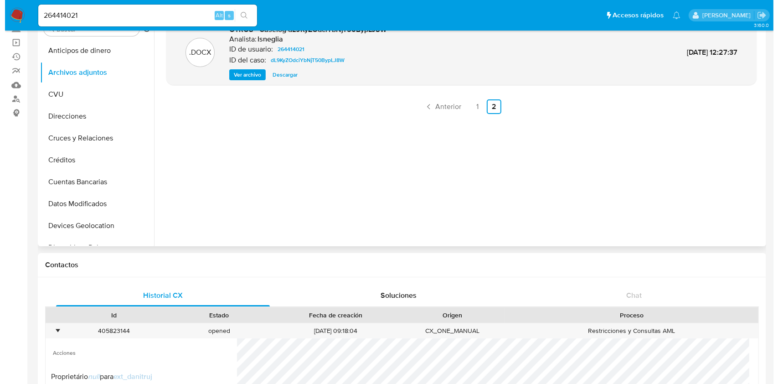
scroll to position [0, 0]
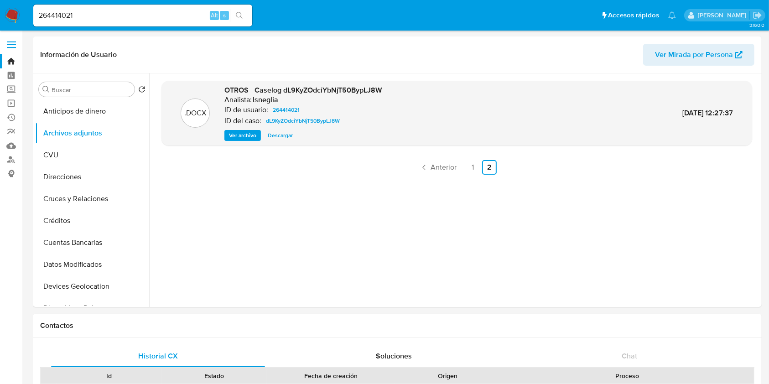
click at [240, 135] on span "Ver archivo" at bounding box center [242, 135] width 27 height 9
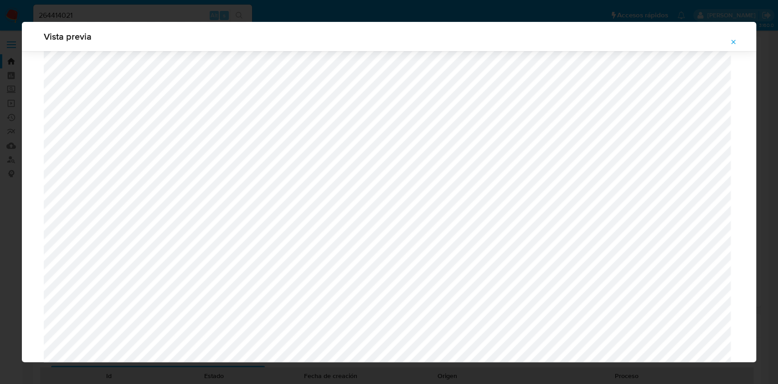
scroll to position [529, 0]
click at [733, 41] on icon "Attachment preview" at bounding box center [734, 42] width 4 height 4
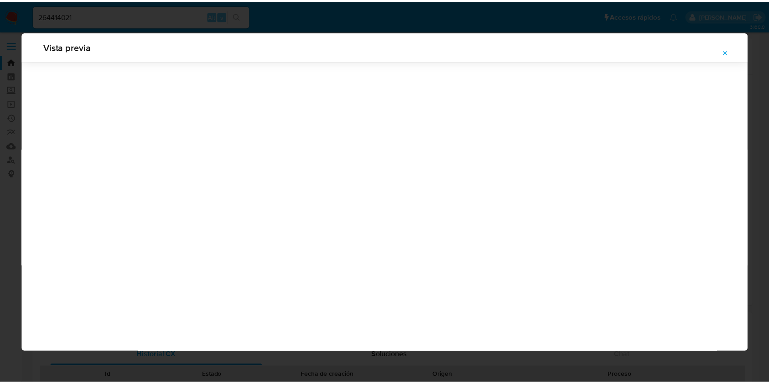
scroll to position [0, 0]
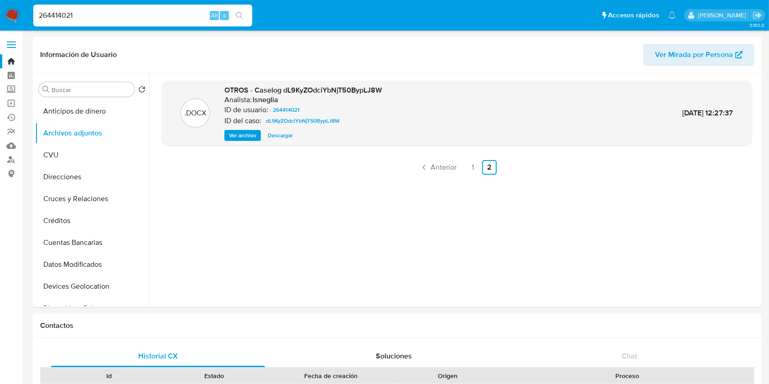
click at [88, 17] on input "264414021" at bounding box center [142, 16] width 219 height 12
click at [88, 18] on input "264414021" at bounding box center [142, 16] width 219 height 12
paste input "16380808"
type input "216380808"
click at [237, 20] on button "search-icon" at bounding box center [239, 15] width 19 height 13
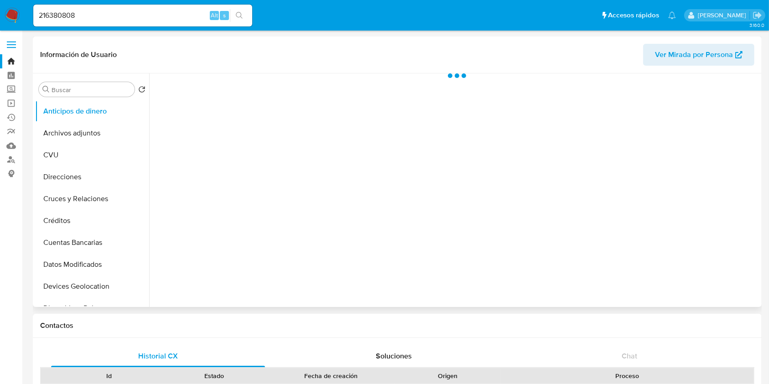
select select "10"
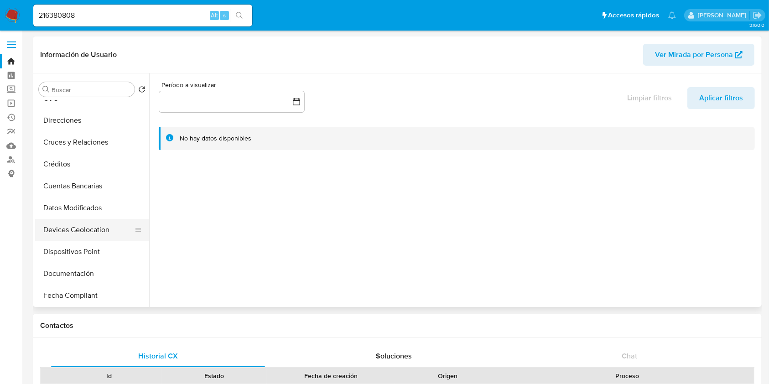
scroll to position [121, 0]
click at [74, 275] on button "Historial Casos" at bounding box center [88, 274] width 107 height 22
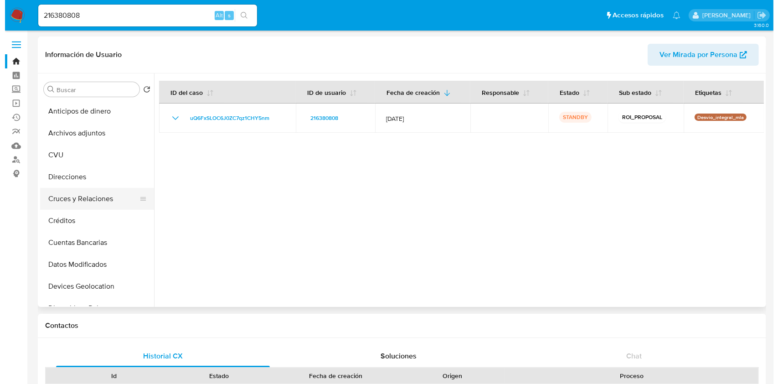
scroll to position [0, 0]
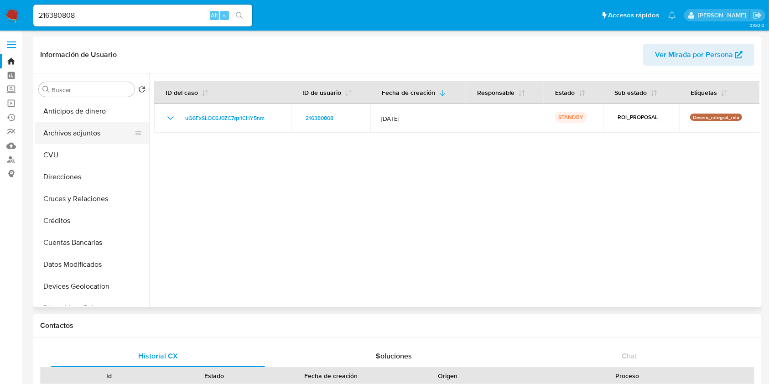
click at [98, 124] on button "Archivos adjuntos" at bounding box center [88, 133] width 107 height 22
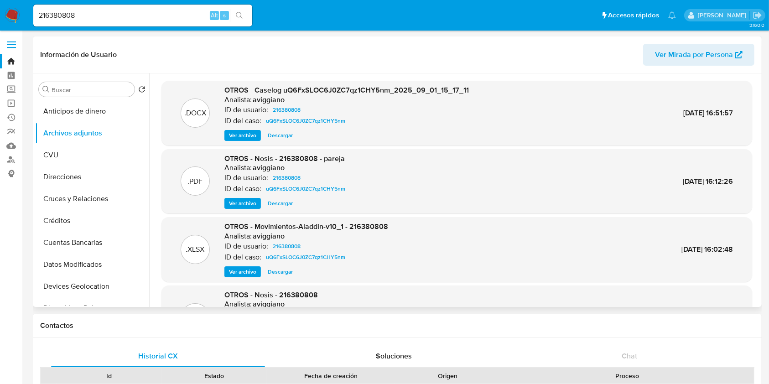
click at [258, 134] on button "Ver archivo" at bounding box center [242, 135] width 36 height 11
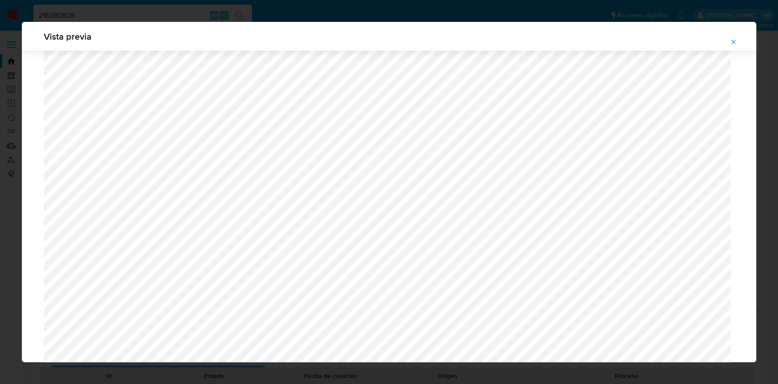
scroll to position [1987, 0]
click at [736, 44] on icon "Attachment preview" at bounding box center [733, 41] width 7 height 7
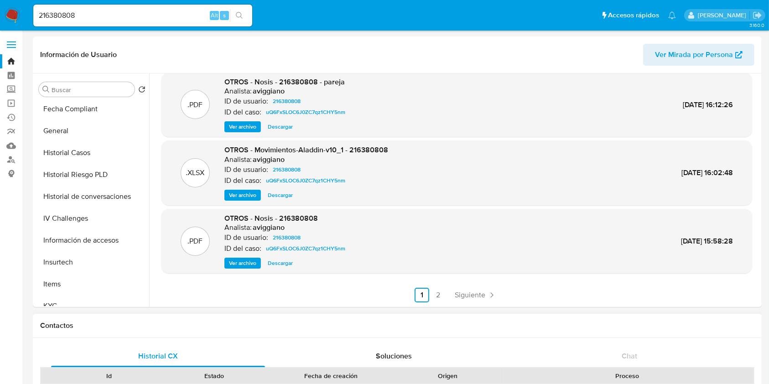
scroll to position [182, 0]
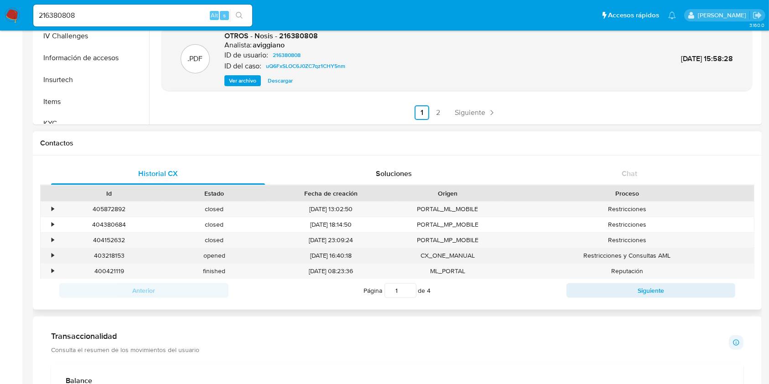
click at [110, 258] on div "403218153" at bounding box center [109, 255] width 105 height 15
copy div "403218153"
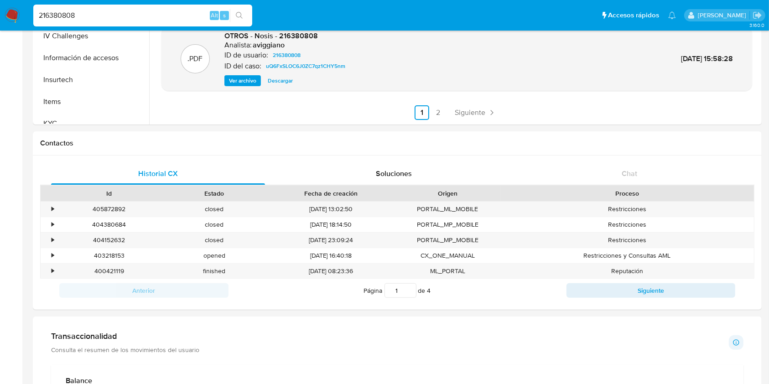
click at [100, 13] on input "216380808" at bounding box center [142, 16] width 219 height 12
paste input "89755959"
type input "89755959"
click at [238, 14] on icon "search-icon" at bounding box center [239, 15] width 7 height 7
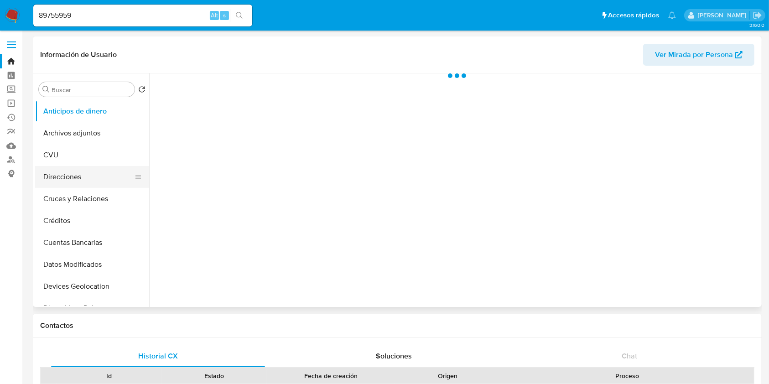
select select "10"
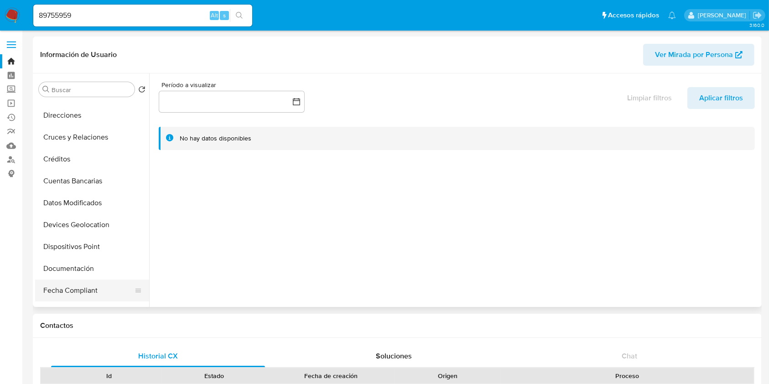
scroll to position [121, 0]
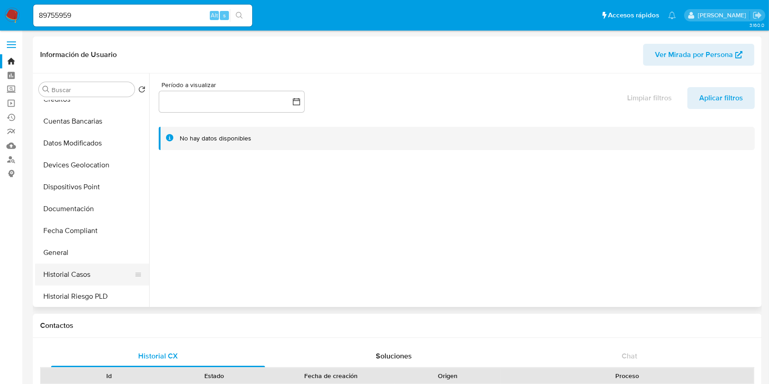
click at [73, 268] on button "Historial Casos" at bounding box center [88, 274] width 107 height 22
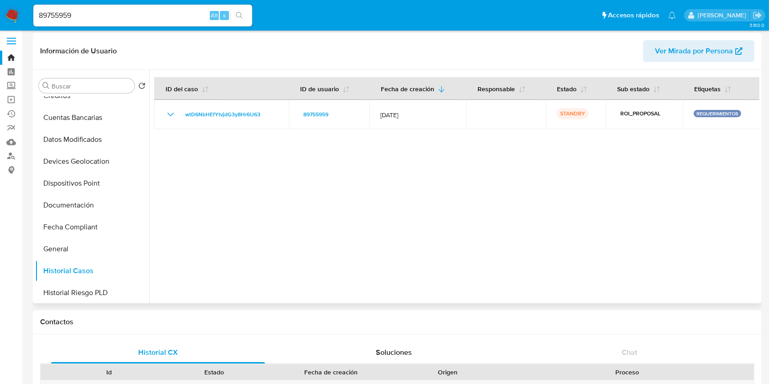
scroll to position [243, 0]
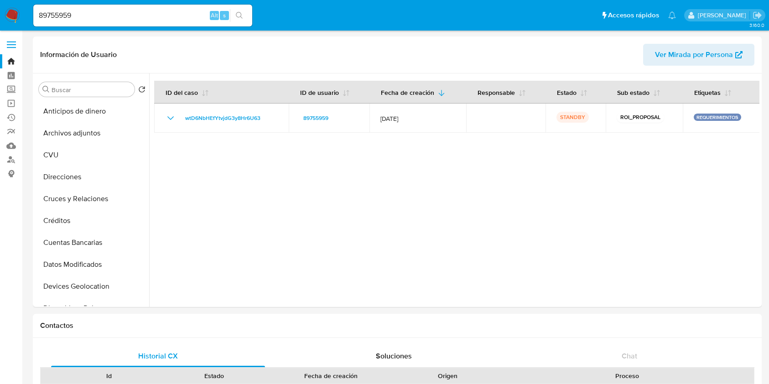
select select "10"
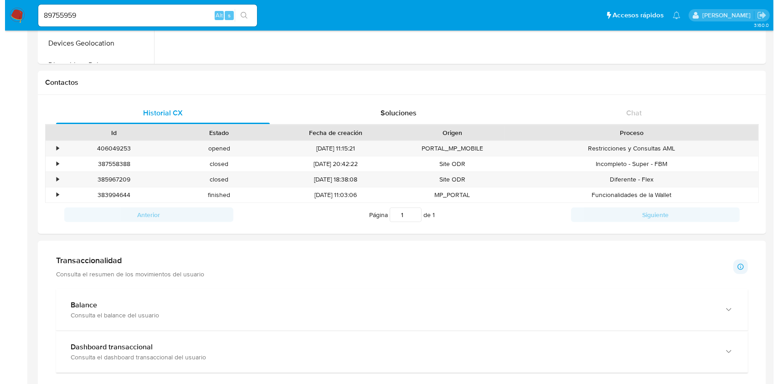
scroll to position [121, 0]
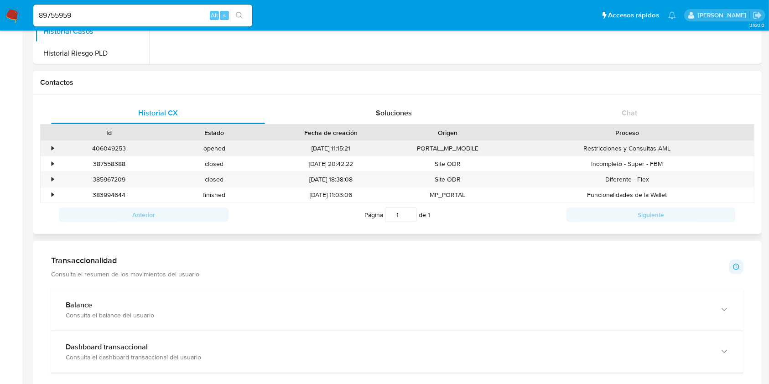
click at [54, 146] on div "•" at bounding box center [53, 148] width 2 height 9
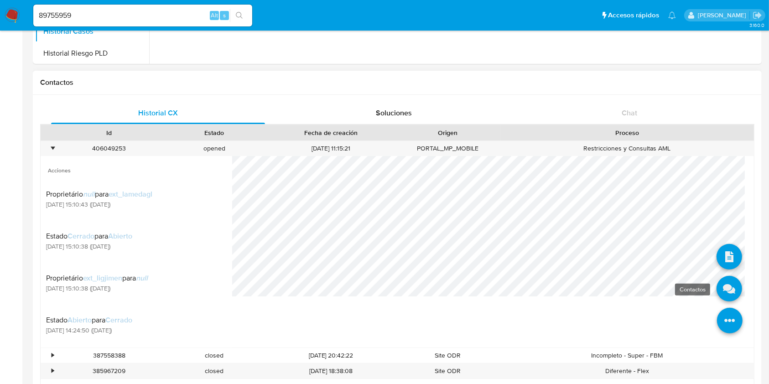
click at [719, 293] on icon at bounding box center [729, 289] width 26 height 26
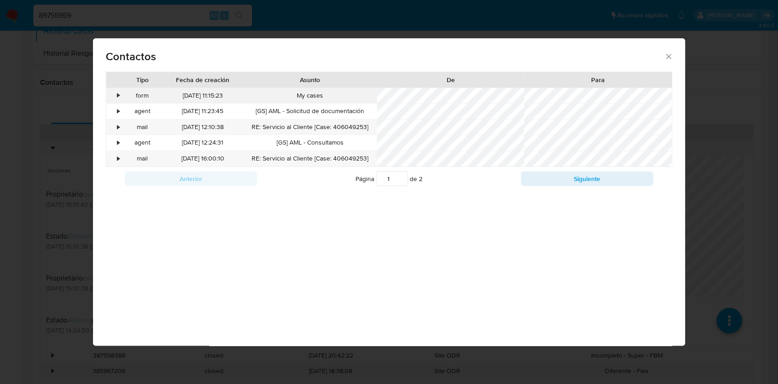
click at [116, 93] on div "•" at bounding box center [114, 95] width 16 height 15
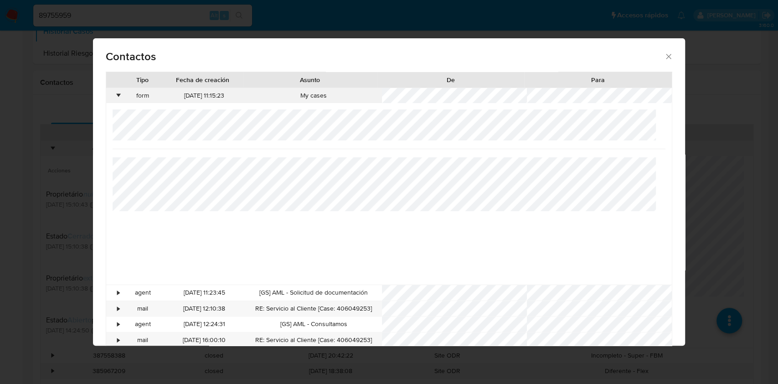
click at [116, 95] on div "•" at bounding box center [114, 95] width 16 height 15
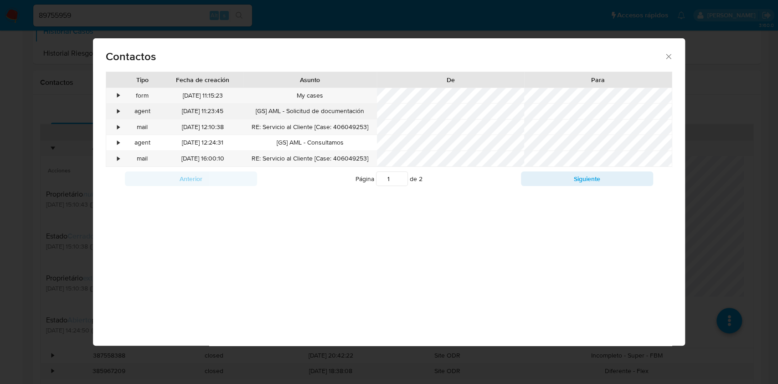
click at [120, 107] on div "•" at bounding box center [114, 110] width 16 height 15
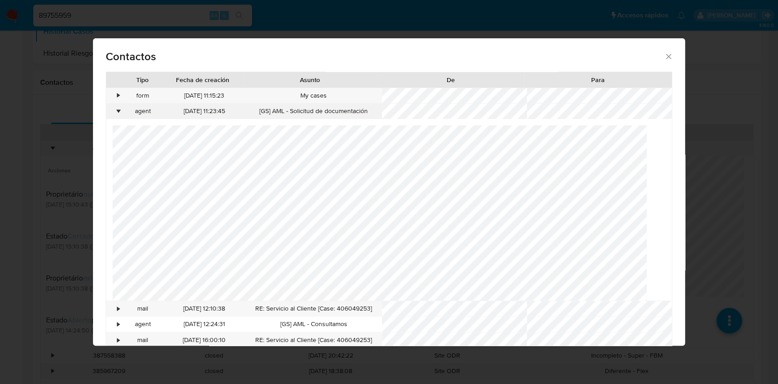
click at [120, 107] on div "•" at bounding box center [114, 110] width 16 height 15
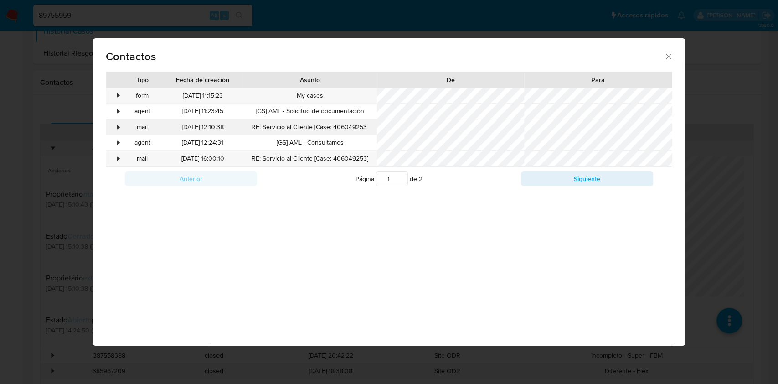
click at [115, 124] on div "•" at bounding box center [114, 126] width 16 height 15
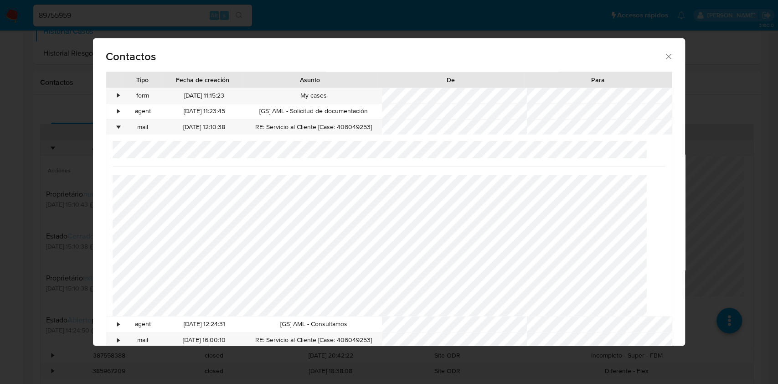
scroll to position [61, 0]
click at [651, 56] on span "Contactos" at bounding box center [385, 56] width 558 height 11
click at [660, 62] on div "Contactos" at bounding box center [389, 54] width 592 height 33
click at [654, 54] on div "Contactos" at bounding box center [389, 54] width 592 height 33
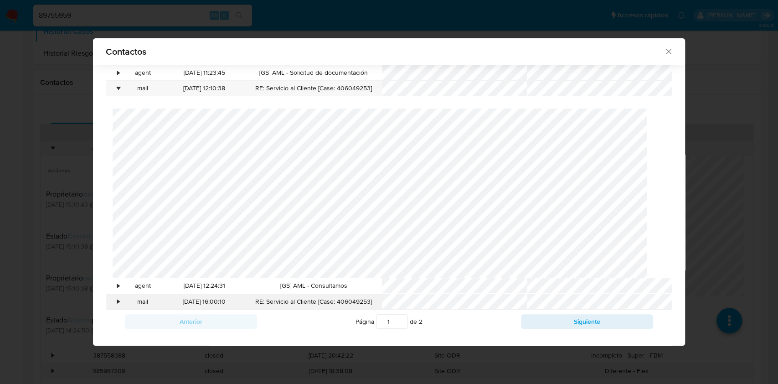
click at [114, 299] on div "•" at bounding box center [114, 301] width 16 height 15
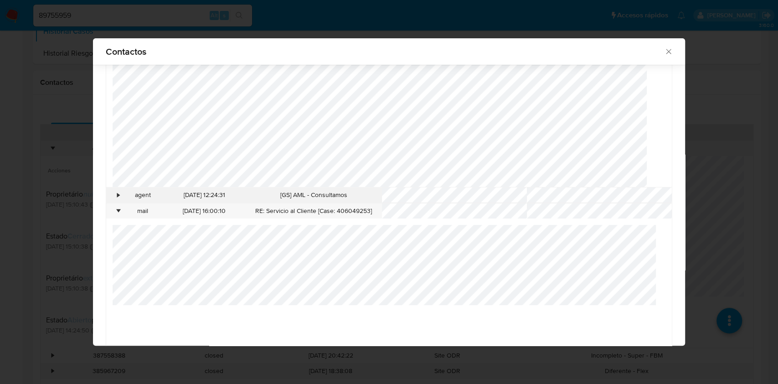
scroll to position [213, 0]
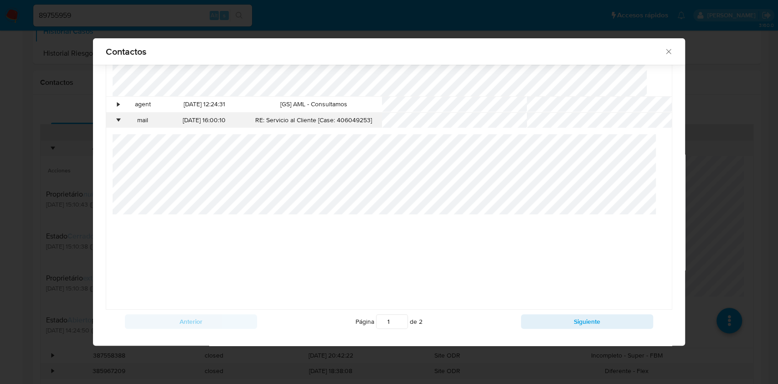
click at [119, 123] on div "•" at bounding box center [118, 120] width 2 height 9
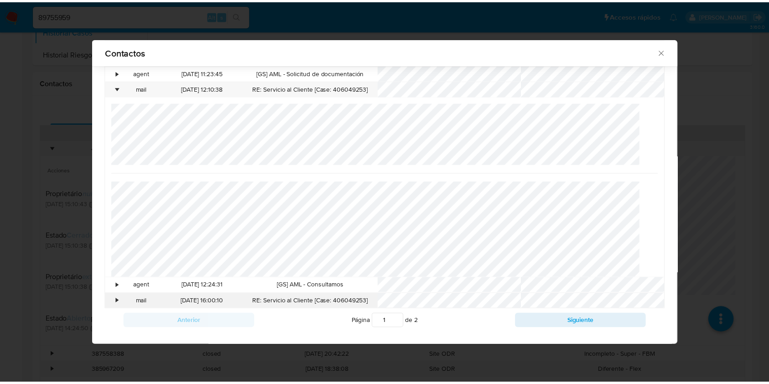
scroll to position [0, 0]
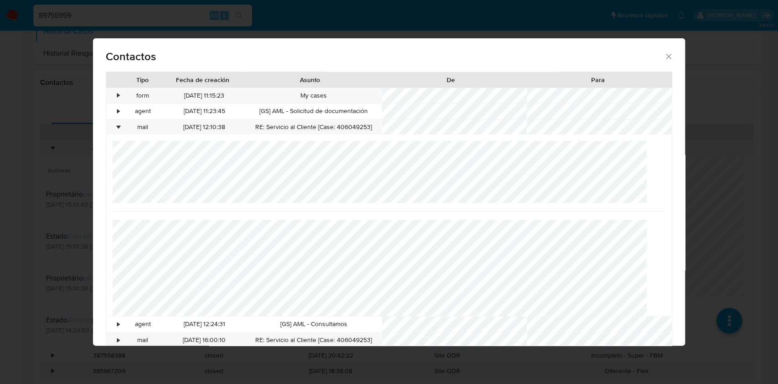
click at [664, 57] on icon "close" at bounding box center [668, 56] width 9 height 9
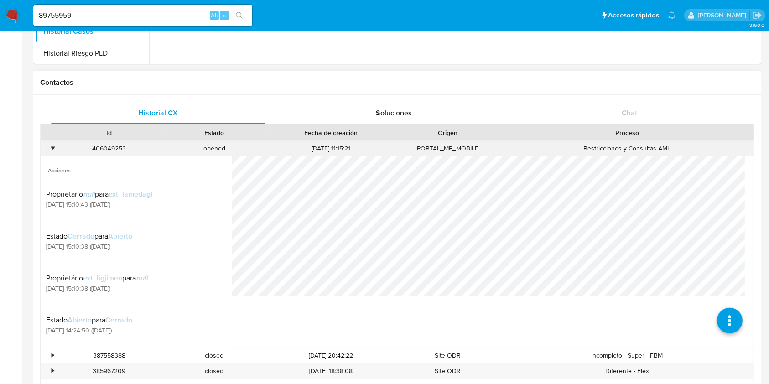
click at [104, 150] on div "406049253" at bounding box center [109, 148] width 105 height 15
drag, startPoint x: 104, startPoint y: 150, endPoint x: 417, endPoint y: 87, distance: 318.9
click at [417, 87] on div "Contactos" at bounding box center [397, 83] width 728 height 24
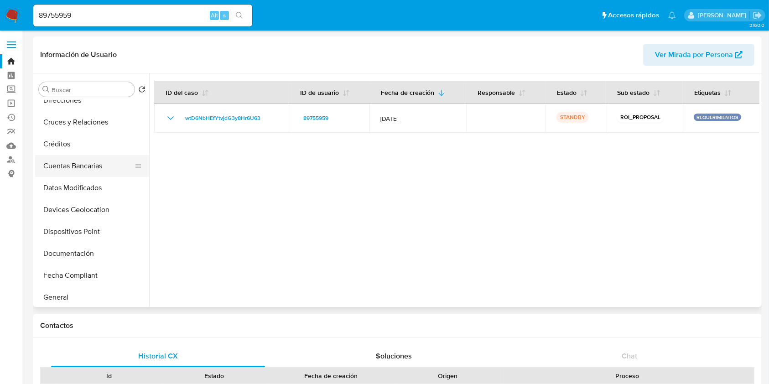
scroll to position [61, 0]
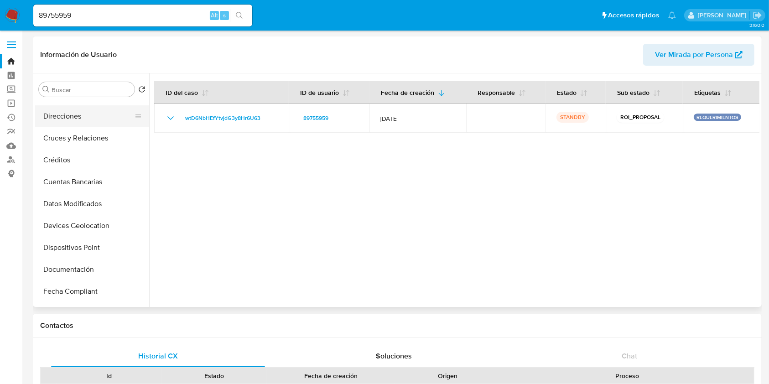
click at [62, 114] on button "Direcciones" at bounding box center [88, 116] width 107 height 22
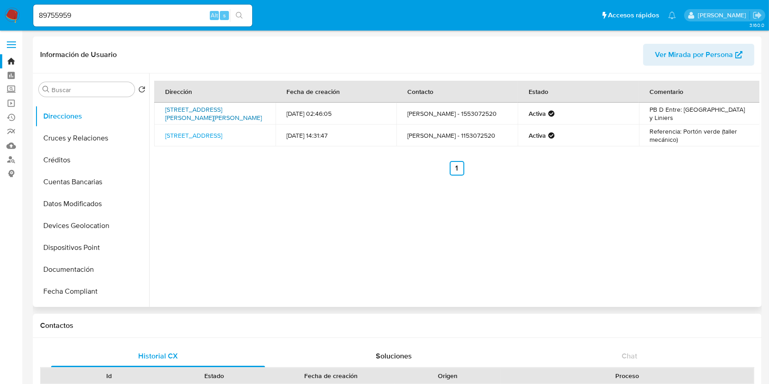
click at [186, 109] on link "[STREET_ADDRESS][PERSON_NAME][PERSON_NAME]" at bounding box center [213, 113] width 97 height 17
click at [188, 140] on link "[STREET_ADDRESS]" at bounding box center [193, 135] width 57 height 9
click at [53, 16] on input "89755959" at bounding box center [142, 16] width 219 height 12
paste input "32326250"
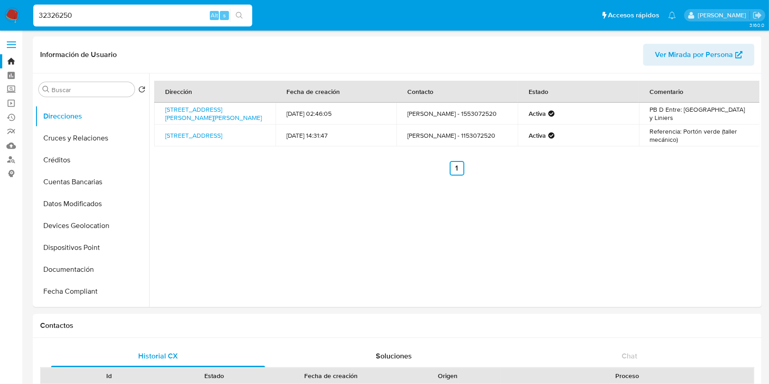
type input "32326250"
click at [240, 12] on icon "search-icon" at bounding box center [239, 15] width 7 height 7
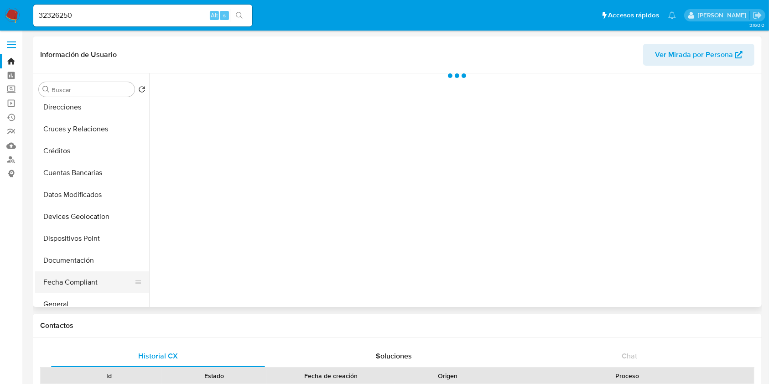
scroll to position [121, 0]
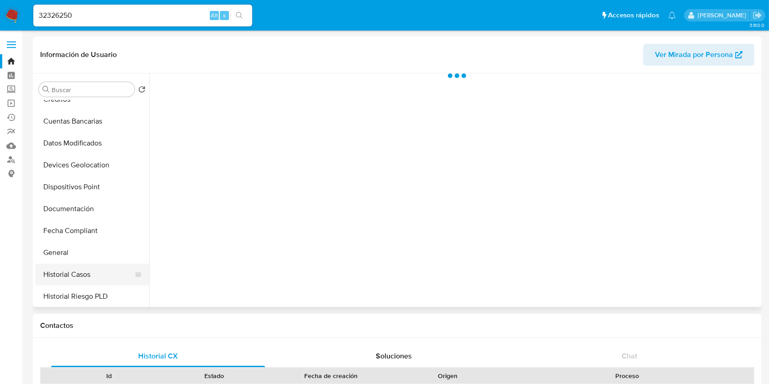
select select "10"
click at [84, 275] on button "Historial Casos" at bounding box center [88, 274] width 107 height 22
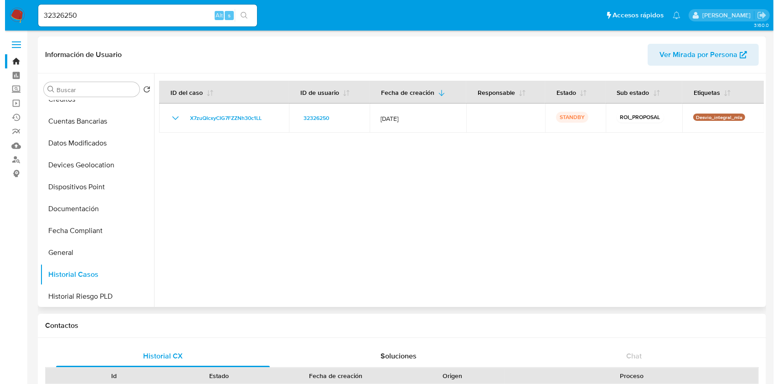
scroll to position [0, 0]
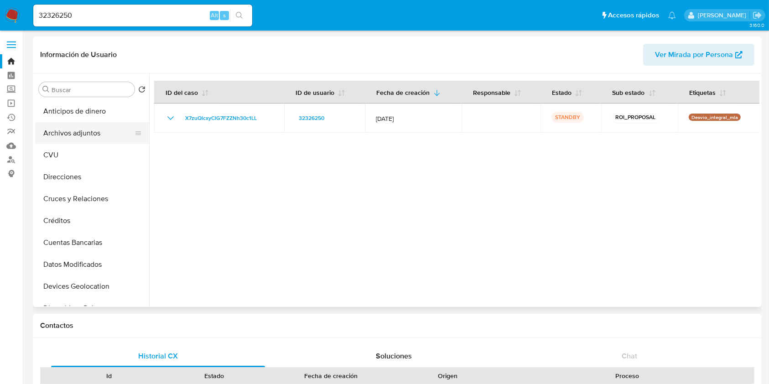
click at [103, 128] on button "Archivos adjuntos" at bounding box center [88, 133] width 107 height 22
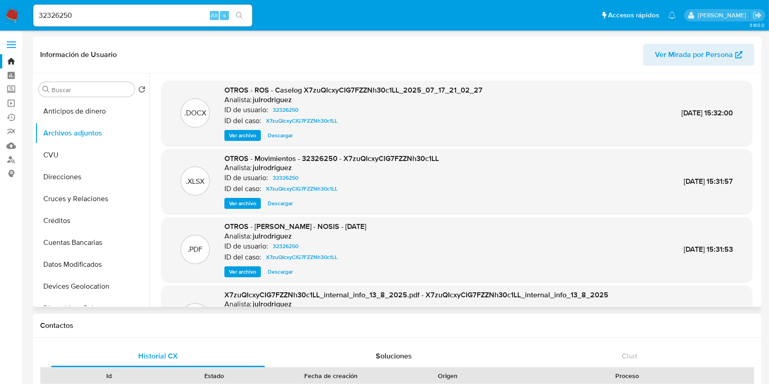
click at [229, 135] on span "Ver archivo" at bounding box center [242, 135] width 27 height 9
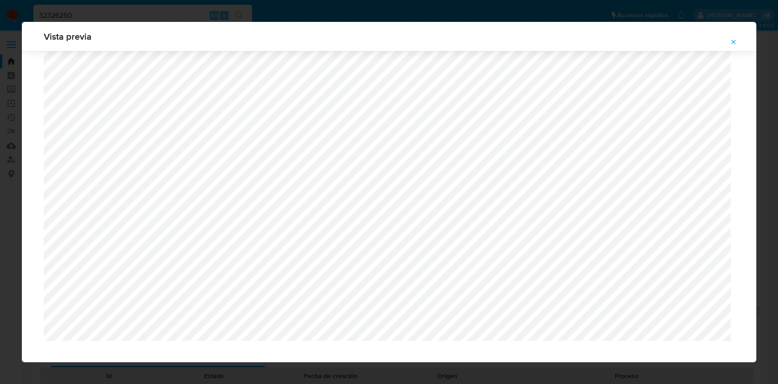
scroll to position [747, 0]
click at [731, 41] on icon "Attachment preview" at bounding box center [733, 41] width 7 height 7
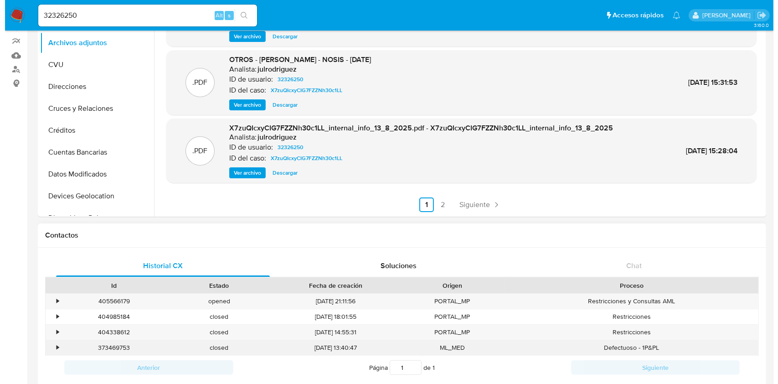
scroll to position [182, 0]
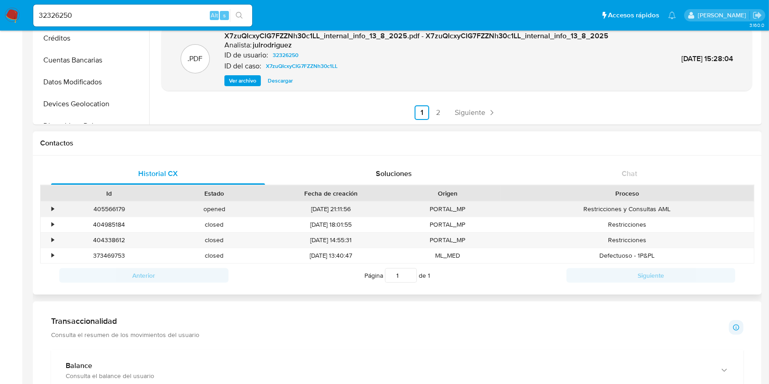
click at [48, 208] on div "•" at bounding box center [49, 208] width 16 height 15
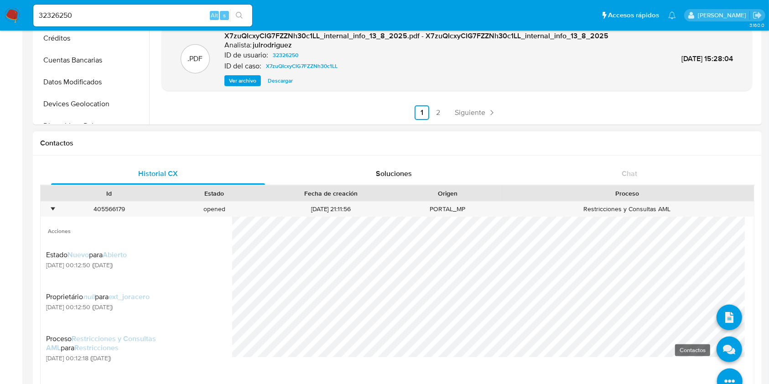
click at [718, 352] on icon at bounding box center [729, 349] width 26 height 26
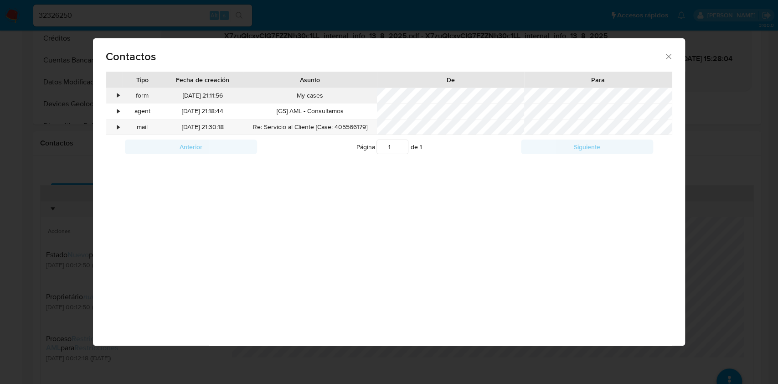
click at [114, 97] on div "•" at bounding box center [114, 95] width 16 height 15
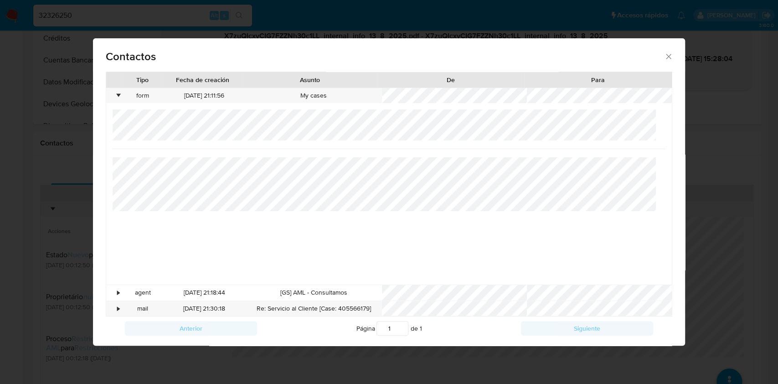
scroll to position [7, 0]
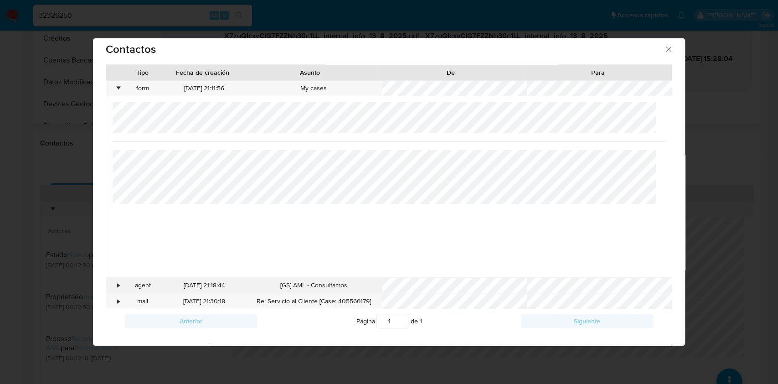
click at [121, 287] on div "•" at bounding box center [114, 285] width 16 height 15
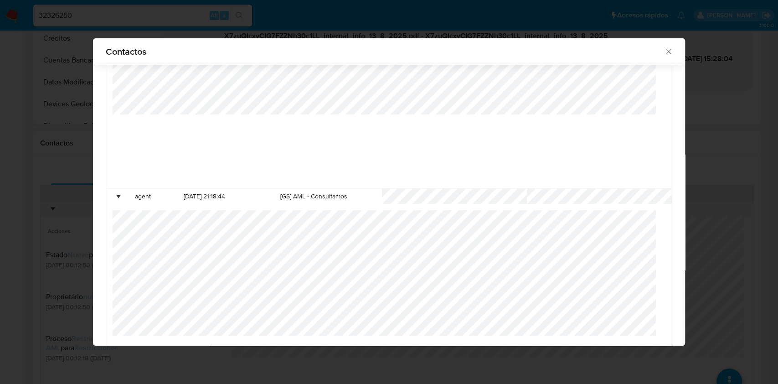
scroll to position [182, 0]
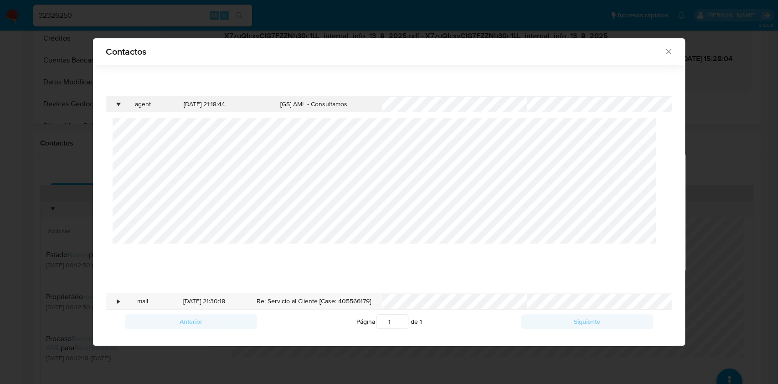
click at [122, 102] on div "agent" at bounding box center [142, 104] width 41 height 15
click at [120, 94] on div at bounding box center [389, 8] width 552 height 175
click at [119, 101] on div "•" at bounding box center [114, 104] width 16 height 15
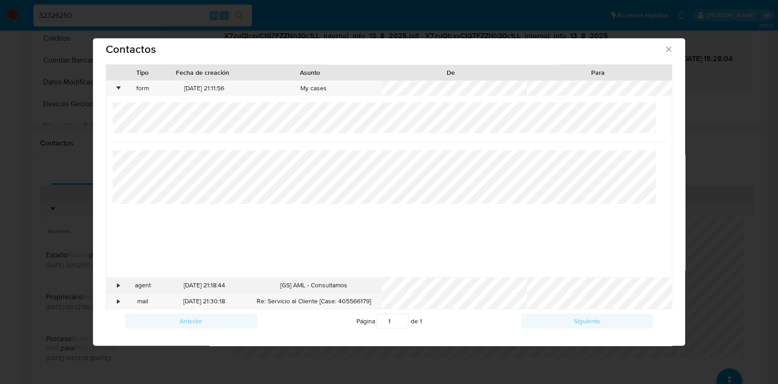
scroll to position [7, 0]
click at [113, 302] on div "•" at bounding box center [114, 301] width 16 height 15
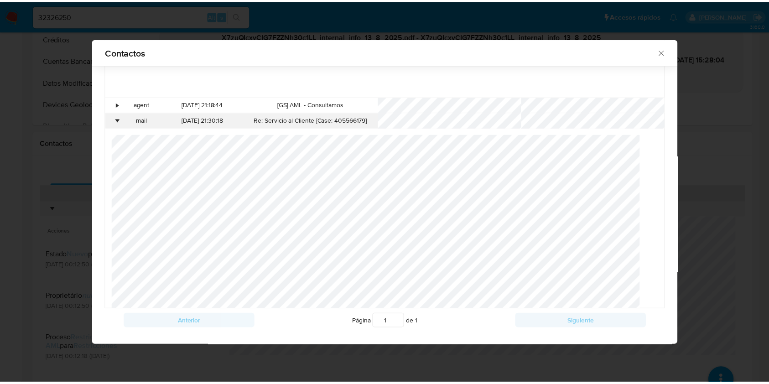
scroll to position [26, 0]
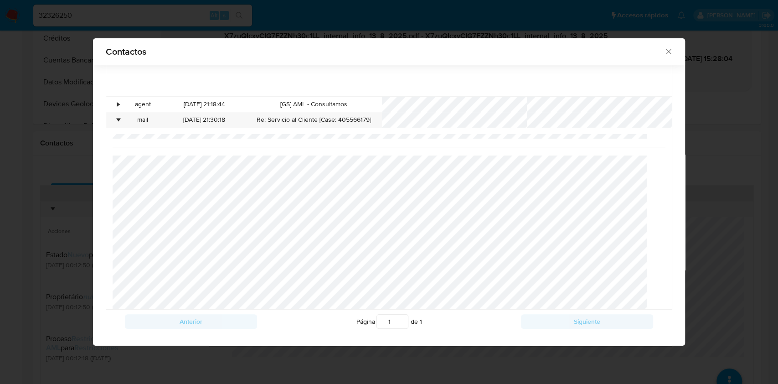
click at [664, 54] on icon "close" at bounding box center [668, 51] width 9 height 9
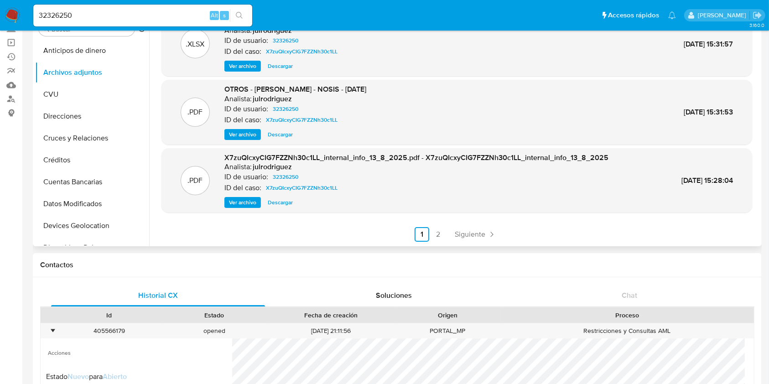
scroll to position [15, 0]
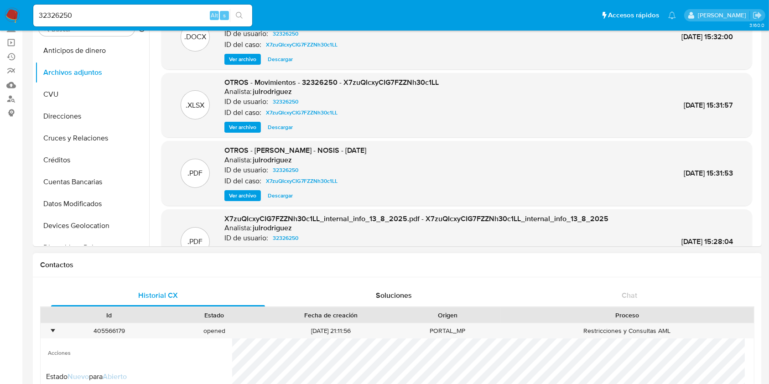
click at [112, 321] on div "Id" at bounding box center [109, 314] width 105 height 15
click at [114, 329] on div "405566179" at bounding box center [109, 330] width 105 height 15
copy div "405566179"
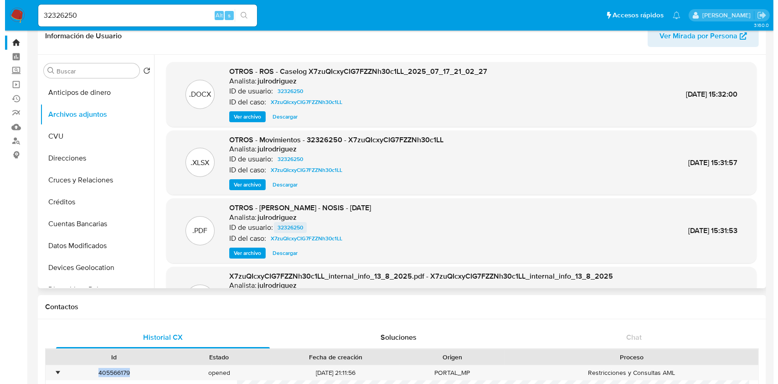
scroll to position [0, 0]
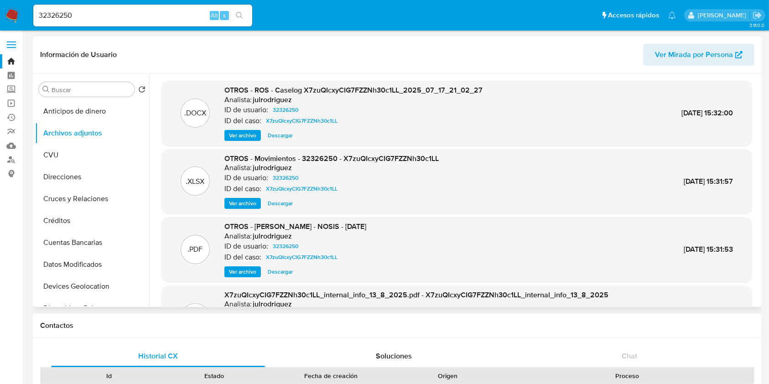
click at [254, 136] on span "Ver archivo" at bounding box center [242, 135] width 27 height 9
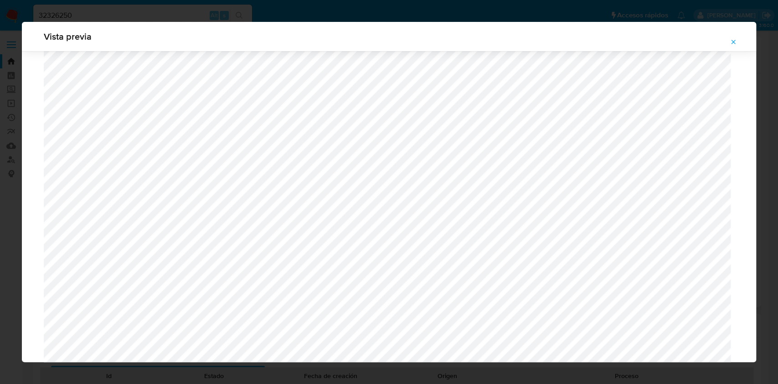
scroll to position [529, 0]
click at [735, 42] on icon "Attachment preview" at bounding box center [733, 41] width 7 height 7
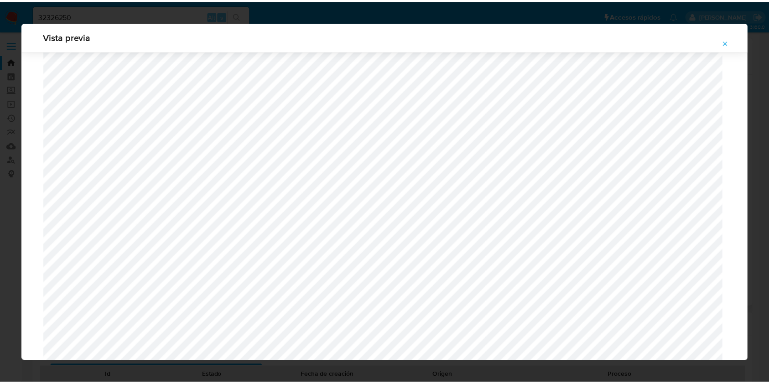
scroll to position [0, 0]
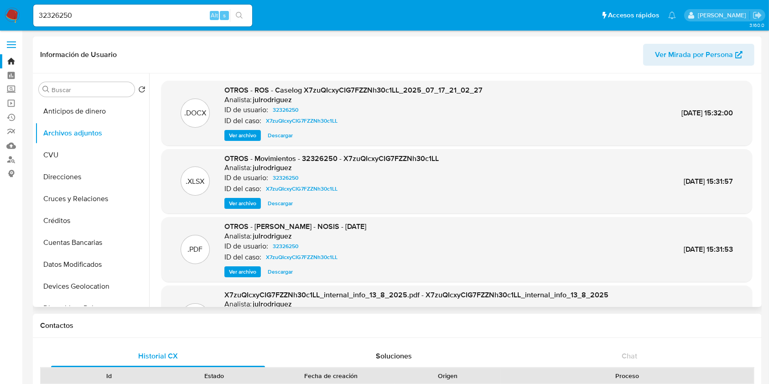
click at [9, 60] on link "Bandeja" at bounding box center [54, 61] width 108 height 14
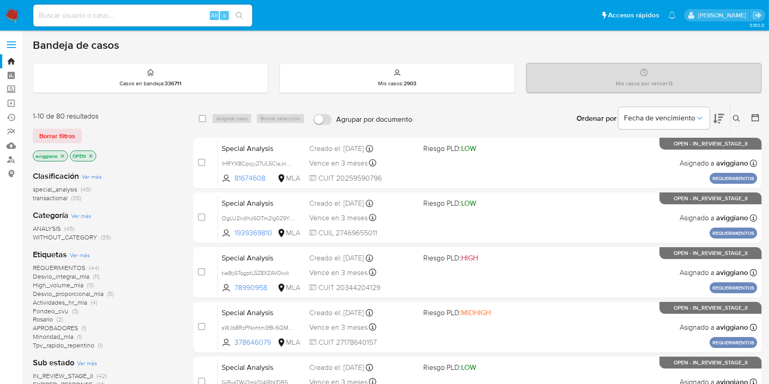
click at [63, 154] on icon "close-filter" at bounding box center [62, 155] width 5 height 5
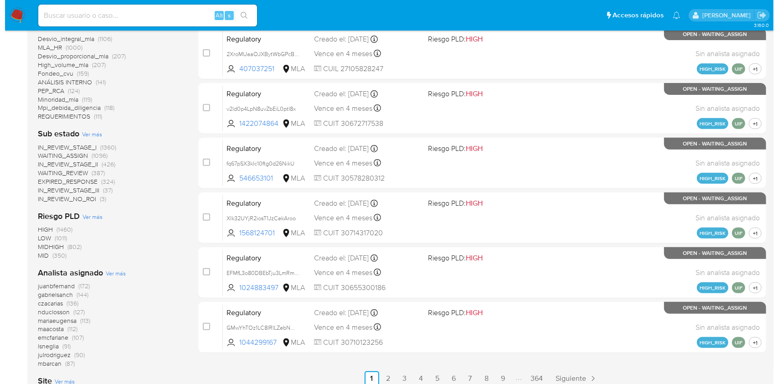
scroll to position [424, 0]
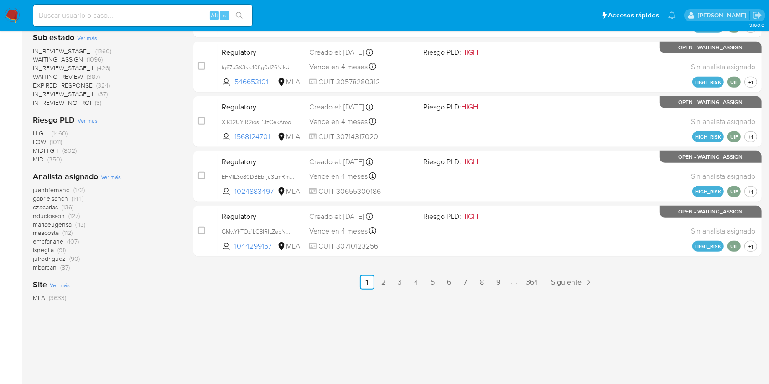
click at [110, 175] on span "Ver más" at bounding box center [111, 177] width 20 height 8
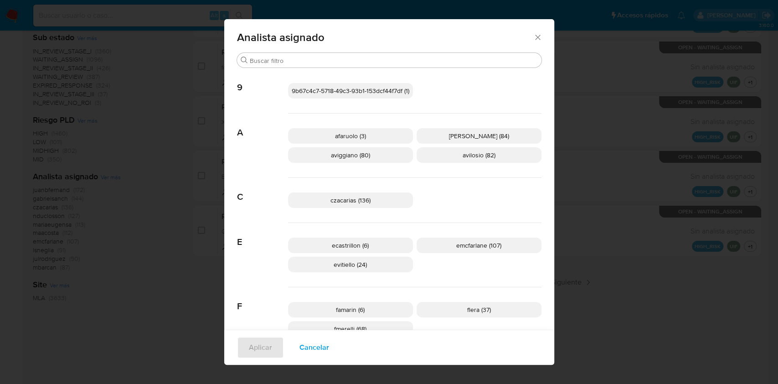
click at [451, 160] on p "avilosio (82)" at bounding box center [479, 154] width 125 height 15
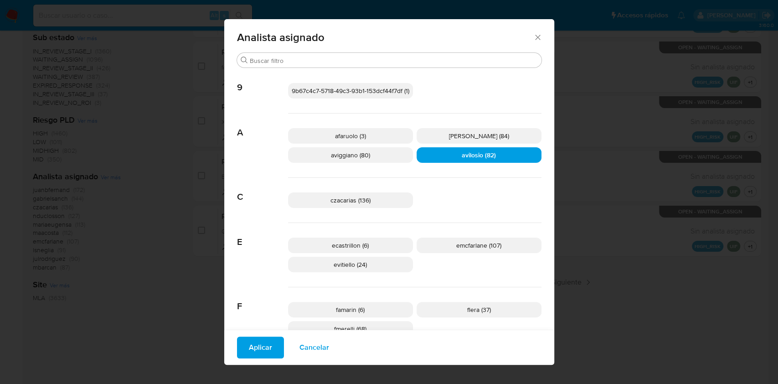
click at [257, 337] on span "Aplicar" at bounding box center [260, 347] width 23 height 20
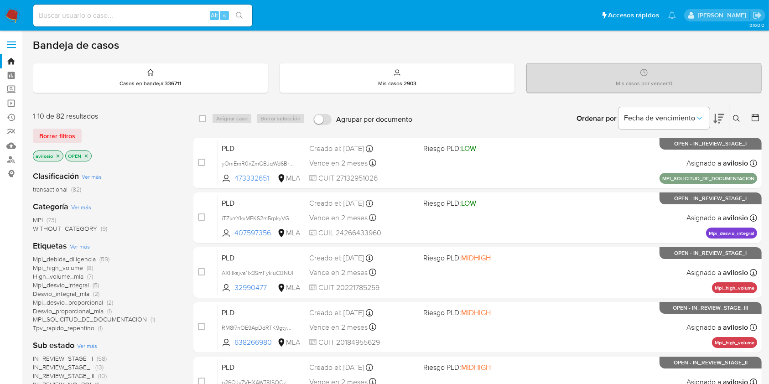
click at [85, 153] on icon "close-filter" at bounding box center [85, 155] width 5 height 5
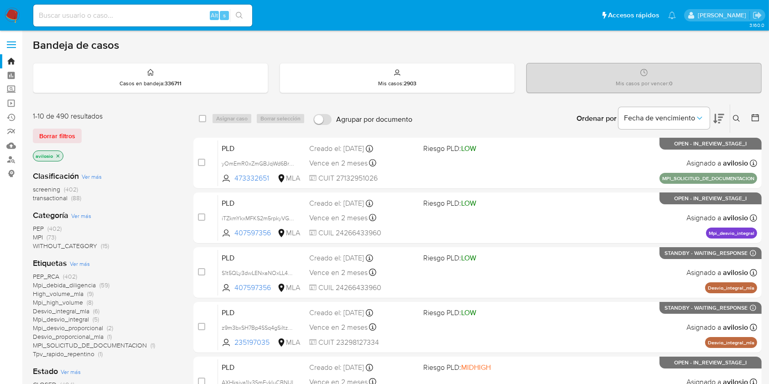
click at [56, 151] on p "avilosio" at bounding box center [48, 156] width 30 height 10
click at [56, 155] on icon "close-filter" at bounding box center [57, 155] width 5 height 5
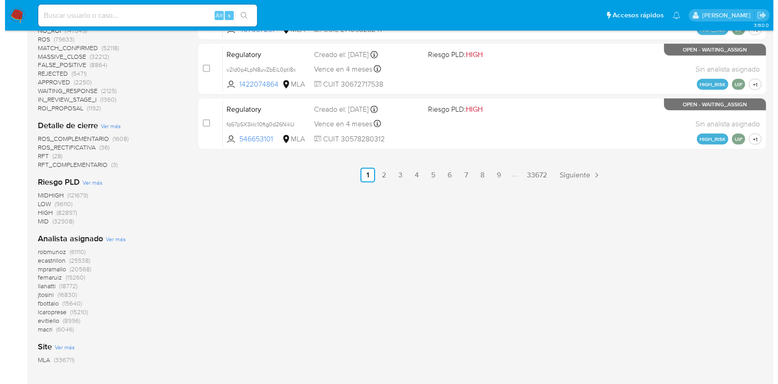
scroll to position [547, 0]
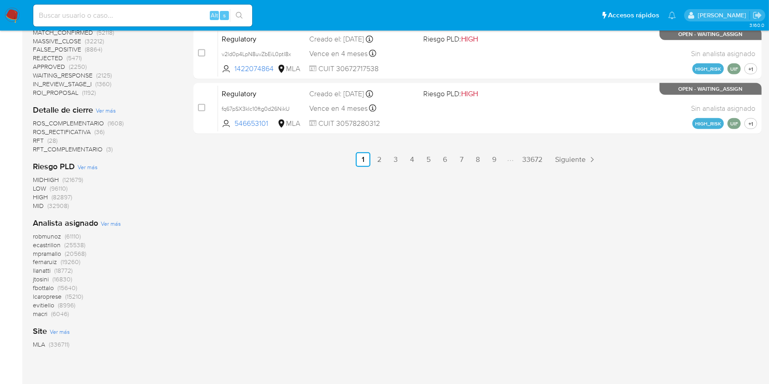
click at [102, 221] on span "Ver más" at bounding box center [111, 223] width 20 height 8
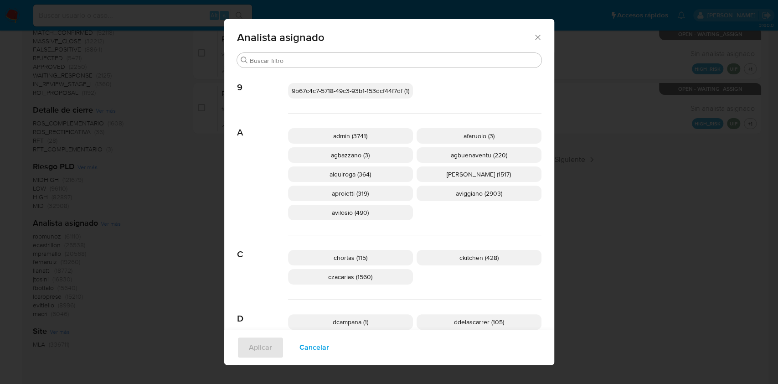
click at [435, 193] on p "aviggiano (2903)" at bounding box center [479, 193] width 125 height 15
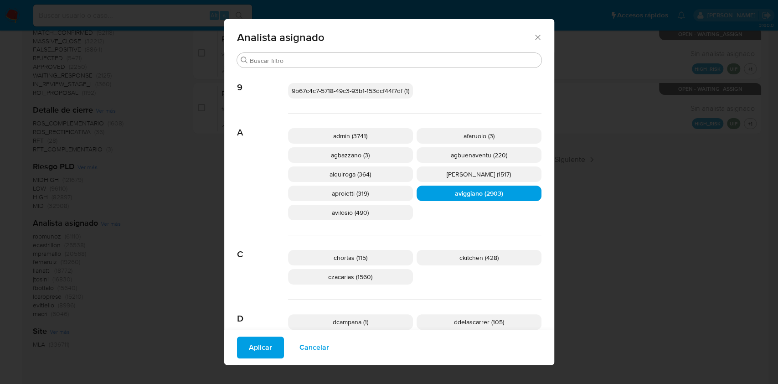
click at [249, 344] on span "Aplicar" at bounding box center [260, 347] width 23 height 20
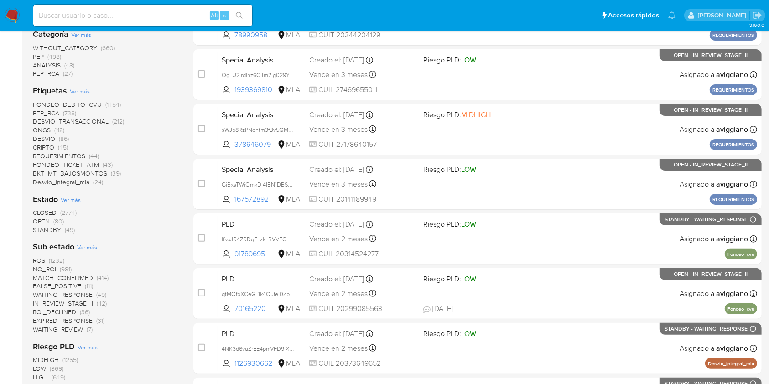
scroll to position [243, 0]
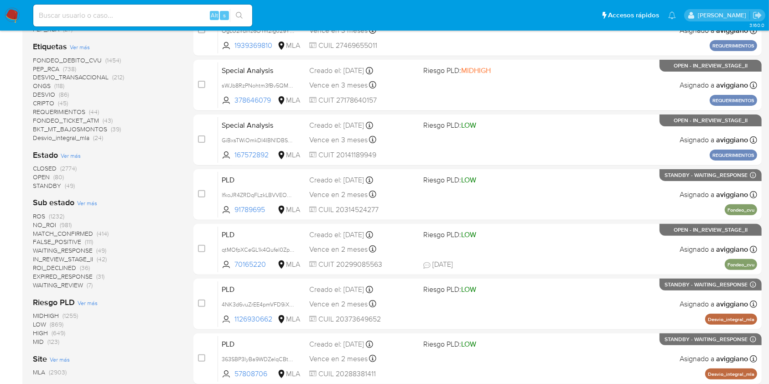
click at [0, 190] on aside "Bandeja Tablero Screening Búsqueda en Listas Watchlist Herramientas Operaciones…" at bounding box center [11, 133] width 22 height 753
click at [470, 24] on ul "Pausado Ver notificaciones Alt s Accesos rápidos Presiona las siguientes teclas…" at bounding box center [354, 15] width 651 height 23
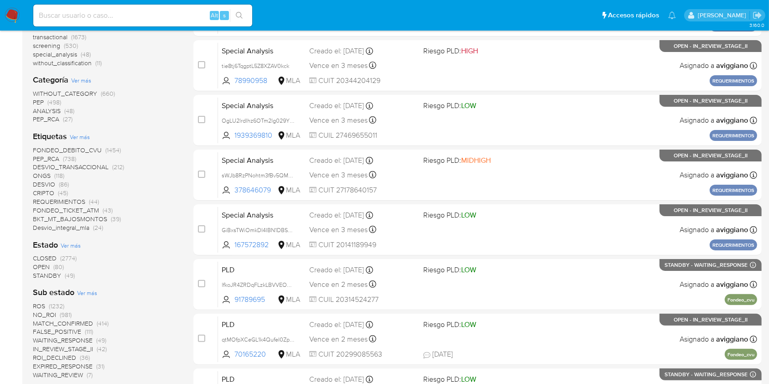
scroll to position [0, 0]
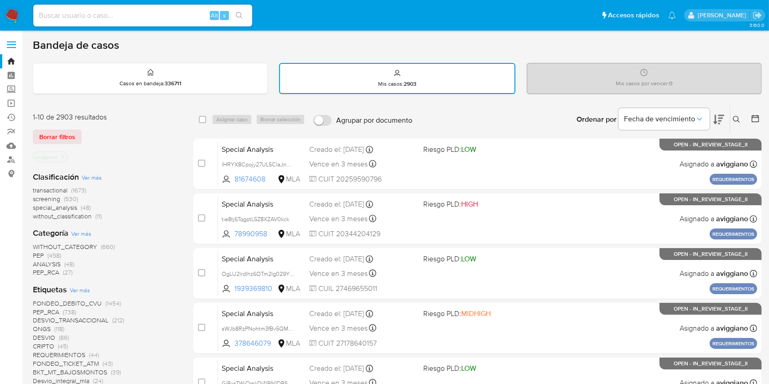
click at [66, 156] on p "aviggiano" at bounding box center [50, 157] width 34 height 10
click at [64, 156] on icon "close-filter" at bounding box center [62, 156] width 5 height 5
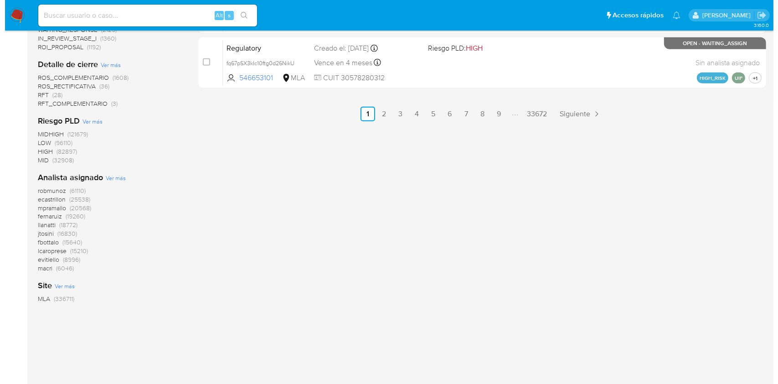
scroll to position [594, 0]
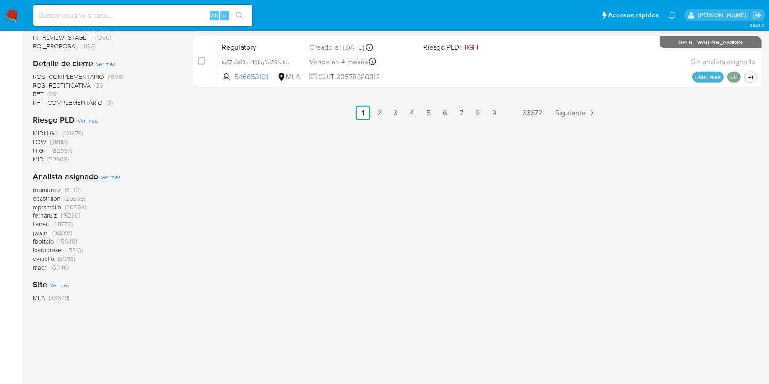
click at [109, 178] on span "Ver más" at bounding box center [111, 177] width 20 height 8
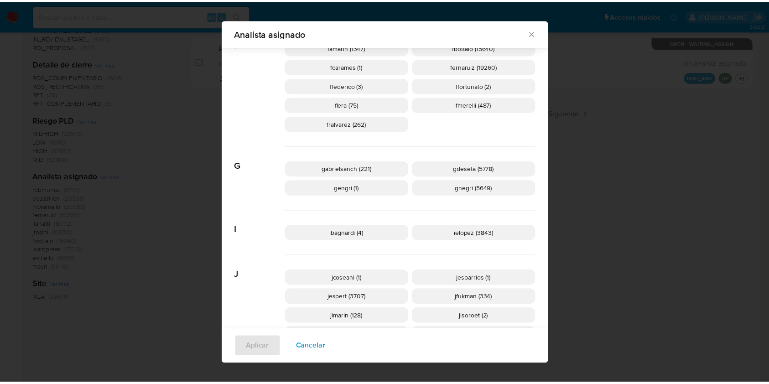
scroll to position [419, 0]
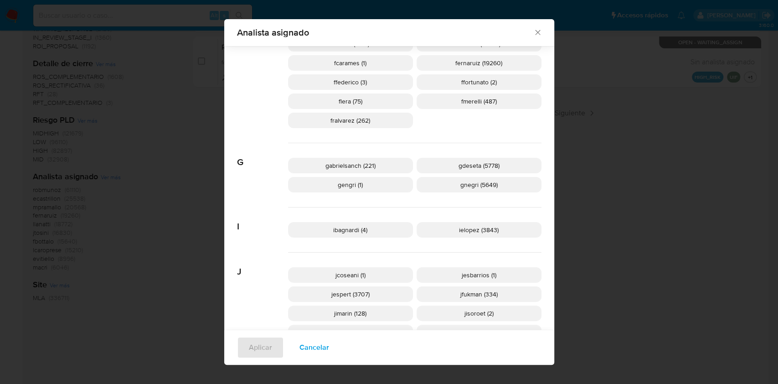
click at [533, 36] on icon "Cerrar" at bounding box center [537, 32] width 9 height 9
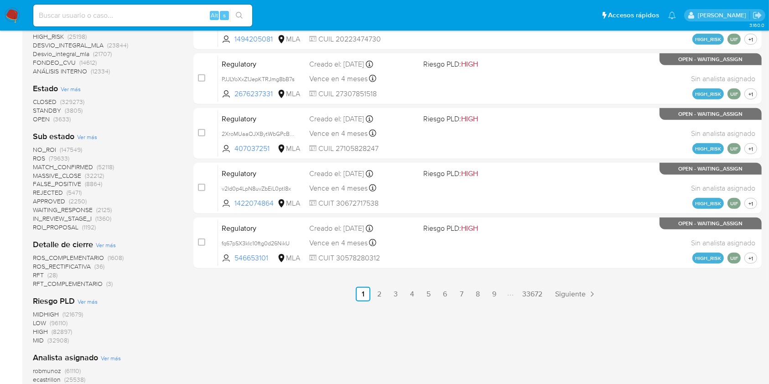
scroll to position [425, 0]
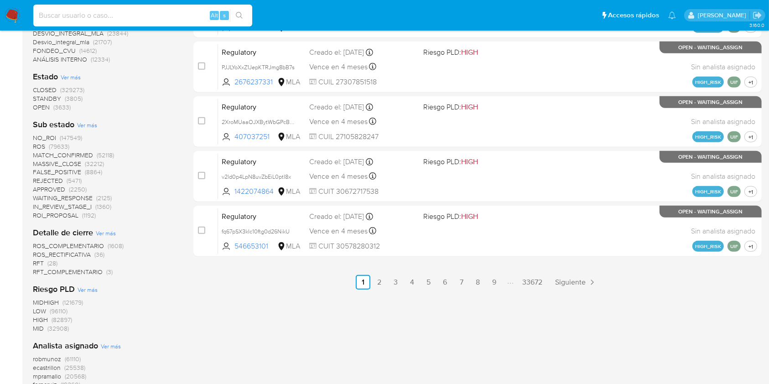
click at [71, 15] on input at bounding box center [142, 16] width 219 height 12
paste input "kctWOZqy1fqqKrgRbHYSAsCg"
type input "kctWOZqy1fqqKrgRbHYSAsCg"
click at [238, 13] on icon "search-icon" at bounding box center [239, 15] width 7 height 7
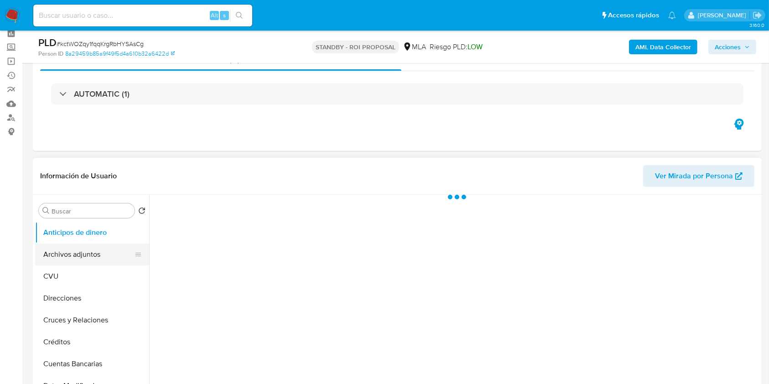
scroll to position [61, 0]
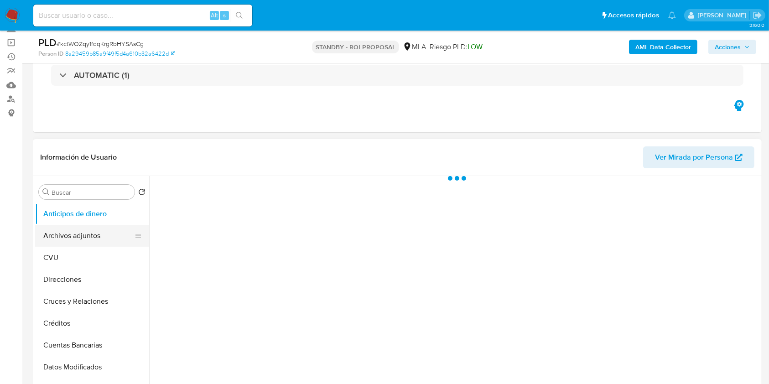
click at [113, 235] on button "Archivos adjuntos" at bounding box center [88, 236] width 107 height 22
select select "10"
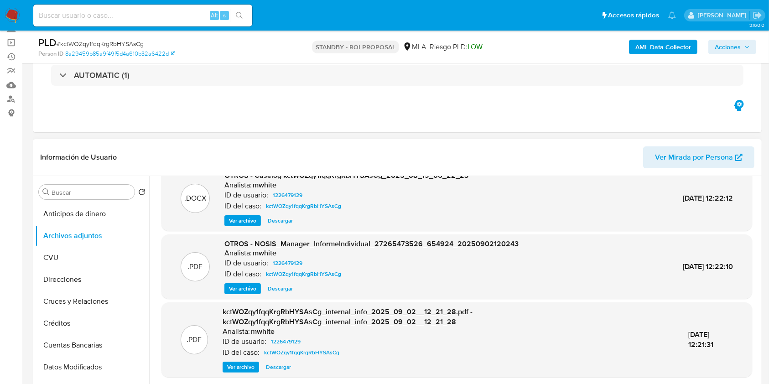
scroll to position [87, 0]
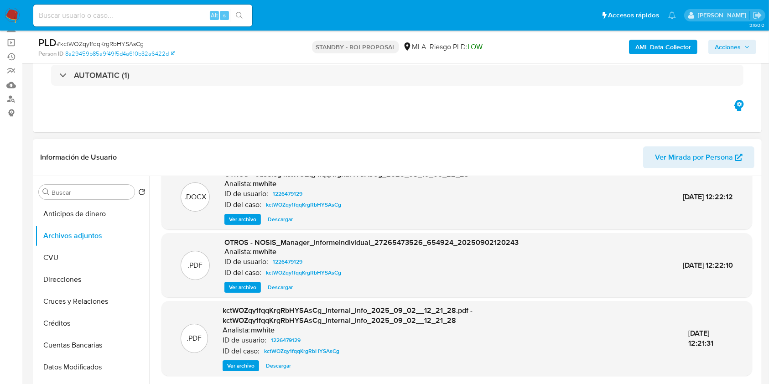
click at [287, 217] on span "Descargar" at bounding box center [280, 219] width 25 height 9
click at [98, 19] on input at bounding box center [142, 16] width 219 height 12
paste input "lv9BeQmN0ZgMMfOrSwwlIRaV"
type input "lv9BeQmN0ZgMMfOrSwwlIRaV"
click at [236, 16] on button "search-icon" at bounding box center [239, 15] width 19 height 13
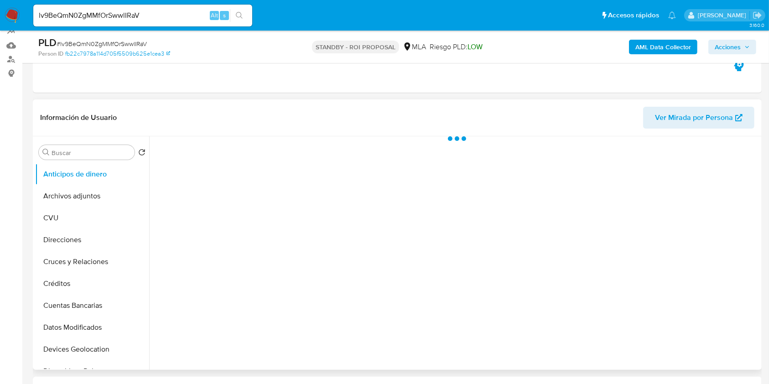
scroll to position [182, 0]
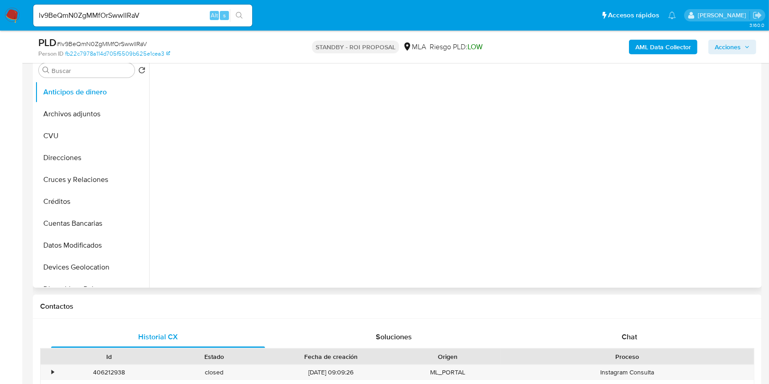
select select "10"
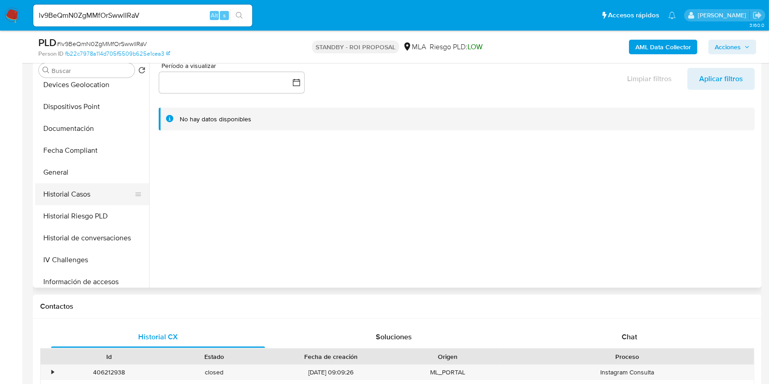
click at [96, 197] on button "Historial Casos" at bounding box center [88, 194] width 107 height 22
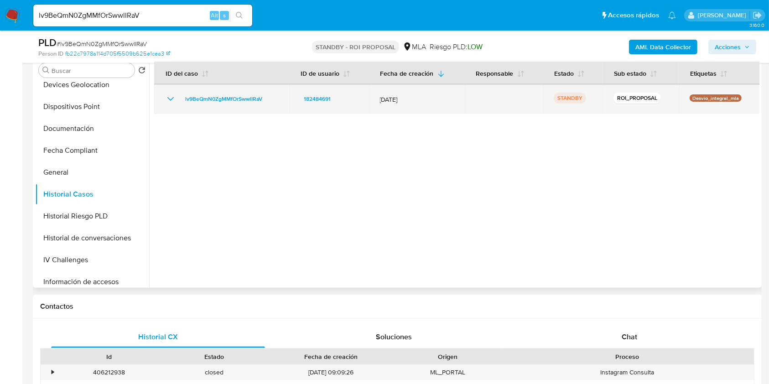
click at [168, 95] on icon "Mostrar/Ocultar" at bounding box center [170, 98] width 11 height 11
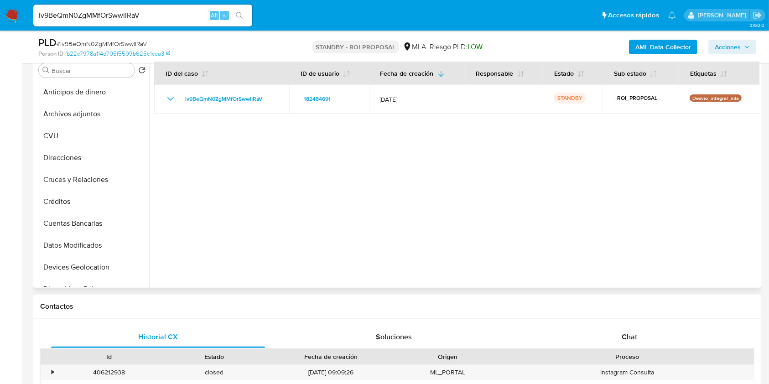
scroll to position [0, 0]
click at [103, 120] on button "Archivos adjuntos" at bounding box center [88, 114] width 107 height 22
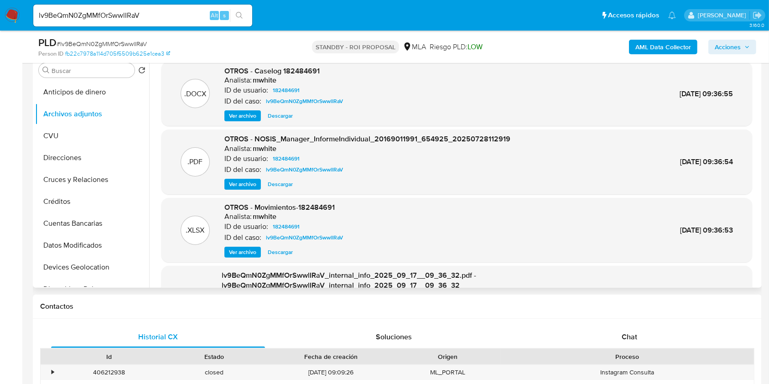
click at [283, 118] on span "Descargar" at bounding box center [280, 115] width 25 height 9
click at [73, 10] on input "lv9BeQmN0ZgMMfOrSwwlIRaV" at bounding box center [142, 16] width 219 height 12
paste input "z7tiy6oAwbgkGITUVc6T0vGf"
type input "z7tiy6oAwbgkGITUVc6T0vGf"
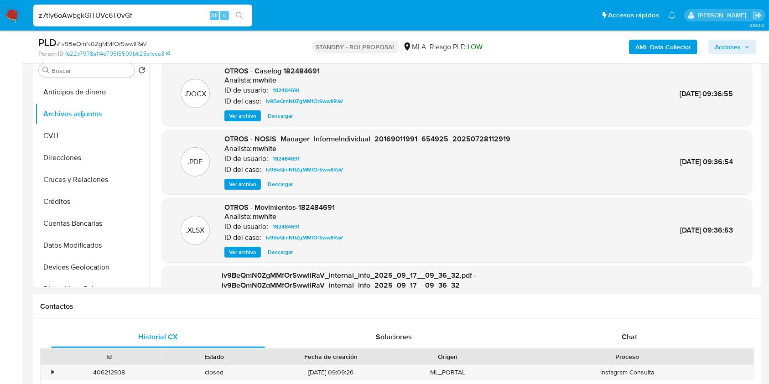
click at [237, 14] on icon "search-icon" at bounding box center [239, 15] width 7 height 7
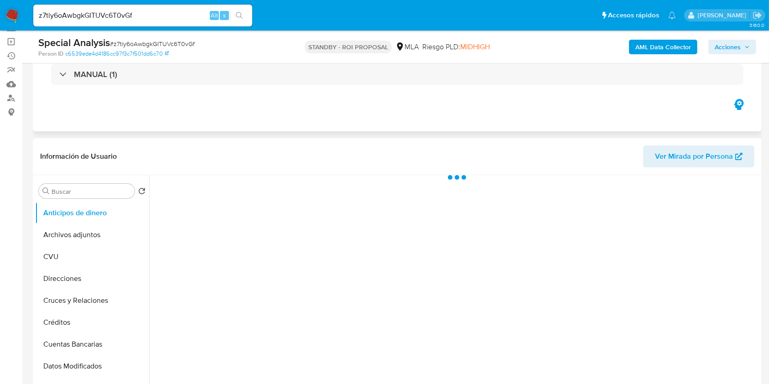
scroll to position [121, 0]
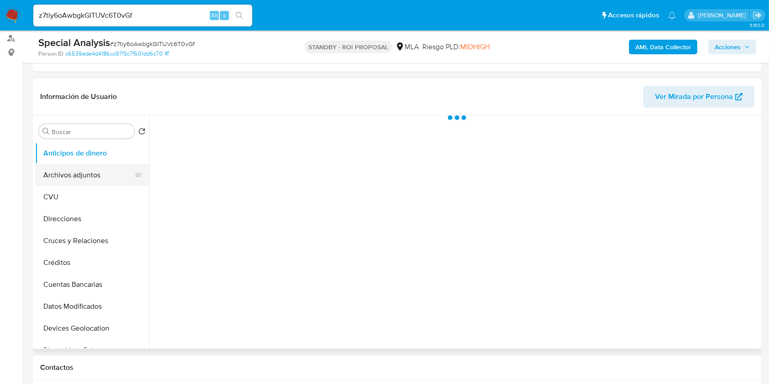
select select "10"
click at [106, 171] on button "Archivos adjuntos" at bounding box center [88, 175] width 107 height 22
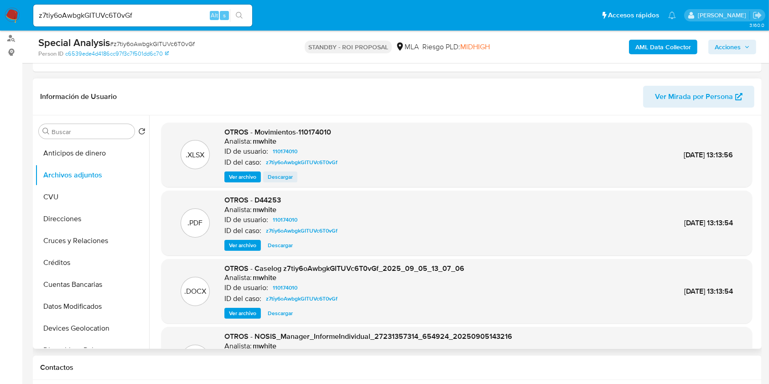
scroll to position [61, 0]
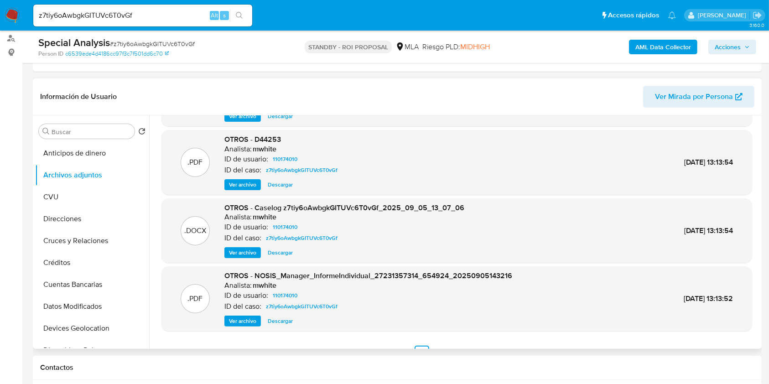
click at [269, 255] on span "Descargar" at bounding box center [280, 252] width 25 height 9
click at [75, 16] on input "z7tiy6oAwbgkGITUVc6T0vGf" at bounding box center [142, 16] width 219 height 12
paste input "Zpi2YyBLPzB8t4P2tFqMQ1Ia"
type input "Zpi2YyBLPzB8t4P2tFqMQ1Ia"
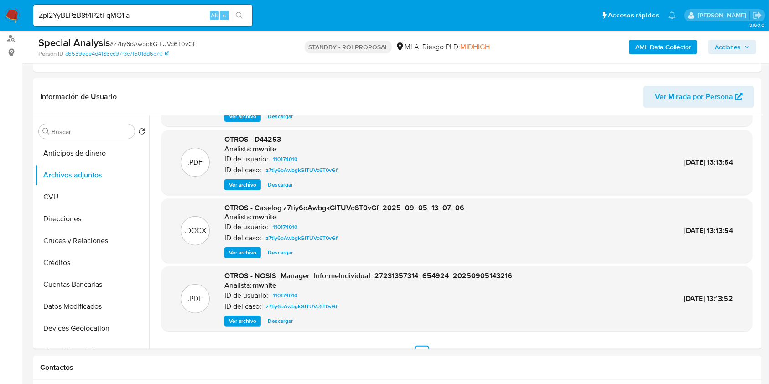
click at [237, 14] on icon "search-icon" at bounding box center [239, 15] width 7 height 7
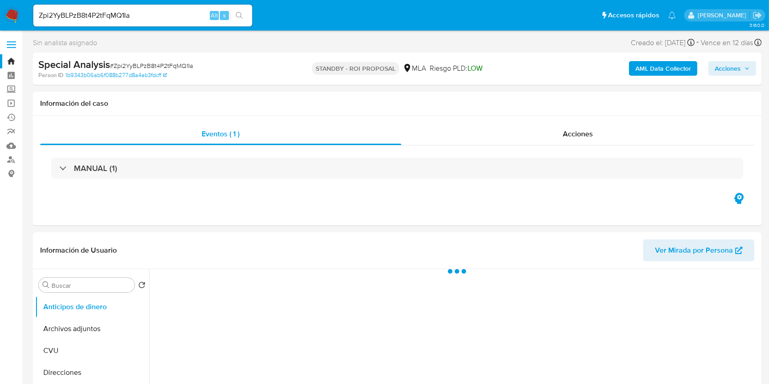
select select "10"
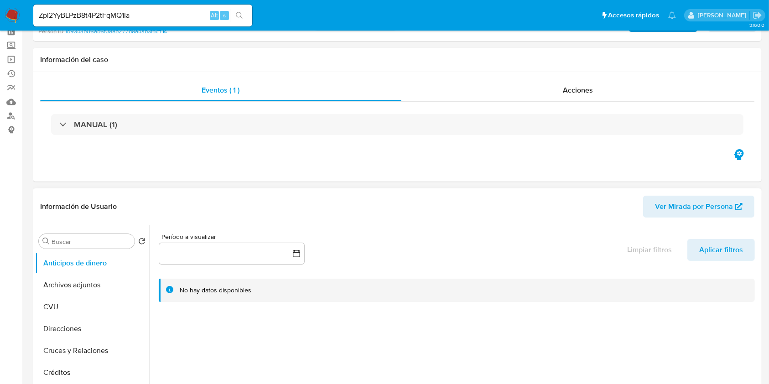
scroll to position [121, 0]
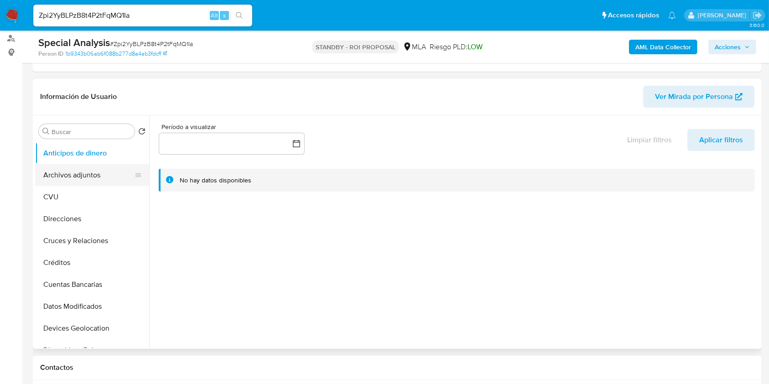
click at [125, 180] on button "Archivos adjuntos" at bounding box center [88, 175] width 107 height 22
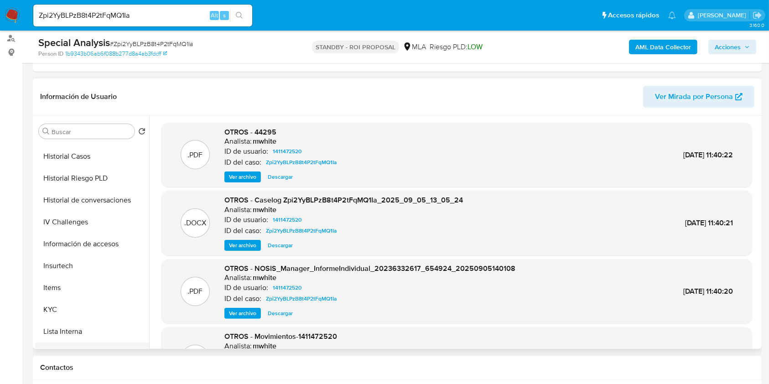
scroll to position [365, 0]
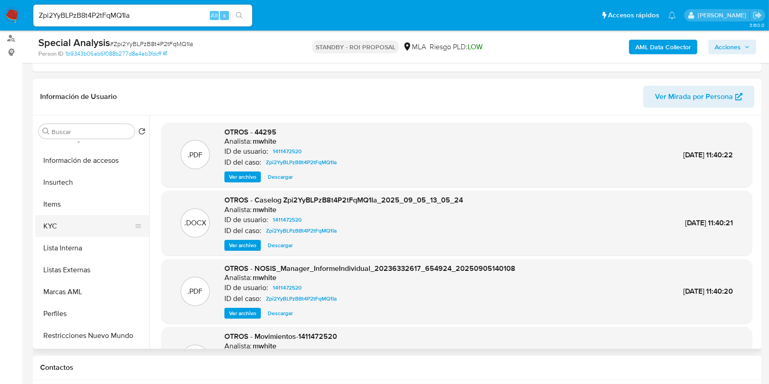
click at [94, 231] on button "KYC" at bounding box center [88, 226] width 107 height 22
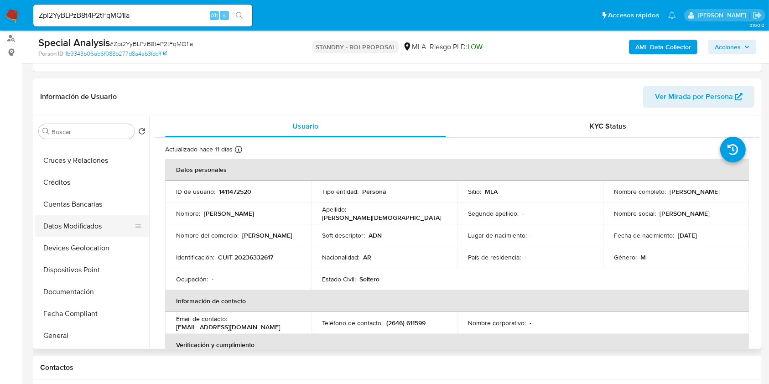
scroll to position [0, 0]
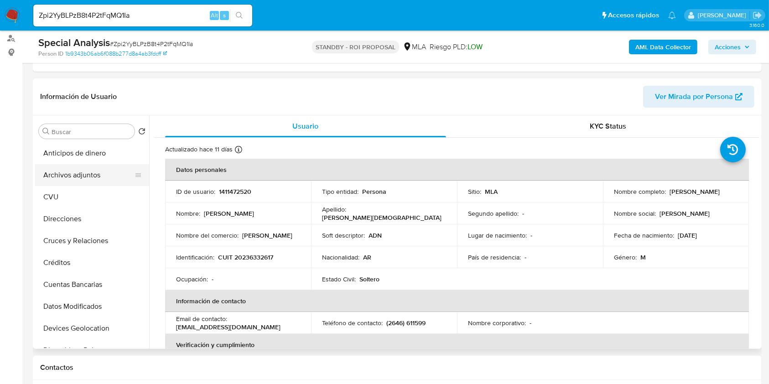
click at [79, 180] on button "Archivos adjuntos" at bounding box center [88, 175] width 107 height 22
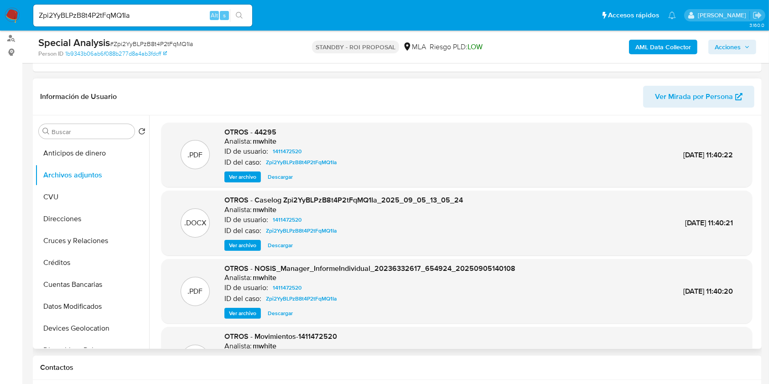
click at [242, 245] on span "Ver archivo" at bounding box center [242, 245] width 27 height 9
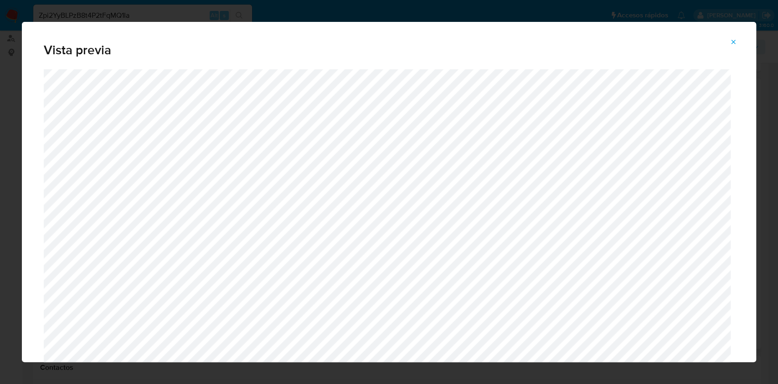
click at [736, 42] on icon "Attachment preview" at bounding box center [733, 41] width 7 height 7
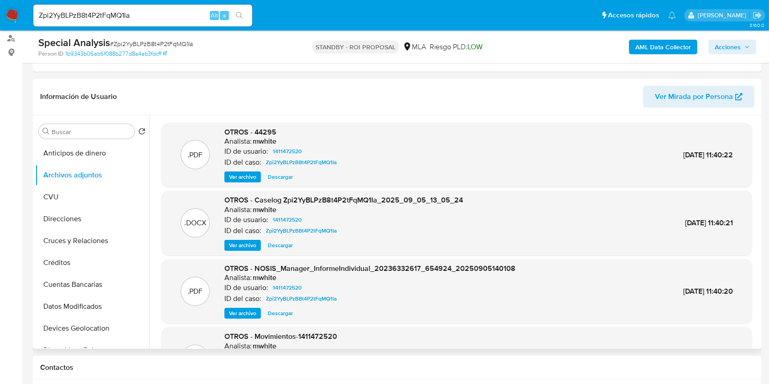
click at [282, 250] on span "Descargar" at bounding box center [280, 245] width 25 height 9
click at [77, 13] on input "Zpi2YyBLPzB8t4P2tFqMQ1Ia" at bounding box center [142, 16] width 219 height 12
paste input "5kagNvpaADusjQVz3mFWkYH"
type input "Z5kagNvpaADusjQVz3mFWkYH"
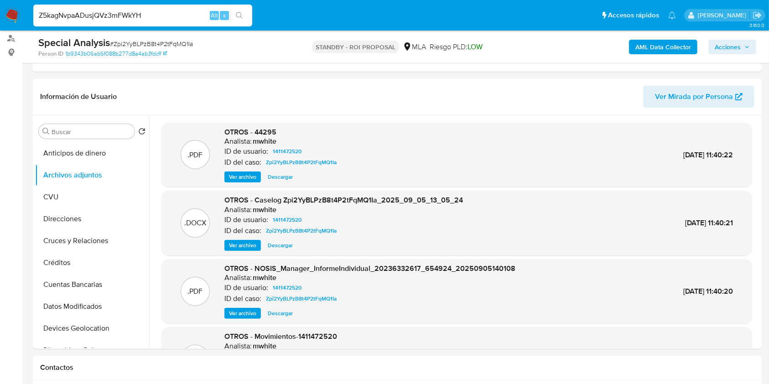
click at [233, 11] on button "search-icon" at bounding box center [239, 15] width 19 height 13
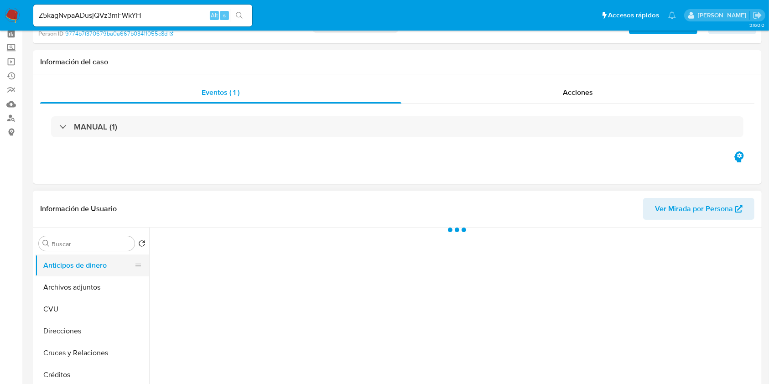
scroll to position [61, 0]
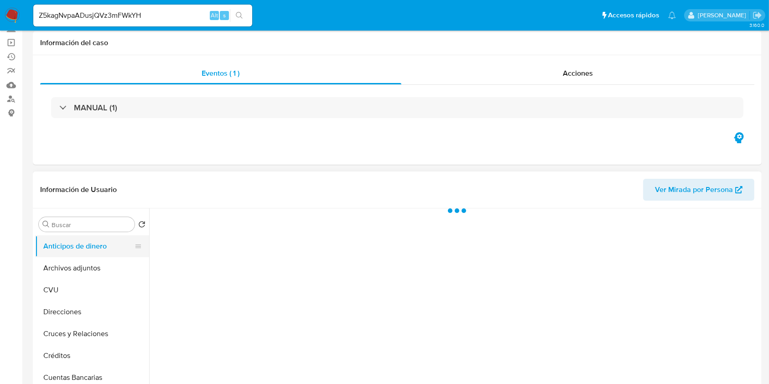
select select "10"
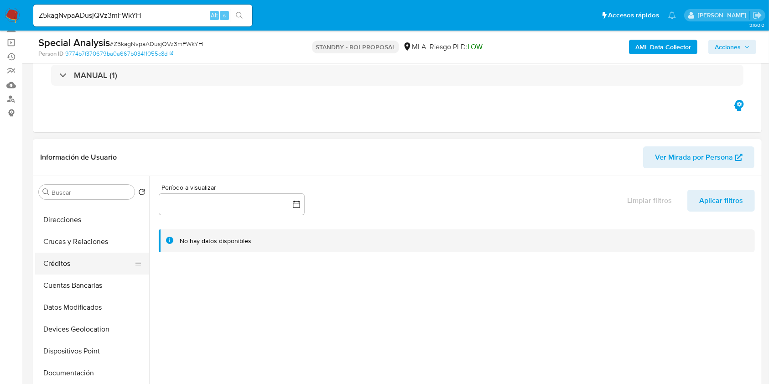
scroll to position [0, 0]
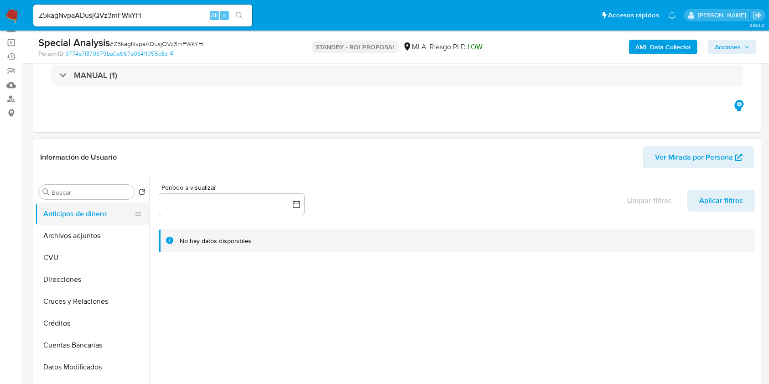
click at [95, 219] on button "Anticipos de dinero" at bounding box center [88, 214] width 107 height 22
click at [86, 231] on button "Archivos adjuntos" at bounding box center [88, 236] width 107 height 22
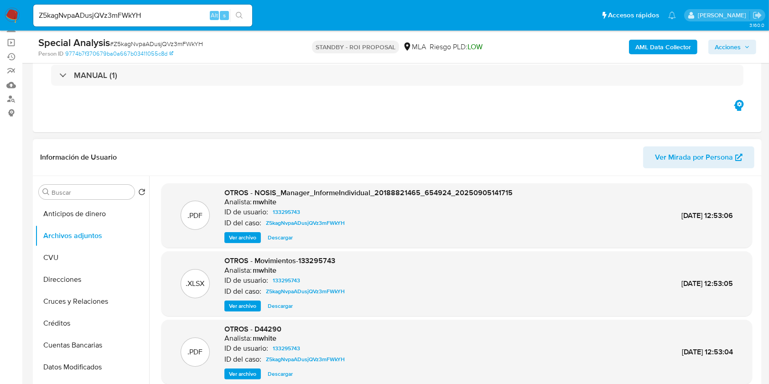
scroll to position [182, 0]
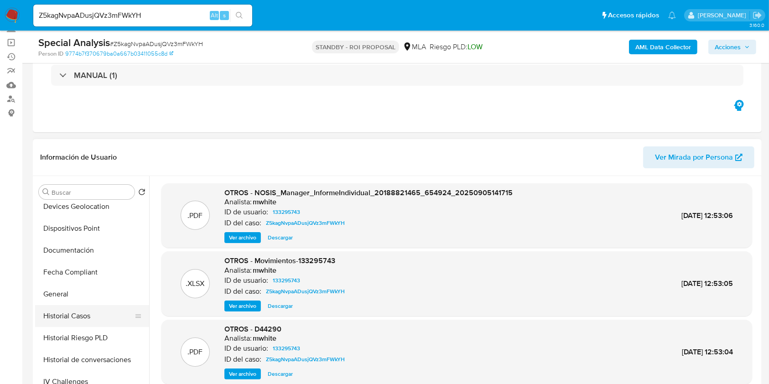
click at [74, 321] on button "Historial Casos" at bounding box center [88, 316] width 107 height 22
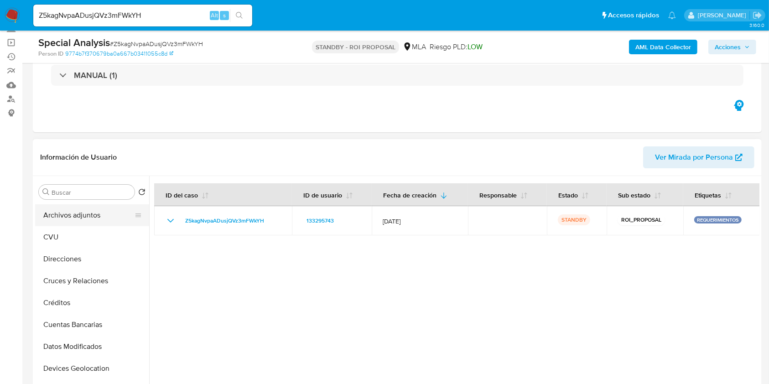
scroll to position [0, 0]
click at [119, 231] on button "Archivos adjuntos" at bounding box center [88, 236] width 107 height 22
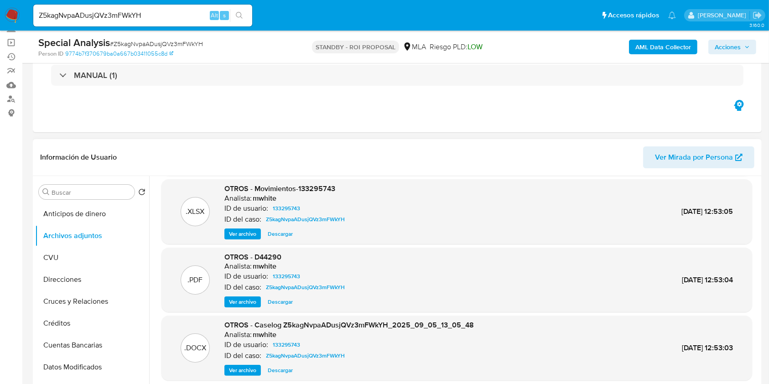
scroll to position [77, 0]
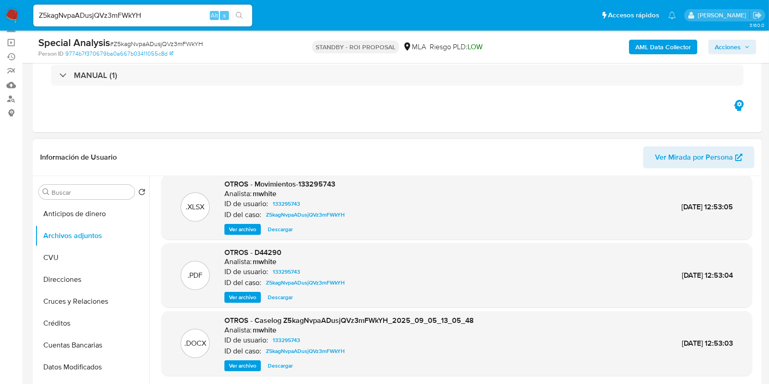
click at [281, 361] on span "Descargar" at bounding box center [280, 365] width 25 height 9
click at [237, 295] on span "Ver archivo" at bounding box center [242, 297] width 27 height 9
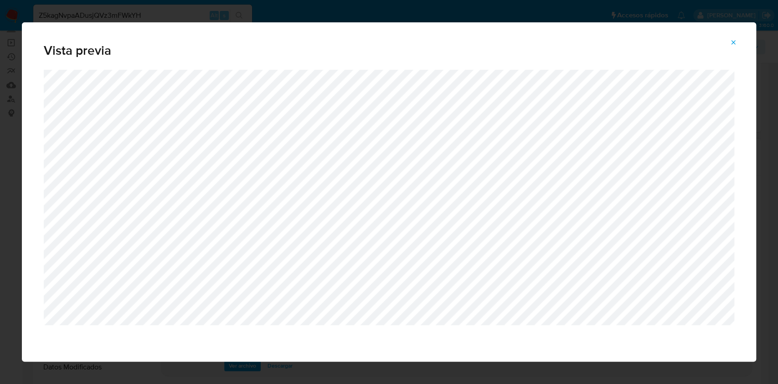
click at [730, 45] on icon "Attachment preview" at bounding box center [733, 42] width 7 height 7
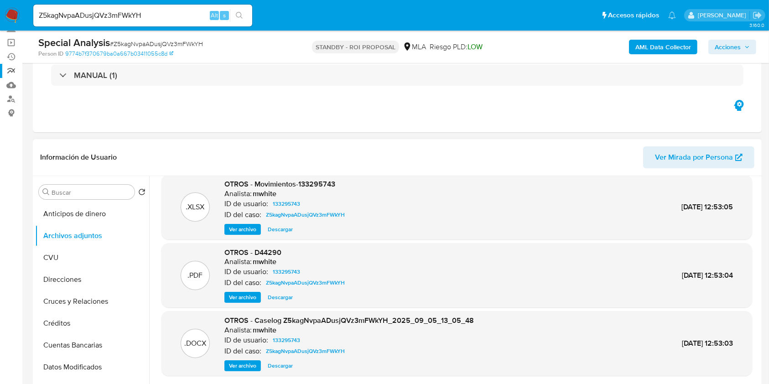
scroll to position [0, 0]
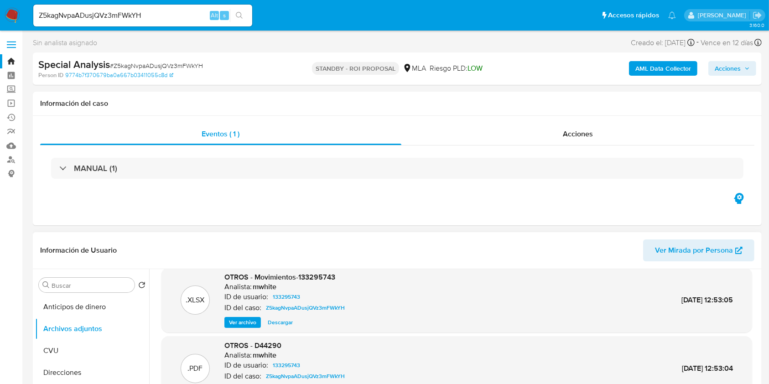
click at [8, 64] on link "Bandeja" at bounding box center [54, 61] width 108 height 14
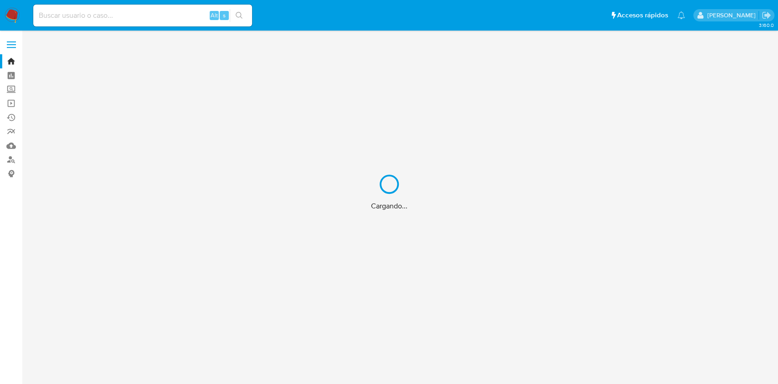
drag, startPoint x: 73, startPoint y: 17, endPoint x: 36, endPoint y: 6, distance: 39.5
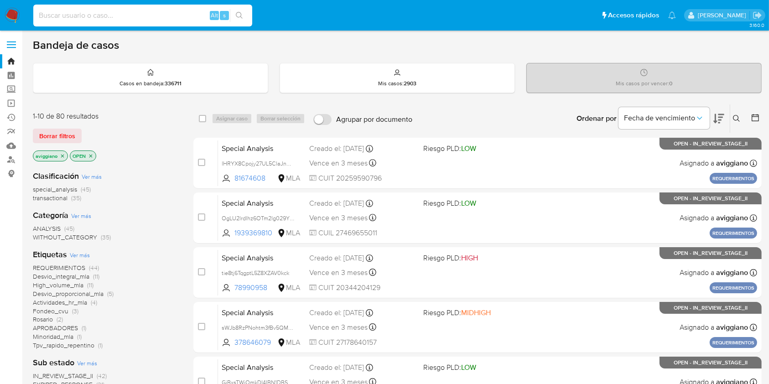
drag, startPoint x: 36, startPoint y: 6, endPoint x: 34, endPoint y: 14, distance: 7.9
click at [34, 14] on input at bounding box center [142, 16] width 219 height 12
paste input "2664511177"
type input "2664511177"
click at [244, 15] on button "search-icon" at bounding box center [239, 15] width 19 height 13
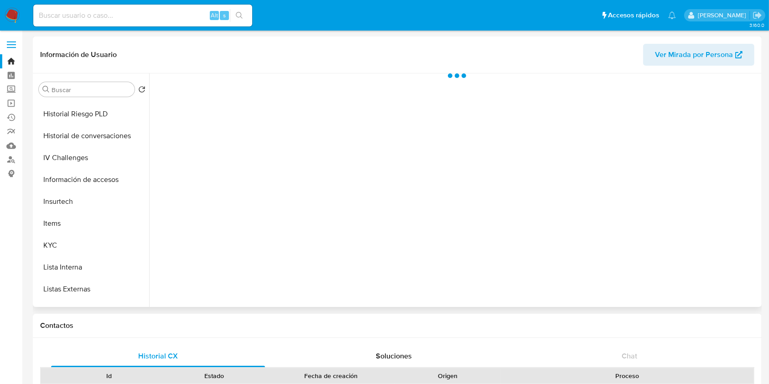
select select "10"
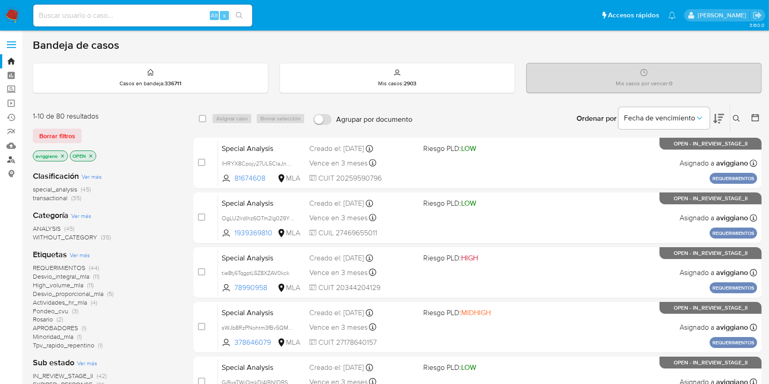
click at [13, 156] on link "Buscador de personas" at bounding box center [54, 160] width 108 height 14
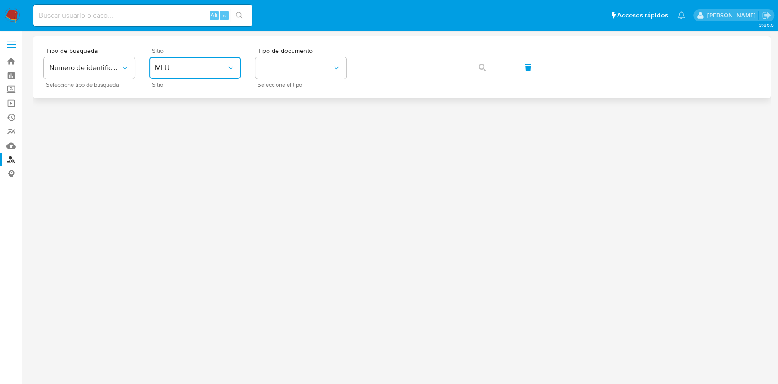
click at [185, 75] on button "MLU" at bounding box center [195, 68] width 91 height 22
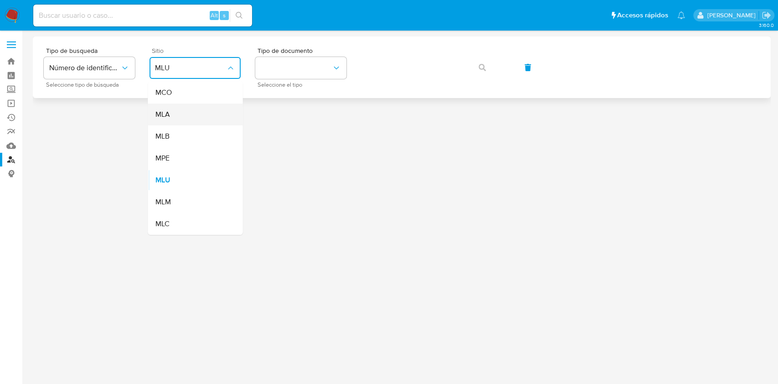
click at [176, 107] on div "MLA" at bounding box center [192, 114] width 75 height 22
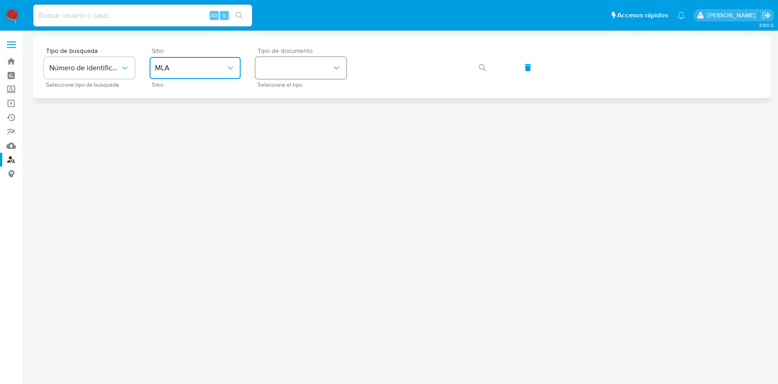
click at [299, 71] on button "identificationType" at bounding box center [300, 68] width 91 height 22
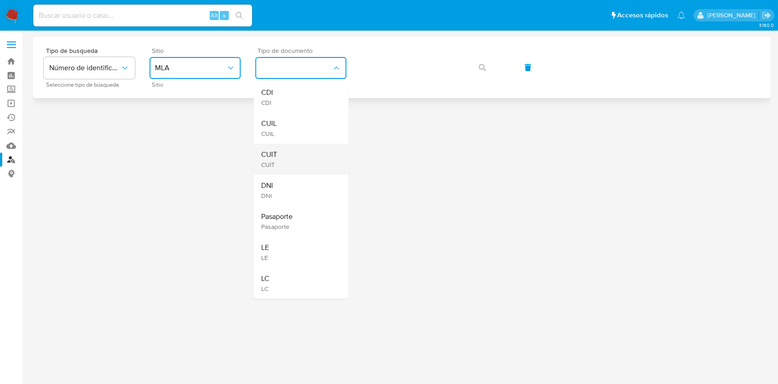
click at [272, 153] on span "CUIT" at bounding box center [269, 154] width 16 height 9
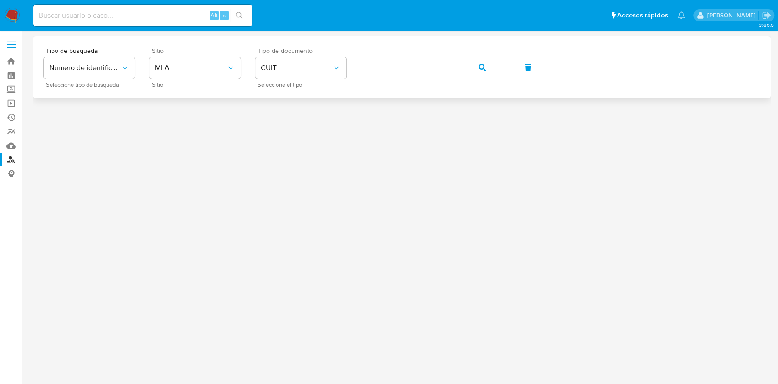
click at [358, 67] on div "Tipo de busqueda Número de identificación Seleccione tipo de búsqueda Sitio MLA…" at bounding box center [402, 67] width 716 height 40
click at [325, 69] on span "CUIT" at bounding box center [296, 67] width 71 height 9
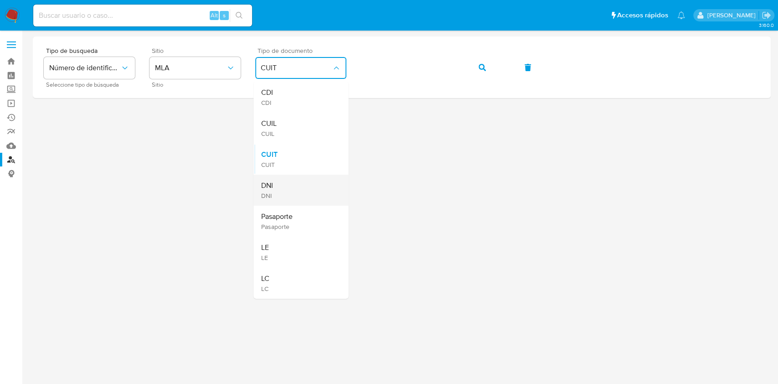
click at [278, 181] on div "DNI DNI" at bounding box center [298, 190] width 75 height 31
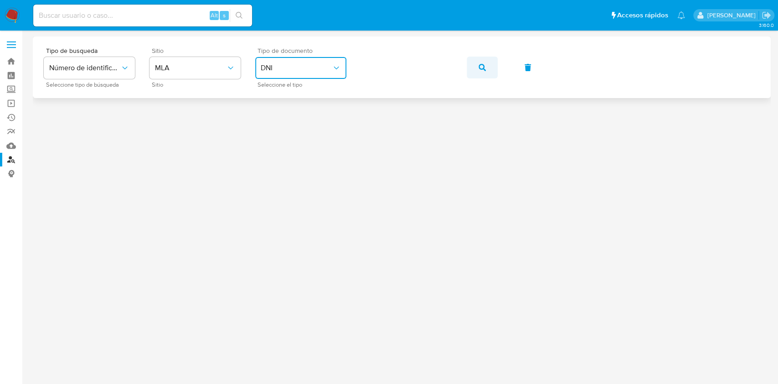
click at [488, 64] on button "button" at bounding box center [482, 68] width 31 height 22
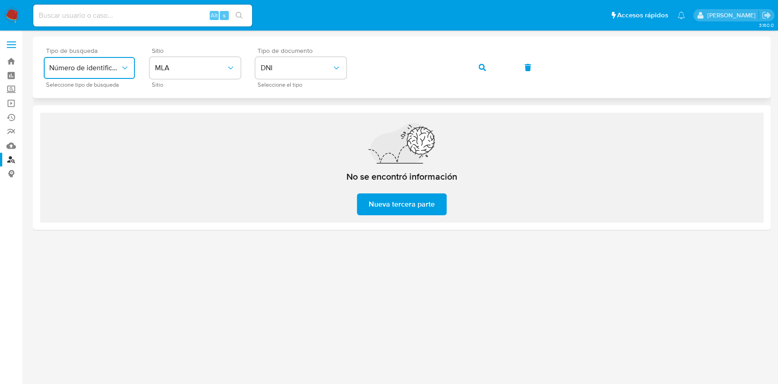
click at [109, 66] on span "Número de identificación" at bounding box center [84, 67] width 71 height 9
click at [100, 101] on span "Número de identificación" at bounding box center [86, 97] width 75 height 18
click at [232, 73] on button "site_id" at bounding box center [195, 68] width 91 height 22
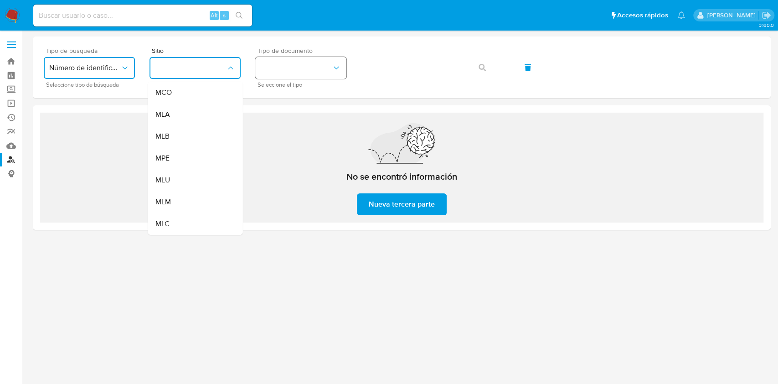
drag, startPoint x: 191, startPoint y: 117, endPoint x: 333, endPoint y: 75, distance: 147.4
click at [191, 116] on div "MLA" at bounding box center [192, 114] width 75 height 22
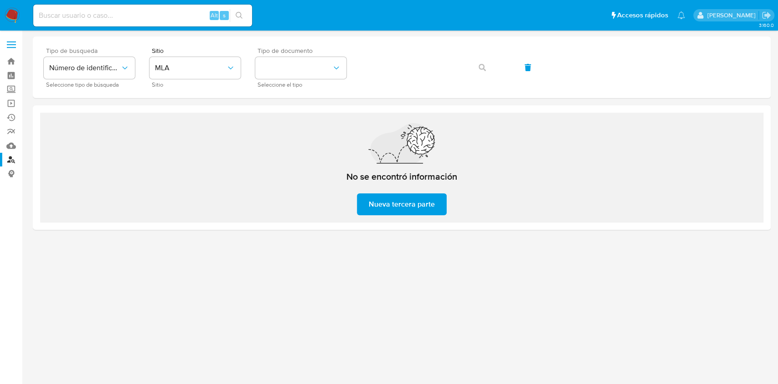
click at [345, 56] on div "Tipo de documento Seleccione el tipo" at bounding box center [300, 67] width 91 height 40
click at [335, 67] on icon "identificationType" at bounding box center [336, 68] width 5 height 3
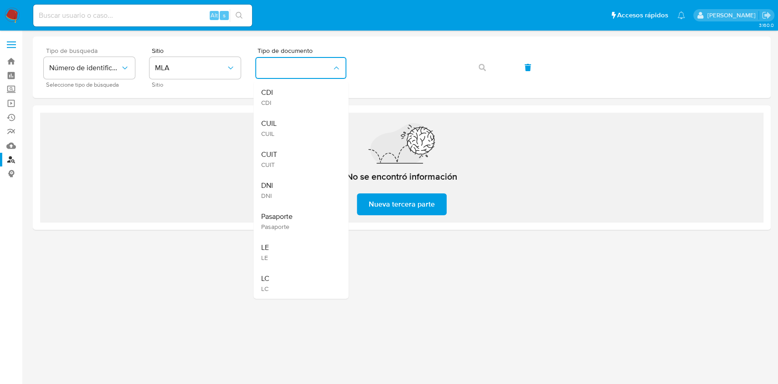
click at [295, 149] on div "CUIT CUIT" at bounding box center [298, 159] width 75 height 31
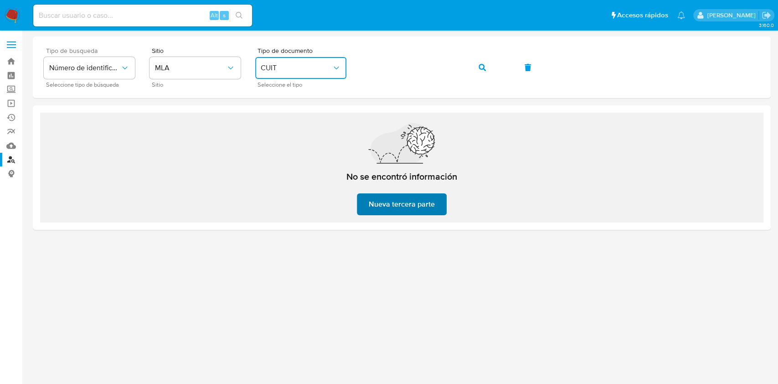
click at [397, 201] on span "Nueva tercera parte" at bounding box center [402, 204] width 66 height 20
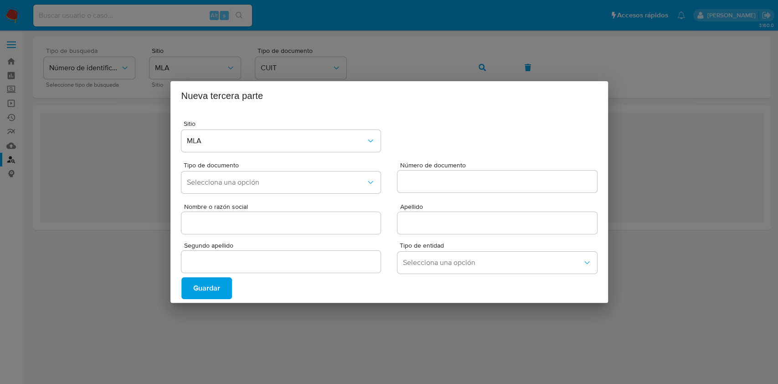
click at [217, 294] on span "Guardar" at bounding box center [206, 288] width 27 height 20
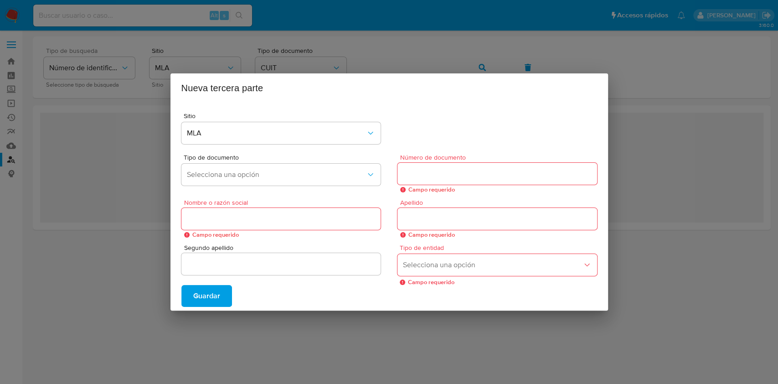
click at [257, 319] on div "Nueva tercera parte Sitio MLA Tipo de documento Selecciona una opción Número de…" at bounding box center [389, 192] width 778 height 384
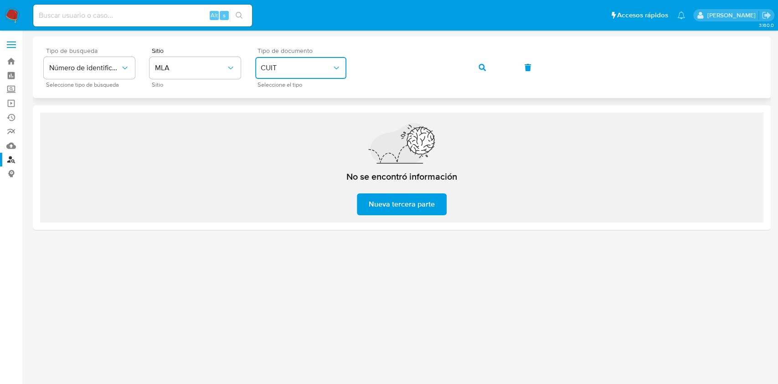
click at [311, 72] on button "CUIT" at bounding box center [300, 68] width 91 height 22
click at [479, 68] on icon "button" at bounding box center [482, 67] width 7 height 7
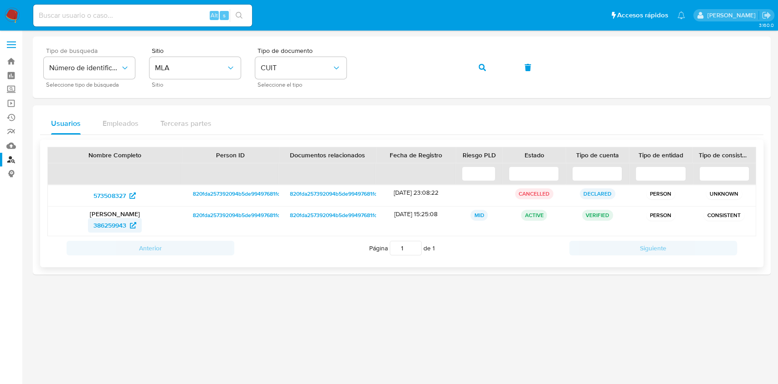
click at [98, 229] on span "386259943" at bounding box center [109, 225] width 33 height 15
click at [309, 313] on div at bounding box center [402, 190] width 738 height 309
drag, startPoint x: 53, startPoint y: 211, endPoint x: 153, endPoint y: 210, distance: 99.8
click at [153, 210] on p "[PERSON_NAME]" at bounding box center [114, 214] width 121 height 8
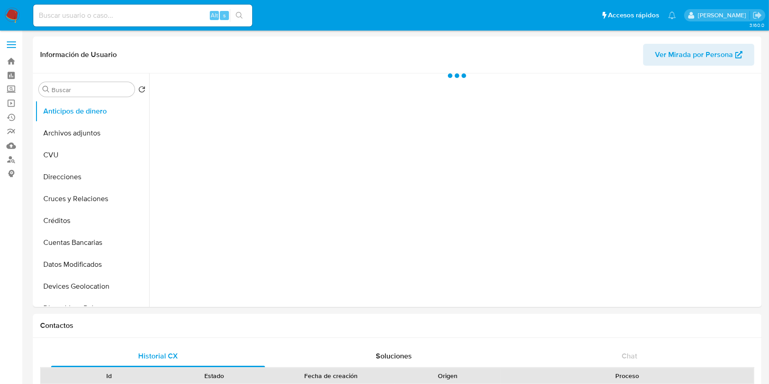
select select "10"
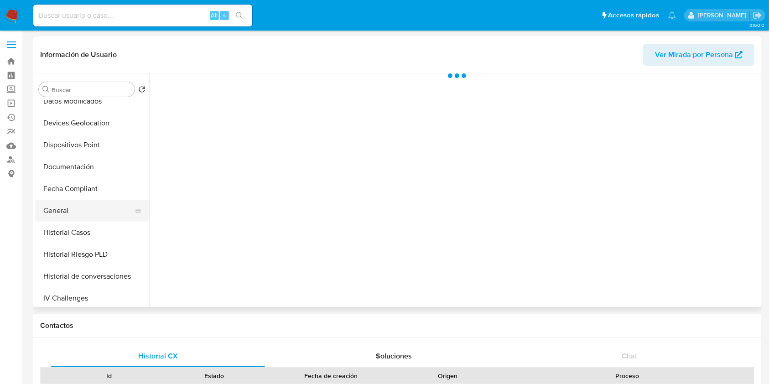
scroll to position [182, 0]
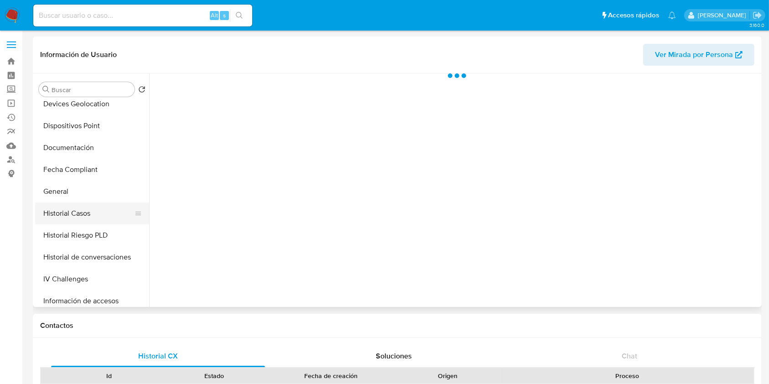
click at [94, 217] on button "Historial Casos" at bounding box center [88, 213] width 107 height 22
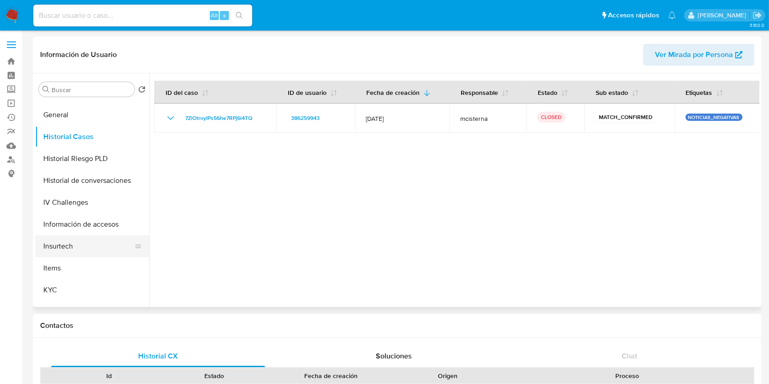
scroll to position [304, 0]
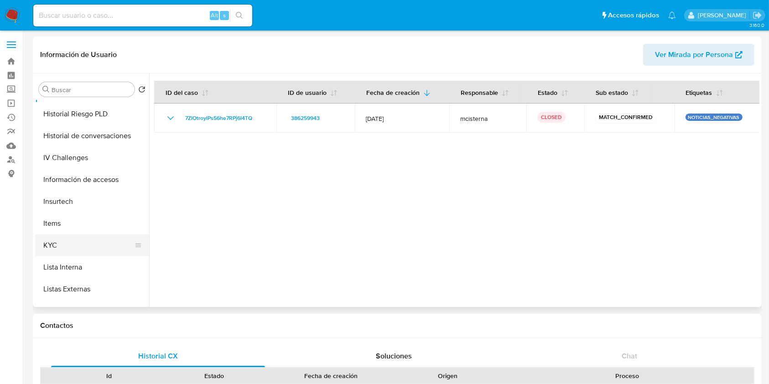
click at [77, 237] on button "KYC" at bounding box center [88, 245] width 107 height 22
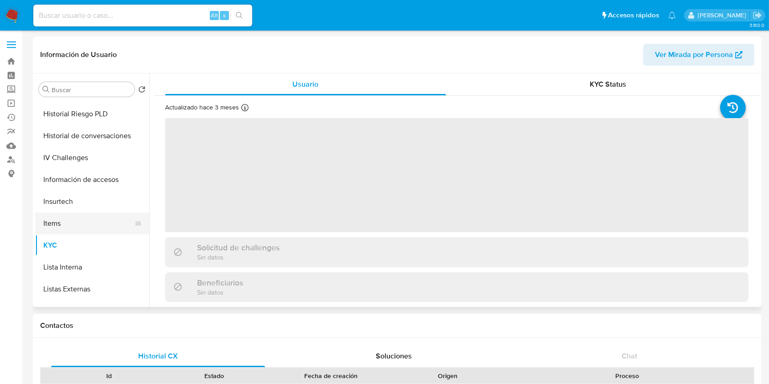
scroll to position [425, 0]
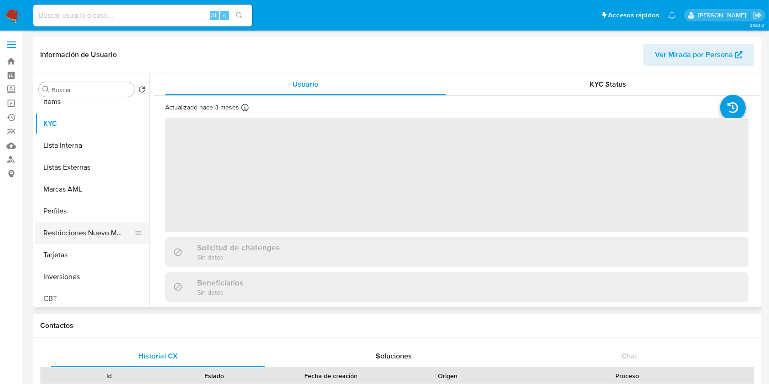
click at [102, 235] on button "Restricciones Nuevo Mundo" at bounding box center [88, 233] width 107 height 22
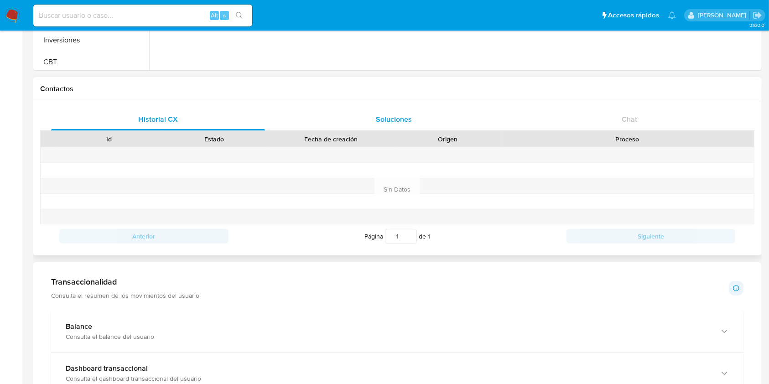
scroll to position [304, 0]
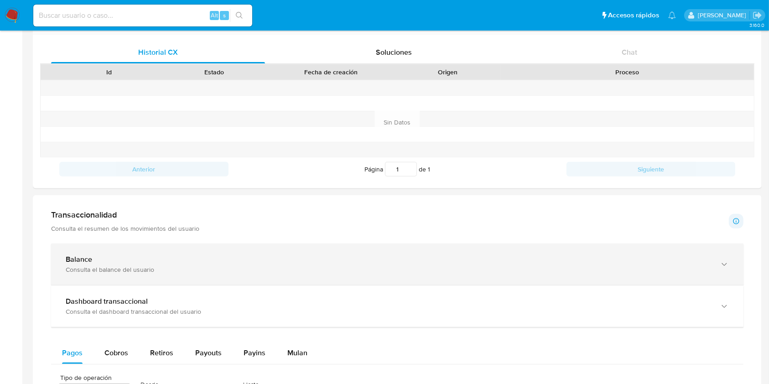
click at [217, 262] on div "Balance" at bounding box center [388, 259] width 645 height 9
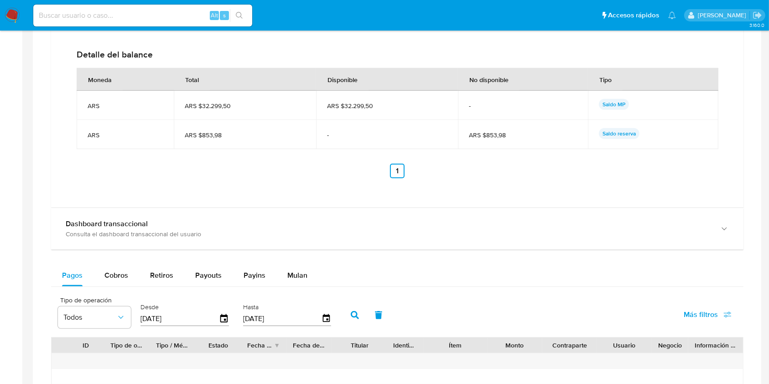
scroll to position [729, 0]
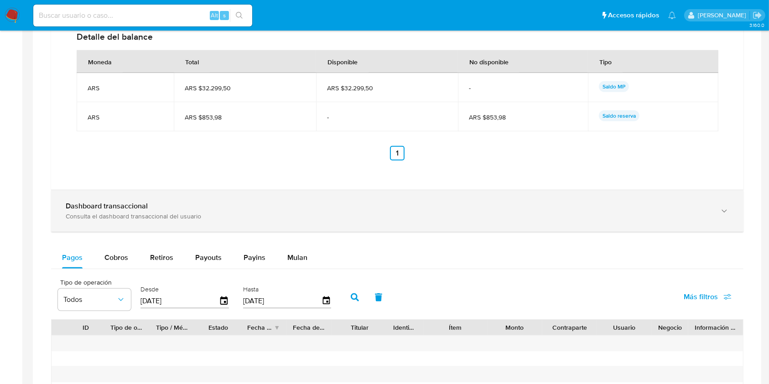
click at [249, 222] on div "Dashboard transaccional Consulta el dashboard transaccional del usuario" at bounding box center [397, 210] width 692 height 41
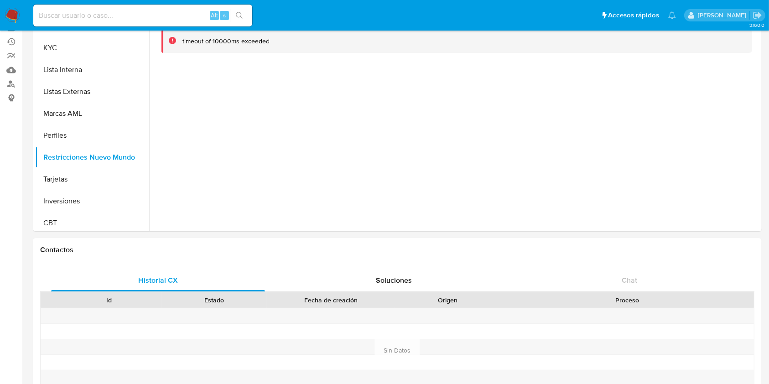
scroll to position [0, 0]
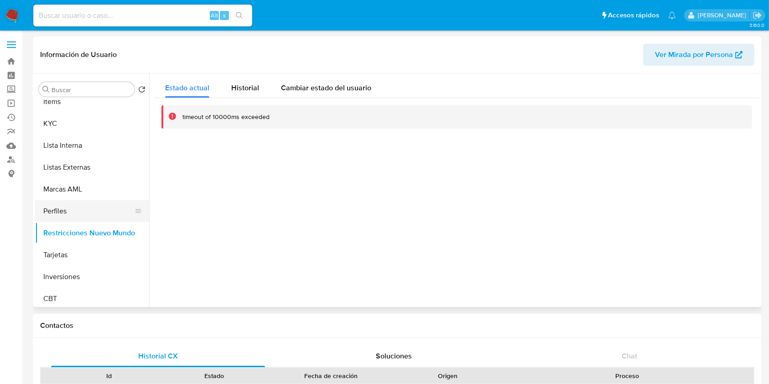
click at [85, 209] on button "Perfiles" at bounding box center [88, 211] width 107 height 22
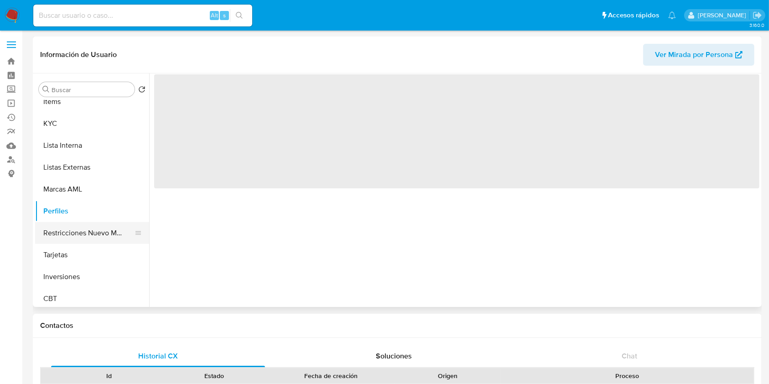
click at [93, 227] on button "Restricciones Nuevo Mundo" at bounding box center [88, 233] width 107 height 22
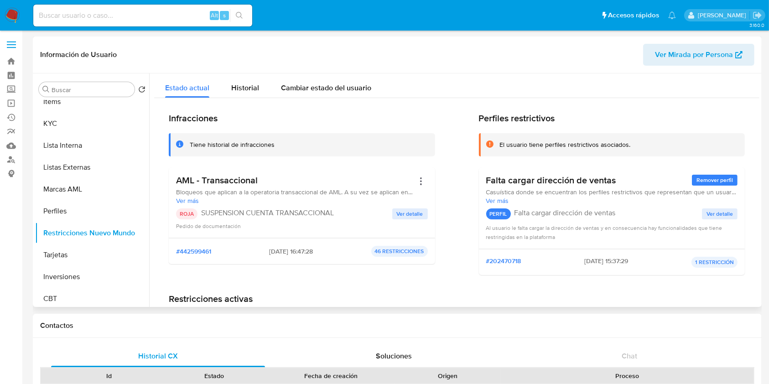
click at [399, 210] on span "Ver detalle" at bounding box center [410, 213] width 26 height 9
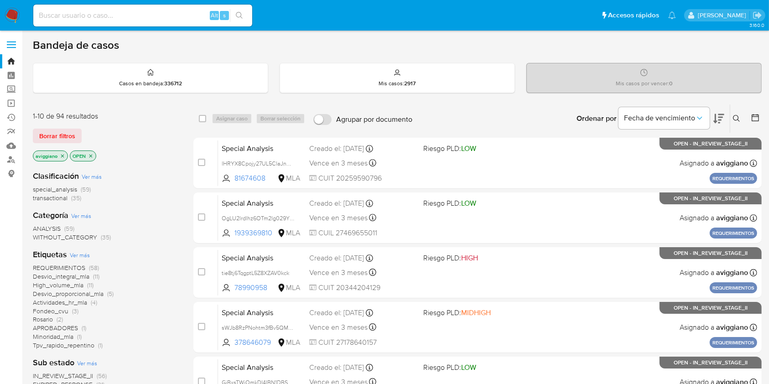
click at [63, 157] on icon "close-filter" at bounding box center [62, 155] width 5 height 5
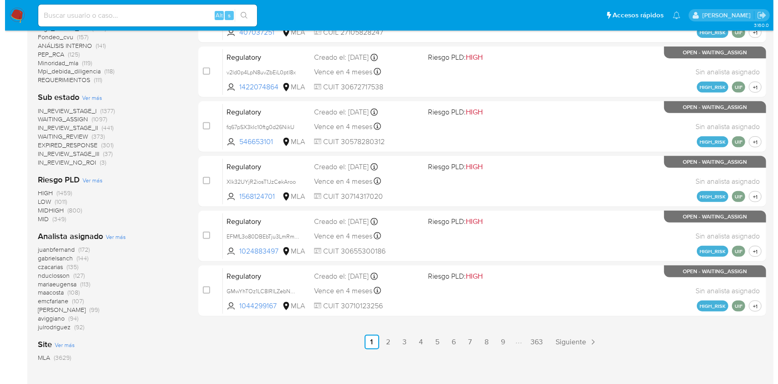
scroll to position [424, 0]
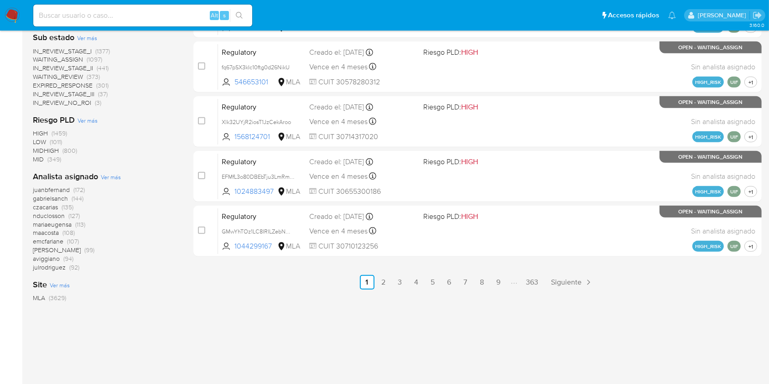
click at [109, 182] on div "Analista asignado Ver más juanbfernand (172) gabrielsanch (144) czacarias (135)…" at bounding box center [106, 221] width 146 height 101
click at [110, 181] on div "Analista asignado Ver más juanbfernand (172) gabrielsanch (144) czacarias (135)…" at bounding box center [106, 221] width 146 height 101
click at [142, 264] on div "juanbfernand (172) gabrielsanch (144) czacarias (135) nduclosson (127) mariaeug…" at bounding box center [106, 229] width 146 height 86
click at [113, 175] on span "Ver más" at bounding box center [111, 177] width 20 height 8
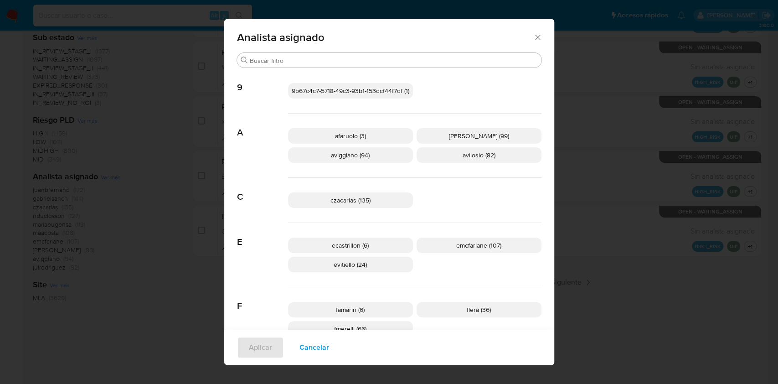
click at [318, 161] on p "aviggiano (94)" at bounding box center [350, 154] width 125 height 15
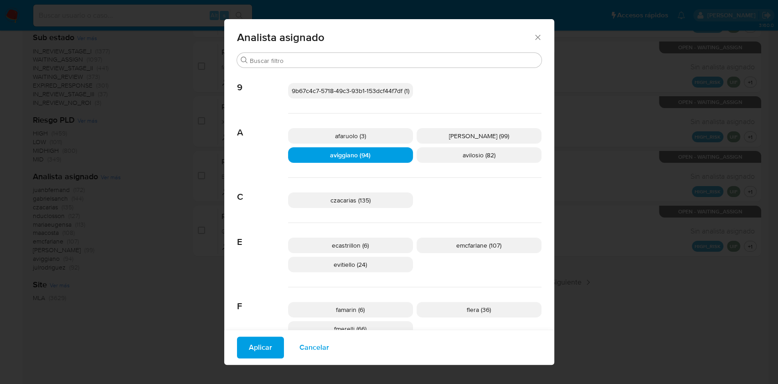
click at [251, 346] on span "Aplicar" at bounding box center [260, 347] width 23 height 20
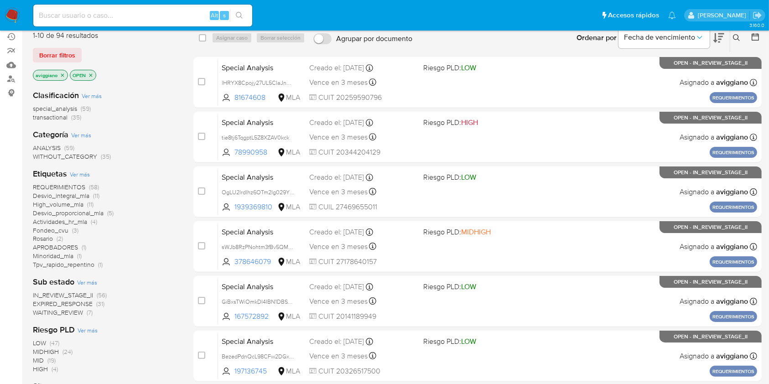
scroll to position [182, 0]
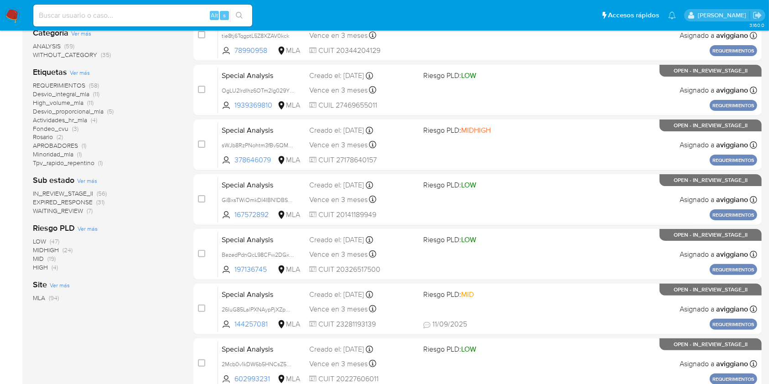
click at [66, 210] on span "WAITING_REVIEW" at bounding box center [58, 210] width 50 height 9
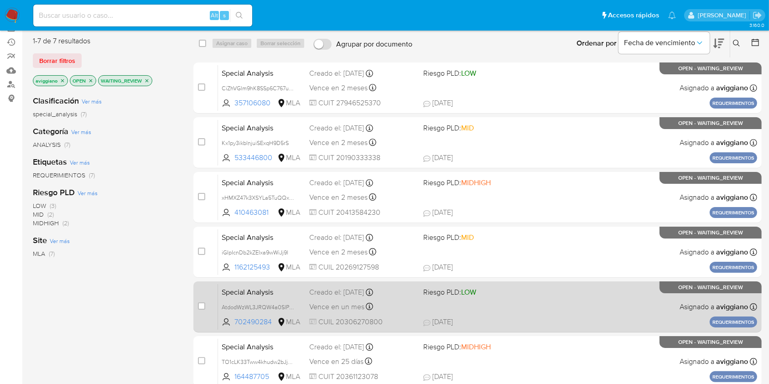
scroll to position [204, 0]
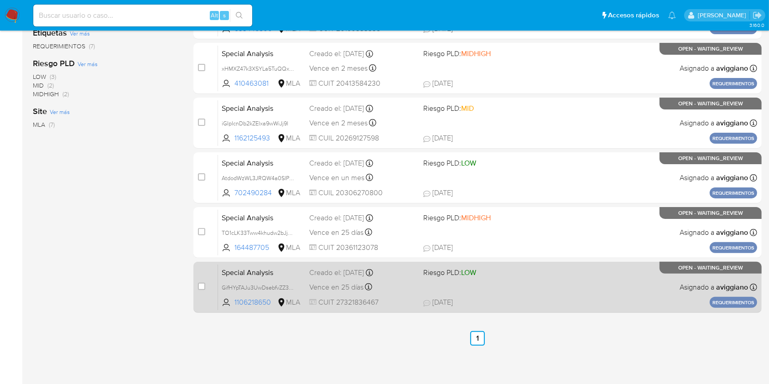
click at [476, 284] on div "Special Analysis GifHYpTAJu3UwDsebfvZZ3q0 1106218650 MLA Riesgo PLD: LOW Creado…" at bounding box center [487, 287] width 539 height 46
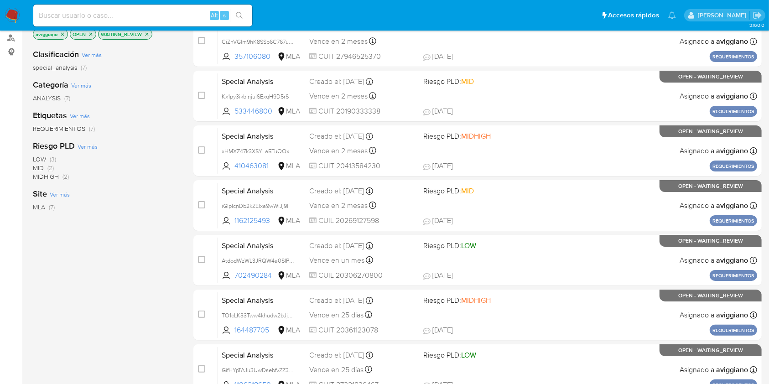
scroll to position [22, 0]
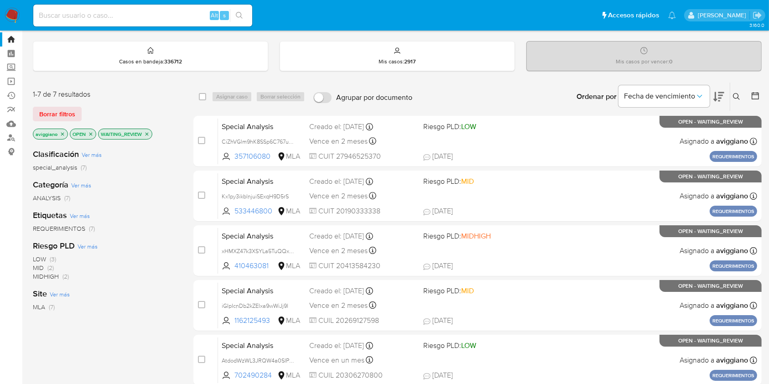
drag, startPoint x: 136, startPoint y: 134, endPoint x: 148, endPoint y: 134, distance: 11.9
click at [137, 134] on p "WAITING_REVIEW" at bounding box center [124, 134] width 53 height 10
click at [149, 134] on icon "close-filter" at bounding box center [146, 133] width 5 height 5
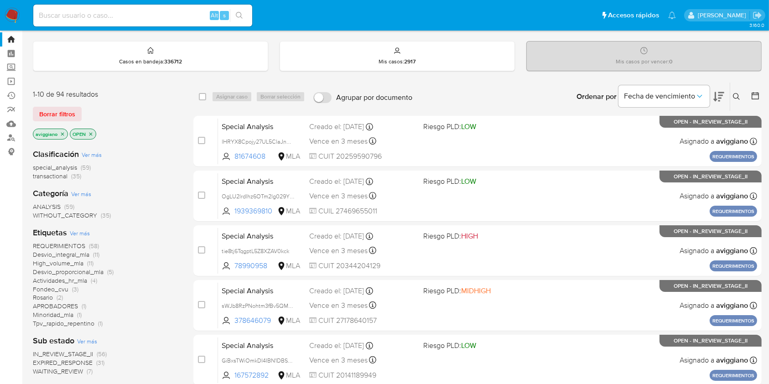
click at [90, 133] on icon "close-filter" at bounding box center [90, 133] width 5 height 5
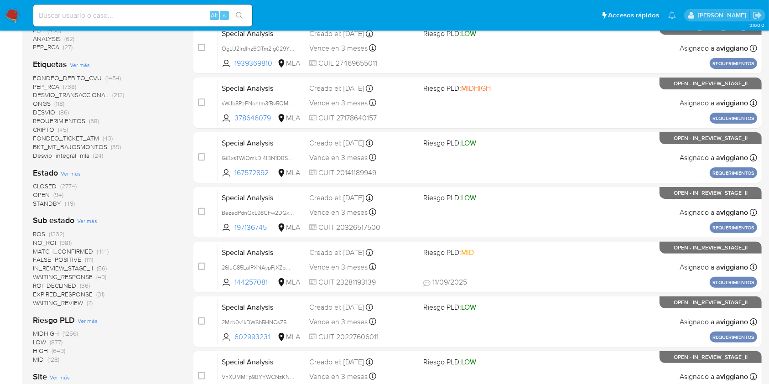
scroll to position [243, 0]
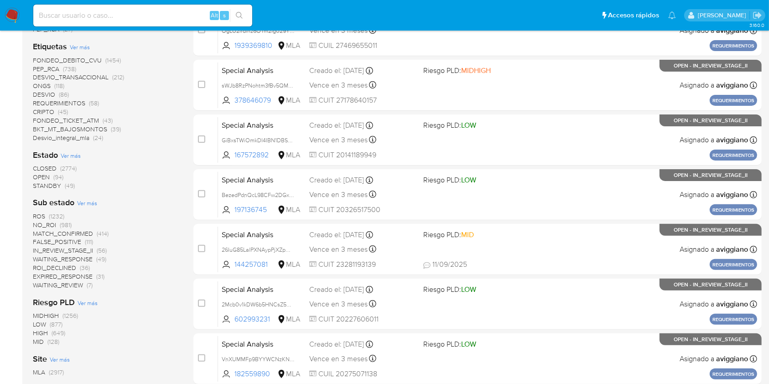
click at [55, 181] on span "STANDBY" at bounding box center [47, 185] width 28 height 9
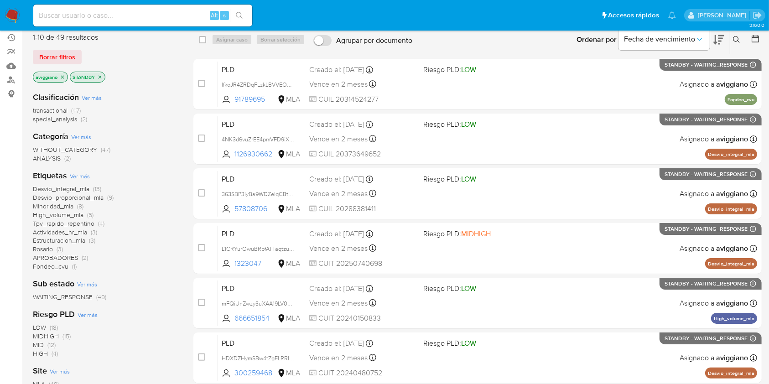
scroll to position [61, 0]
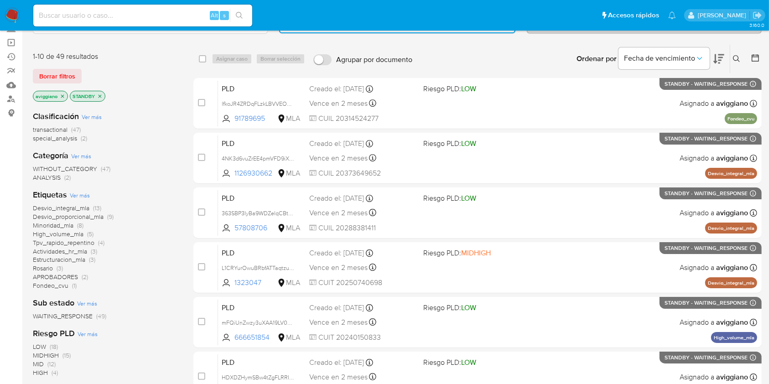
click at [62, 97] on icon "close-filter" at bounding box center [62, 95] width 5 height 5
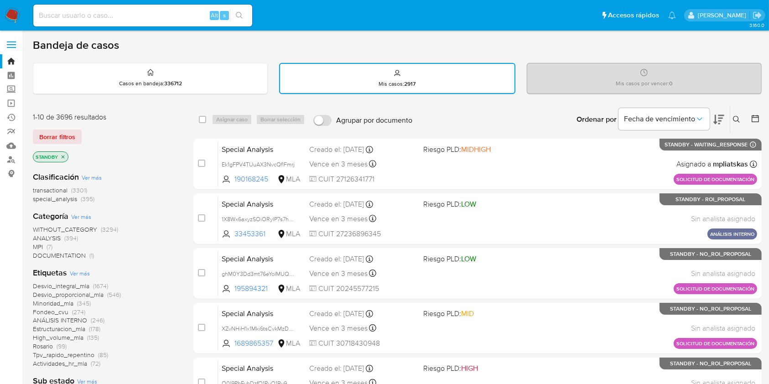
click at [58, 155] on p "STANDBY" at bounding box center [50, 157] width 35 height 10
click at [64, 158] on icon "close-filter" at bounding box center [62, 156] width 5 height 5
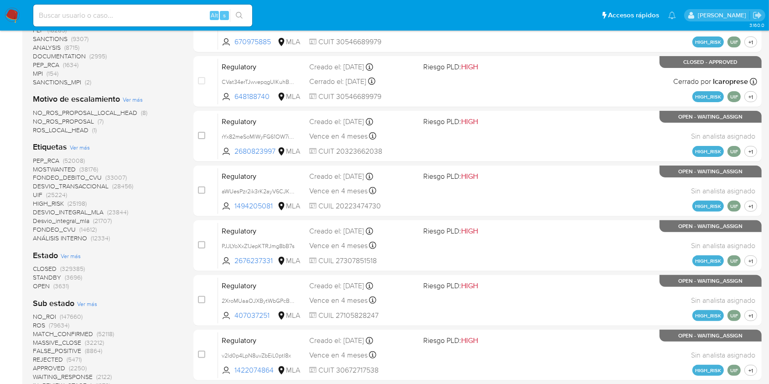
scroll to position [304, 0]
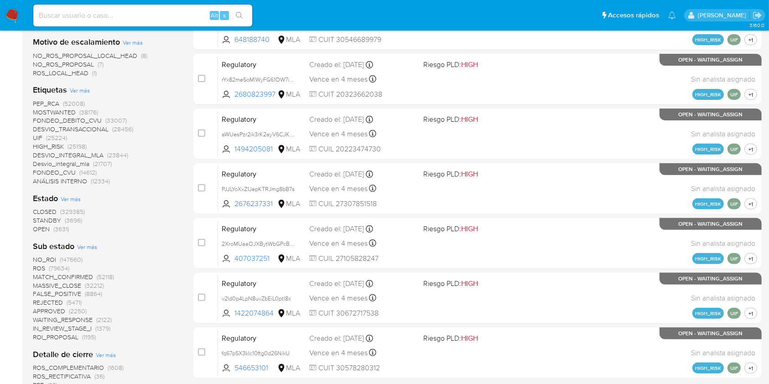
click at [44, 228] on span "OPEN" at bounding box center [41, 228] width 17 height 9
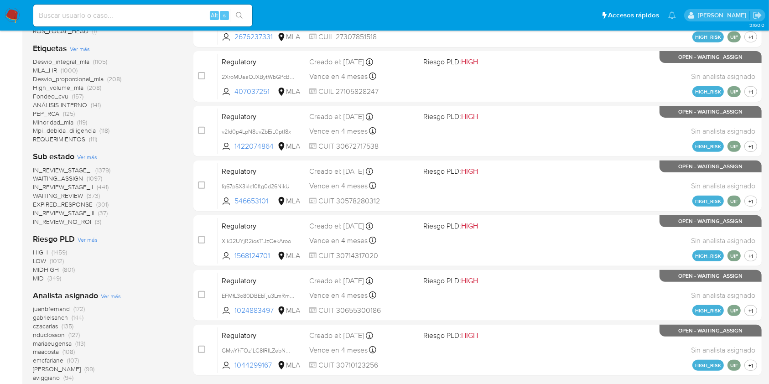
scroll to position [365, 0]
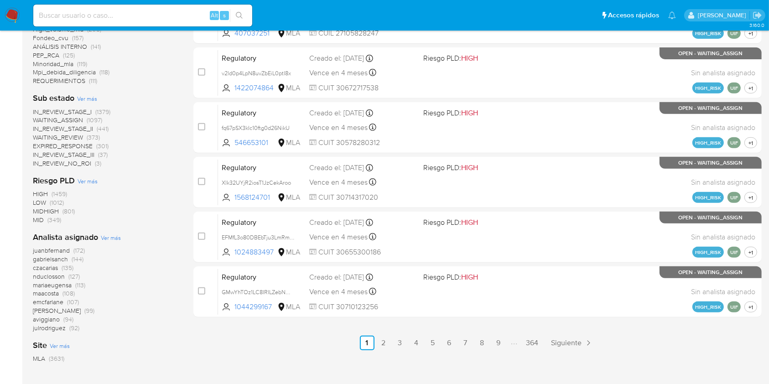
click at [48, 317] on span "aviggiano" at bounding box center [46, 319] width 27 height 9
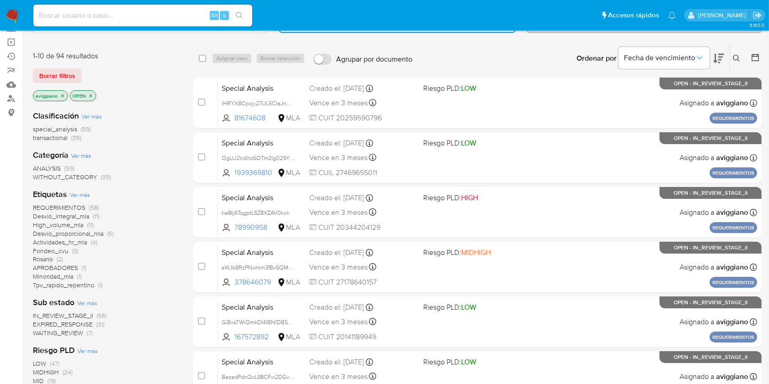
scroll to position [61, 0]
click at [52, 135] on span "transactional" at bounding box center [50, 138] width 35 height 9
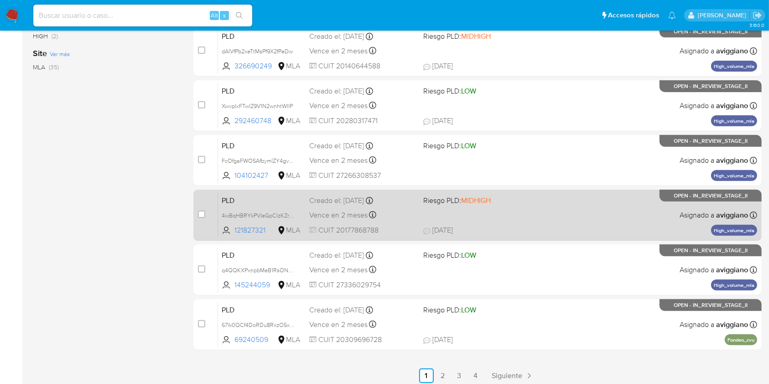
scroll to position [369, 0]
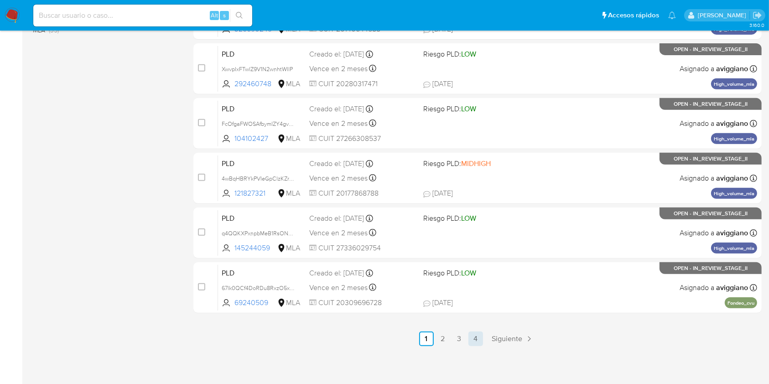
click at [478, 333] on link "4" at bounding box center [475, 338] width 15 height 15
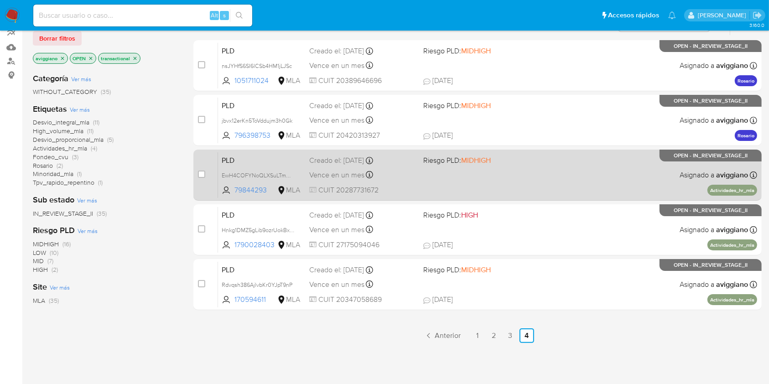
scroll to position [171, 0]
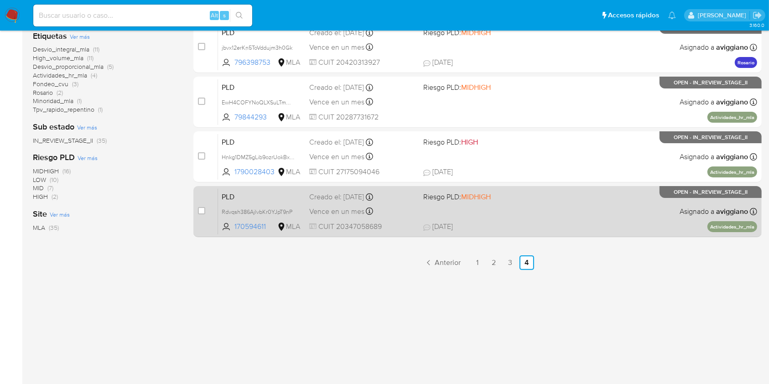
click at [584, 218] on div "PLD Rdvqsh386AjlvbKr0YJpT9nP 170594611 MLA Riesgo PLD: MIDHIGH Creado el: 12/09…" at bounding box center [487, 211] width 539 height 46
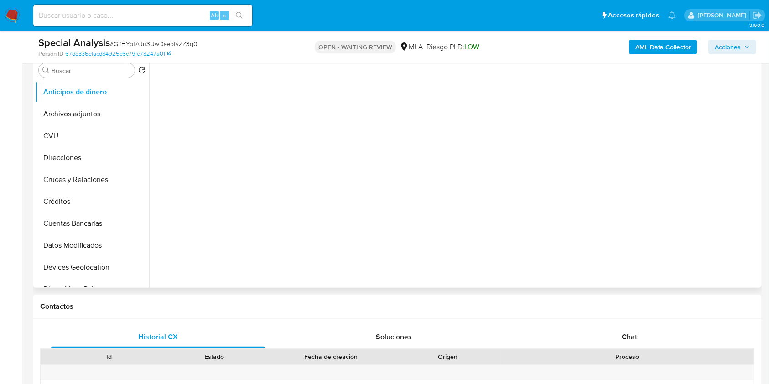
scroll to position [243, 0]
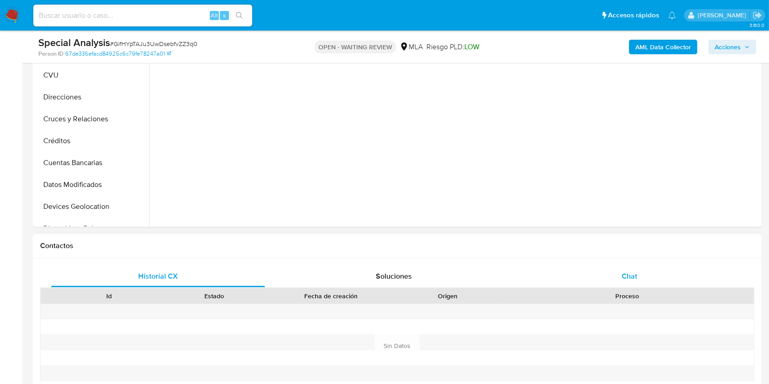
click at [637, 265] on div "Chat" at bounding box center [629, 276] width 214 height 22
select select "10"
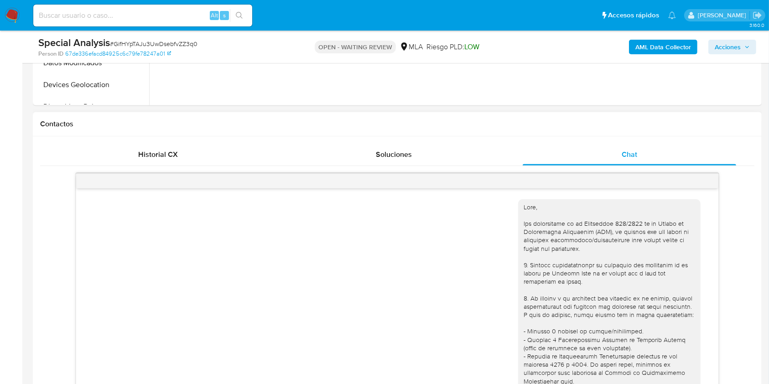
scroll to position [668, 0]
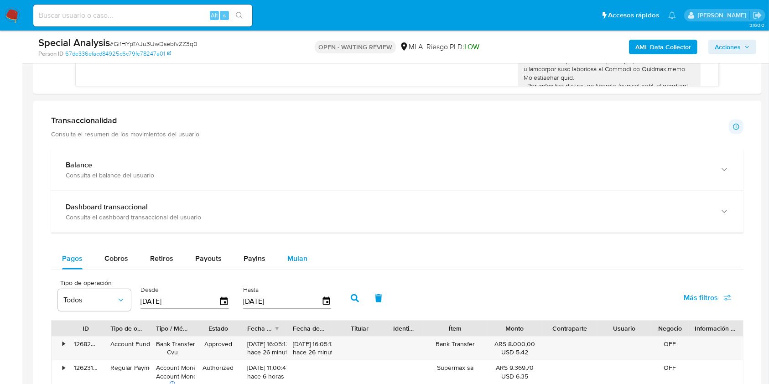
click at [276, 257] on button "Mulan" at bounding box center [297, 259] width 42 height 22
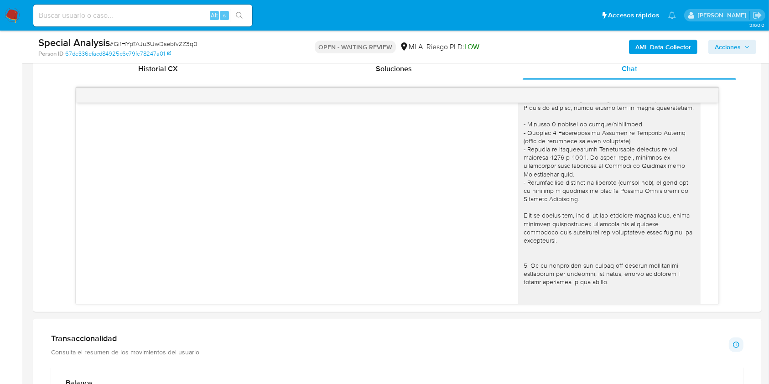
scroll to position [544, 0]
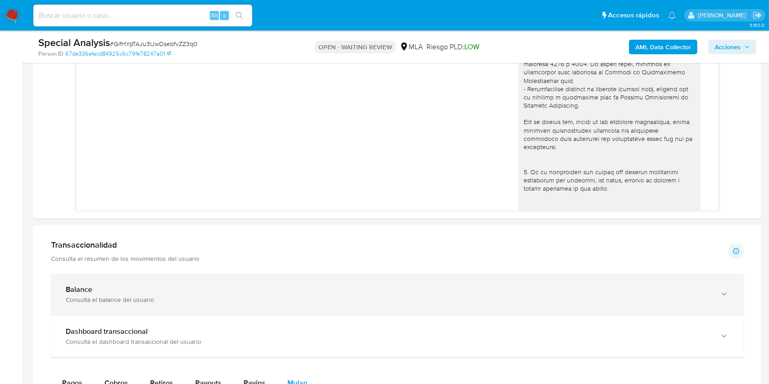
click at [114, 295] on div "Consulta el balance del usuario" at bounding box center [388, 299] width 645 height 8
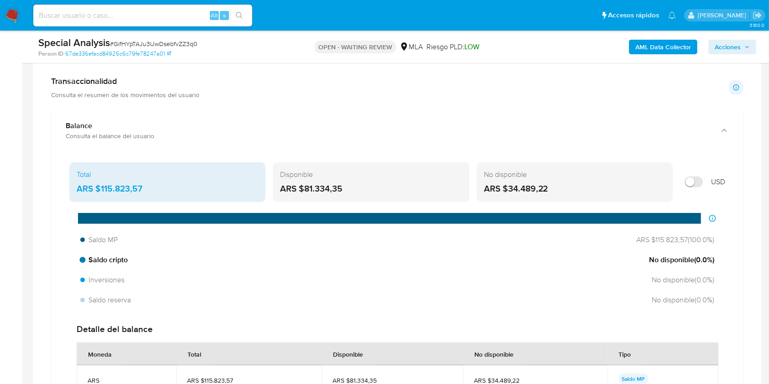
scroll to position [726, 0]
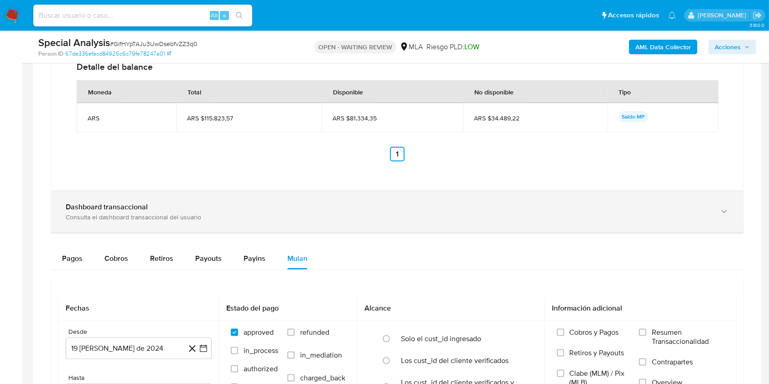
click at [148, 195] on div "Dashboard transaccional Consulta el dashboard transaccional del usuario" at bounding box center [397, 211] width 692 height 41
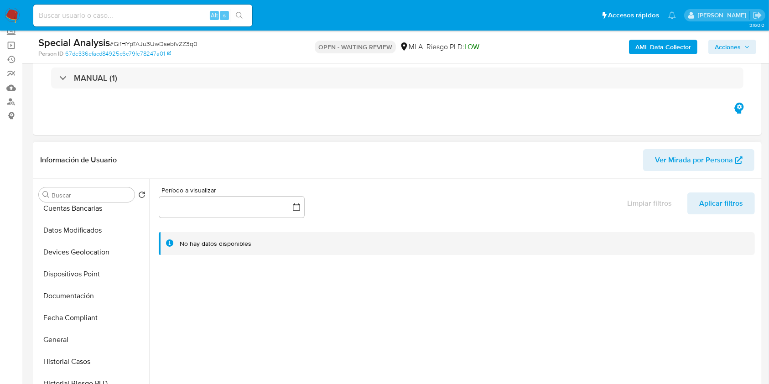
scroll to position [243, 0]
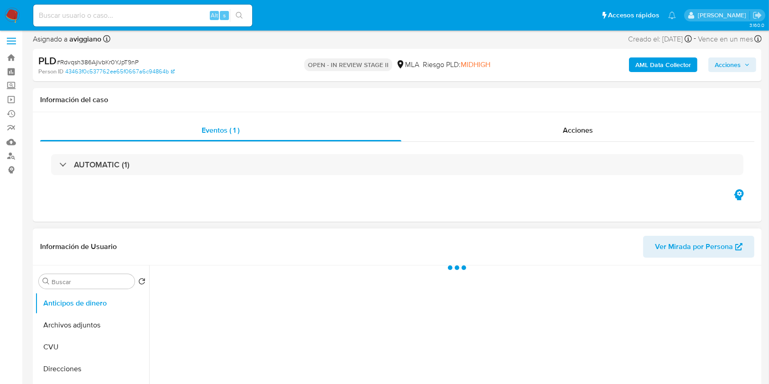
scroll to position [61, 0]
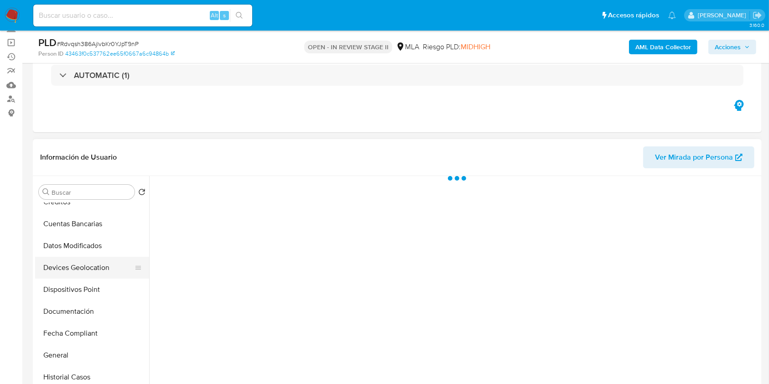
select select "10"
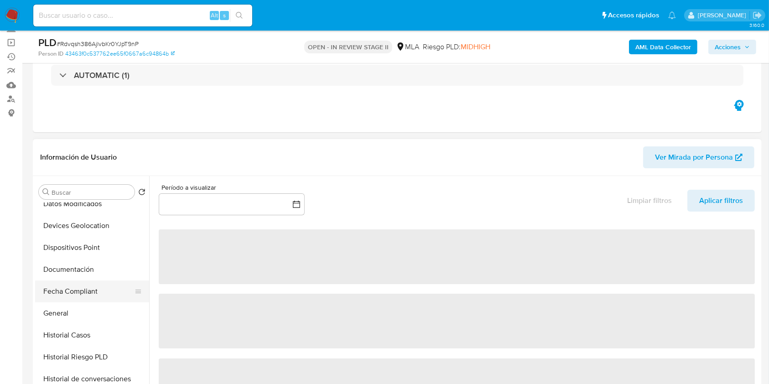
scroll to position [182, 0]
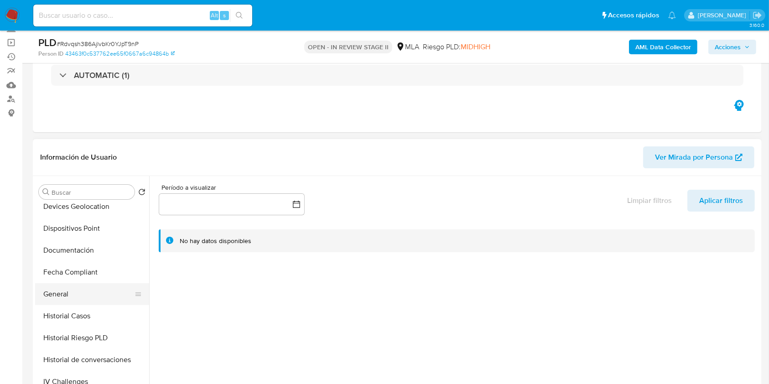
click at [93, 303] on button "General" at bounding box center [88, 294] width 107 height 22
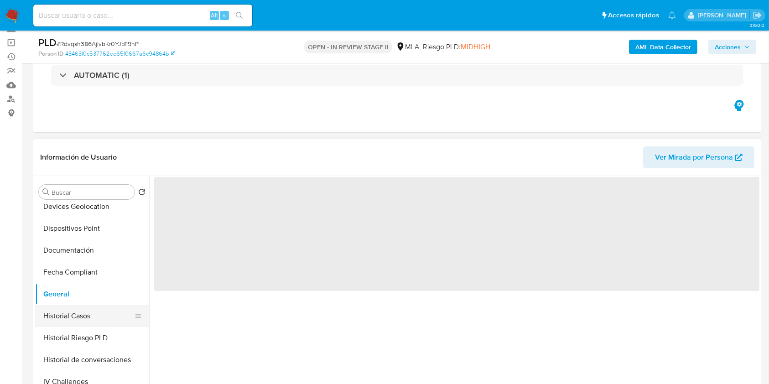
click at [93, 309] on button "Historial Casos" at bounding box center [88, 316] width 107 height 22
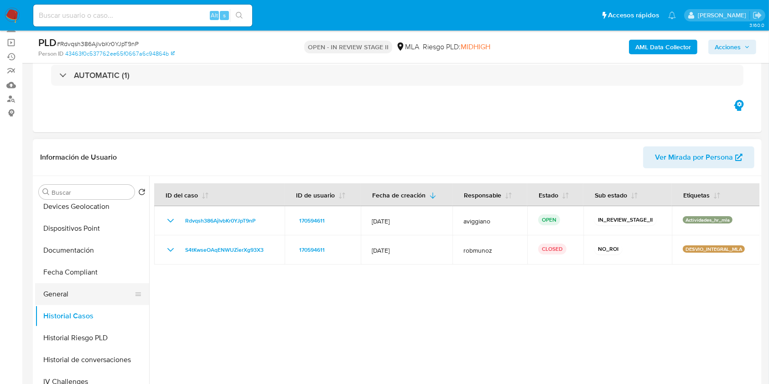
click at [83, 288] on button "General" at bounding box center [88, 294] width 107 height 22
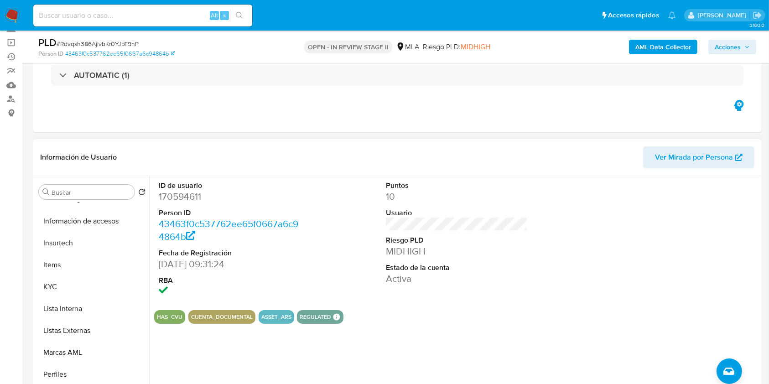
scroll to position [243, 0]
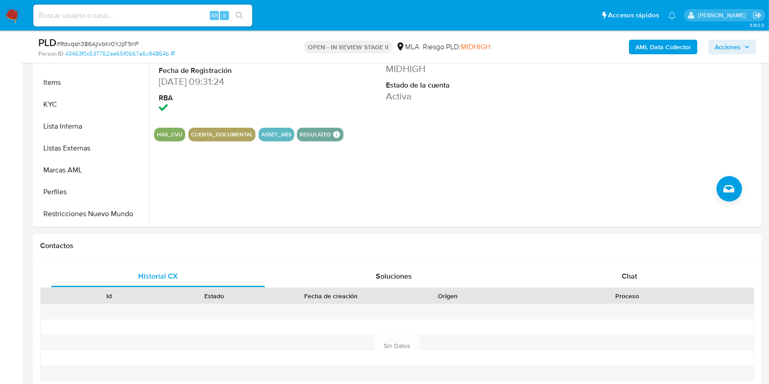
drag, startPoint x: 676, startPoint y: 254, endPoint x: 659, endPoint y: 262, distance: 18.6
click at [676, 254] on div "Contactos" at bounding box center [397, 246] width 728 height 24
click at [606, 277] on div "Chat" at bounding box center [629, 276] width 214 height 22
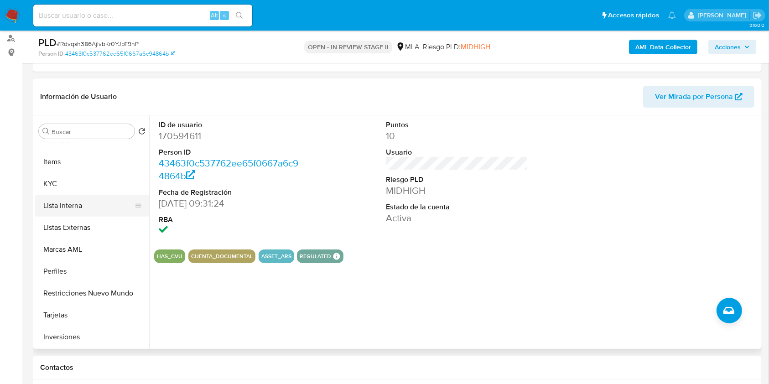
scroll to position [429, 0]
click at [648, 53] on b "AML Data Collector" at bounding box center [663, 47] width 56 height 15
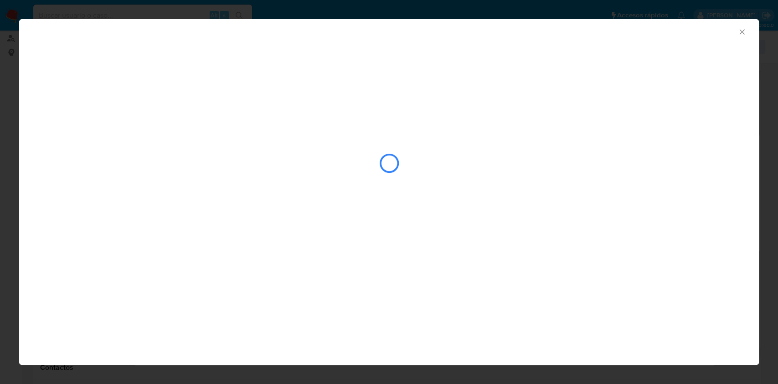
click at [742, 34] on icon "Cerrar ventana" at bounding box center [742, 31] width 9 height 9
